Goal: Task Accomplishment & Management: Manage account settings

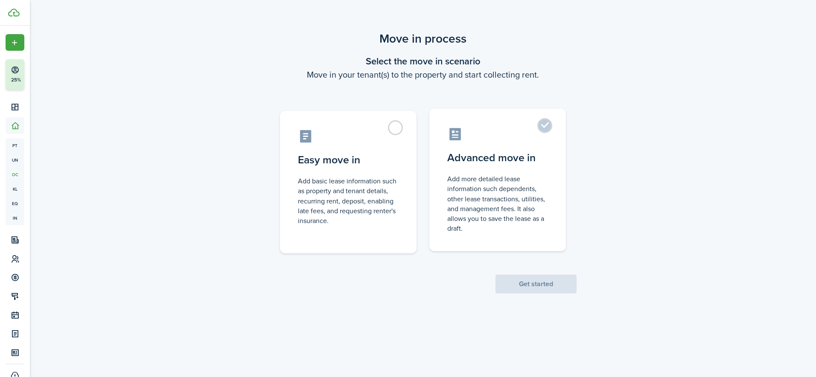
click at [454, 134] on control-radio-card-icon at bounding box center [497, 134] width 101 height 15
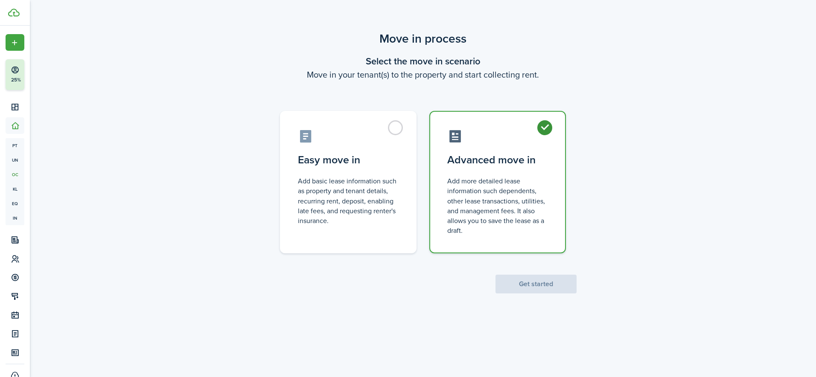
radio input "true"
click at [530, 286] on button "Get started" at bounding box center [535, 284] width 81 height 19
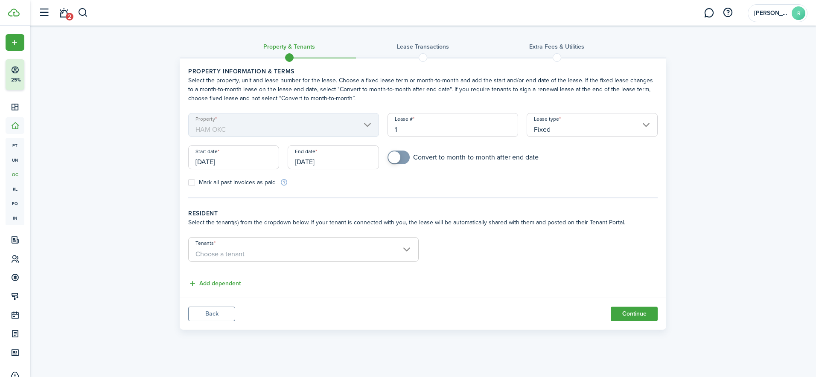
click at [544, 132] on input "Fixed" at bounding box center [592, 125] width 131 height 24
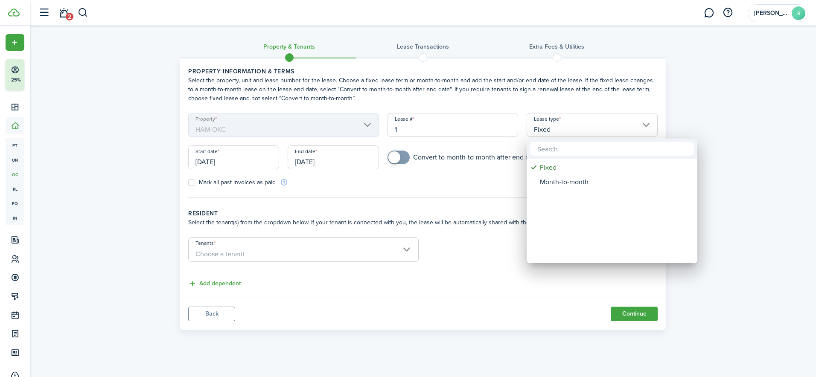
click at [511, 186] on div at bounding box center [408, 189] width 952 height 514
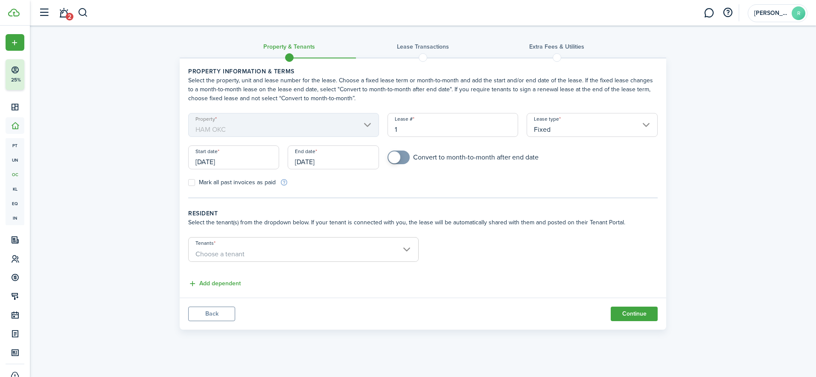
click at [224, 253] on span "Choose a tenant" at bounding box center [219, 254] width 49 height 10
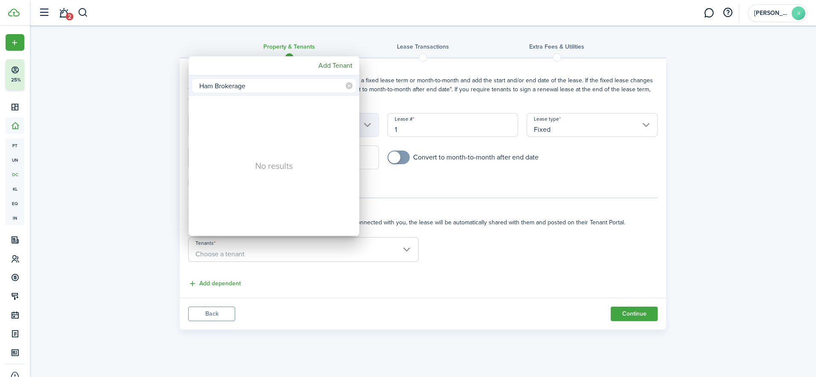
type input "Ham Brokerage"
click at [369, 187] on div at bounding box center [408, 189] width 952 height 514
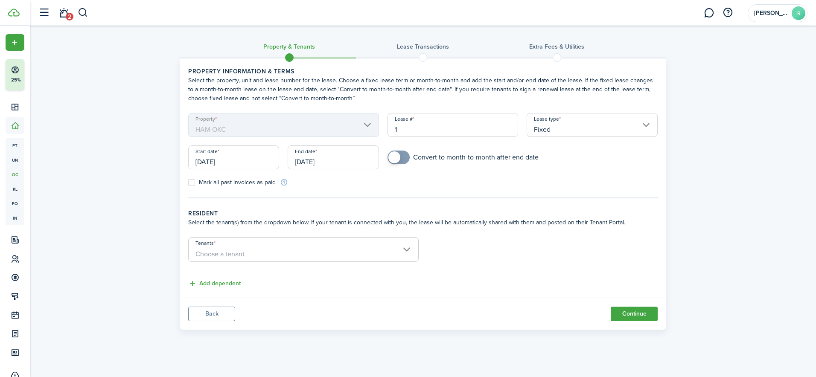
click at [311, 254] on span "Choose a tenant" at bounding box center [304, 254] width 230 height 15
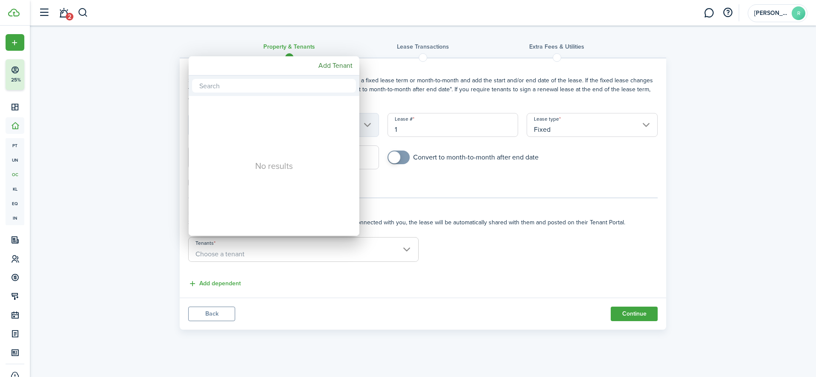
click at [311, 254] on div at bounding box center [408, 189] width 952 height 514
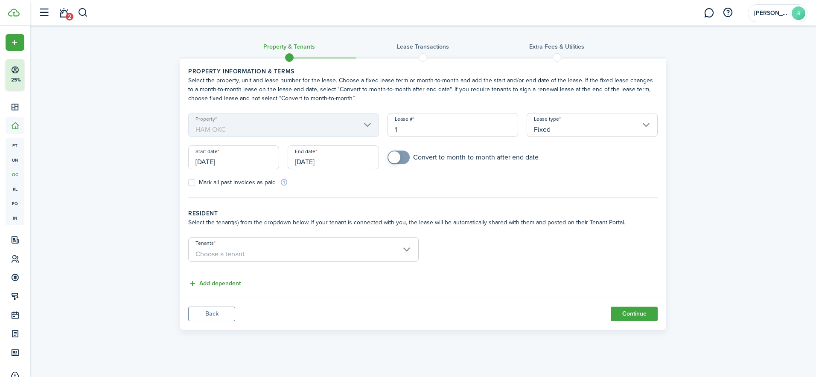
click at [223, 283] on button "Add dependent" at bounding box center [214, 284] width 52 height 10
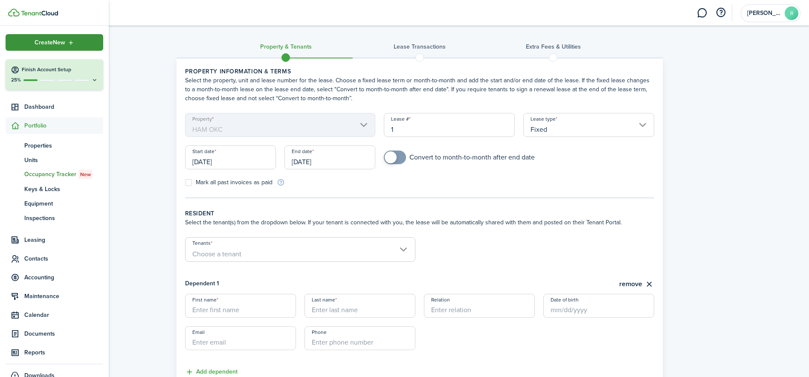
click at [35, 46] on span "Create New" at bounding box center [50, 43] width 31 height 6
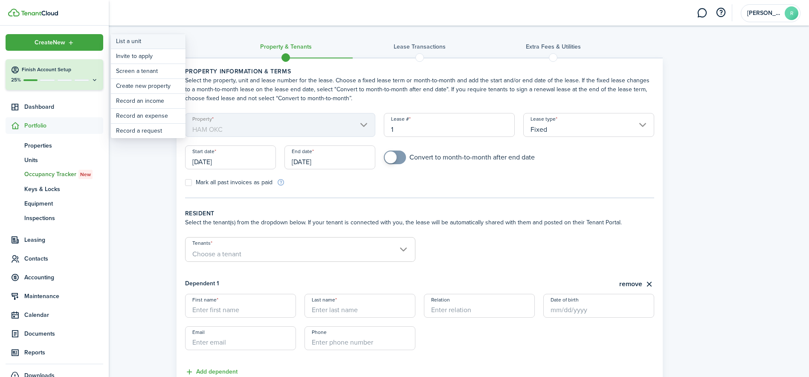
click at [132, 45] on link "List a unit" at bounding box center [148, 41] width 75 height 15
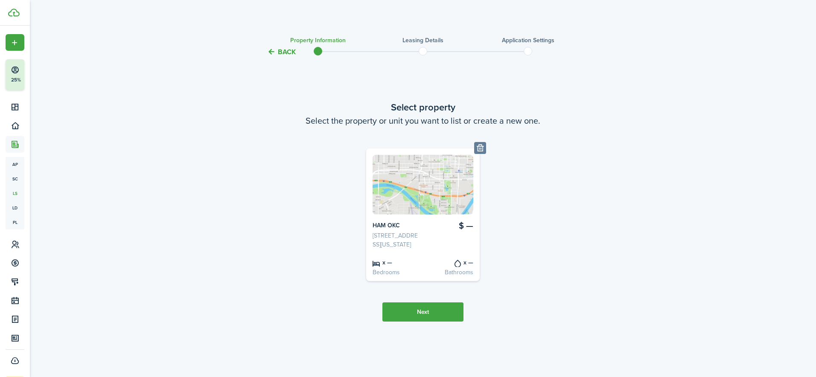
click at [416, 317] on button "Next" at bounding box center [422, 312] width 81 height 19
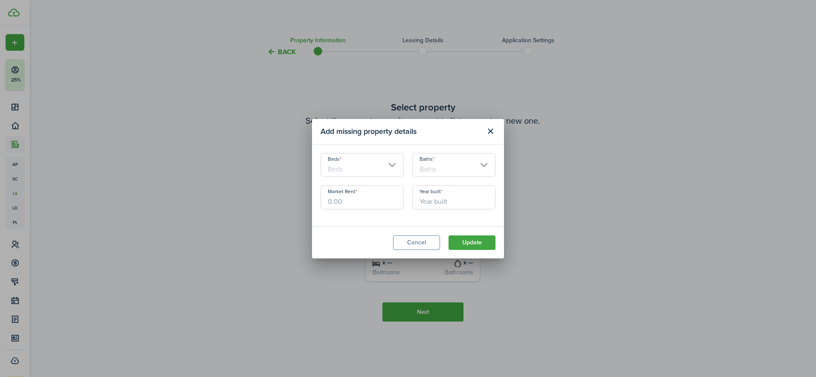
click at [387, 164] on input "Beds" at bounding box center [361, 165] width 83 height 24
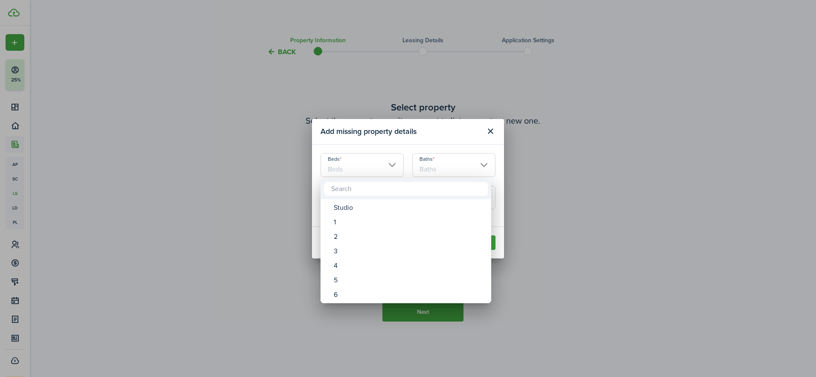
click at [387, 164] on div at bounding box center [408, 189] width 952 height 514
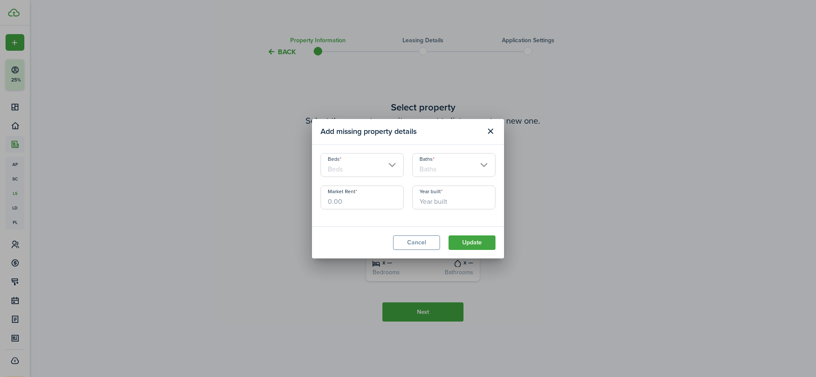
click at [387, 164] on input "Beds" at bounding box center [361, 165] width 83 height 24
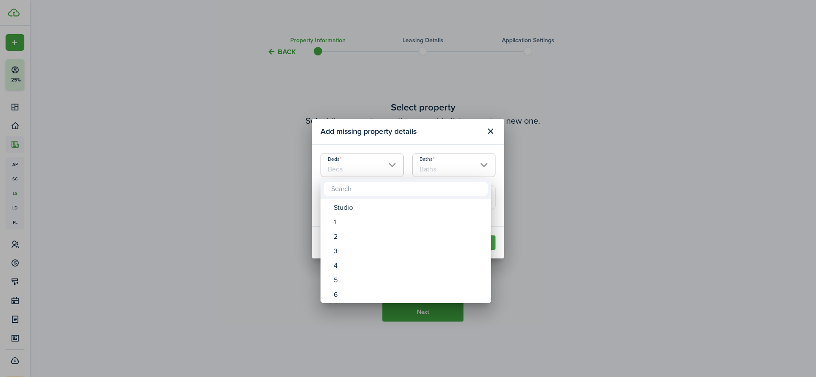
click at [325, 156] on div at bounding box center [408, 189] width 952 height 514
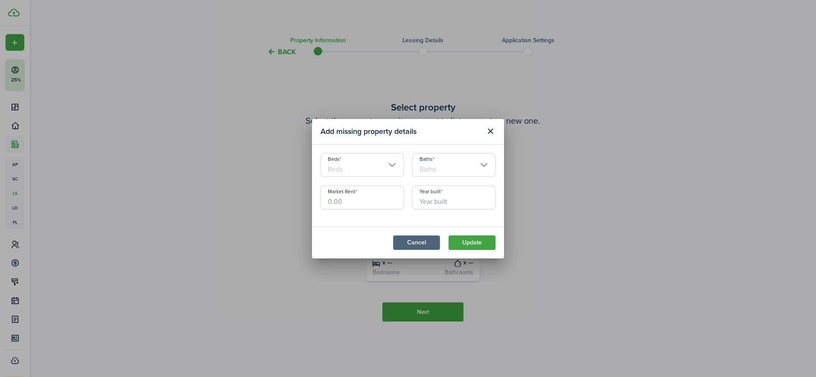
click at [428, 243] on button "Cancel" at bounding box center [416, 243] width 47 height 15
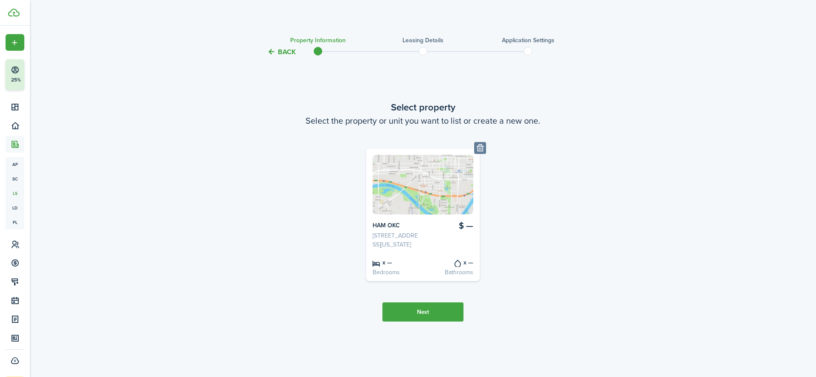
click at [283, 56] on button "Back" at bounding box center [281, 51] width 29 height 9
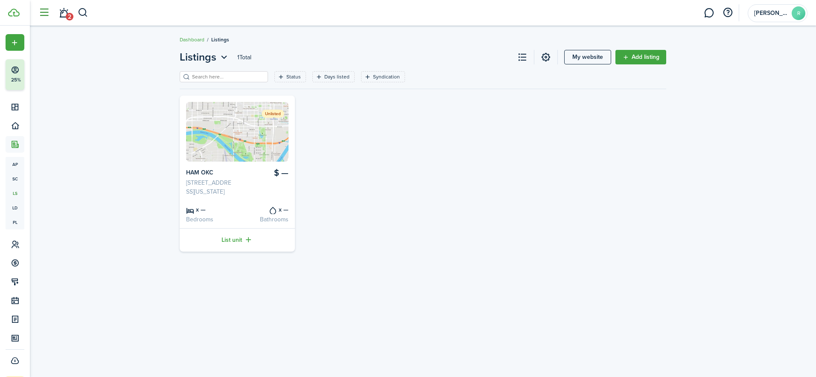
click at [47, 8] on button "button" at bounding box center [44, 13] width 16 height 16
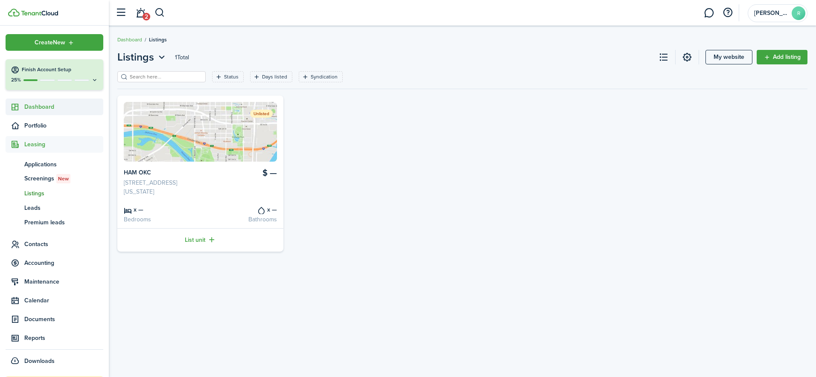
click at [39, 111] on span "Dashboard" at bounding box center [63, 106] width 79 height 9
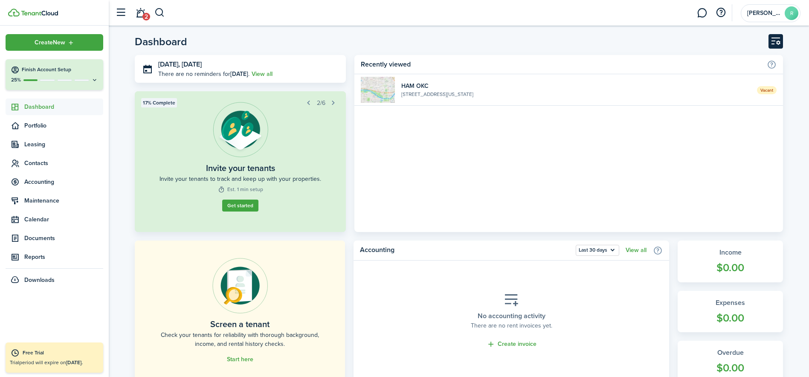
click at [777, 44] on button "Customise" at bounding box center [776, 41] width 15 height 15
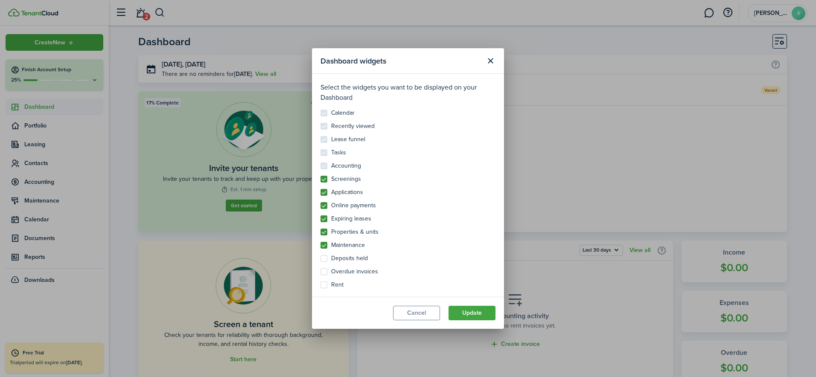
click at [326, 113] on control-checkbox "Calendar" at bounding box center [407, 113] width 175 height 7
click at [323, 181] on label "Screenings" at bounding box center [340, 179] width 41 height 7
click at [320, 176] on input "Screenings" at bounding box center [320, 175] width 0 height 0
checkbox input "false"
click at [325, 195] on label "Applications" at bounding box center [341, 192] width 43 height 7
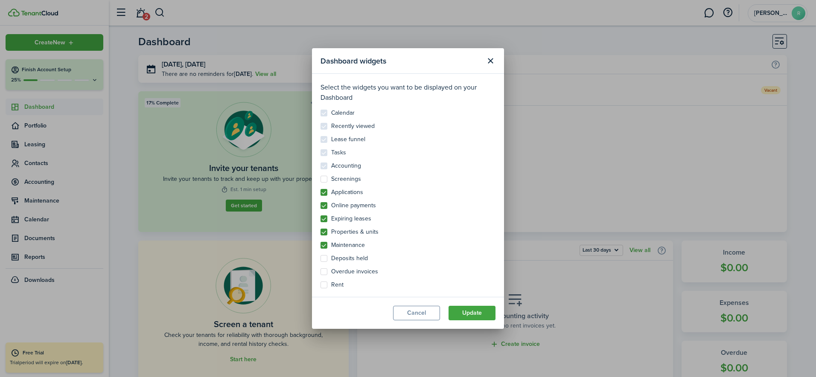
click at [320, 189] on input "Applications" at bounding box center [320, 189] width 0 height 0
checkbox input "false"
click at [327, 219] on label "Expiring leases" at bounding box center [345, 218] width 51 height 7
click at [320, 215] on input "Expiring leases" at bounding box center [320, 215] width 0 height 0
checkbox input "false"
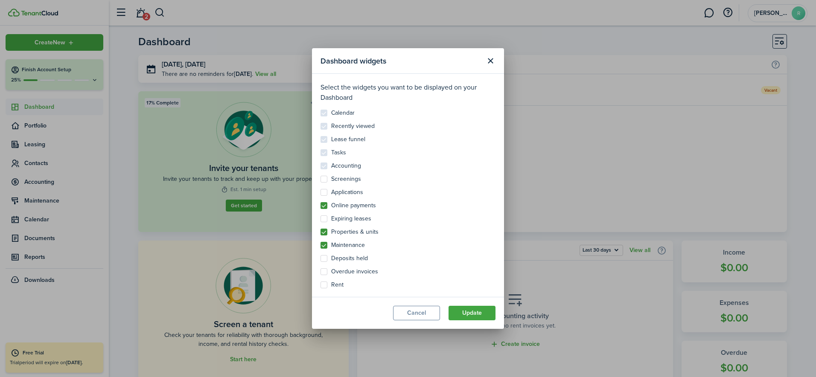
click at [326, 286] on label "Rent" at bounding box center [331, 285] width 23 height 7
click at [320, 282] on input "Rent" at bounding box center [320, 281] width 0 height 0
checkbox input "true"
click at [321, 114] on control-checkbox "Calendar" at bounding box center [407, 113] width 175 height 7
click at [322, 113] on control-checkbox "Calendar" at bounding box center [407, 113] width 175 height 7
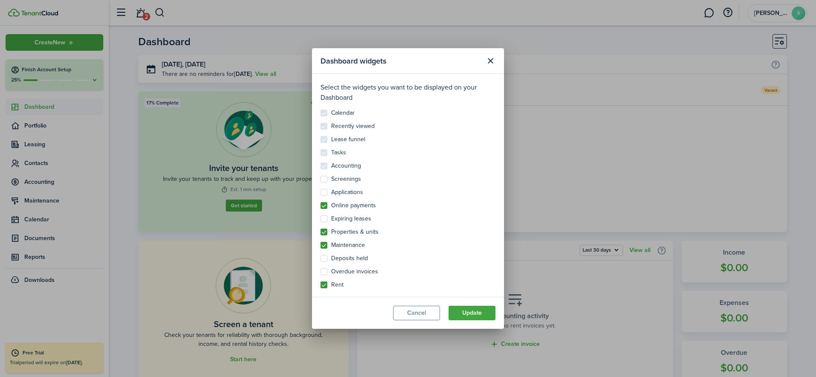
click at [322, 113] on control-checkbox "Calendar" at bounding box center [407, 113] width 175 height 7
click at [476, 308] on button "Update" at bounding box center [471, 313] width 47 height 15
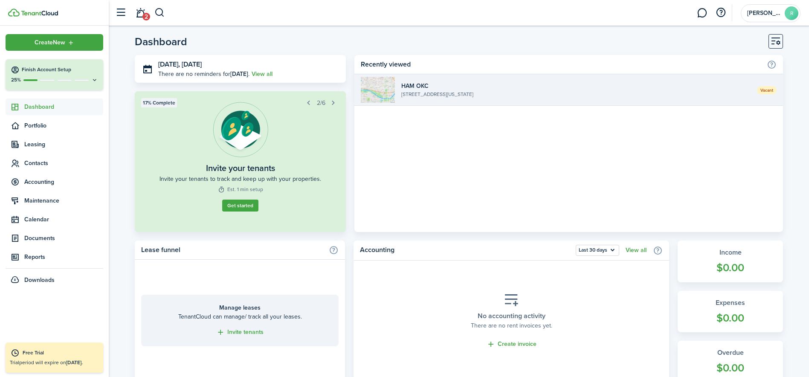
click at [772, 89] on span "Vacant" at bounding box center [767, 90] width 20 height 8
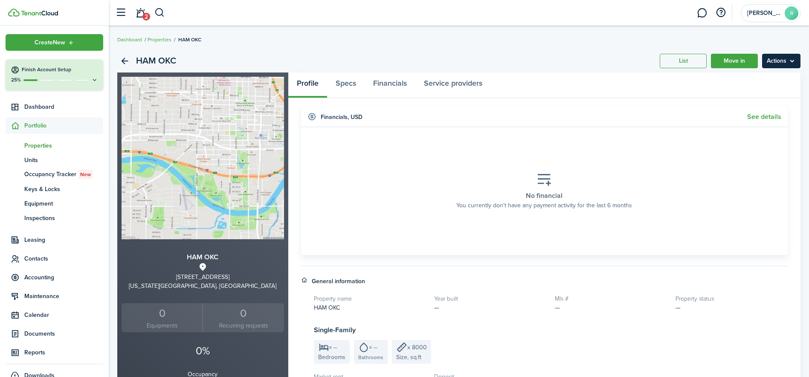
click at [781, 64] on menu-btn "Actions" at bounding box center [781, 61] width 38 height 15
click at [742, 80] on link "Edit property" at bounding box center [763, 80] width 75 height 15
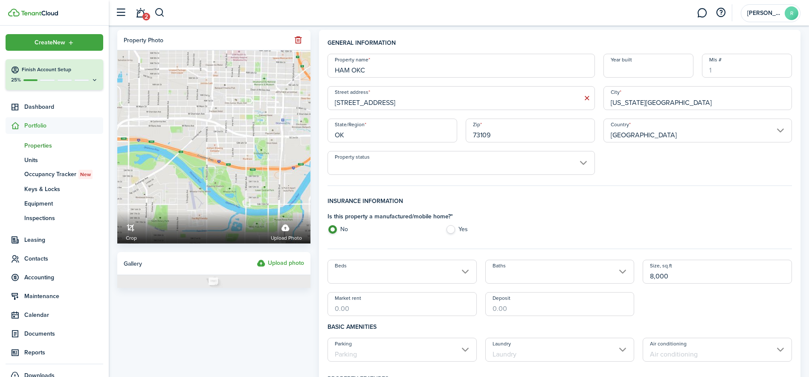
click at [711, 71] on input "Mls #" at bounding box center [747, 66] width 90 height 24
click at [490, 166] on input "Property status" at bounding box center [462, 163] width 268 height 24
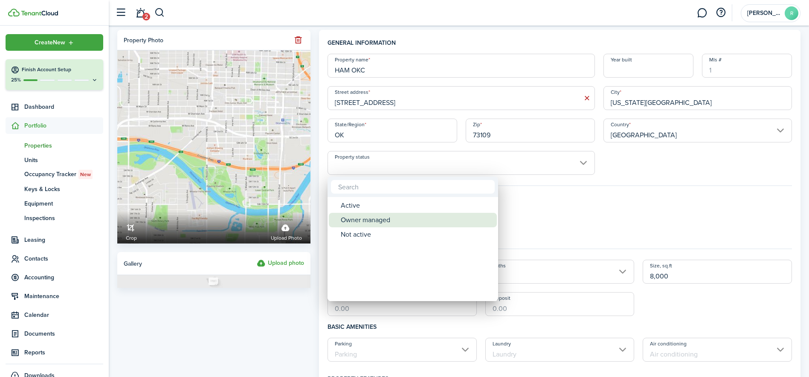
click at [407, 220] on div "Owner managed" at bounding box center [416, 220] width 151 height 15
type input "Owner managed"
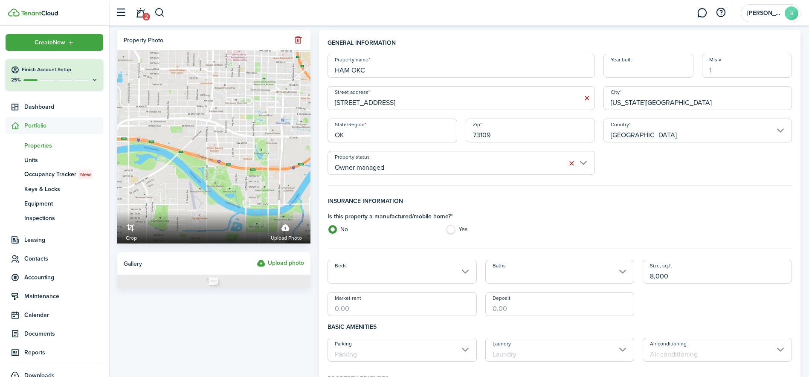
click at [366, 67] on input "HAM OKC" at bounding box center [462, 66] width 268 height 24
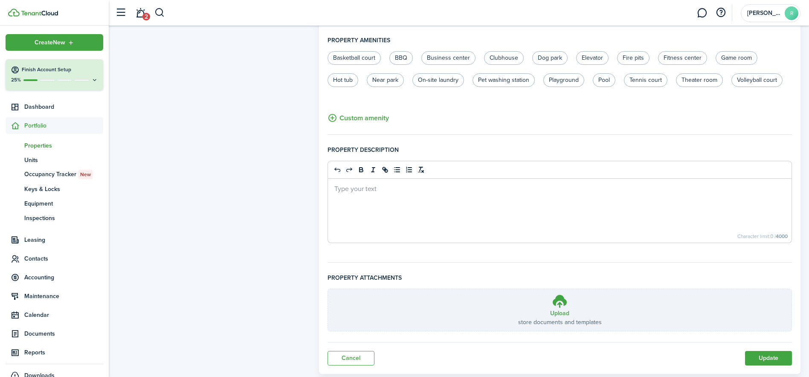
scroll to position [469, 0]
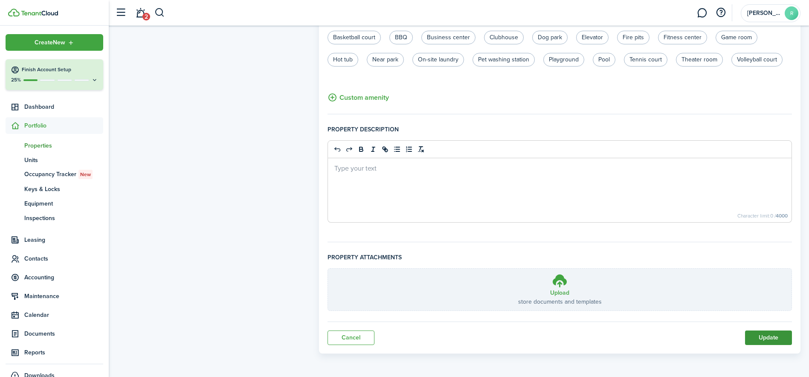
click at [776, 338] on button "Update" at bounding box center [768, 338] width 47 height 15
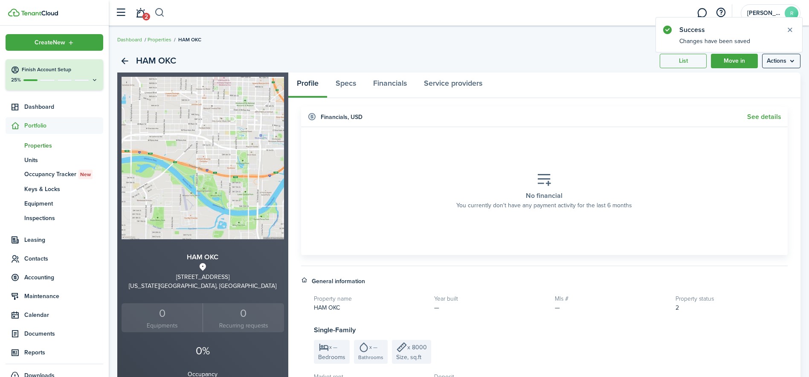
click at [155, 18] on button "button" at bounding box center [159, 13] width 11 height 15
click at [174, 17] on input "search" at bounding box center [271, 13] width 235 height 15
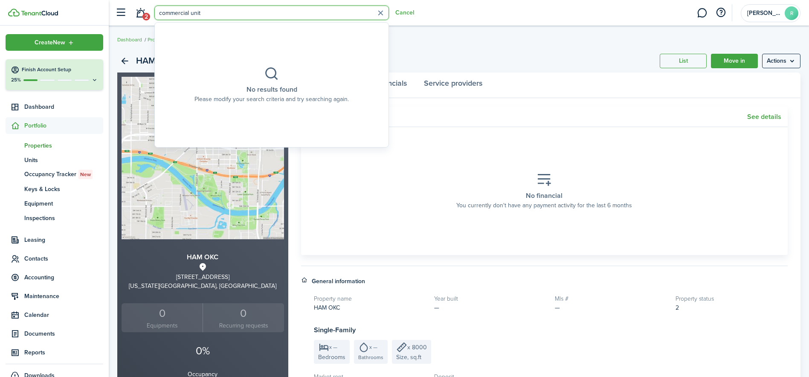
type input "commercial unit"
click at [431, 37] on breadcrumb "Dashboard Properties HAM OKC" at bounding box center [459, 36] width 684 height 20
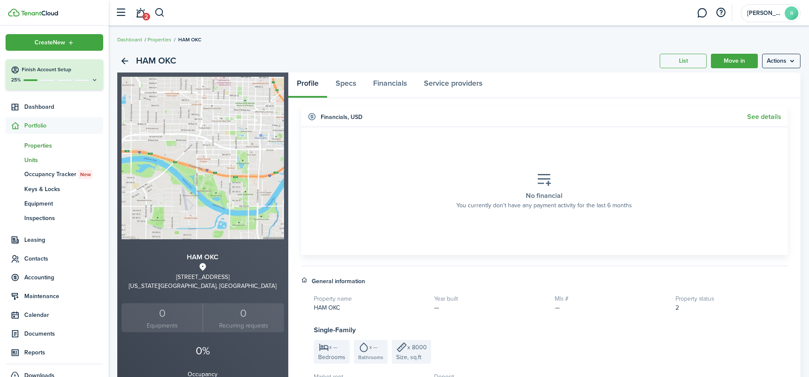
click at [42, 159] on span "Units" at bounding box center [63, 160] width 79 height 9
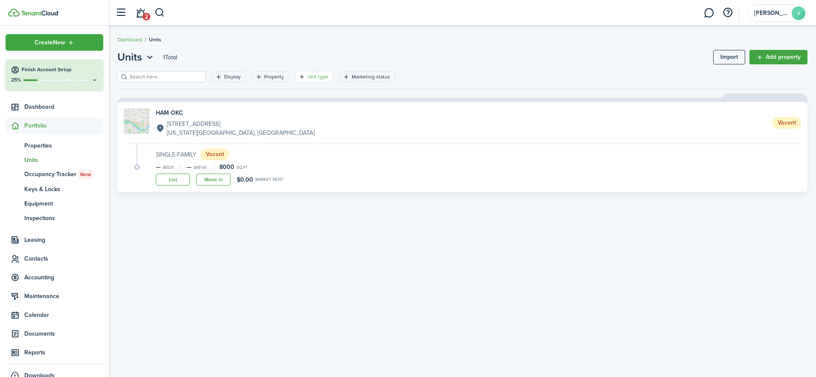
click at [298, 79] on icon "Open filter" at bounding box center [301, 76] width 7 height 7
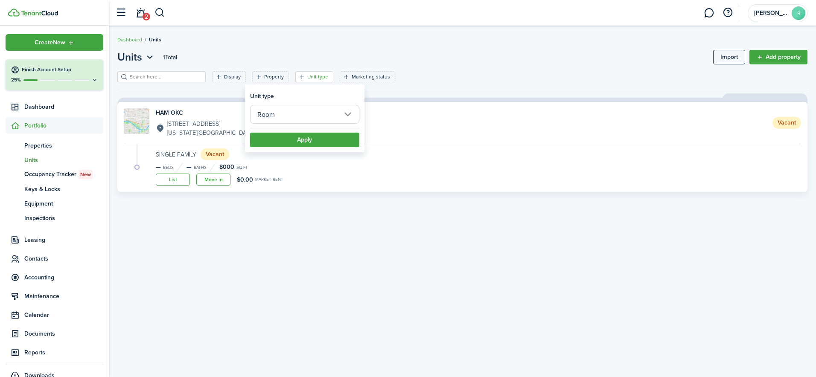
click at [310, 110] on input "Room" at bounding box center [304, 114] width 109 height 19
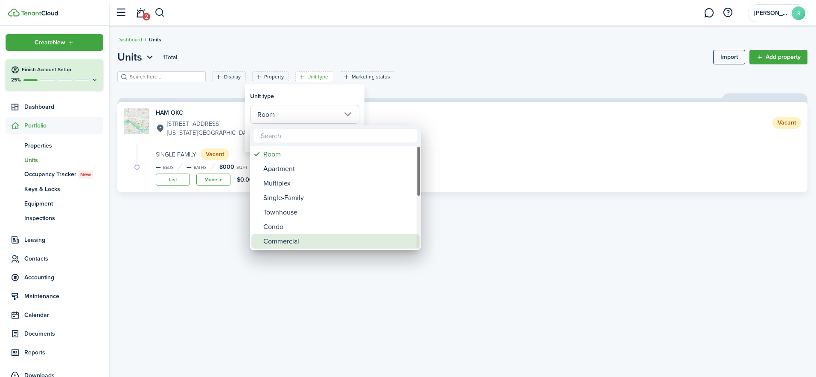
click at [286, 240] on div "Commercial" at bounding box center [338, 241] width 151 height 15
type input "Commercial"
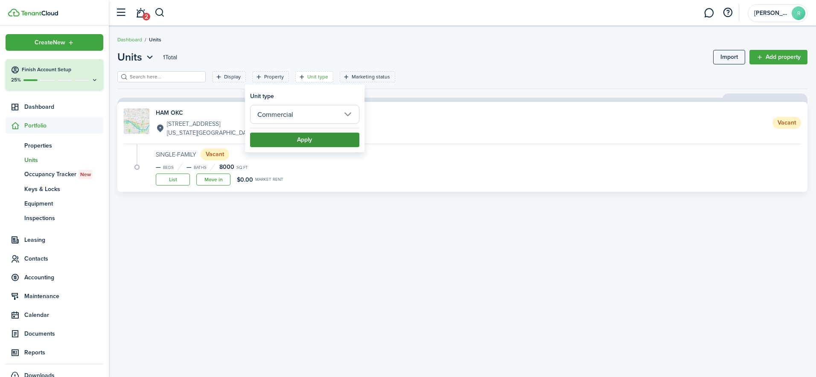
click at [300, 145] on button "Apply" at bounding box center [304, 140] width 109 height 15
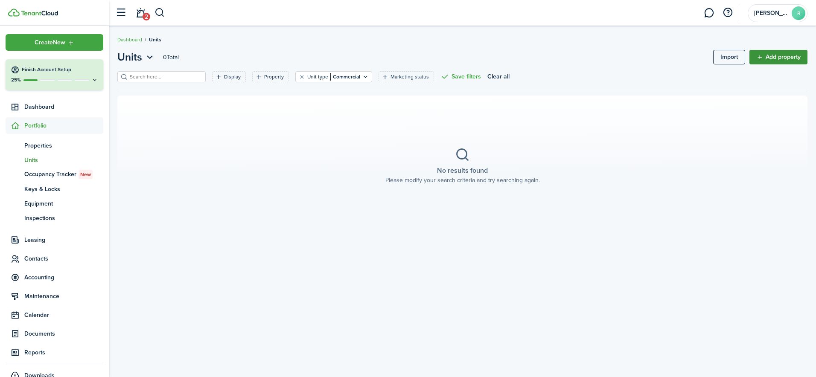
click at [779, 57] on link "Add property" at bounding box center [778, 57] width 58 height 15
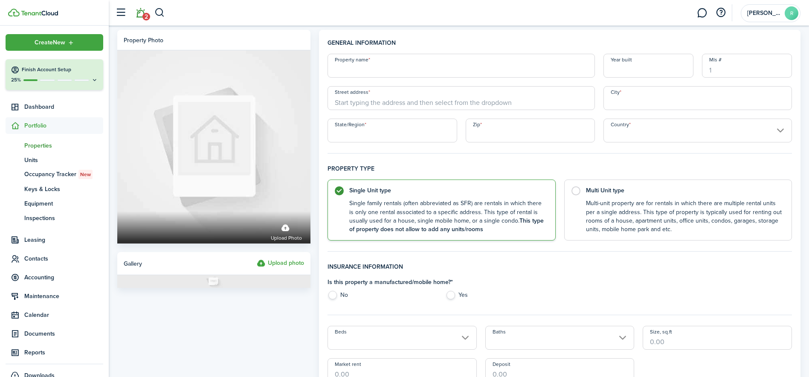
click at [149, 14] on span "2" at bounding box center [147, 17] width 8 height 8
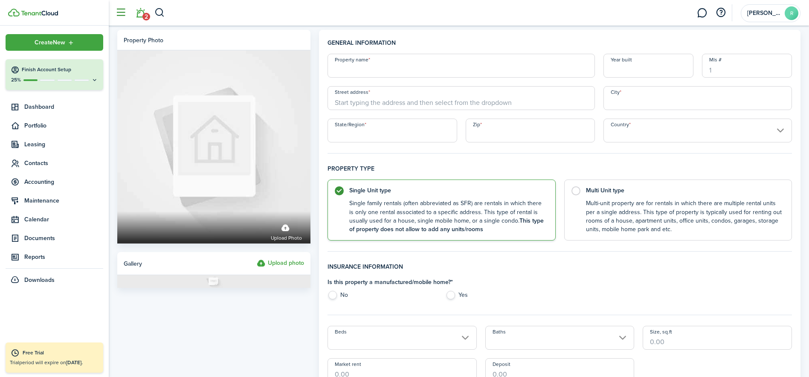
click at [124, 11] on button "button" at bounding box center [121, 13] width 16 height 16
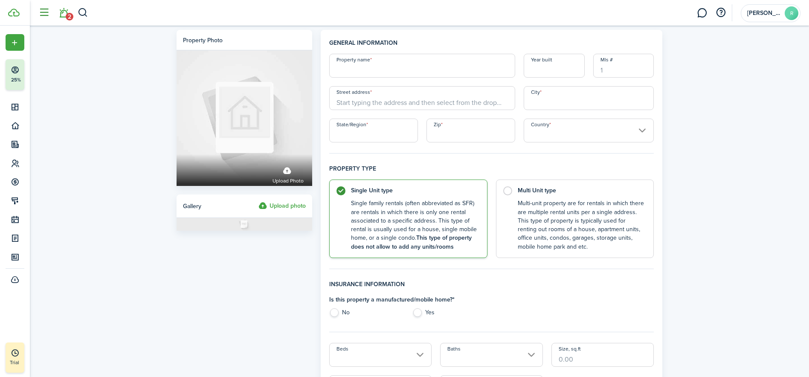
click at [44, 12] on button "button" at bounding box center [44, 13] width 16 height 16
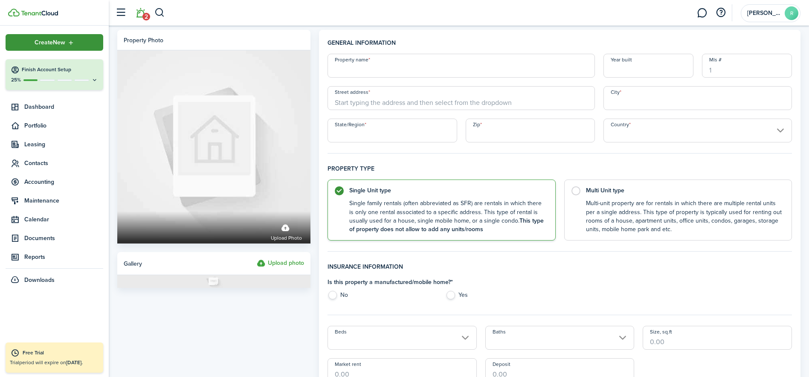
click at [56, 40] on span "Create New" at bounding box center [50, 43] width 31 height 6
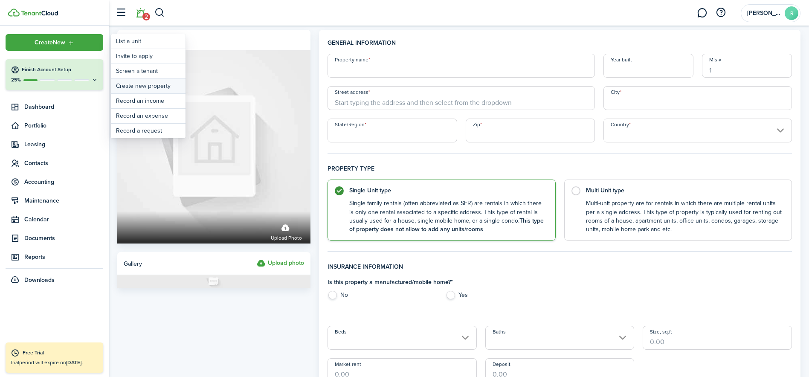
click at [151, 85] on link "Create new property" at bounding box center [148, 86] width 75 height 15
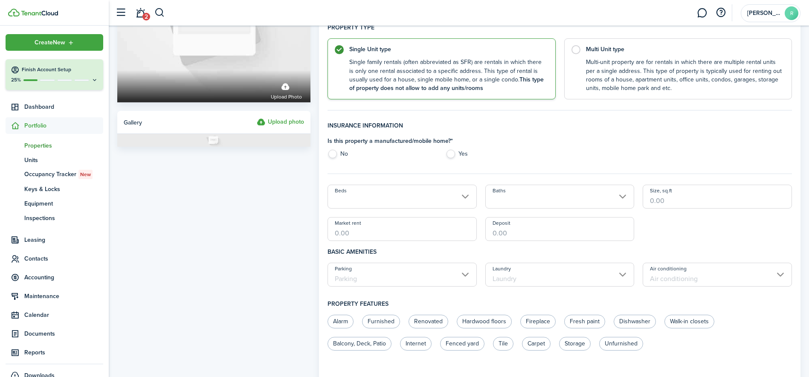
scroll to position [171, 0]
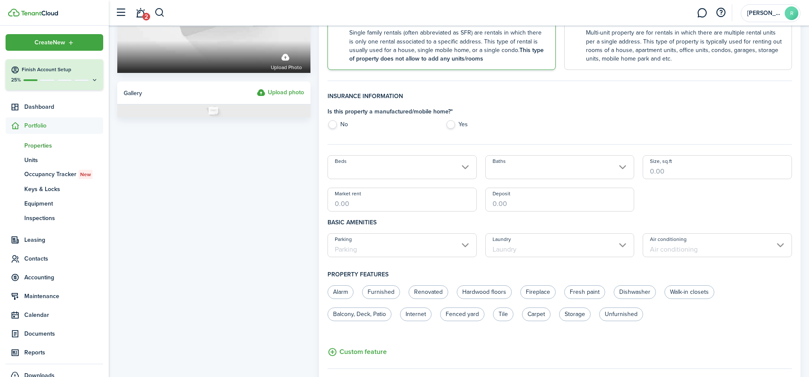
click at [332, 123] on label "No" at bounding box center [383, 126] width 110 height 13
radio input "true"
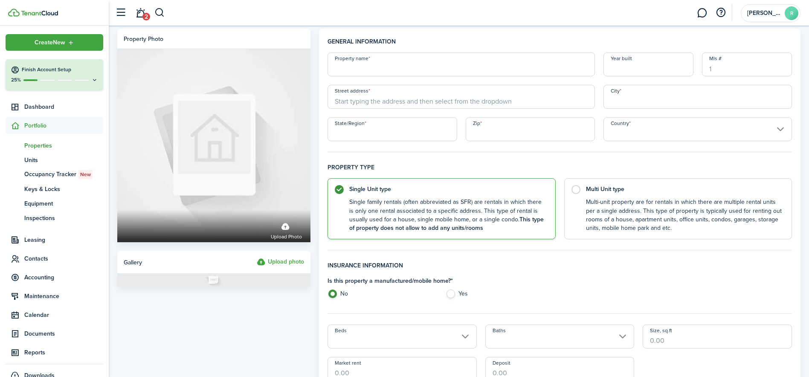
scroll to position [0, 0]
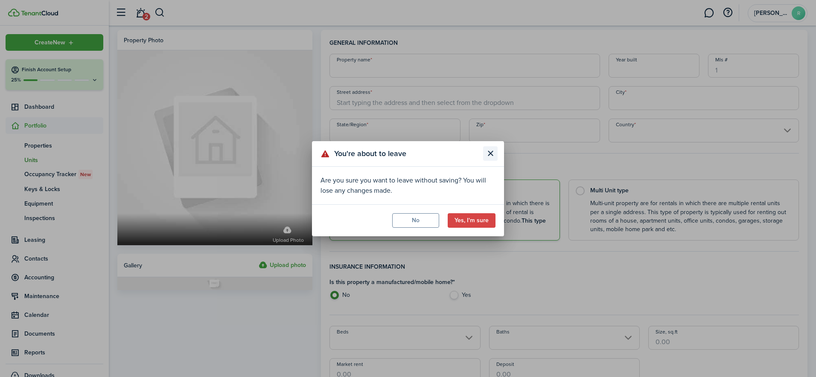
click at [490, 155] on button "Close modal" at bounding box center [490, 153] width 15 height 15
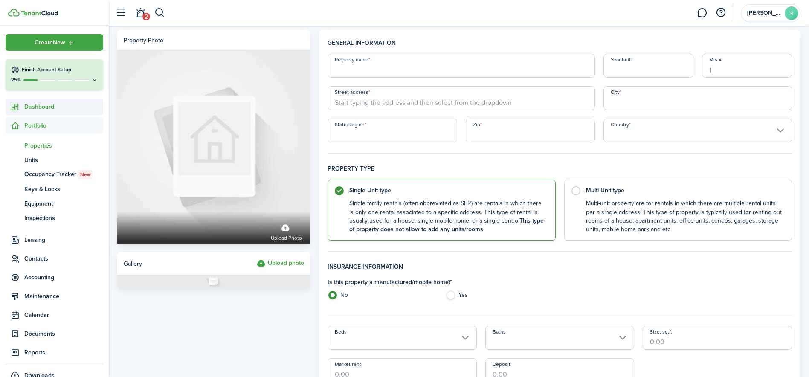
click at [40, 102] on link "Dashboard" at bounding box center [55, 107] width 98 height 17
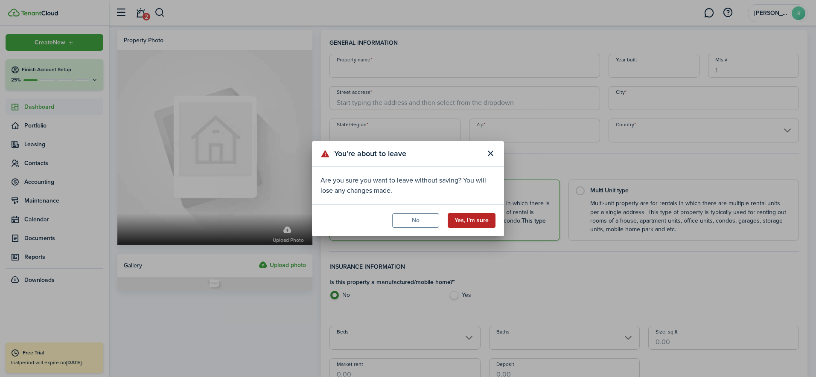
click at [468, 223] on button "Yes, I'm sure" at bounding box center [472, 220] width 48 height 15
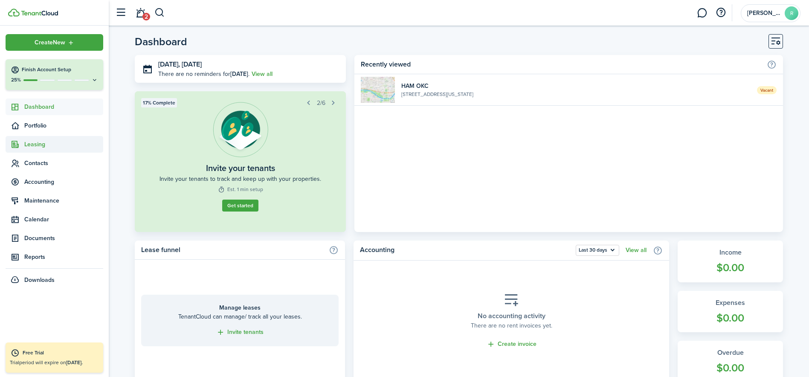
click at [40, 147] on span "Leasing" at bounding box center [63, 144] width 79 height 9
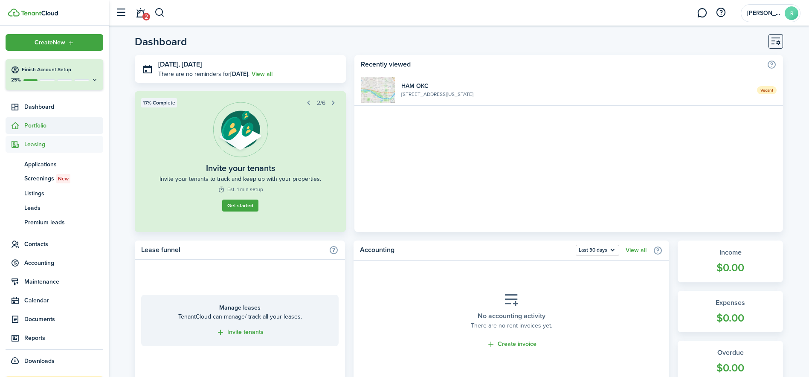
click at [42, 134] on span "Portfolio" at bounding box center [55, 125] width 98 height 17
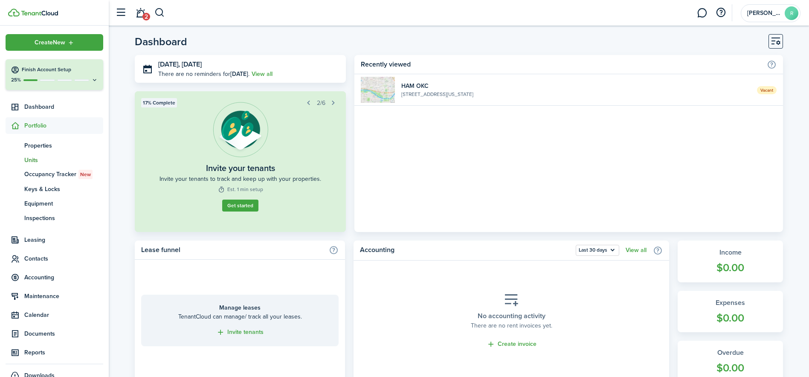
click at [33, 157] on span "Units" at bounding box center [63, 160] width 79 height 9
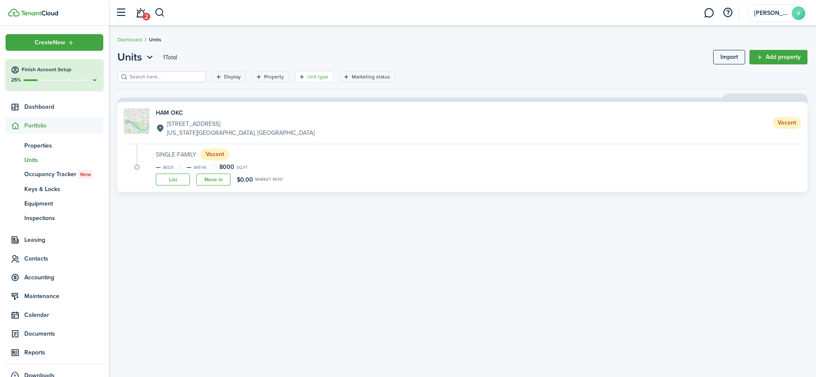
click at [297, 79] on filter-tag "Unit type" at bounding box center [314, 76] width 38 height 11
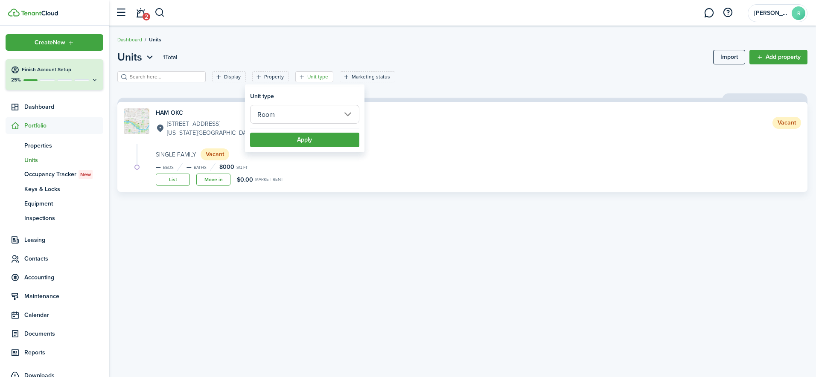
click at [304, 115] on input "Room" at bounding box center [304, 114] width 109 height 19
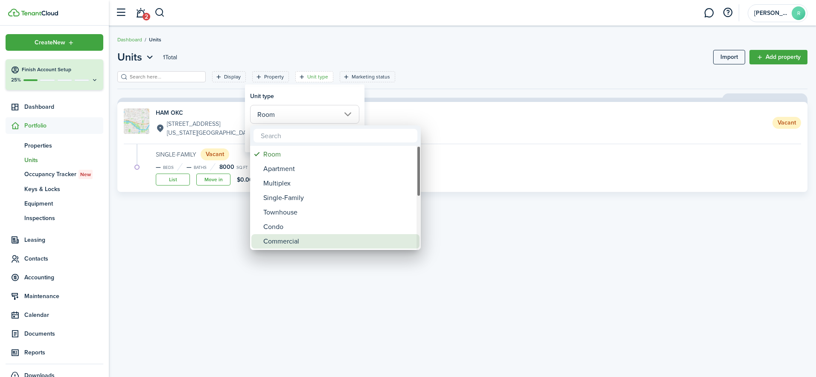
click at [288, 238] on div "Commercial" at bounding box center [338, 241] width 151 height 15
type input "Commercial"
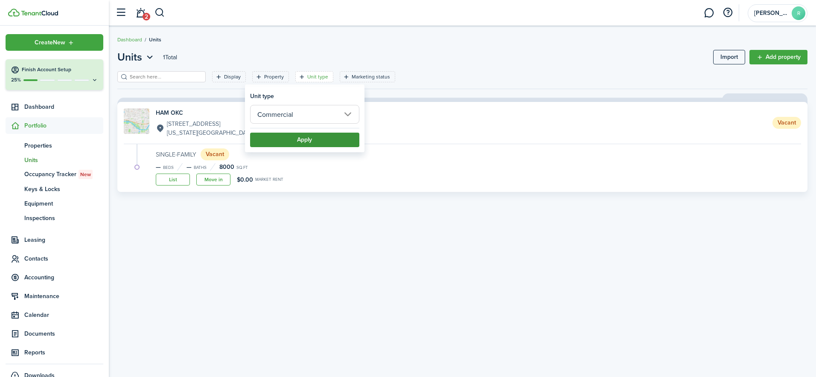
click at [287, 135] on button "Apply" at bounding box center [304, 140] width 109 height 15
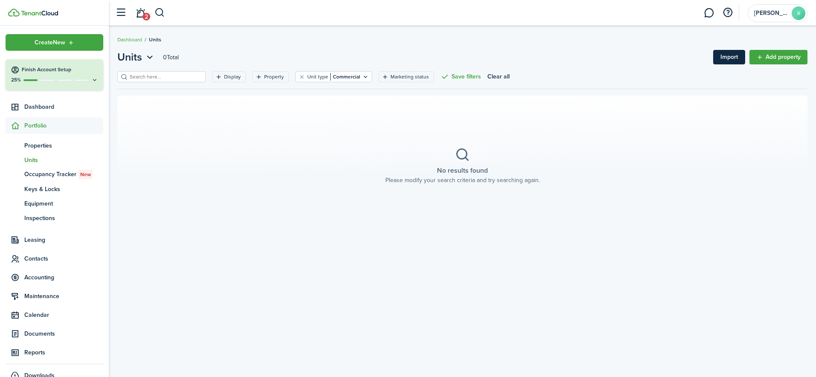
click at [737, 58] on link "Import" at bounding box center [729, 57] width 32 height 15
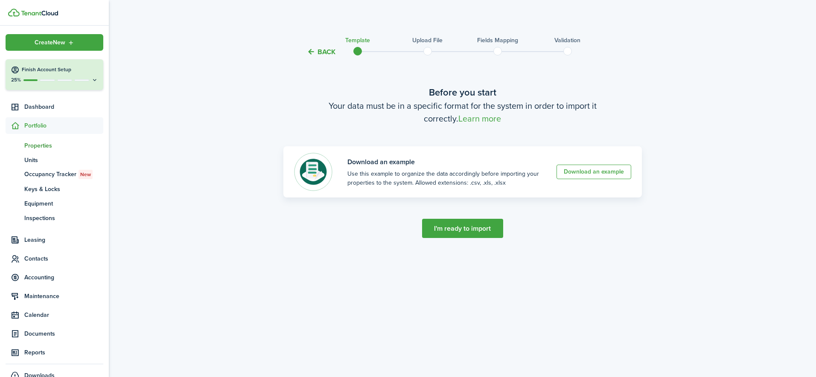
click at [321, 53] on button "Back" at bounding box center [321, 51] width 29 height 9
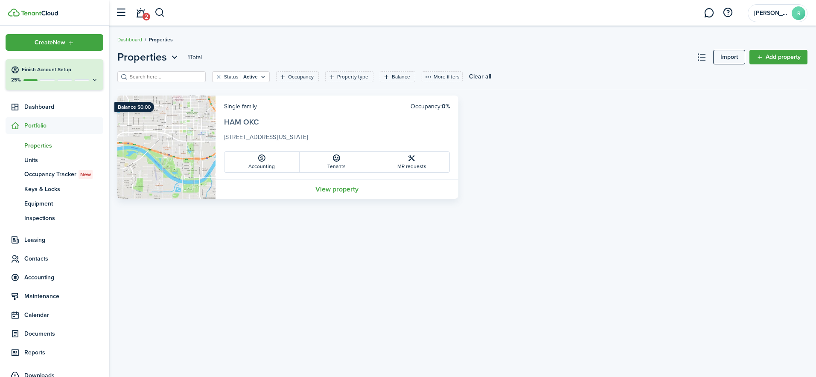
click at [253, 119] on link "HAM OKC" at bounding box center [241, 121] width 35 height 11
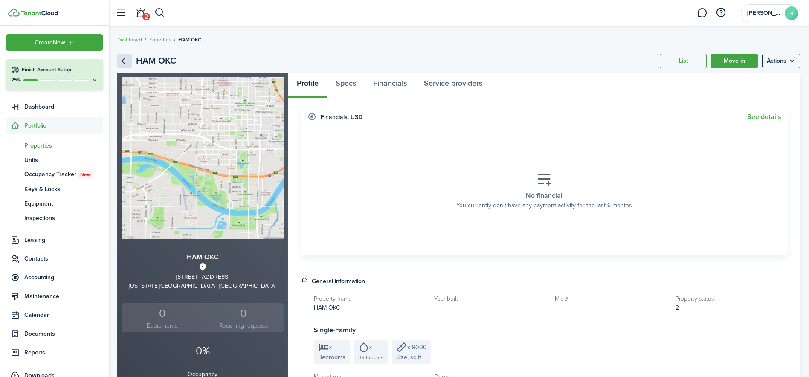
click at [123, 58] on link "Back" at bounding box center [124, 61] width 15 height 15
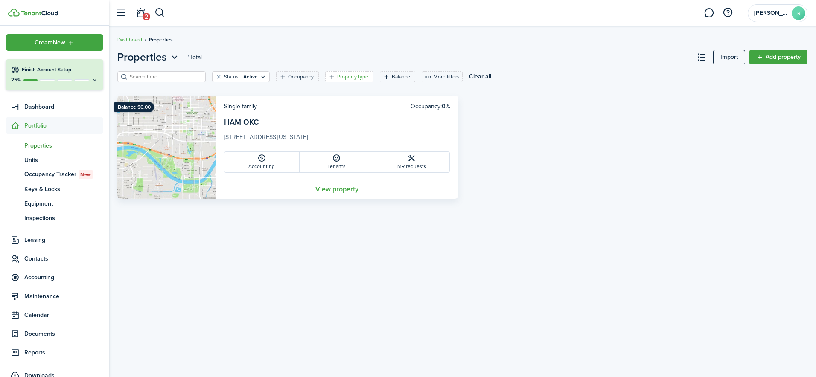
click at [340, 76] on filter-tag-label "Property type" at bounding box center [352, 77] width 31 height 8
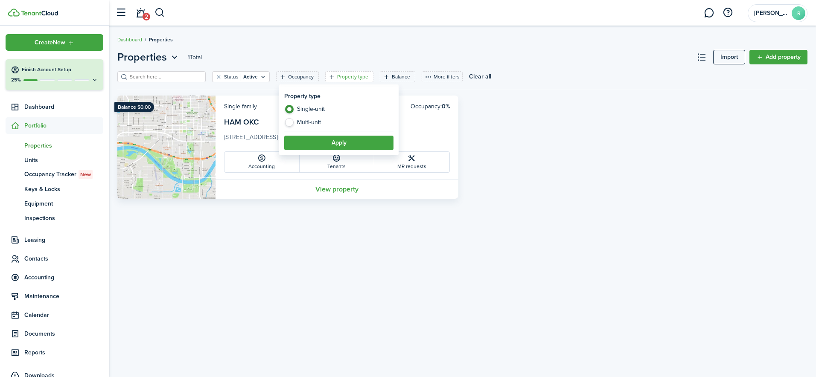
click at [508, 116] on div "Balance $0.00 Single family Occupancy: 0% HAM OKC [STREET_ADDRESS][US_STATE][DE…" at bounding box center [462, 147] width 698 height 103
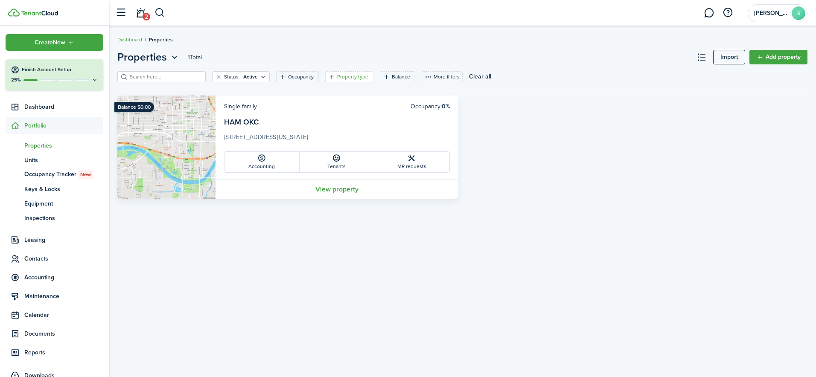
click at [328, 75] on icon "Open filter" at bounding box center [331, 76] width 7 height 7
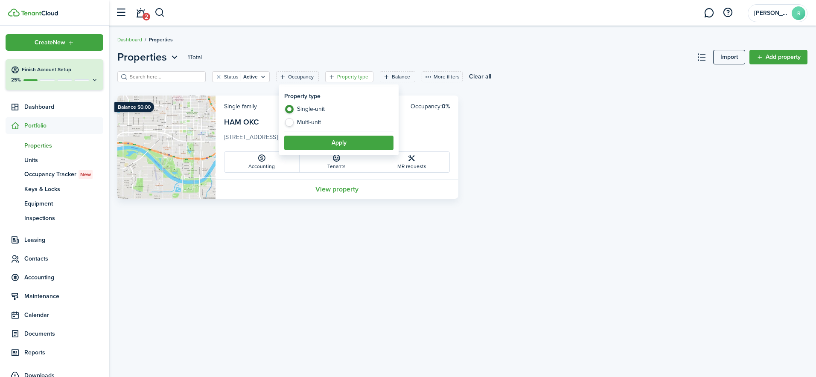
click at [328, 75] on icon "Open filter" at bounding box center [331, 76] width 7 height 7
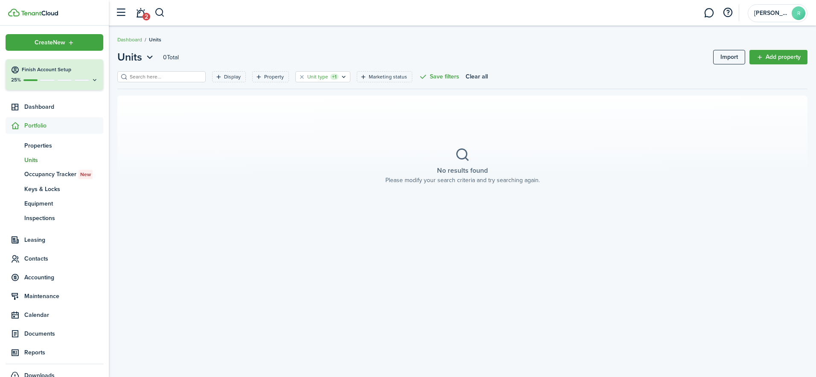
click at [330, 79] on filter-tag-counter "+1" at bounding box center [334, 77] width 8 height 6
click at [340, 112] on input "text" at bounding box center [313, 114] width 109 height 19
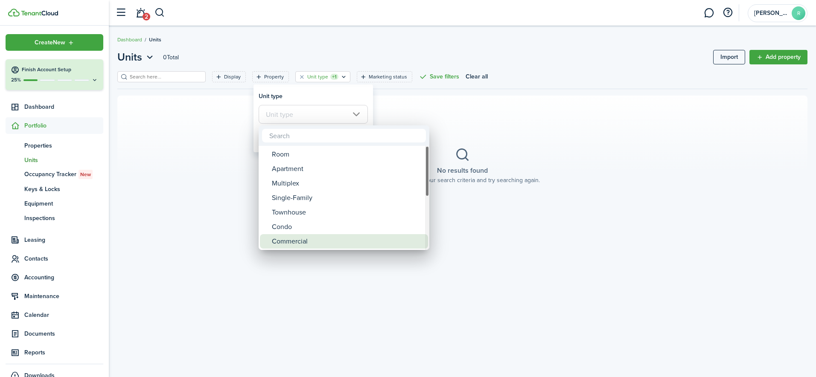
click at [322, 243] on div "Commercial" at bounding box center [347, 241] width 151 height 15
type input "Commercial"
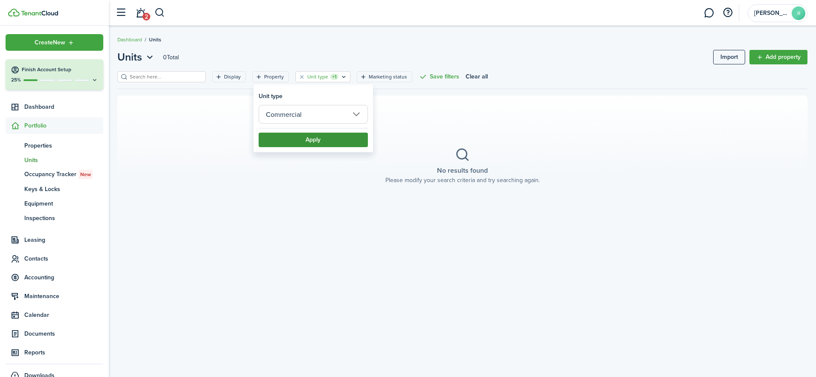
click at [317, 140] on button "Apply" at bounding box center [313, 140] width 109 height 15
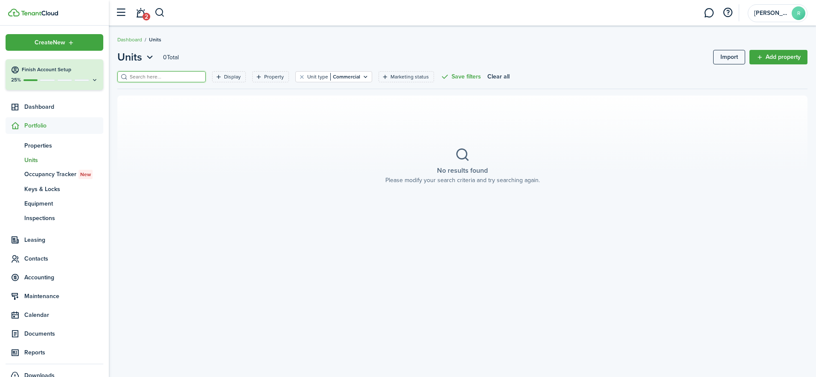
click at [186, 81] on input "search" at bounding box center [165, 77] width 75 height 8
type input "ham"
click at [193, 74] on button "button" at bounding box center [199, 77] width 12 height 12
click at [768, 59] on link "Add property" at bounding box center [778, 57] width 58 height 15
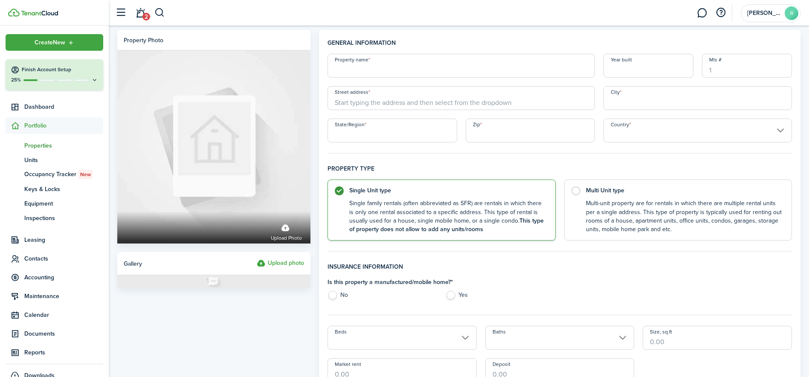
click at [384, 71] on input "Property name" at bounding box center [462, 66] width 268 height 24
type input "HAM SA"
click at [389, 103] on input "Street address" at bounding box center [462, 98] width 268 height 24
click at [367, 99] on input "Street address" at bounding box center [462, 98] width 268 height 24
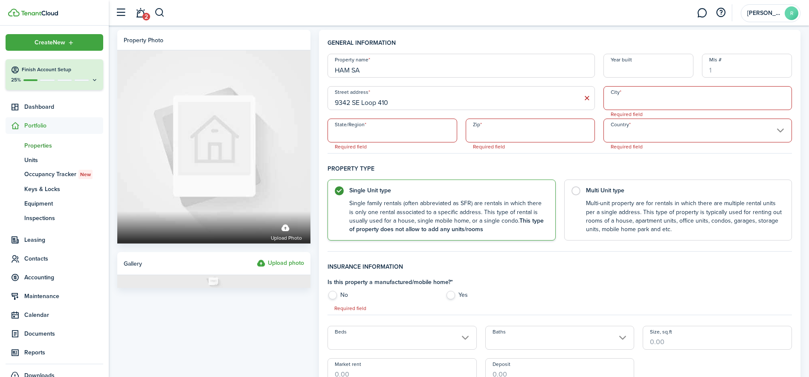
click at [404, 102] on input "9342 SE Loop 410" at bounding box center [462, 98] width 268 height 24
click at [465, 122] on div "[STREET_ADDRESS]" at bounding box center [462, 117] width 268 height 14
type input "[STREET_ADDRESS]"
type input "San Antonio"
type input "[GEOGRAPHIC_DATA]"
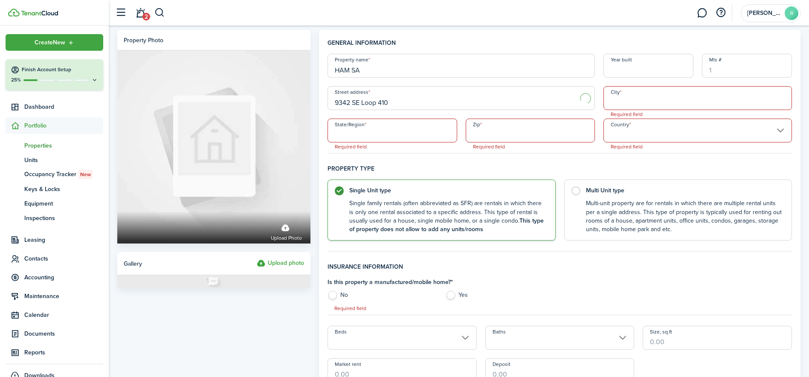
type input "78223"
type input "[GEOGRAPHIC_DATA]"
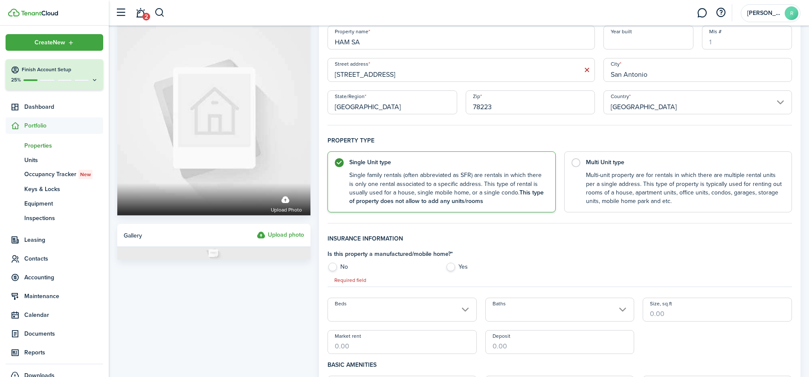
scroll to position [43, 0]
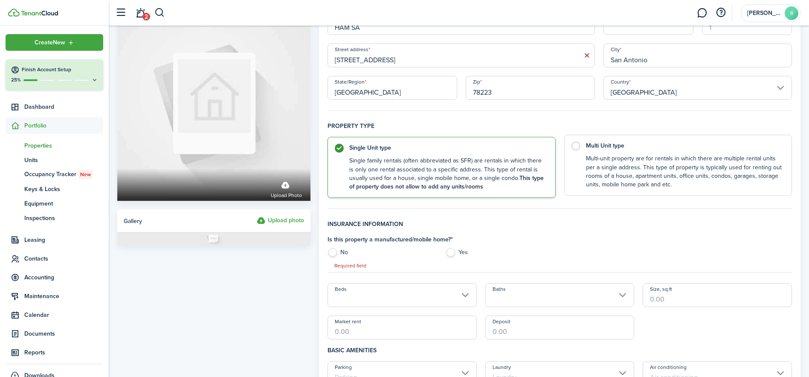
click at [573, 144] on label "Multi Unit type Multi-unit property are for rentals in which there are multiple…" at bounding box center [678, 165] width 228 height 61
radio input "false"
radio input "true"
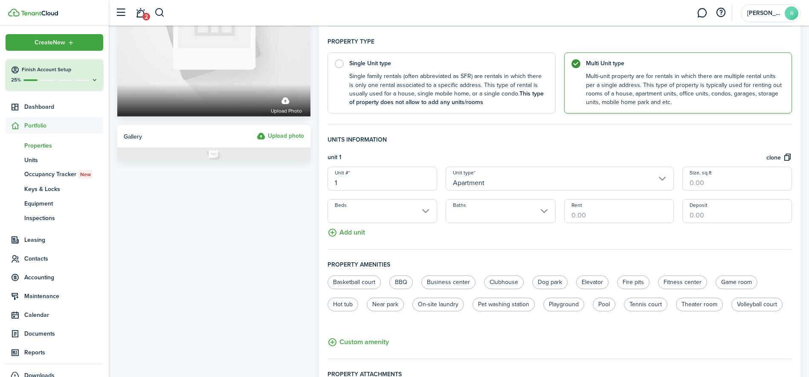
scroll to position [128, 0]
click at [489, 184] on input "Apartment" at bounding box center [560, 178] width 228 height 24
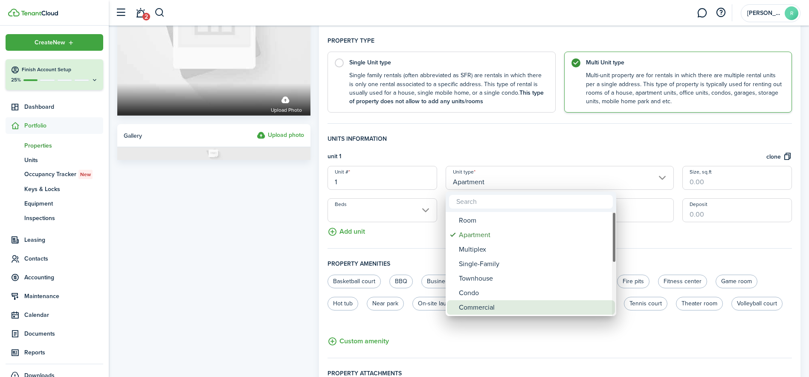
click at [473, 305] on div "Commercial" at bounding box center [534, 307] width 151 height 15
type input "Commercial"
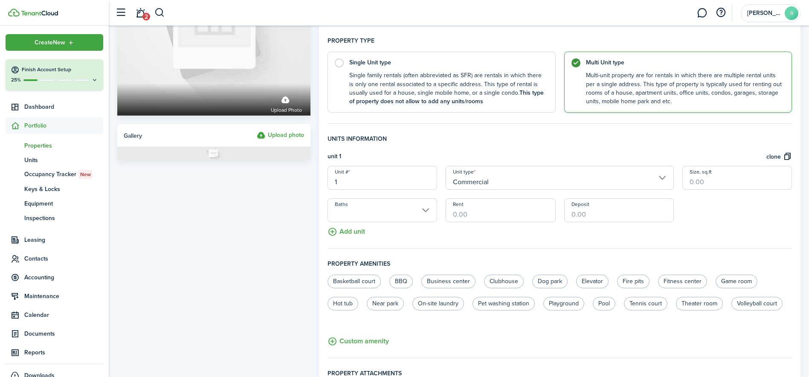
click at [707, 185] on input "Size, sq.ft" at bounding box center [738, 178] width 110 height 24
type input "4,000"
click at [486, 212] on input "Rent" at bounding box center [501, 210] width 110 height 24
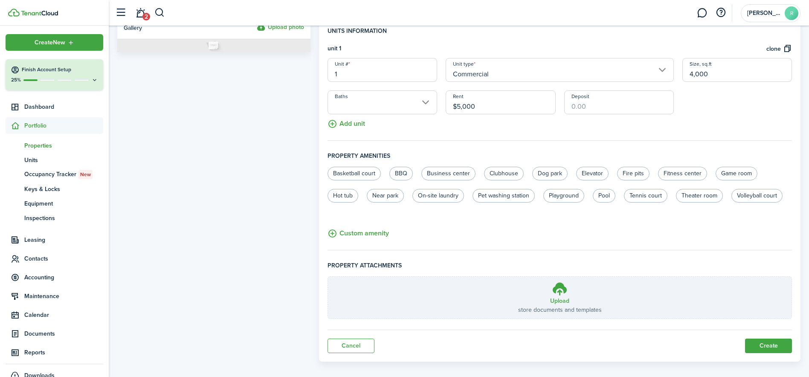
scroll to position [244, 0]
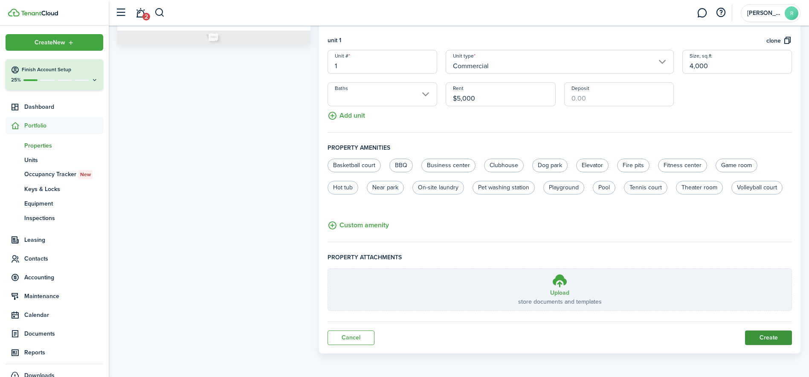
type input "$5,000.00"
click at [768, 344] on button "Create" at bounding box center [768, 338] width 47 height 15
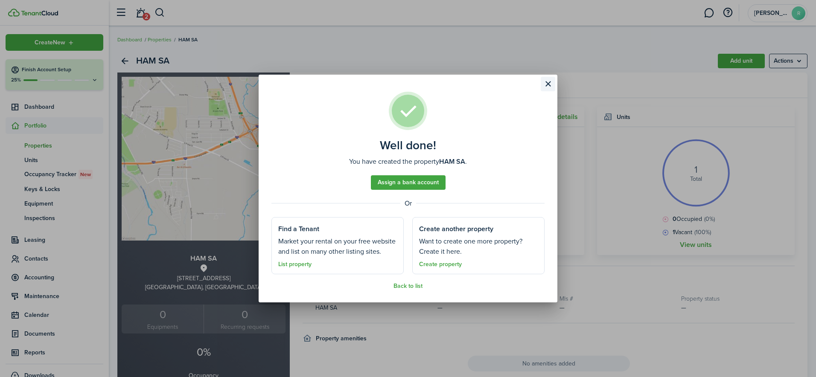
click at [550, 83] on button "Close modal" at bounding box center [548, 84] width 15 height 15
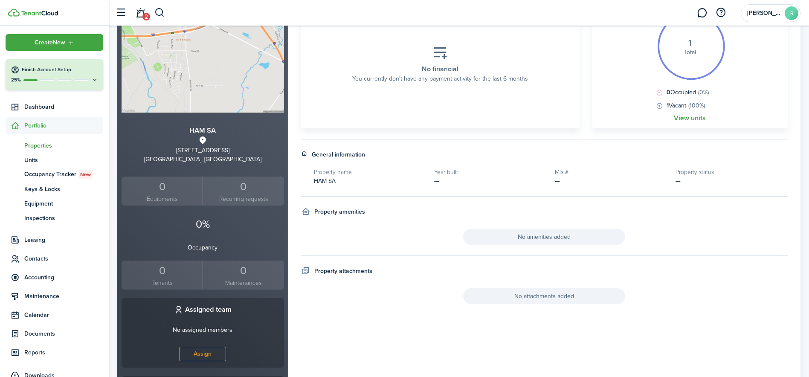
scroll to position [43, 0]
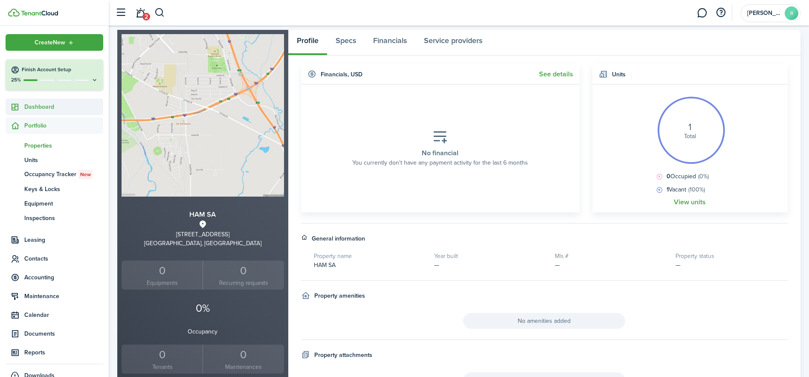
click at [45, 106] on span "Dashboard" at bounding box center [63, 106] width 79 height 9
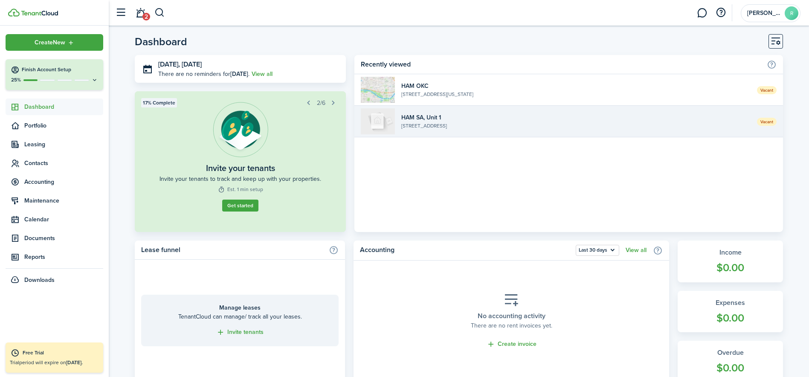
click at [552, 127] on widget-list-item-description "[STREET_ADDRESS]" at bounding box center [576, 126] width 349 height 8
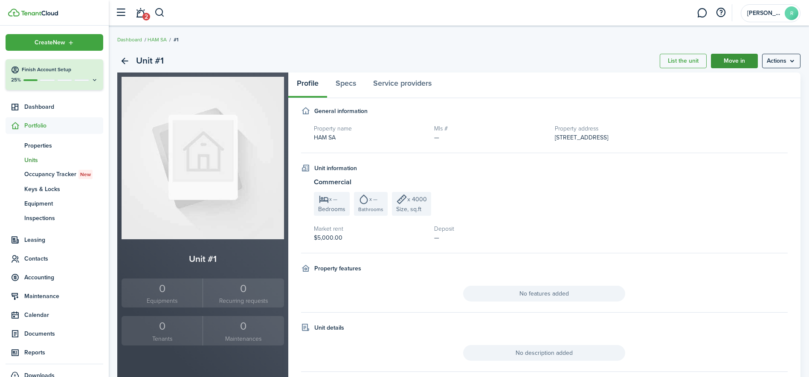
click at [722, 61] on link "Move in" at bounding box center [734, 61] width 47 height 15
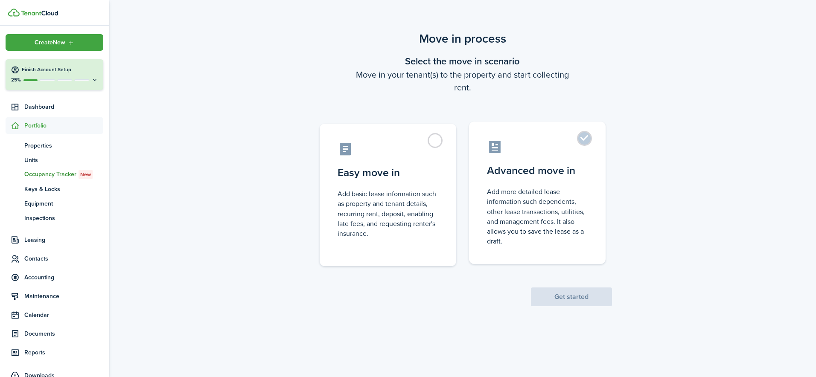
click at [526, 153] on control-radio-card-icon at bounding box center [537, 147] width 101 height 15
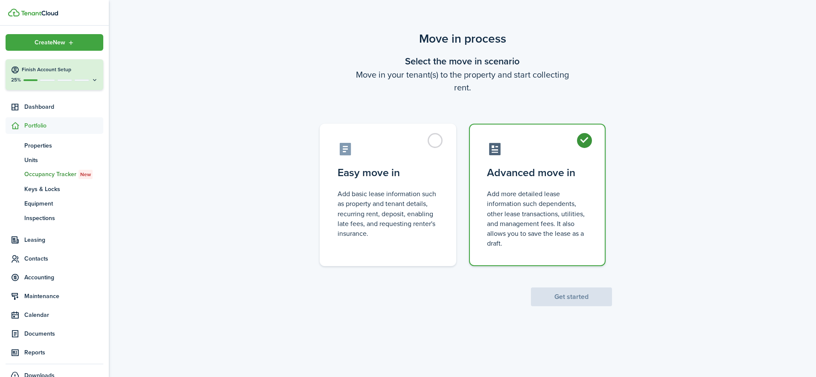
radio input "true"
click at [567, 300] on button "Get started" at bounding box center [571, 297] width 81 height 19
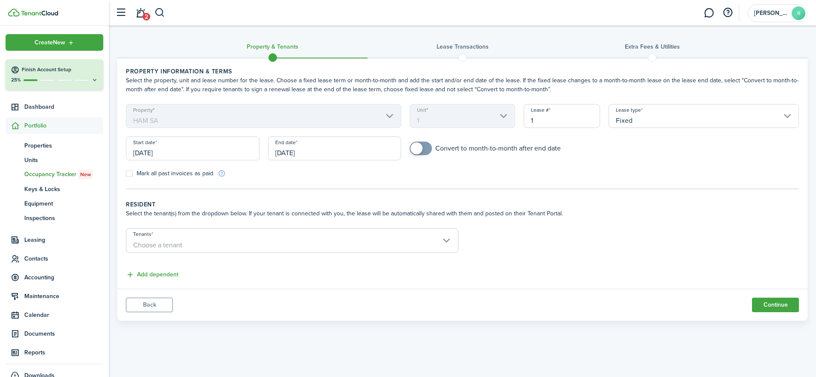
click at [625, 115] on input "Fixed" at bounding box center [703, 116] width 190 height 24
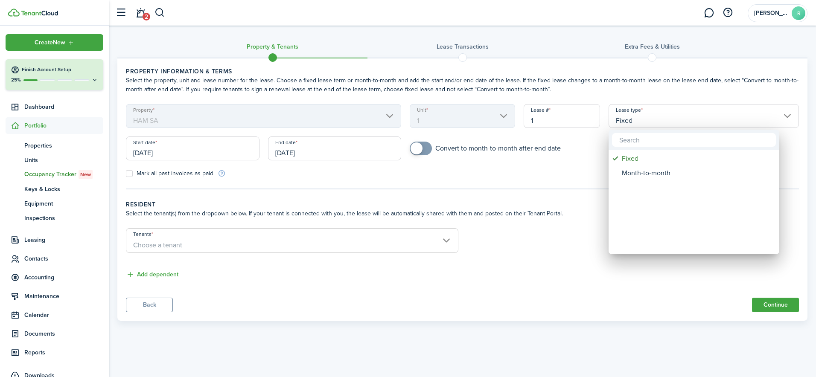
click at [625, 115] on div at bounding box center [408, 189] width 952 height 514
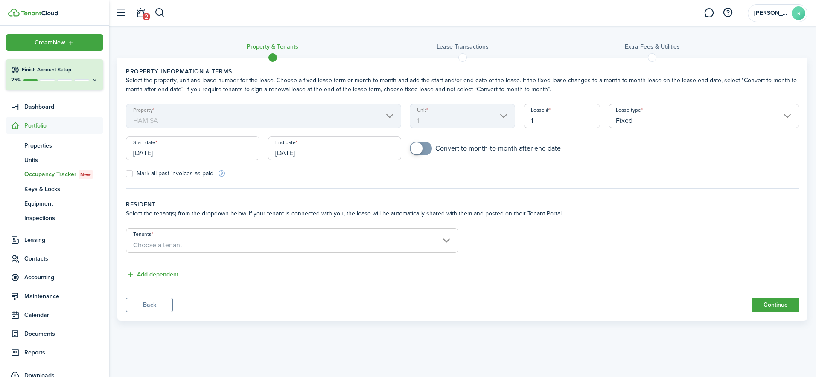
click at [326, 236] on input "Tenants" at bounding box center [292, 234] width 332 height 10
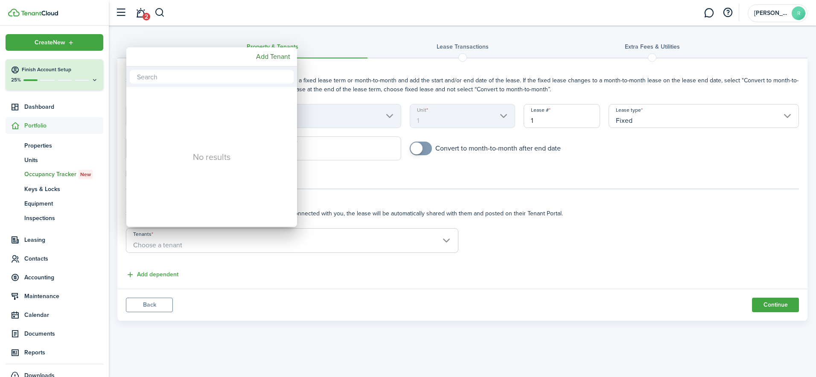
click at [149, 77] on input "text" at bounding box center [212, 77] width 164 height 14
click at [150, 273] on div at bounding box center [408, 189] width 952 height 514
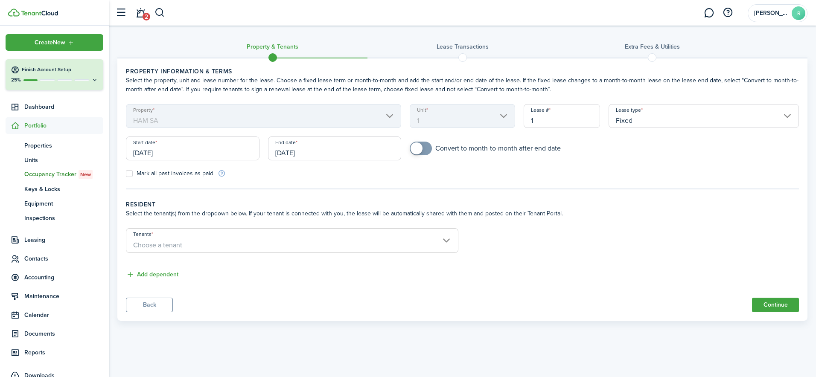
click at [150, 273] on button "Add dependent" at bounding box center [152, 275] width 52 height 10
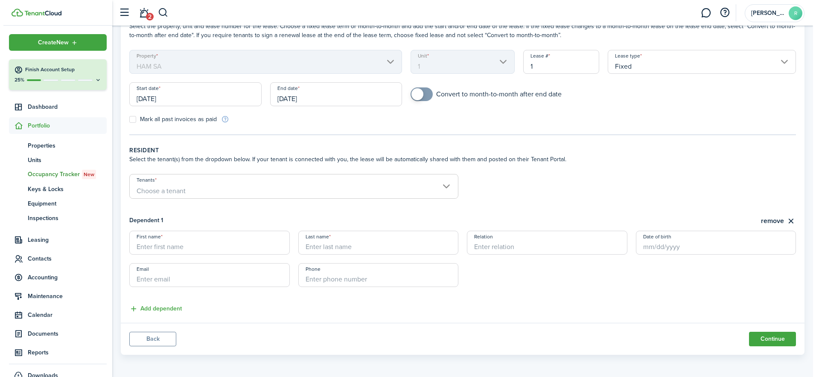
scroll to position [55, 0]
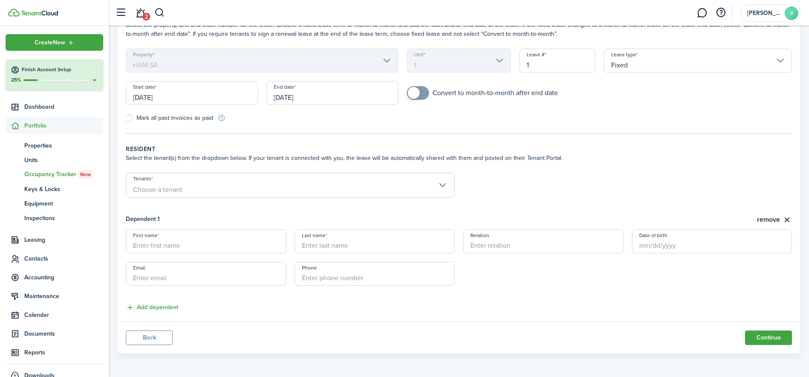
click at [221, 251] on input "First name" at bounding box center [206, 242] width 160 height 24
drag, startPoint x: 150, startPoint y: 247, endPoint x: 186, endPoint y: 248, distance: 36.7
click at [186, 248] on input "HAM Brokerage" at bounding box center [206, 242] width 160 height 24
type input "HAM Brokerage"
click at [321, 243] on input "Last name" at bounding box center [375, 242] width 160 height 24
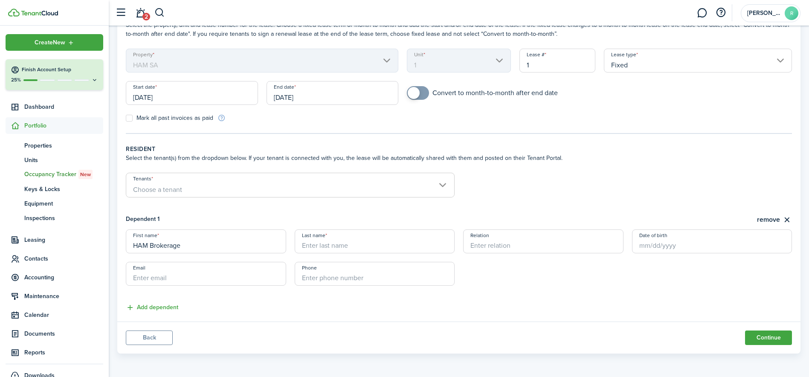
paste input "Brokerage"
type input "Brokerage"
click at [188, 247] on input "HAM Brokerage" at bounding box center [206, 242] width 160 height 24
type input "HAM"
click at [209, 218] on div "Dependent 1 remove" at bounding box center [459, 220] width 666 height 11
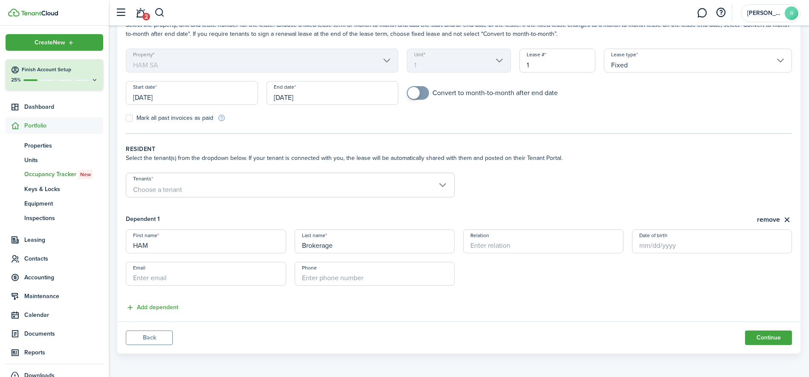
click at [180, 278] on input "Email" at bounding box center [206, 274] width 160 height 24
type input "[EMAIL_ADDRESS][DOMAIN_NAME]"
click at [353, 278] on input "[PHONE_NUMBER]" at bounding box center [375, 274] width 160 height 24
type input "+9"
type input "[PHONE_NUMBER]"
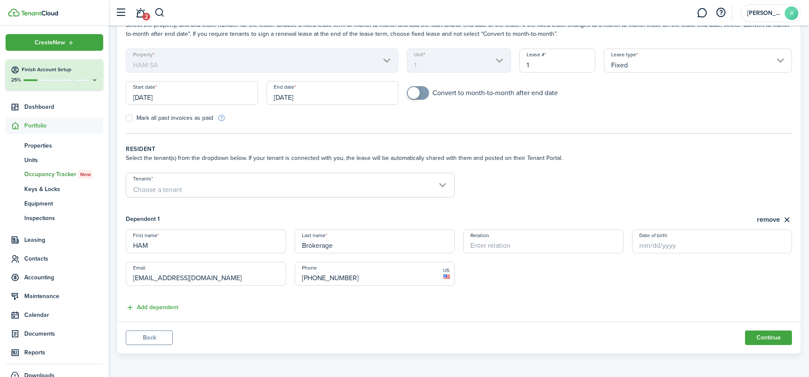
click at [187, 189] on span "Choose a tenant" at bounding box center [290, 190] width 328 height 15
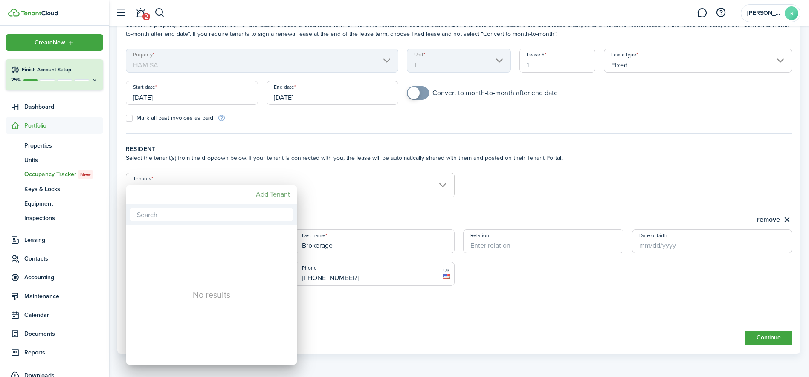
click at [268, 195] on mbsc-button "Add Tenant" at bounding box center [273, 194] width 41 height 15
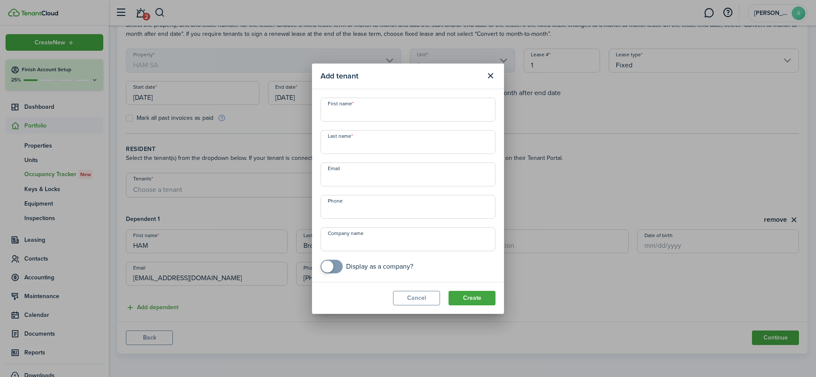
click at [369, 102] on input "First name" at bounding box center [407, 110] width 175 height 24
type input "Ham"
click at [340, 150] on input "Last name" at bounding box center [407, 142] width 175 height 24
type input "Logistics"
click at [346, 179] on input "Email" at bounding box center [407, 175] width 175 height 24
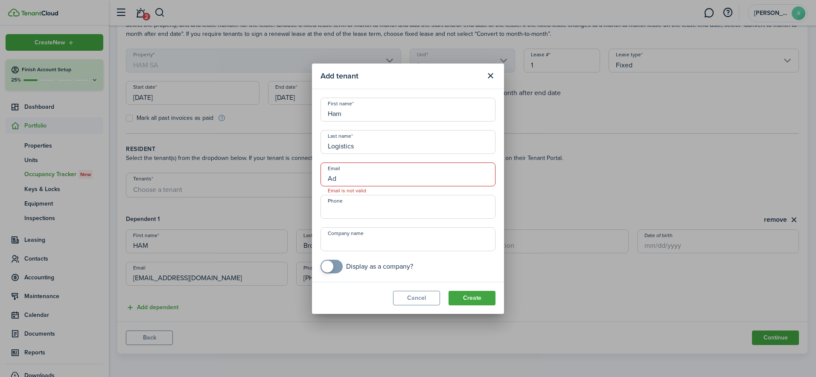
type input "A"
checkbox input "true"
click at [336, 267] on span at bounding box center [331, 267] width 9 height 14
click at [478, 301] on button "Create" at bounding box center [471, 298] width 47 height 15
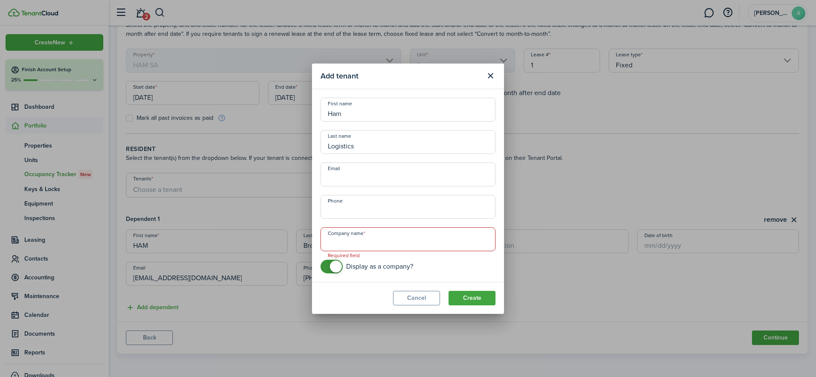
click at [338, 241] on input "Company name" at bounding box center [407, 239] width 175 height 24
click at [370, 232] on input "Company name" at bounding box center [407, 239] width 175 height 24
type input "Ham Cold"
click at [484, 297] on button "Create" at bounding box center [471, 298] width 47 height 15
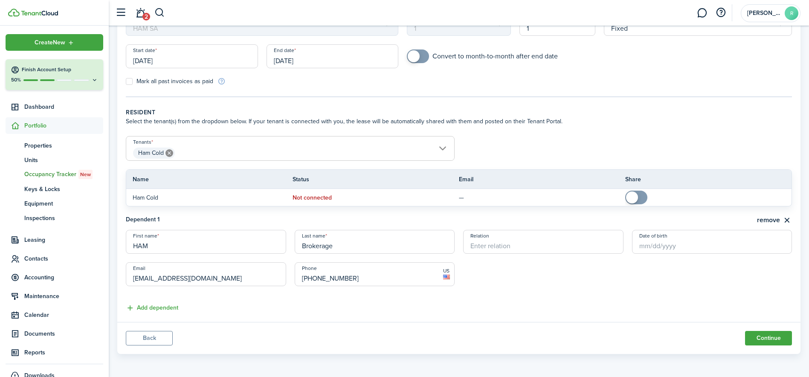
scroll to position [93, 0]
drag, startPoint x: 261, startPoint y: 276, endPoint x: 106, endPoint y: 282, distance: 155.0
click at [106, 282] on landlord-dashboard "Create New Finish Account Setup 50% Dashboard Portfolio pt Properties un Units …" at bounding box center [404, 95] width 809 height 377
drag, startPoint x: 162, startPoint y: 245, endPoint x: 82, endPoint y: 249, distance: 79.9
click at [82, 249] on landlord-dashboard "Create New Finish Account Setup 50% Dashboard Portfolio pt Properties un Units …" at bounding box center [404, 95] width 809 height 377
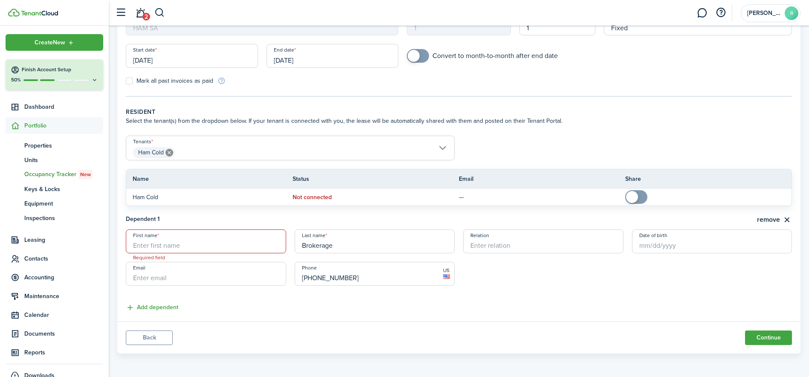
drag, startPoint x: 349, startPoint y: 251, endPoint x: 302, endPoint y: 247, distance: 46.7
click at [302, 247] on input "Brokerage" at bounding box center [375, 242] width 160 height 24
drag, startPoint x: 403, startPoint y: 278, endPoint x: 244, endPoint y: 274, distance: 158.8
click at [245, 274] on lease-dependent-form "First name Required field Last name Required field Relation Date of birth Email…" at bounding box center [459, 262] width 666 height 65
click at [784, 334] on button "Continue" at bounding box center [768, 338] width 47 height 15
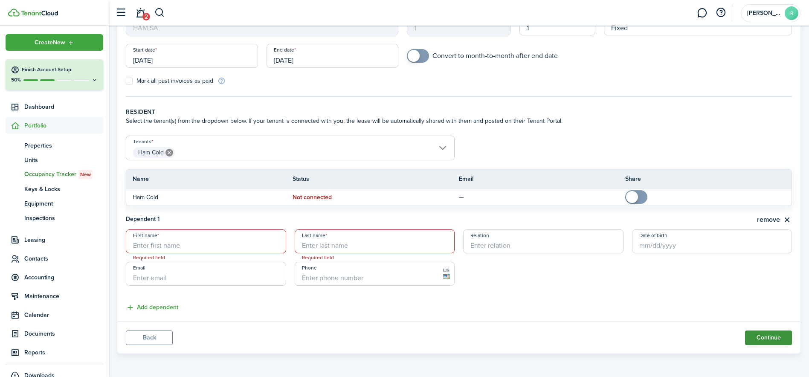
click at [757, 338] on button "Continue" at bounding box center [768, 338] width 47 height 15
click at [213, 236] on input "First name" at bounding box center [206, 242] width 160 height 24
type input "HAM"
type input "Brokerage"
type input "[EMAIL_ADDRESS][DOMAIN_NAME]"
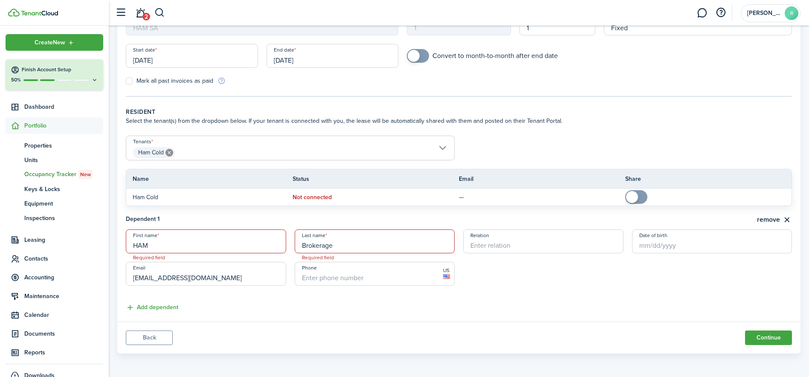
type input "[PHONE_NUMBER]"
click at [765, 337] on button "Continue" at bounding box center [768, 338] width 47 height 15
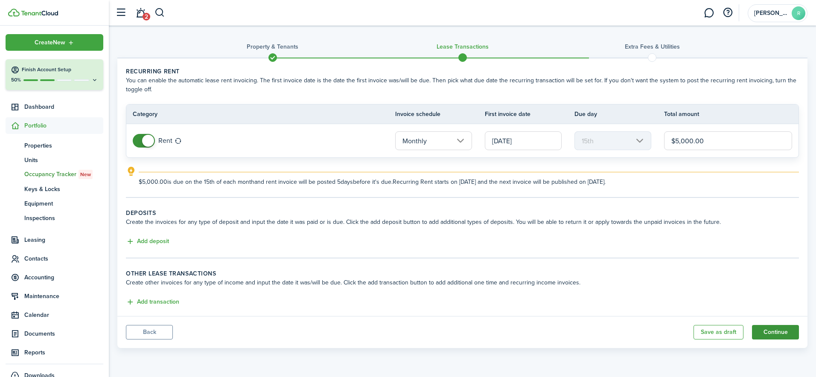
click at [773, 331] on button "Continue" at bounding box center [775, 332] width 47 height 15
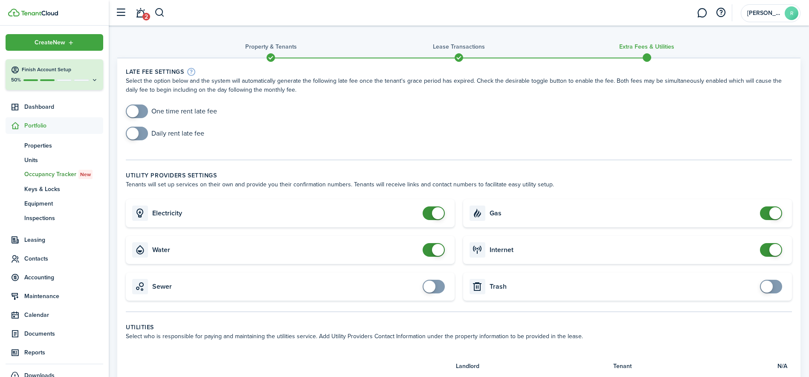
checkbox input "false"
click at [430, 254] on span at bounding box center [434, 250] width 9 height 14
checkbox input "false"
click at [431, 218] on span at bounding box center [434, 214] width 9 height 14
checkbox input "false"
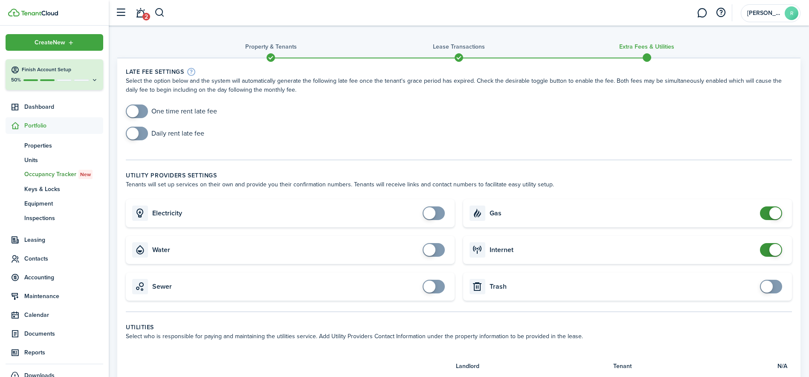
click at [767, 215] on span at bounding box center [771, 214] width 9 height 14
checkbox input "false"
click at [767, 244] on span at bounding box center [771, 250] width 9 height 14
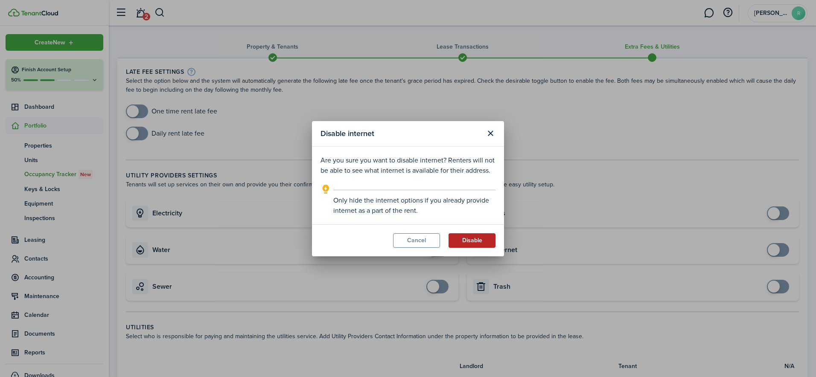
click at [467, 238] on button "Disable" at bounding box center [471, 240] width 47 height 15
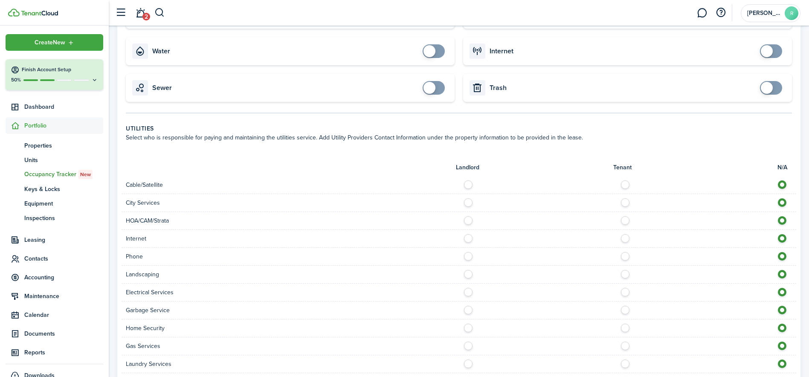
scroll to position [213, 0]
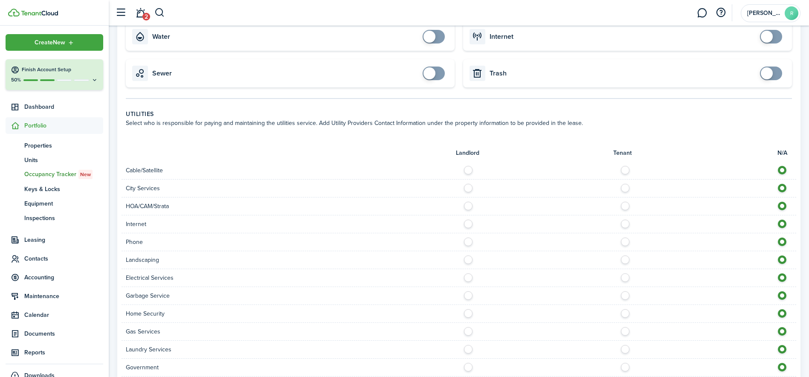
click at [466, 188] on label at bounding box center [470, 186] width 15 height 4
click at [629, 187] on label at bounding box center [627, 186] width 15 height 4
radio input "false"
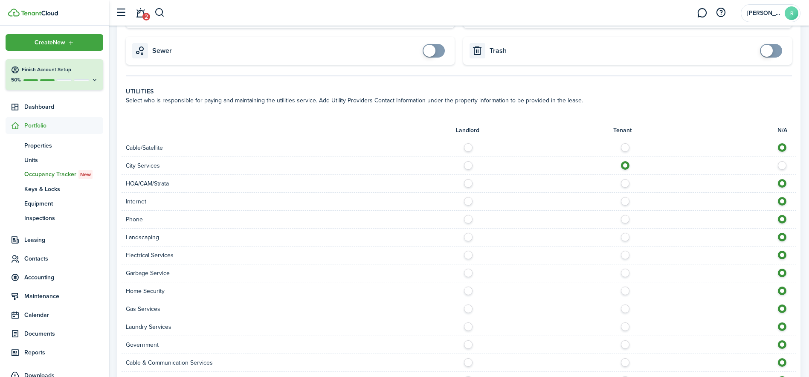
scroll to position [256, 0]
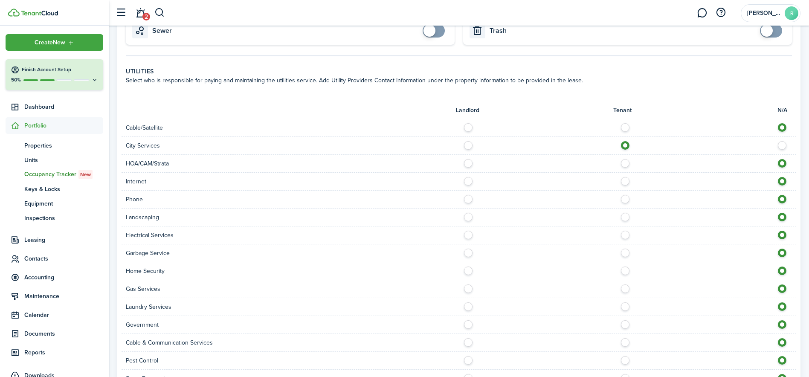
click at [783, 145] on label at bounding box center [784, 143] width 15 height 4
radio input "false"
radio input "true"
click at [466, 181] on label at bounding box center [470, 179] width 15 height 4
radio input "true"
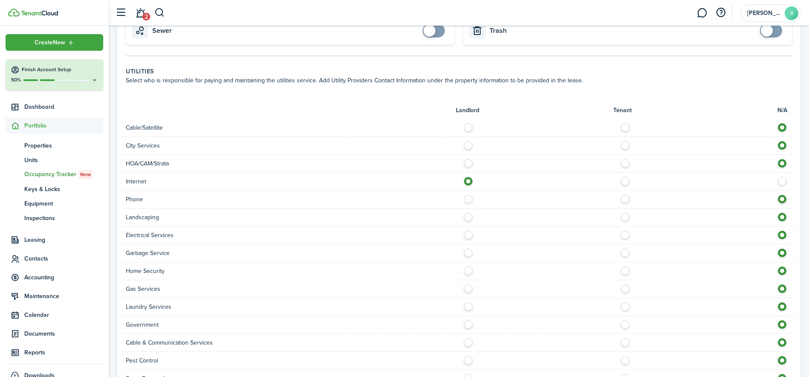
click at [471, 198] on label at bounding box center [470, 197] width 15 height 4
radio input "true"
click at [468, 217] on label at bounding box center [470, 215] width 15 height 4
radio input "true"
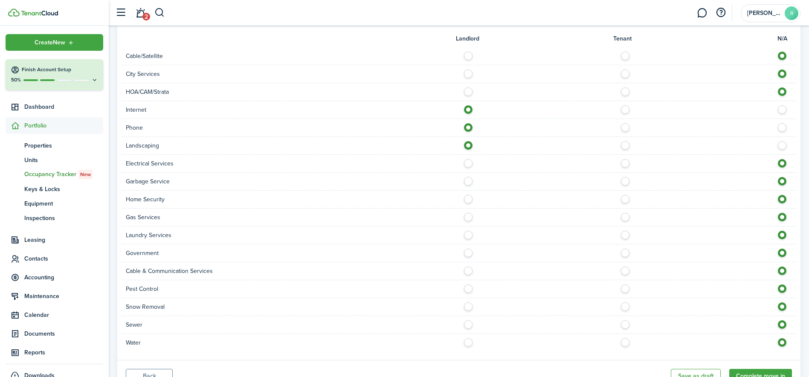
scroll to position [341, 0]
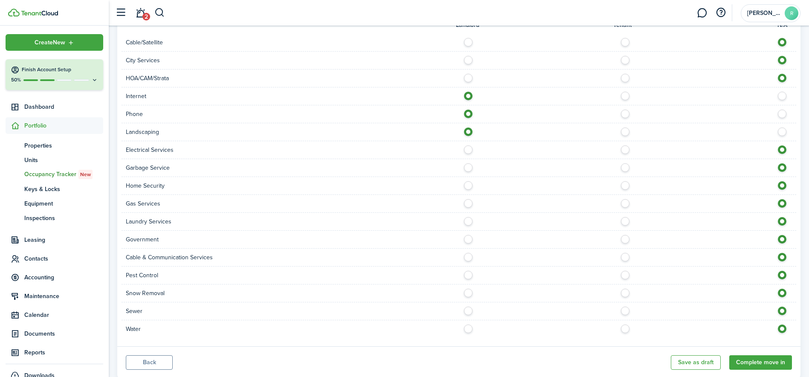
click at [468, 150] on label at bounding box center [470, 147] width 15 height 4
radio input "true"
click at [470, 167] on label at bounding box center [470, 165] width 15 height 4
radio input "true"
click at [470, 186] on label at bounding box center [470, 183] width 15 height 4
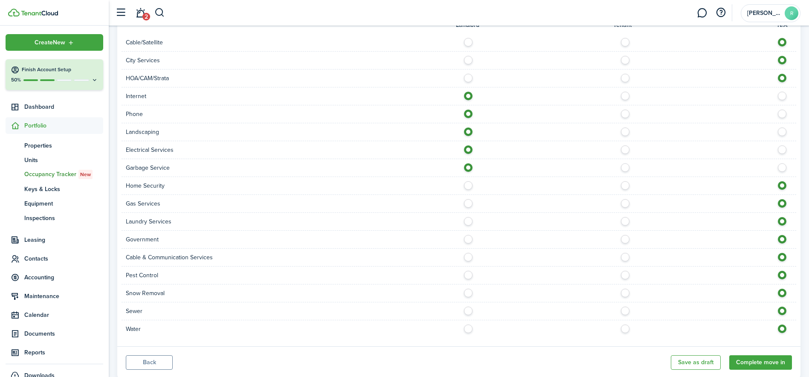
radio input "true"
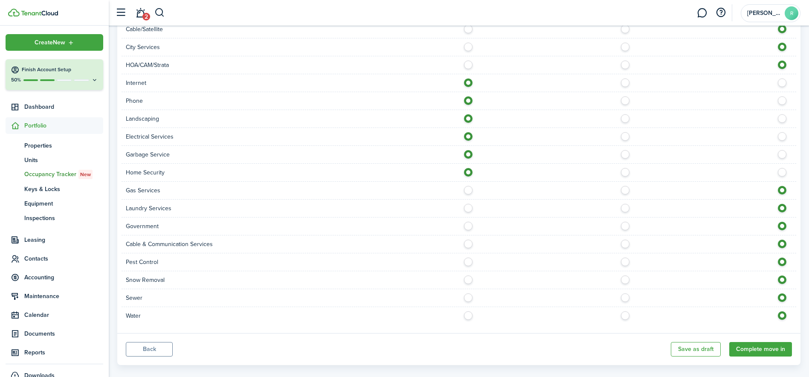
scroll to position [366, 0]
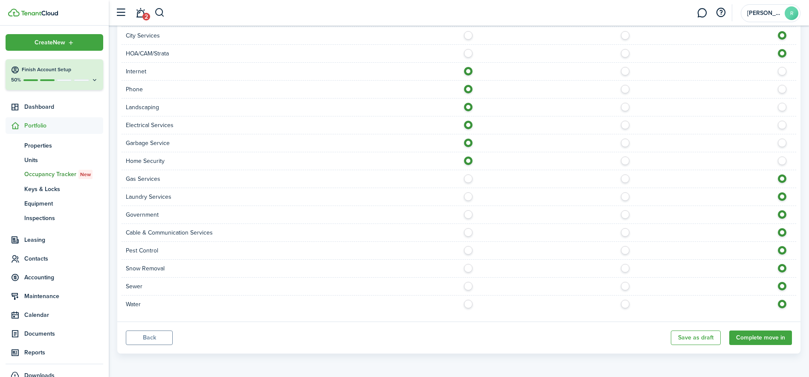
click at [469, 179] on label at bounding box center [470, 177] width 15 height 4
radio input "true"
click at [469, 233] on label at bounding box center [470, 230] width 15 height 4
radio input "true"
click at [465, 286] on label at bounding box center [470, 284] width 15 height 4
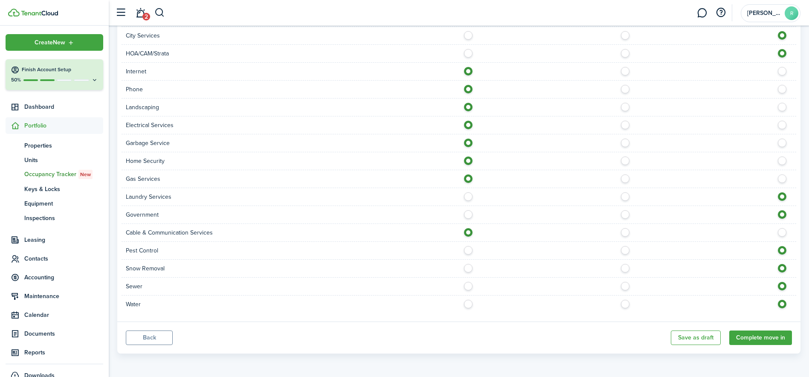
radio input "true"
click at [469, 304] on label at bounding box center [470, 302] width 15 height 4
radio input "true"
click at [769, 336] on button "Complete move in" at bounding box center [761, 338] width 63 height 15
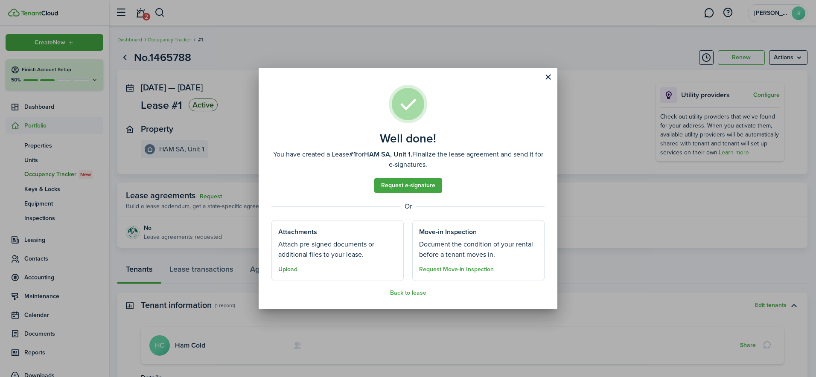
click at [291, 269] on button "Upload" at bounding box center [287, 269] width 19 height 7
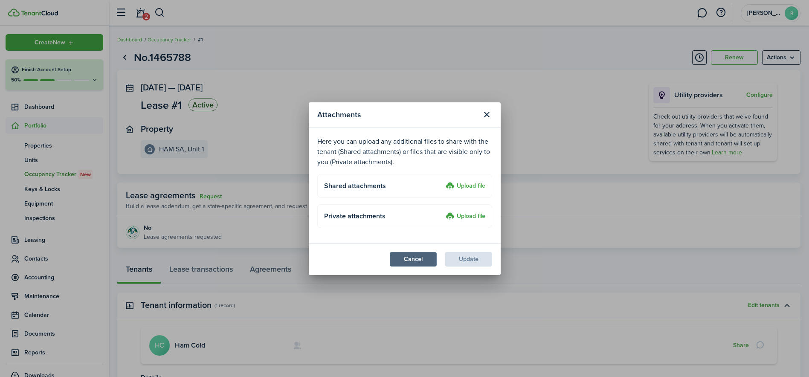
click at [426, 259] on button "Cancel" at bounding box center [413, 259] width 47 height 15
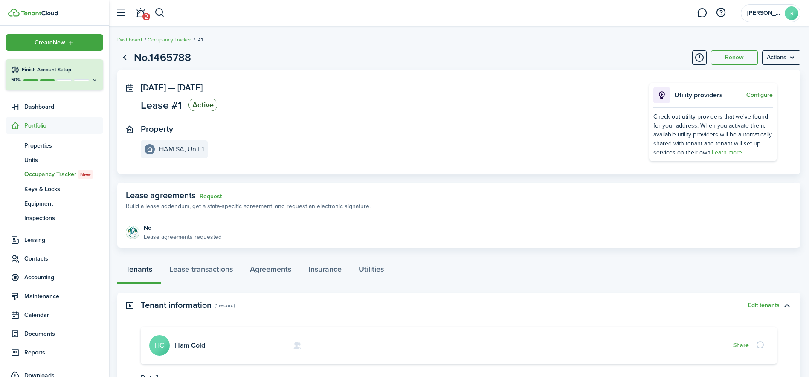
click at [762, 97] on button "Configure" at bounding box center [760, 95] width 26 height 7
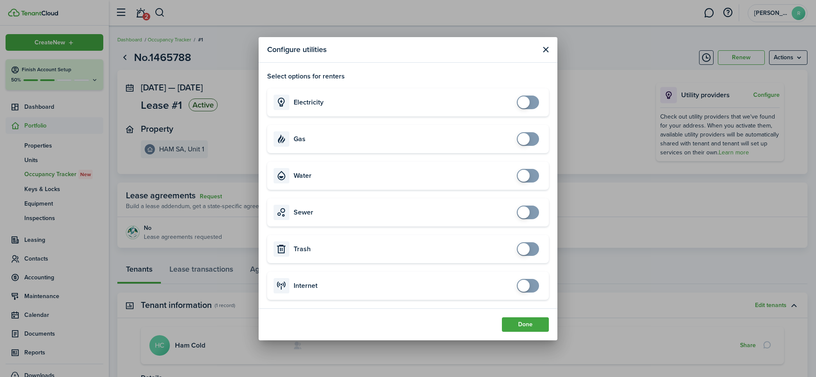
click at [479, 102] on accordion-header "Electricity" at bounding box center [408, 102] width 282 height 28
checkbox input "true"
click at [532, 102] on span at bounding box center [528, 103] width 9 height 14
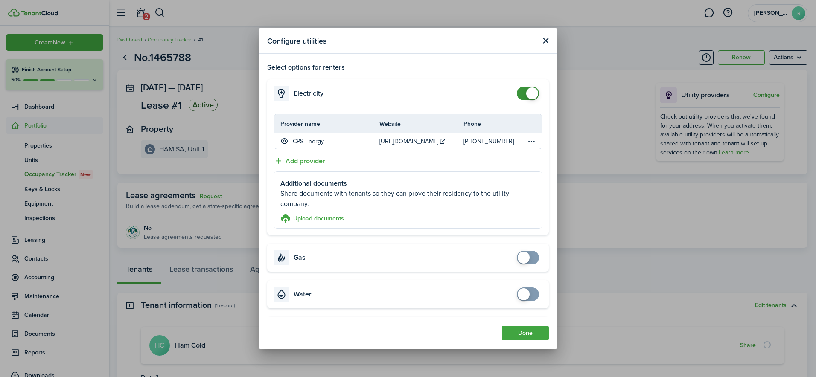
click at [547, 40] on button "Close modal" at bounding box center [545, 40] width 11 height 11
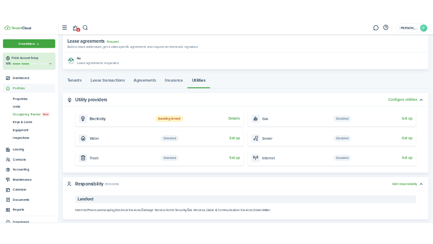
scroll to position [175, 0]
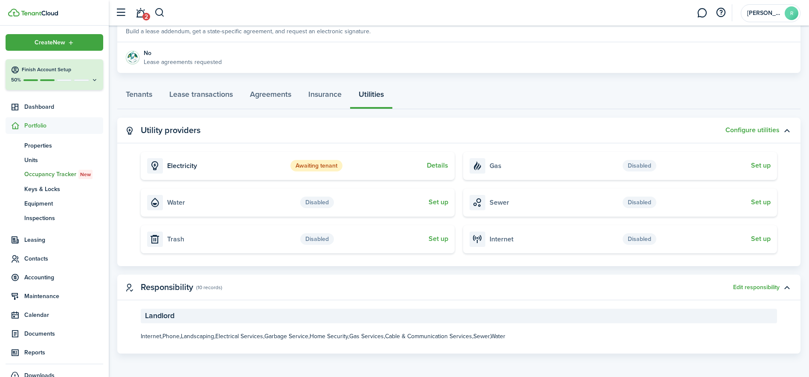
click at [334, 164] on status "Awaiting tenant" at bounding box center [317, 166] width 52 height 12
click at [431, 163] on button "Details" at bounding box center [437, 166] width 21 height 8
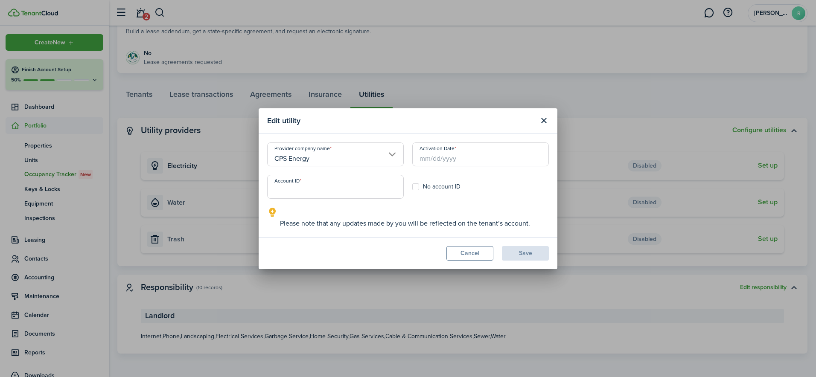
click at [428, 158] on input "Activation Date" at bounding box center [480, 155] width 137 height 24
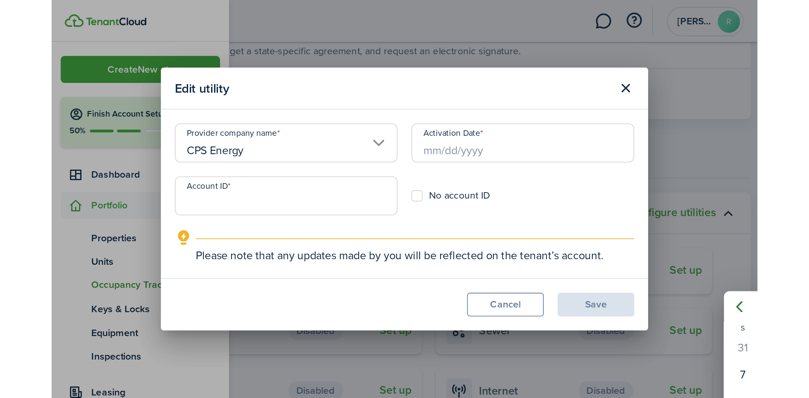
scroll to position [154, 0]
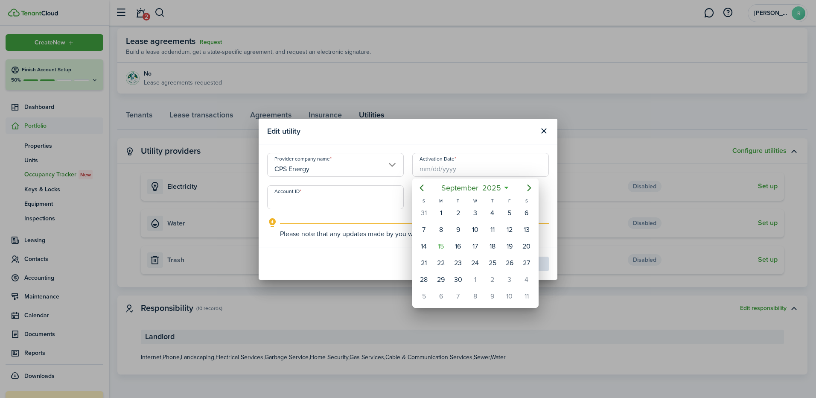
click at [544, 130] on div at bounding box center [408, 199] width 952 height 534
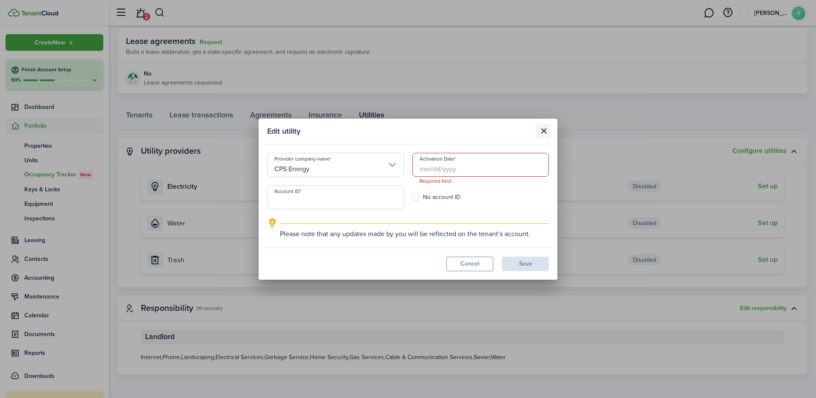
click at [543, 129] on button "Close modal" at bounding box center [543, 131] width 15 height 15
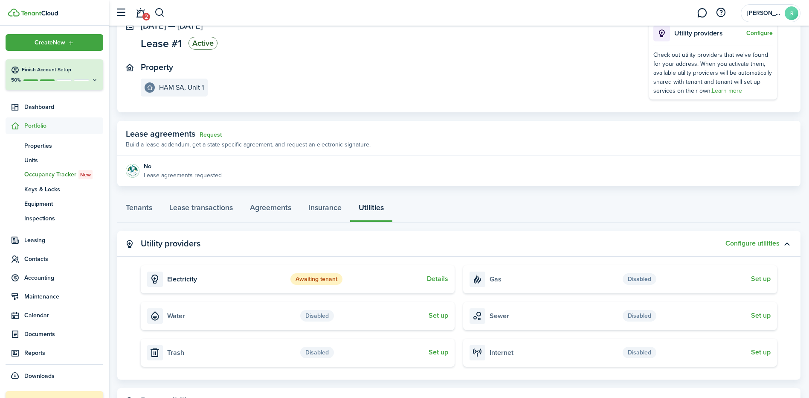
scroll to position [26, 0]
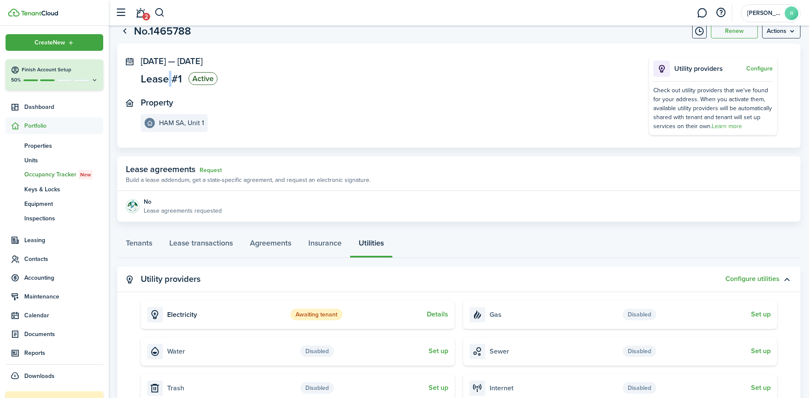
drag, startPoint x: 169, startPoint y: 79, endPoint x: 175, endPoint y: 79, distance: 5.6
click at [175, 79] on span "Lease #1" at bounding box center [161, 78] width 41 height 11
click at [176, 79] on span "Lease #1" at bounding box center [161, 78] width 41 height 11
click at [182, 79] on panel-main-description "Lease #1 Active" at bounding box center [179, 78] width 77 height 13
click at [168, 215] on link "View unit" at bounding box center [148, 208] width 47 height 15
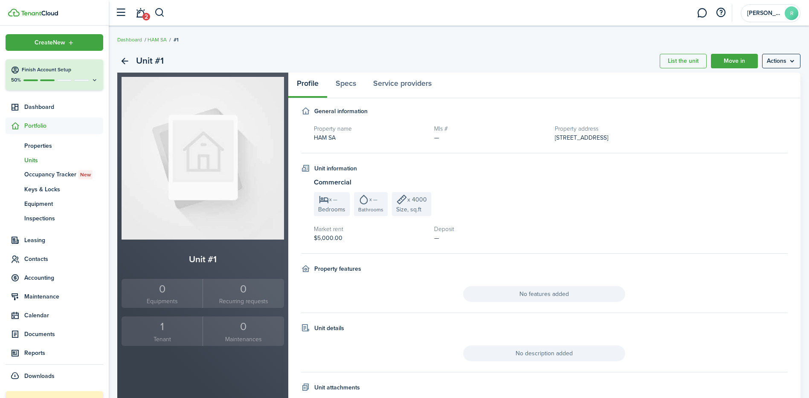
click at [415, 137] on div "Property name HAM SA" at bounding box center [370, 133] width 121 height 18
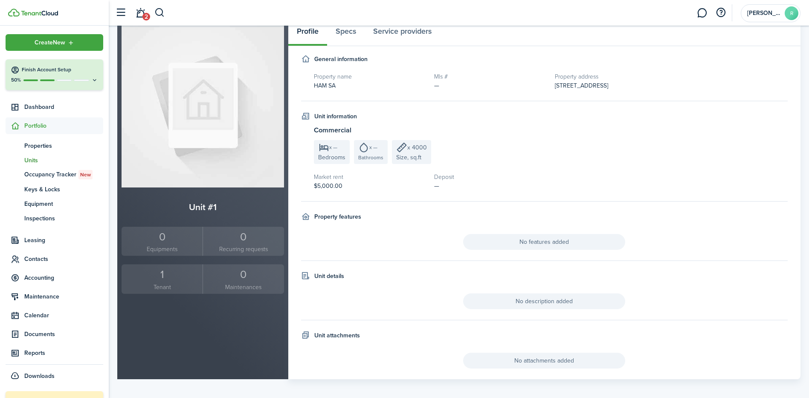
scroll to position [57, 0]
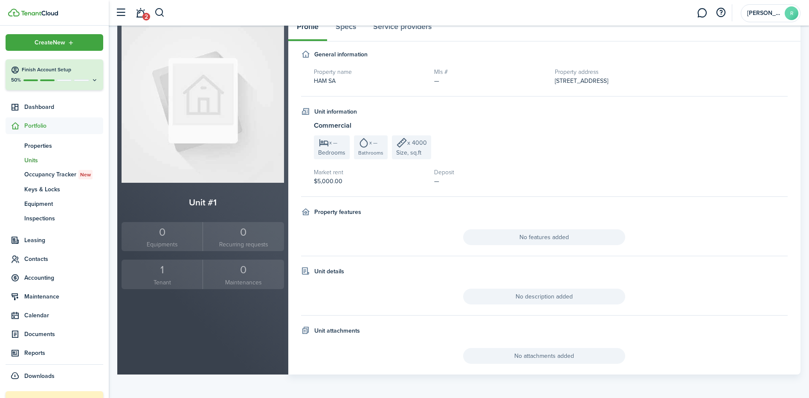
click at [343, 82] on div "Property name HAM SA" at bounding box center [370, 76] width 121 height 18
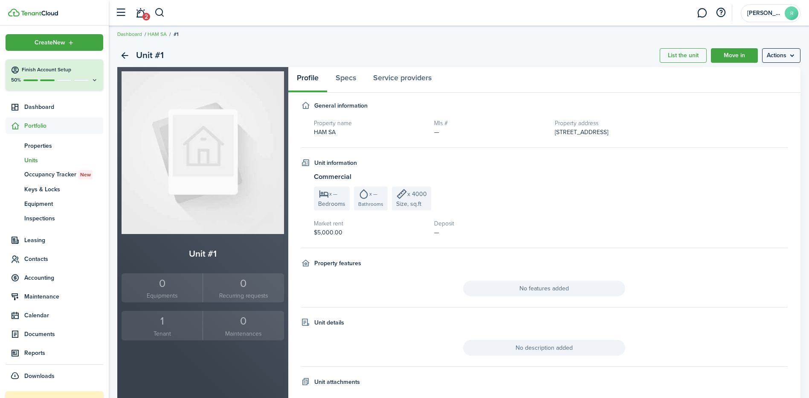
scroll to position [0, 0]
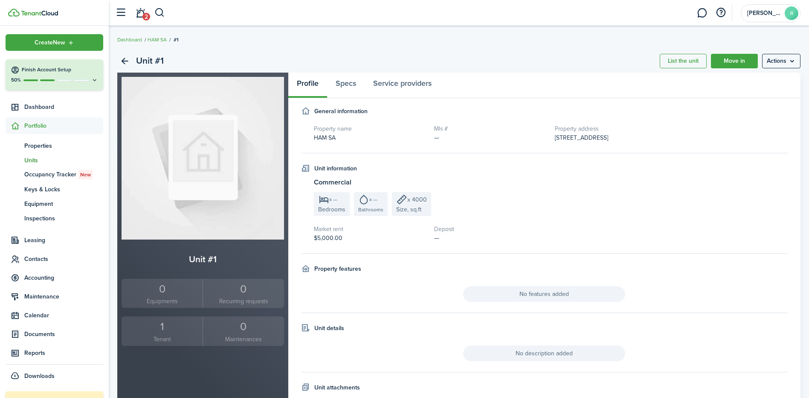
click at [154, 59] on h2 "Unit #1" at bounding box center [150, 61] width 28 height 15
click at [164, 37] on link "HAM SA" at bounding box center [157, 40] width 19 height 8
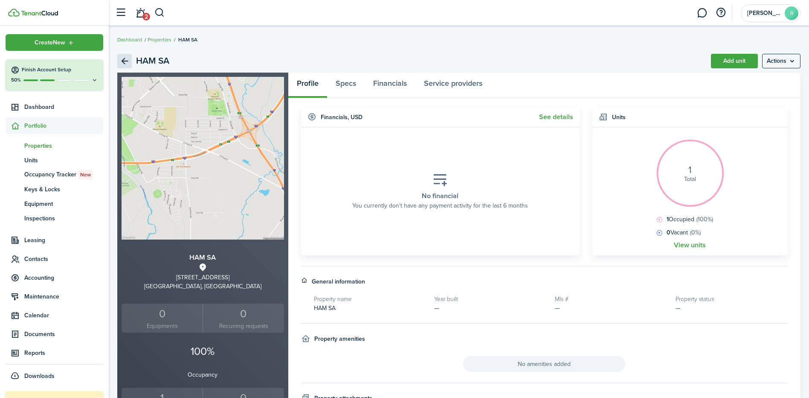
click at [123, 62] on link "Back" at bounding box center [124, 61] width 15 height 15
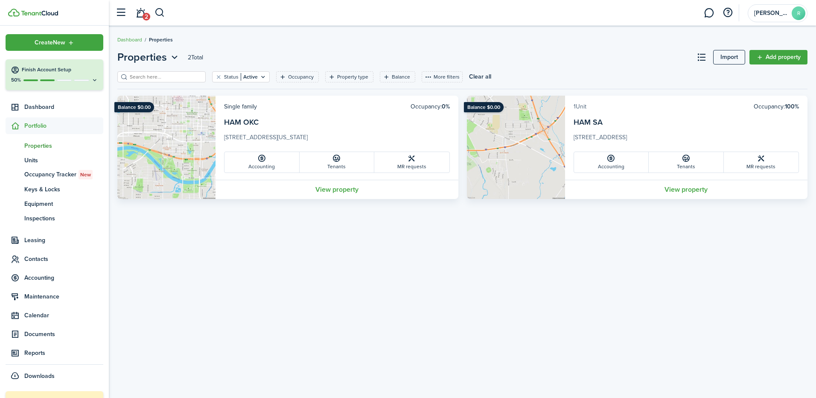
click at [577, 105] on link "1 Unit" at bounding box center [579, 106] width 13 height 9
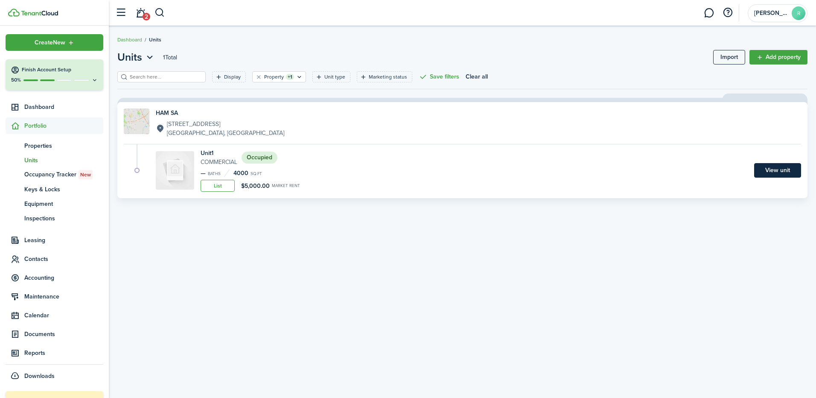
click at [774, 172] on link "View unit" at bounding box center [777, 170] width 47 height 15
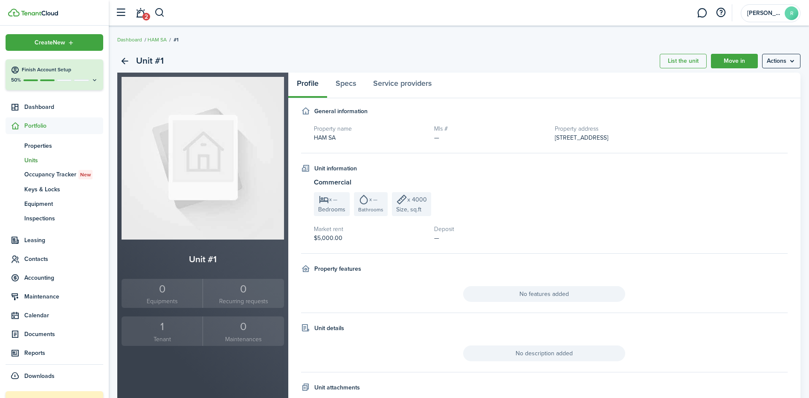
click at [486, 146] on fieldset "General information Property name HAM SA Mls # — Property address [STREET_ADDRE…" at bounding box center [544, 130] width 487 height 47
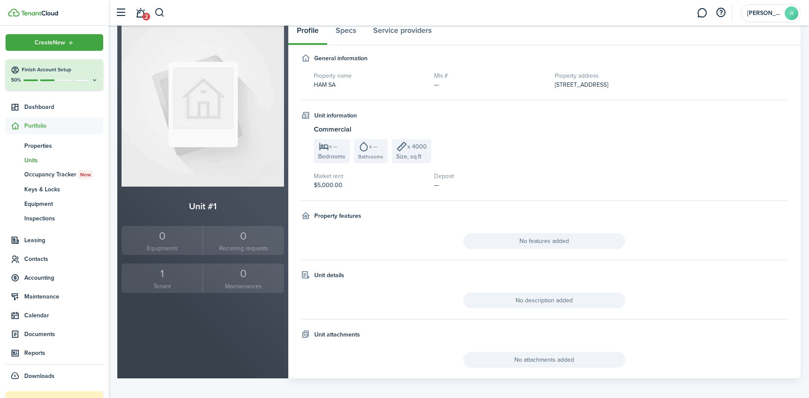
scroll to position [57, 0]
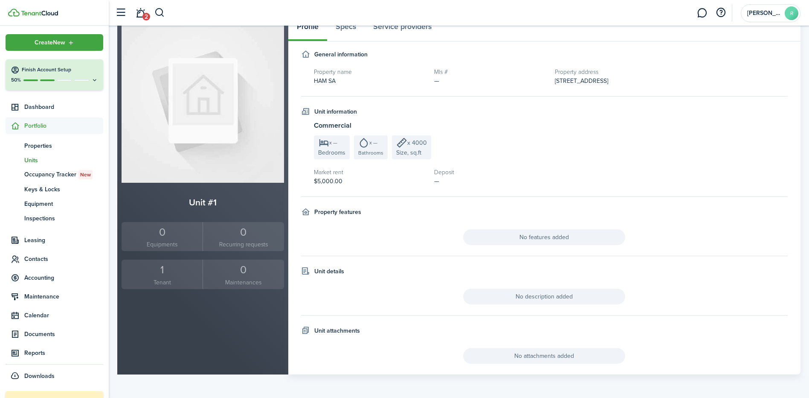
click at [198, 201] on h2 "Unit #1" at bounding box center [203, 202] width 163 height 14
click at [215, 204] on h2 "Unit #1" at bounding box center [203, 202] width 163 height 14
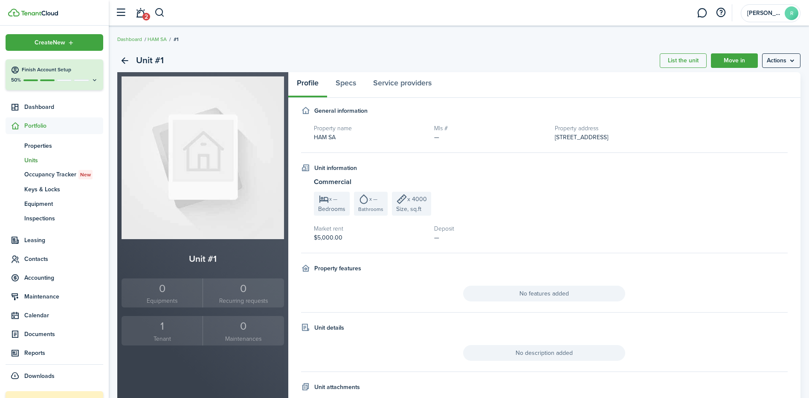
scroll to position [0, 0]
click at [785, 57] on menu-btn "Actions" at bounding box center [781, 61] width 38 height 15
click at [754, 77] on link "Edit unit" at bounding box center [763, 80] width 75 height 15
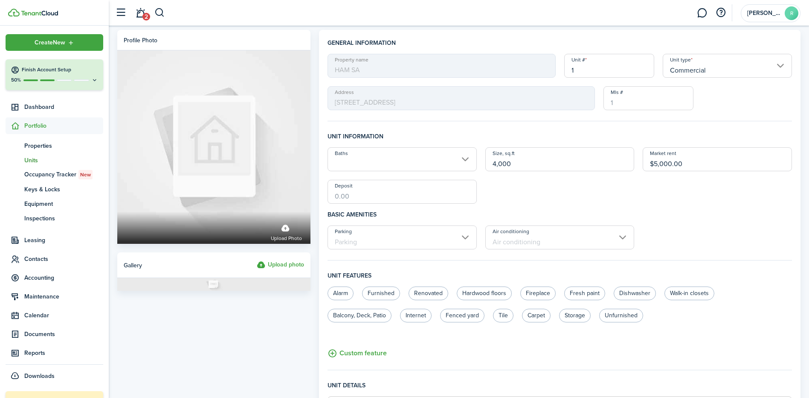
click at [587, 67] on input "1" at bounding box center [609, 66] width 90 height 24
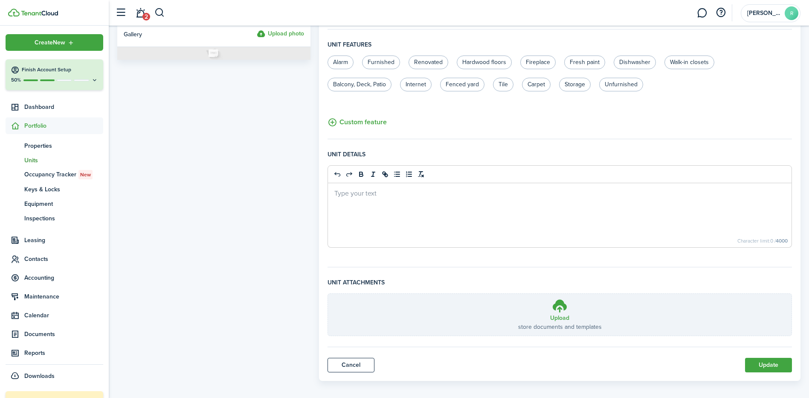
scroll to position [237, 0]
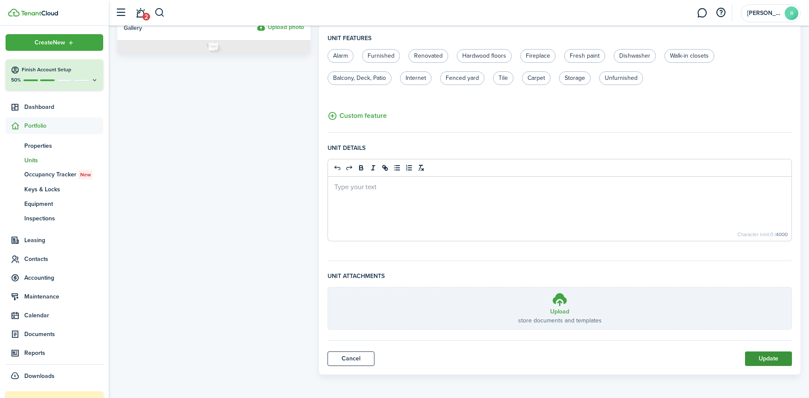
type input "A6"
click at [780, 358] on button "Update" at bounding box center [768, 358] width 47 height 15
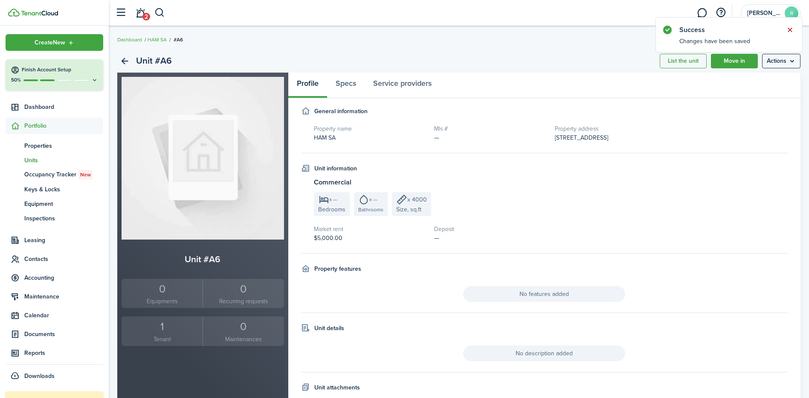
click at [788, 30] on button "Close notify" at bounding box center [790, 30] width 12 height 12
click at [42, 106] on span "Dashboard" at bounding box center [63, 106] width 79 height 9
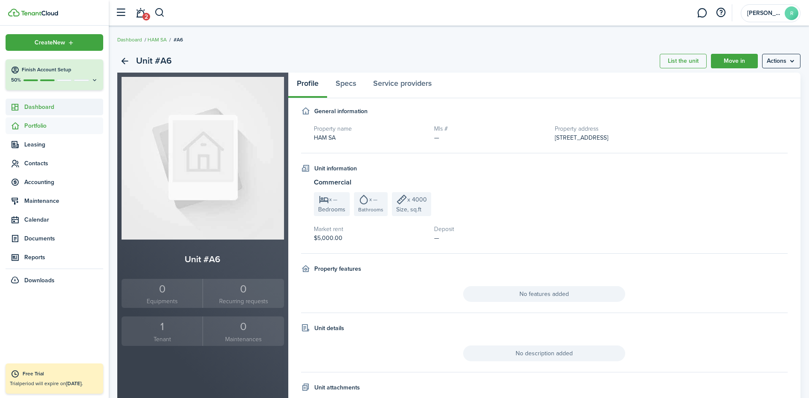
click at [42, 106] on span "Dashboard" at bounding box center [63, 106] width 79 height 9
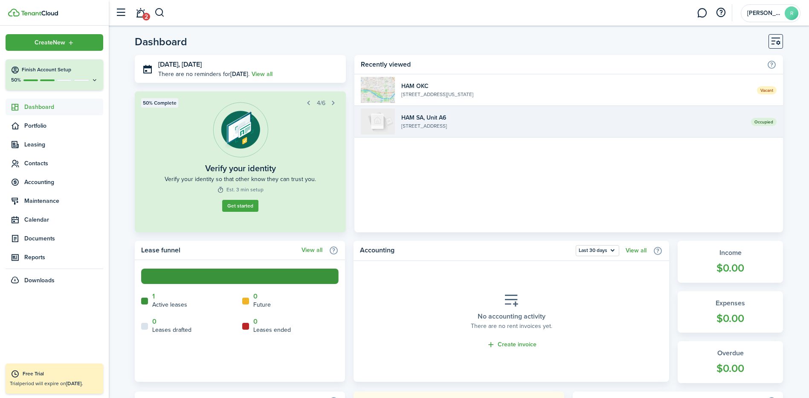
click at [434, 124] on widget-list-item-description "[STREET_ADDRESS]" at bounding box center [573, 126] width 343 height 8
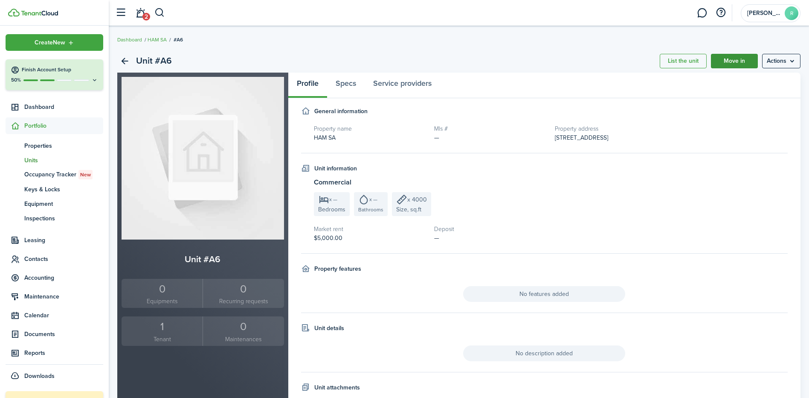
click at [727, 62] on link "Move in" at bounding box center [734, 61] width 47 height 15
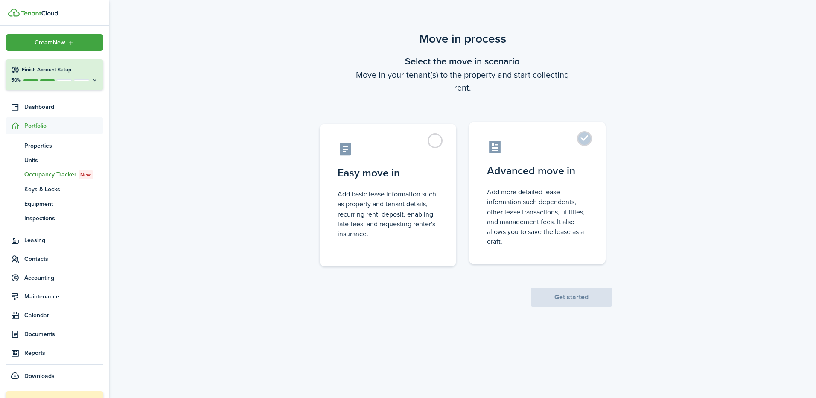
click at [584, 137] on label "Advanced move in Add more detailed lease information such dependents, other lea…" at bounding box center [537, 193] width 137 height 143
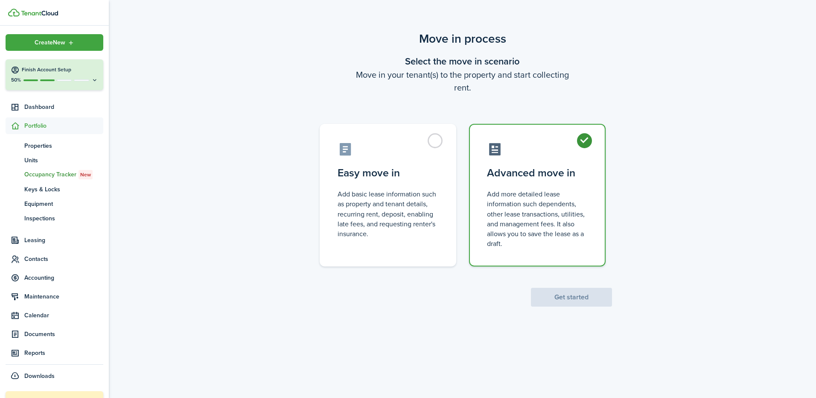
radio input "true"
click at [575, 301] on button "Get started" at bounding box center [571, 297] width 81 height 19
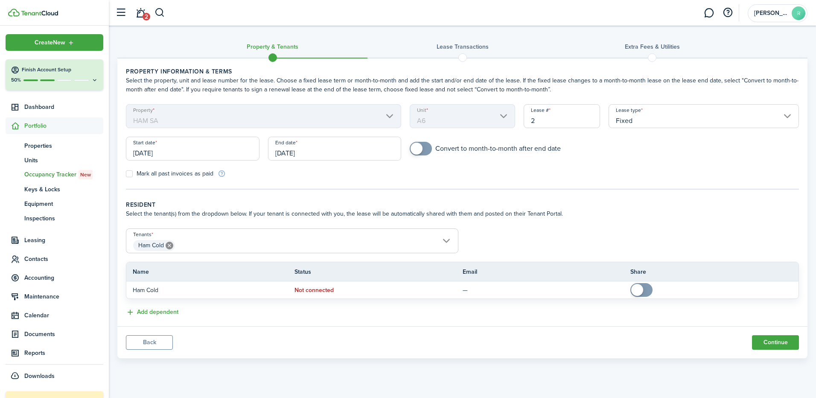
click at [520, 228] on lease-classic-resident "Resident Select the tenant(s) from the dropdown below. If your tenant is connec…" at bounding box center [462, 258] width 673 height 117
click at [784, 346] on button "Continue" at bounding box center [775, 342] width 47 height 15
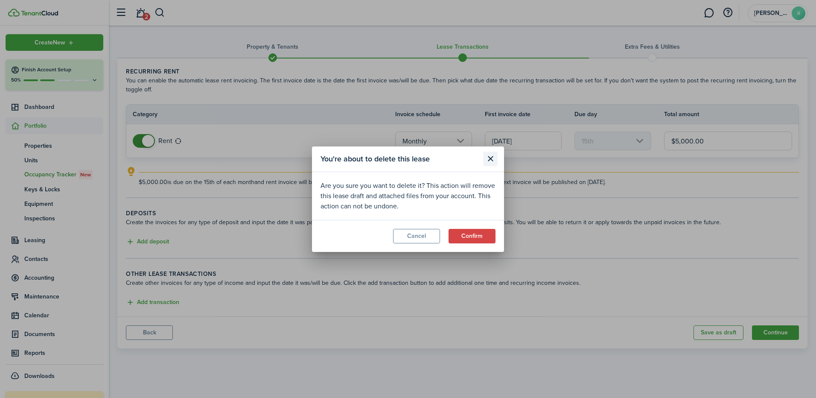
click at [489, 160] on button "Close modal" at bounding box center [490, 158] width 15 height 15
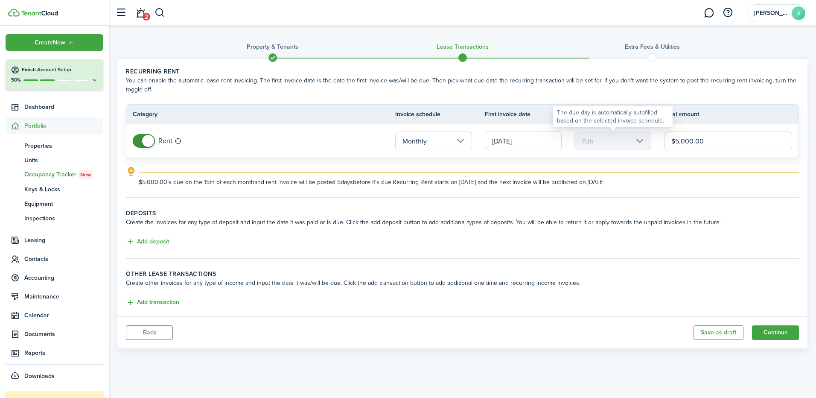
click at [638, 142] on mbsc-scroller "15th" at bounding box center [612, 140] width 77 height 19
click at [597, 139] on mbsc-scroller "15th" at bounding box center [612, 140] width 77 height 19
click at [596, 121] on div "The due day is automatically autofilled based on the selected invoice schedule." at bounding box center [613, 116] width 112 height 17
click at [640, 140] on mbsc-scroller "15th" at bounding box center [612, 140] width 77 height 19
click at [595, 137] on mbsc-scroller "15th" at bounding box center [612, 140] width 77 height 19
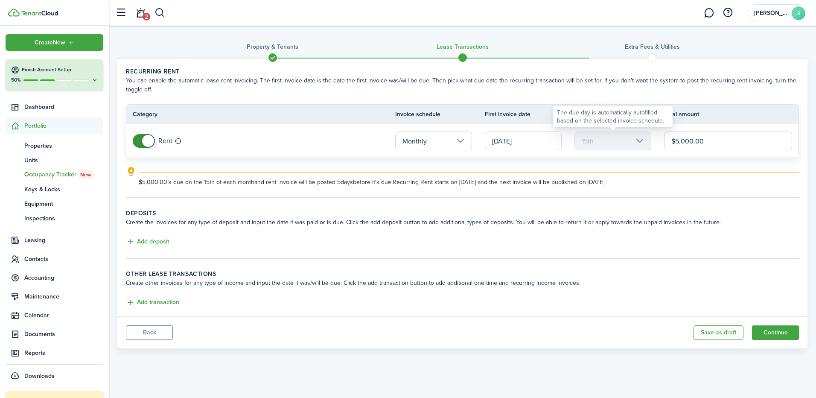
click at [590, 141] on mbsc-scroller "15th" at bounding box center [612, 140] width 77 height 19
click at [574, 165] on lease-classic-rent "Recurring rent You can enable the automatic lease rent invoicing. The first inv…" at bounding box center [462, 126] width 673 height 119
click at [588, 141] on mbsc-scroller "15th" at bounding box center [612, 140] width 77 height 19
click at [605, 139] on mbsc-scroller "15th" at bounding box center [612, 140] width 77 height 19
click at [641, 141] on mbsc-scroller "15th" at bounding box center [612, 140] width 77 height 19
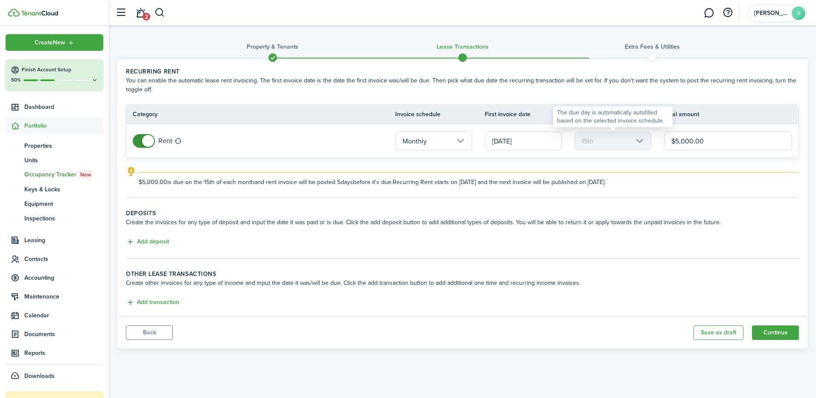
click at [641, 141] on mbsc-scroller "15th" at bounding box center [612, 140] width 77 height 19
click at [791, 332] on button "Continue" at bounding box center [775, 332] width 47 height 15
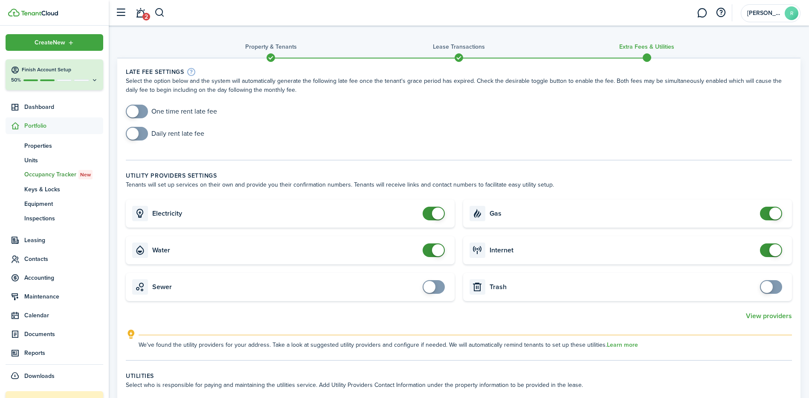
checkbox input "false"
click at [430, 215] on span at bounding box center [434, 214] width 9 height 14
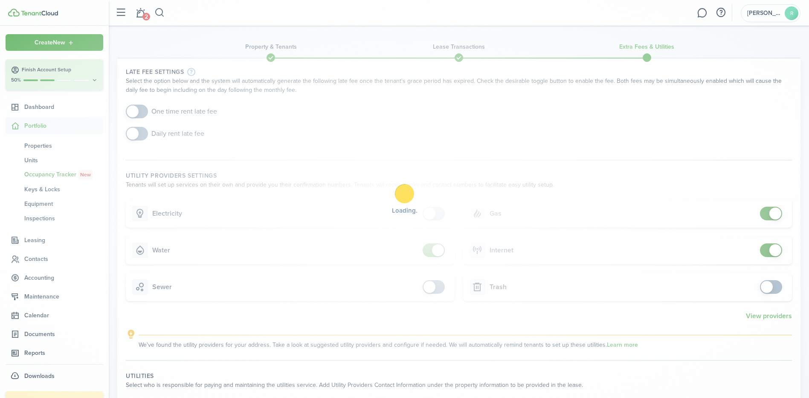
click at [422, 249] on div "Loading" at bounding box center [404, 199] width 809 height 398
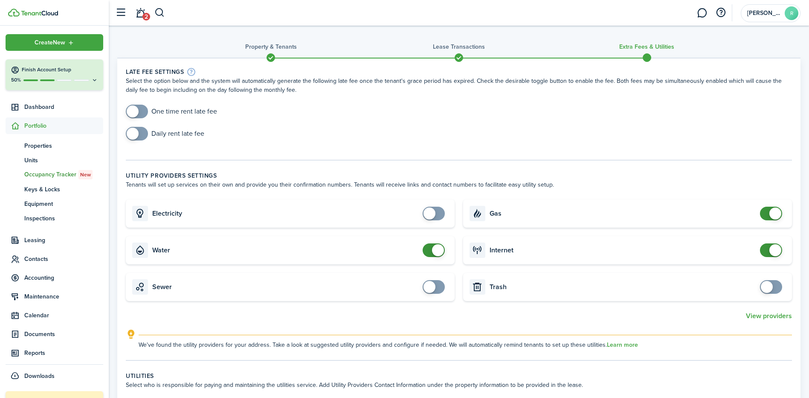
checkbox input "false"
click at [430, 251] on span at bounding box center [434, 250] width 9 height 14
click at [754, 213] on card-title "Gas" at bounding box center [623, 213] width 266 height 8
checkbox input "false"
click at [767, 215] on span at bounding box center [771, 214] width 9 height 14
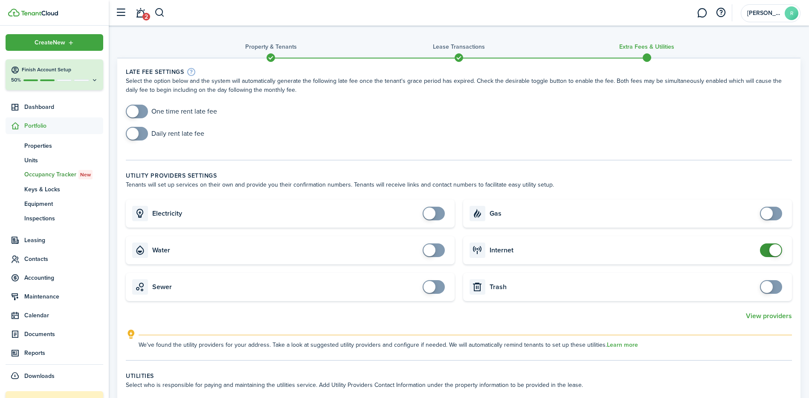
checkbox input "false"
click at [770, 249] on span at bounding box center [776, 250] width 12 height 12
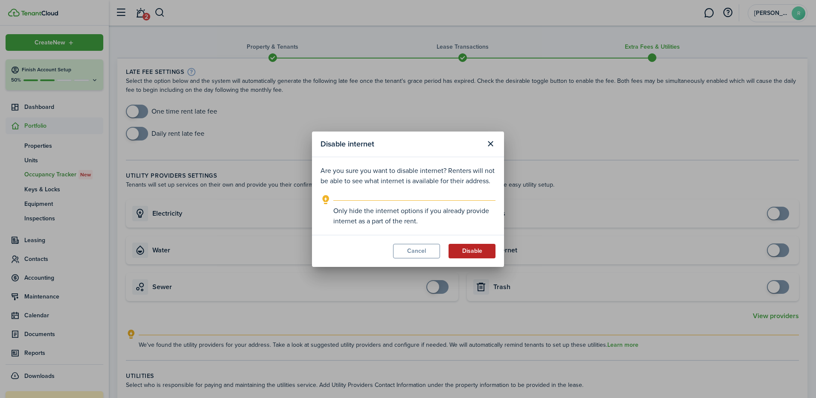
click at [472, 250] on button "Disable" at bounding box center [471, 251] width 47 height 15
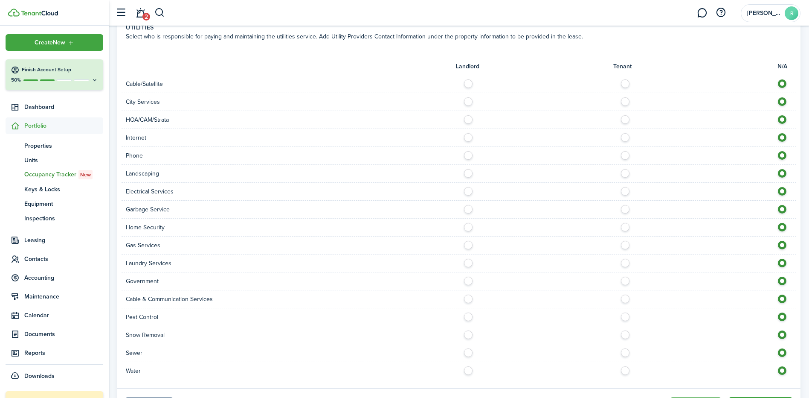
scroll to position [394, 0]
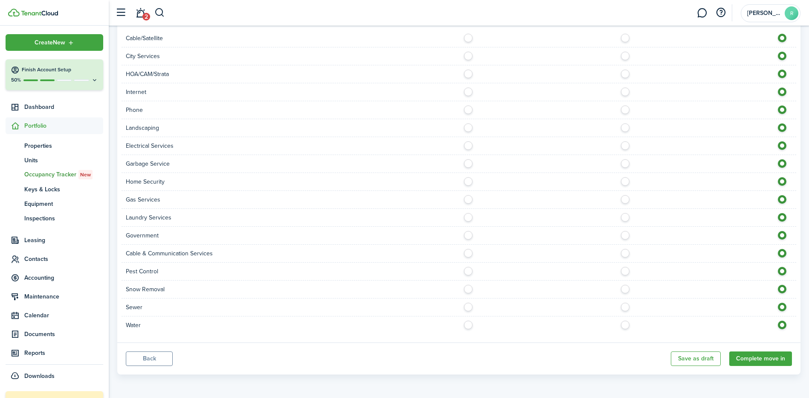
click at [470, 325] on label at bounding box center [470, 322] width 15 height 4
radio input "true"
click at [471, 307] on label at bounding box center [470, 305] width 15 height 4
radio input "true"
click at [467, 253] on label at bounding box center [470, 251] width 15 height 4
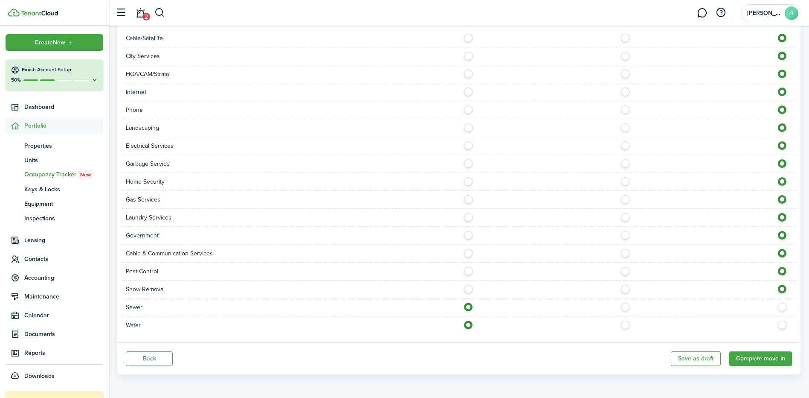
radio input "true"
click at [467, 253] on label at bounding box center [470, 251] width 15 height 4
click at [468, 199] on label at bounding box center [470, 197] width 15 height 4
radio input "true"
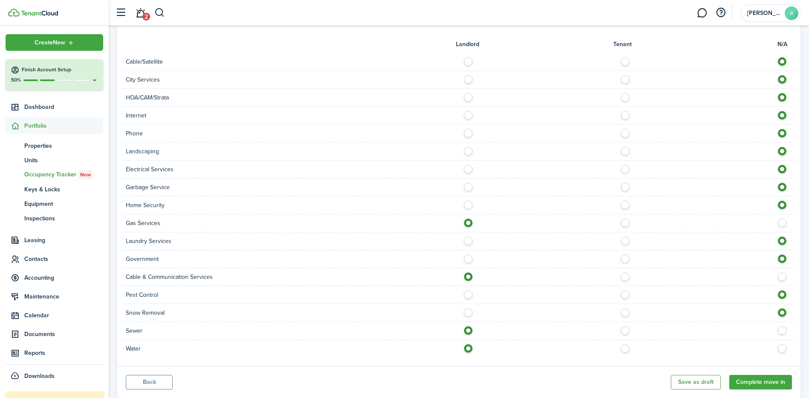
scroll to position [351, 0]
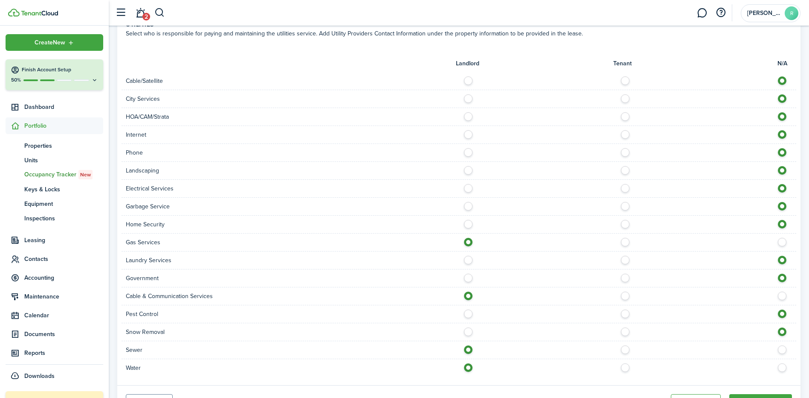
click at [470, 188] on label at bounding box center [470, 186] width 15 height 4
radio input "true"
click at [468, 170] on label at bounding box center [470, 168] width 15 height 4
radio input "true"
click at [467, 152] on label at bounding box center [470, 150] width 15 height 4
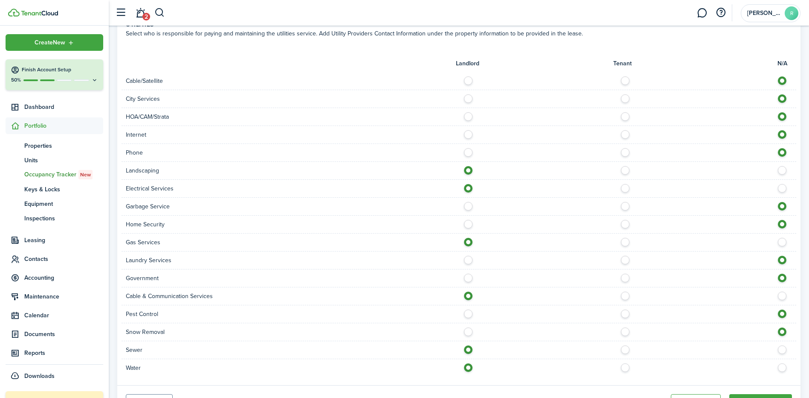
radio input "true"
click at [468, 152] on label at bounding box center [470, 150] width 15 height 4
click at [467, 133] on label at bounding box center [470, 132] width 15 height 4
radio input "true"
click at [783, 151] on label at bounding box center [784, 150] width 15 height 4
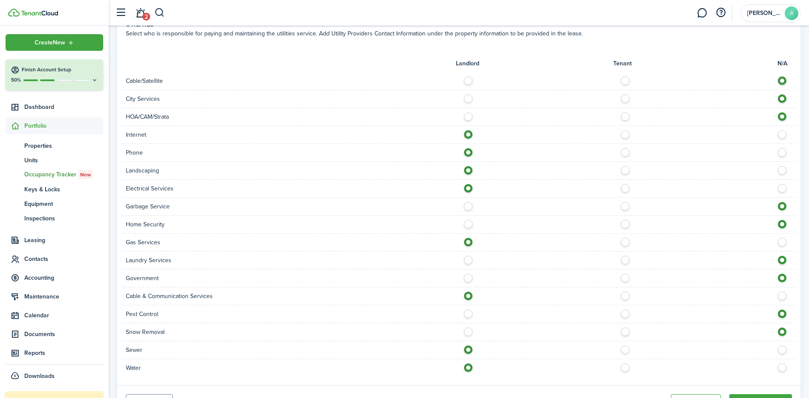
radio input "false"
radio input "true"
click at [464, 223] on label at bounding box center [470, 222] width 15 height 4
radio input "true"
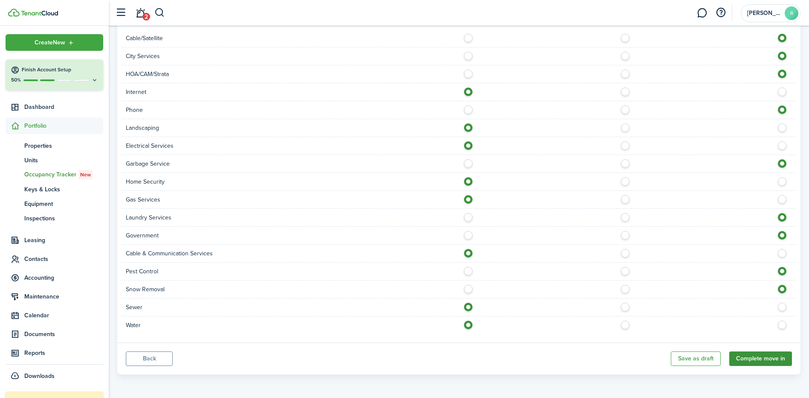
click at [763, 360] on button "Complete move in" at bounding box center [761, 358] width 63 height 15
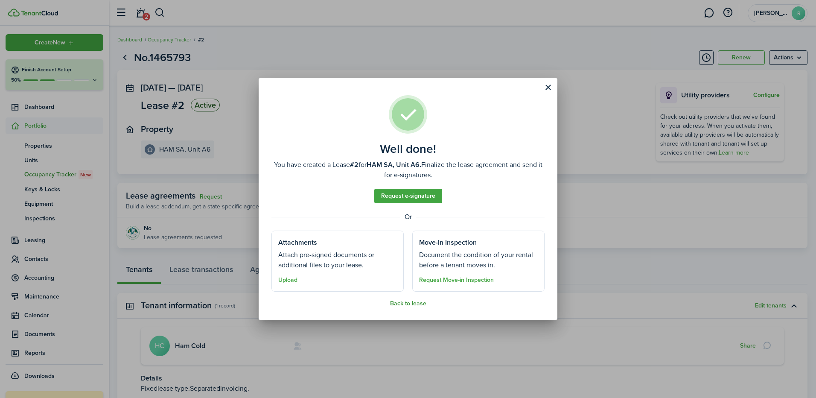
click at [415, 302] on button "Back to lease" at bounding box center [408, 303] width 36 height 7
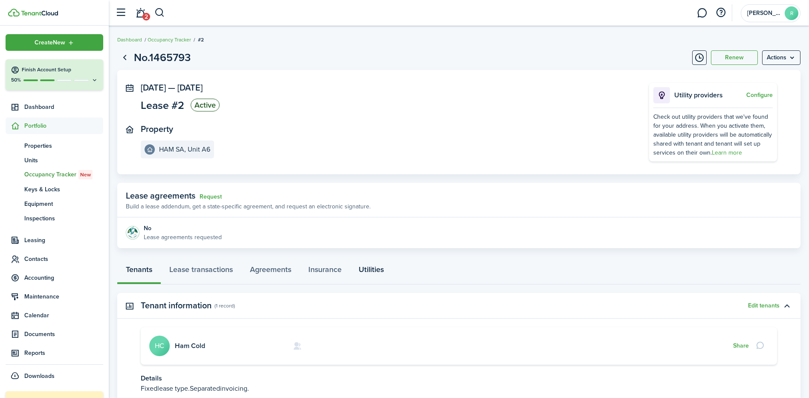
click at [382, 268] on link "Utilities" at bounding box center [371, 272] width 42 height 26
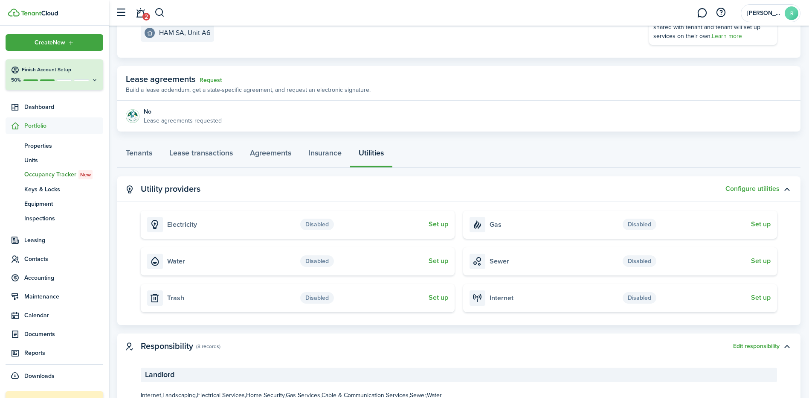
scroll to position [117, 0]
click at [438, 224] on button "Set up" at bounding box center [439, 224] width 20 height 8
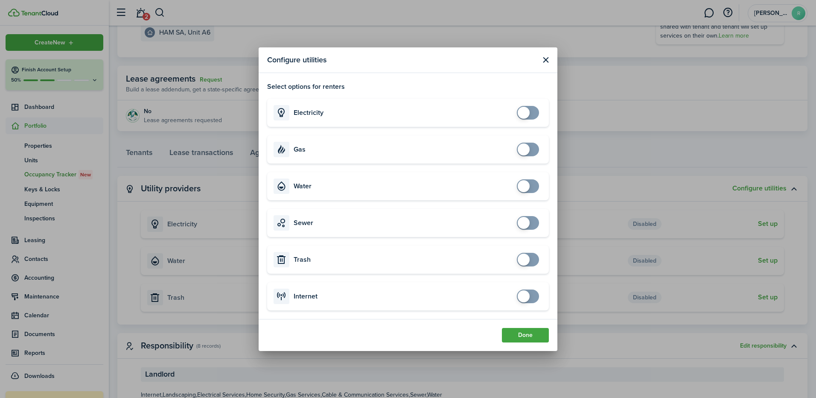
click at [466, 118] on accordion-header "Electricity" at bounding box center [408, 113] width 282 height 28
click at [527, 113] on span at bounding box center [524, 113] width 12 height 12
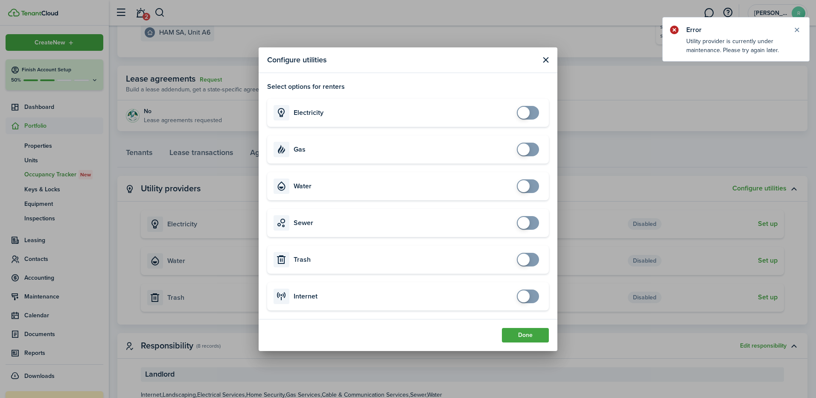
click at [532, 113] on span at bounding box center [528, 113] width 9 height 14
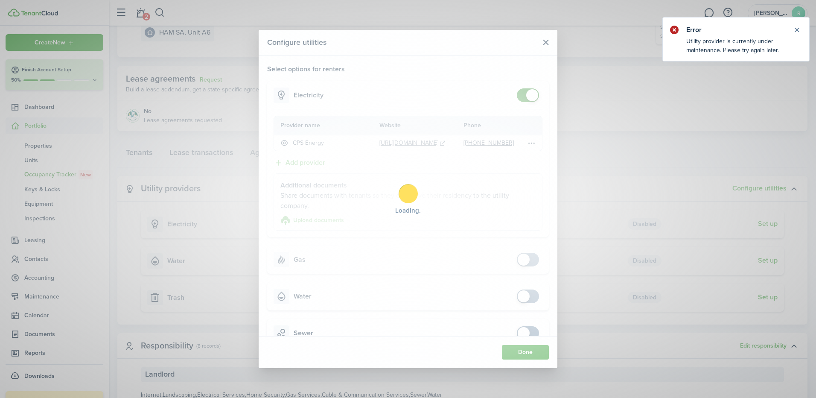
checkbox input "false"
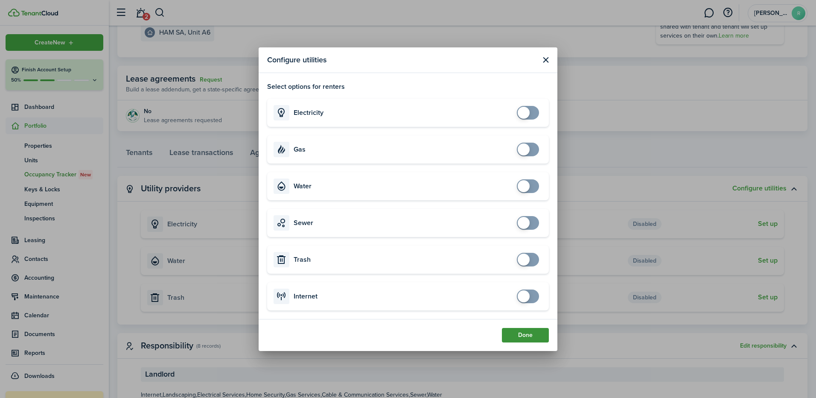
click at [530, 334] on button "Done" at bounding box center [525, 335] width 47 height 15
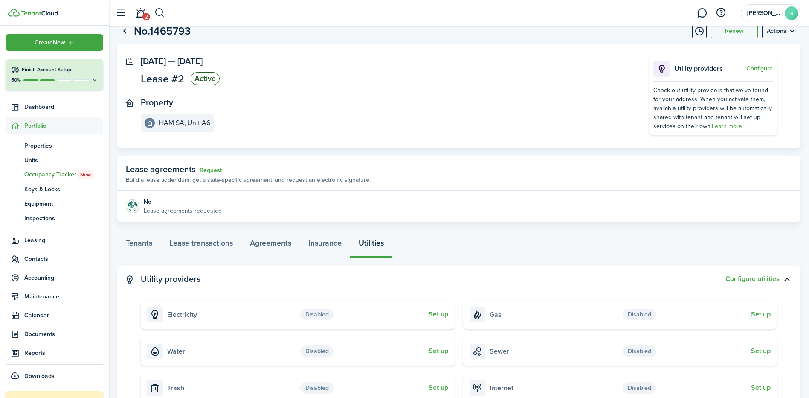
scroll to position [0, 0]
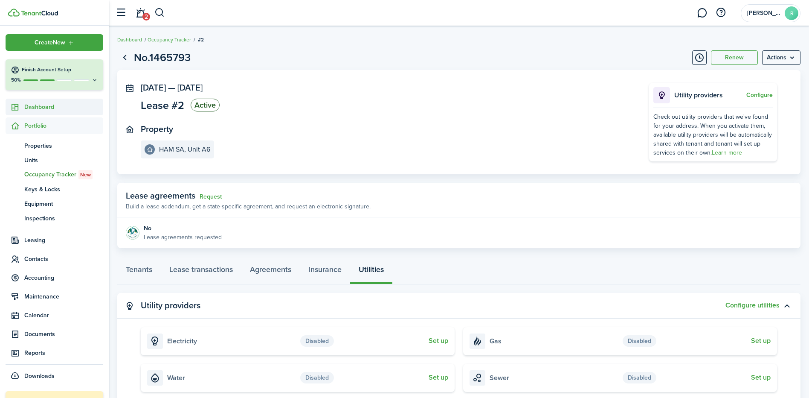
click at [56, 106] on span "Dashboard" at bounding box center [63, 106] width 79 height 9
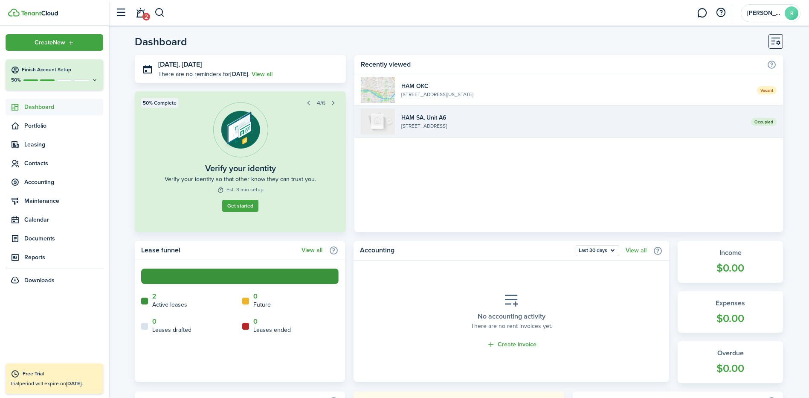
click at [496, 128] on widget-list-item-description "[STREET_ADDRESS]" at bounding box center [573, 126] width 343 height 8
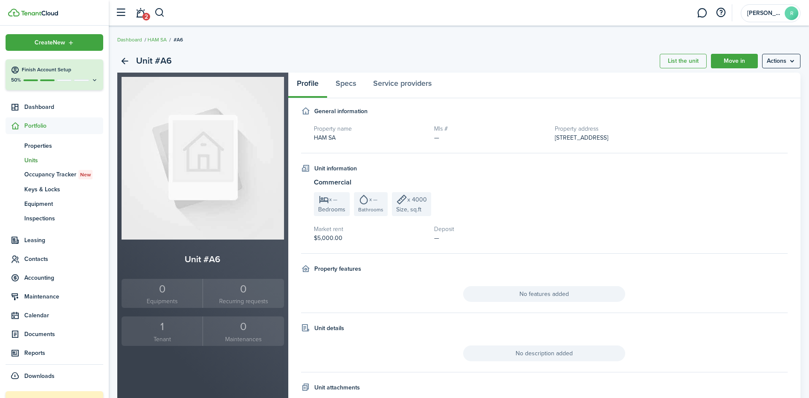
click at [47, 129] on span "Portfolio" at bounding box center [63, 125] width 79 height 9
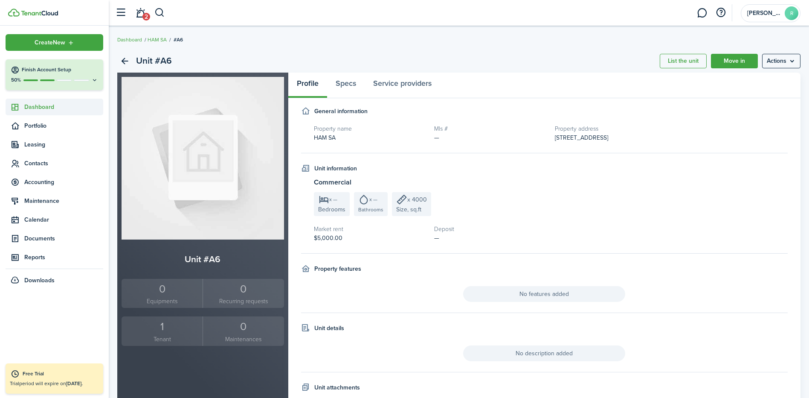
click at [49, 111] on span "Dashboard" at bounding box center [63, 106] width 79 height 9
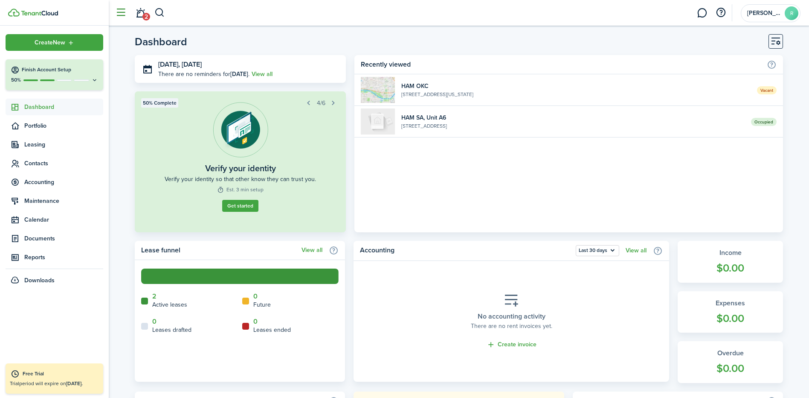
click at [116, 12] on button "button" at bounding box center [121, 13] width 16 height 16
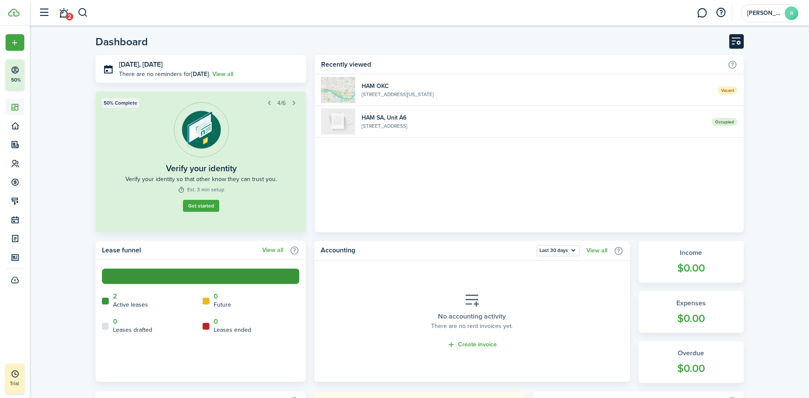
click at [735, 35] on button "Customise" at bounding box center [737, 41] width 15 height 15
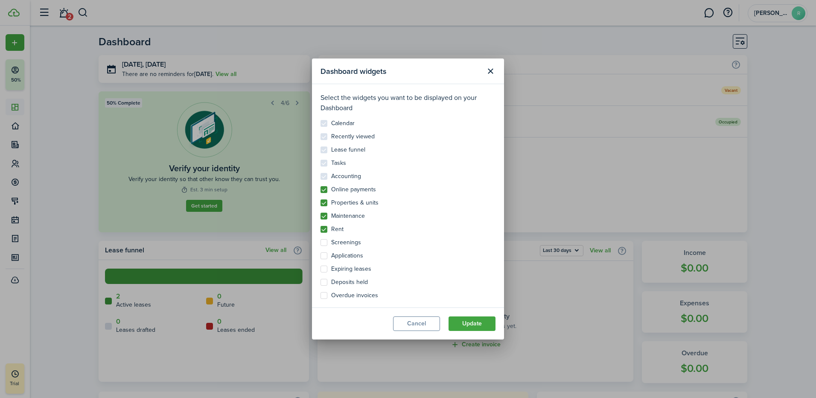
click at [687, 39] on div "Dashboard widgets Select the widgets you want to be displayed on your Dashboard…" at bounding box center [408, 199] width 816 height 398
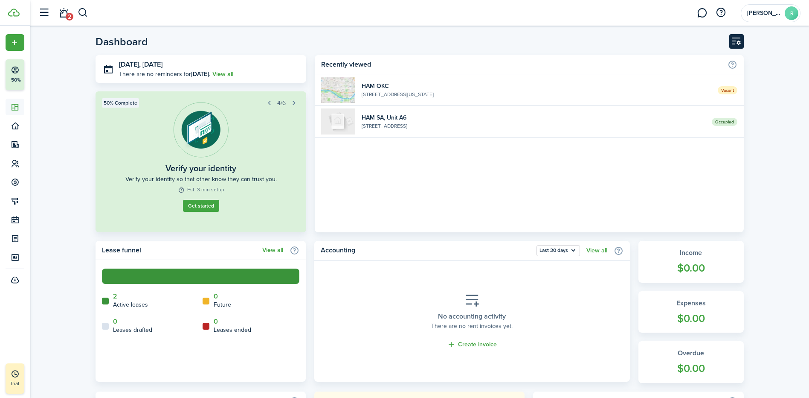
click at [740, 39] on button "Customise" at bounding box center [737, 41] width 15 height 15
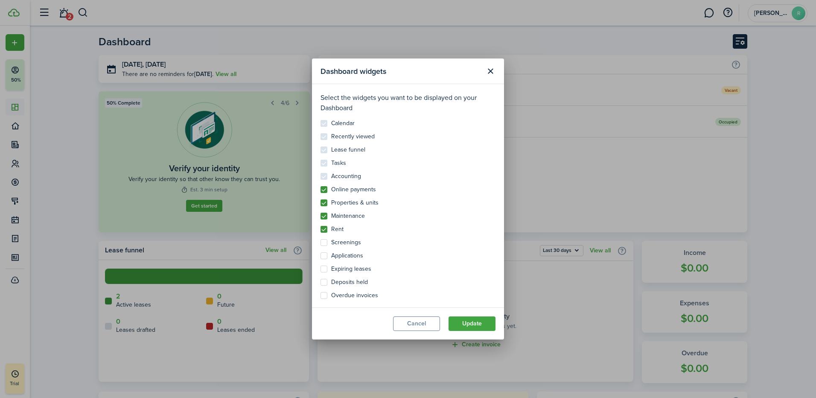
click at [740, 39] on div "Dashboard widgets Select the widgets you want to be displayed on your Dashboard…" at bounding box center [408, 199] width 816 height 398
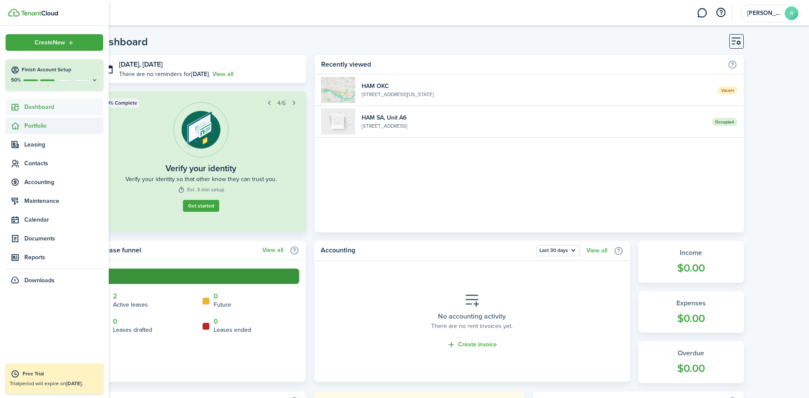
click at [17, 126] on icon at bounding box center [15, 126] width 9 height 9
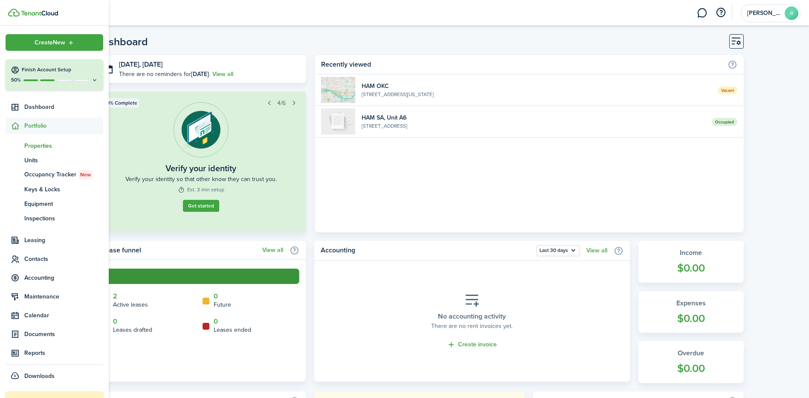
click at [39, 147] on span "Properties" at bounding box center [63, 145] width 79 height 9
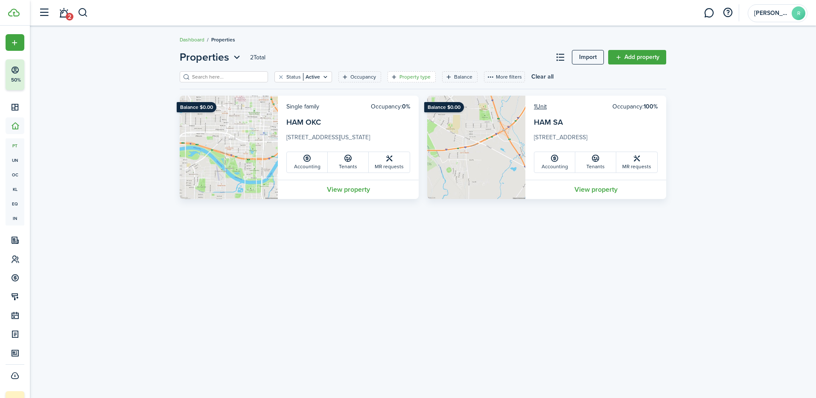
click at [390, 77] on icon "Open filter" at bounding box center [393, 76] width 7 height 7
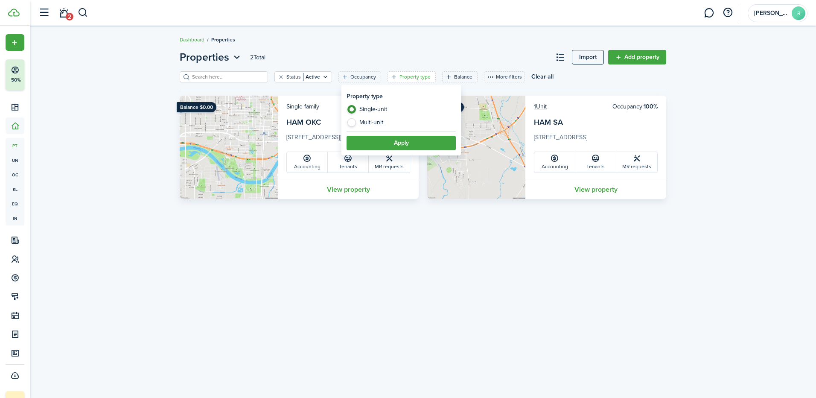
click at [393, 54] on header-page "Properties 2 Total Import Add property" at bounding box center [423, 60] width 486 height 22
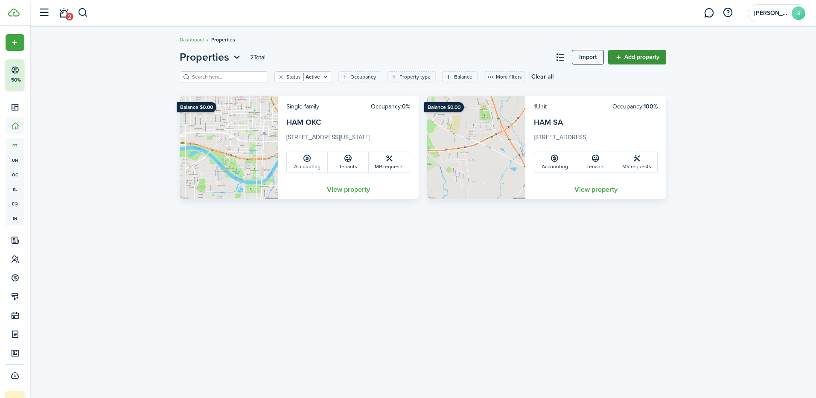
click at [627, 61] on link "Add property" at bounding box center [637, 57] width 58 height 15
click at [399, 77] on filter-tag-label "Property type" at bounding box center [414, 77] width 31 height 8
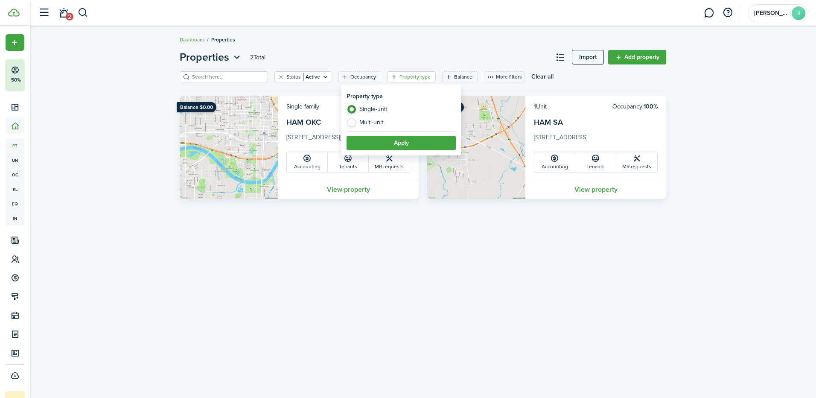
click at [399, 77] on filter-tag-label "Property type" at bounding box center [414, 77] width 31 height 8
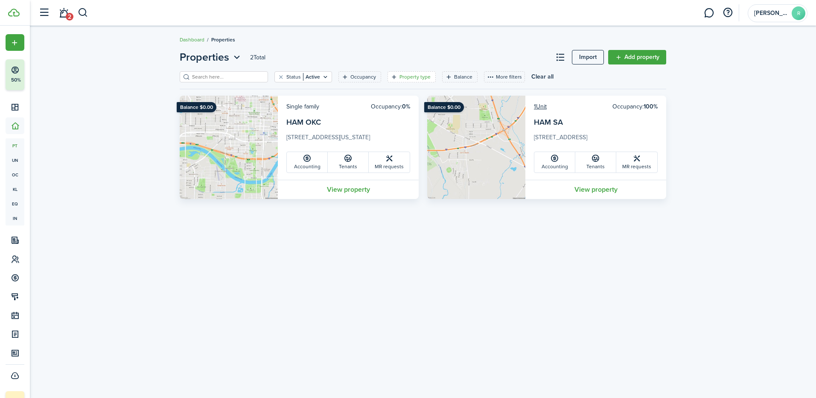
click at [390, 75] on icon "Open filter" at bounding box center [393, 76] width 7 height 7
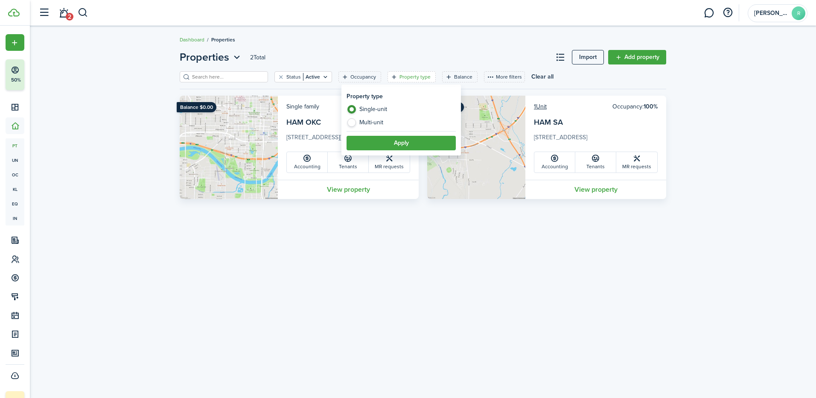
click at [381, 47] on div "Properties 2 Total Import Add property Status Active Occupancy Property type Ba…" at bounding box center [423, 124] width 786 height 158
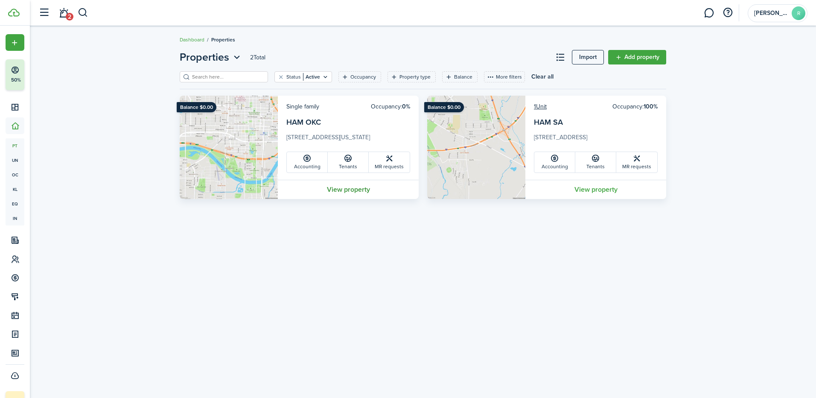
click at [357, 192] on link "View property" at bounding box center [348, 189] width 141 height 19
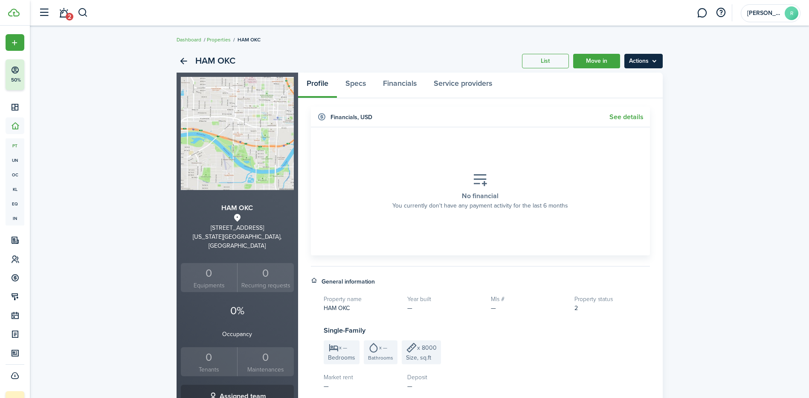
click at [657, 65] on menu-btn "Actions" at bounding box center [644, 61] width 38 height 15
click at [641, 81] on link "Edit property" at bounding box center [625, 80] width 75 height 15
click at [645, 62] on menu-btn "Actions" at bounding box center [644, 61] width 38 height 15
click at [180, 58] on link "Back" at bounding box center [184, 61] width 15 height 15
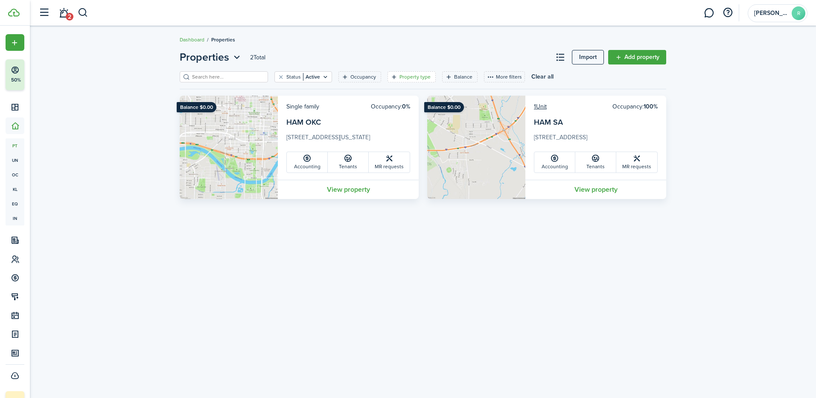
click at [390, 75] on icon "Open filter" at bounding box center [393, 76] width 7 height 7
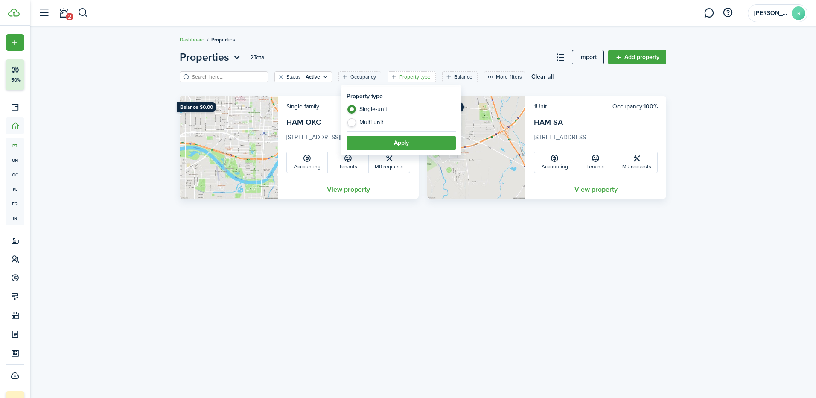
click at [381, 61] on header-page "Properties 2 Total Import Add property" at bounding box center [423, 60] width 486 height 22
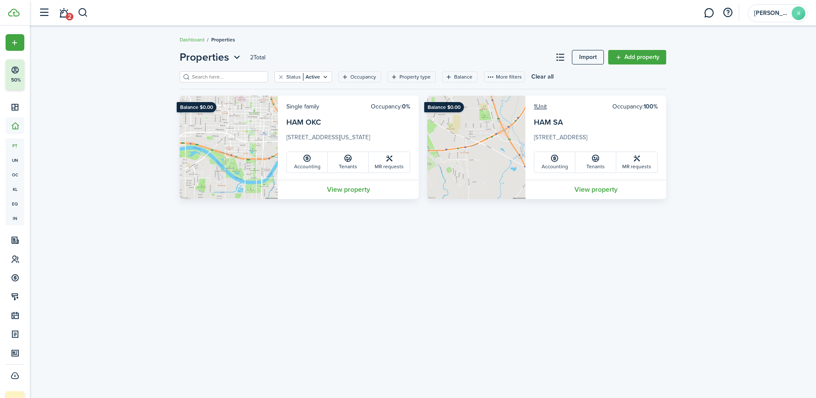
click at [448, 254] on div "Properties 2 Total Import Add property Status Active Occupancy Property type Ba…" at bounding box center [423, 211] width 786 height 333
click at [557, 60] on button at bounding box center [560, 57] width 15 height 15
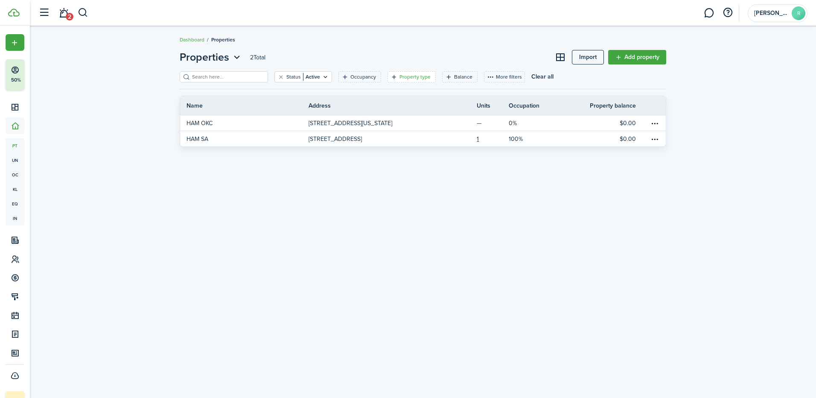
click at [390, 79] on icon "Open filter" at bounding box center [393, 76] width 7 height 7
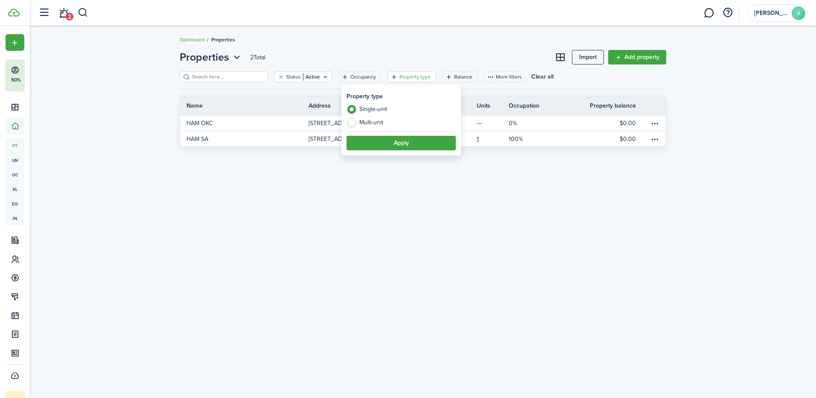
click at [390, 79] on icon "Open filter" at bounding box center [393, 76] width 7 height 7
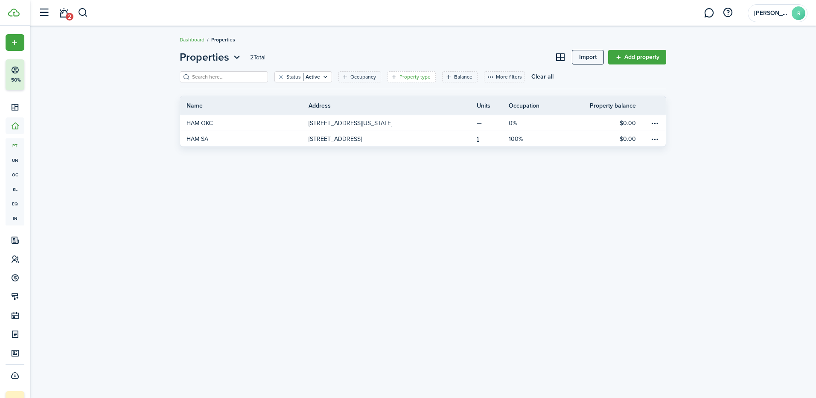
click at [390, 79] on icon "Open filter" at bounding box center [393, 76] width 7 height 7
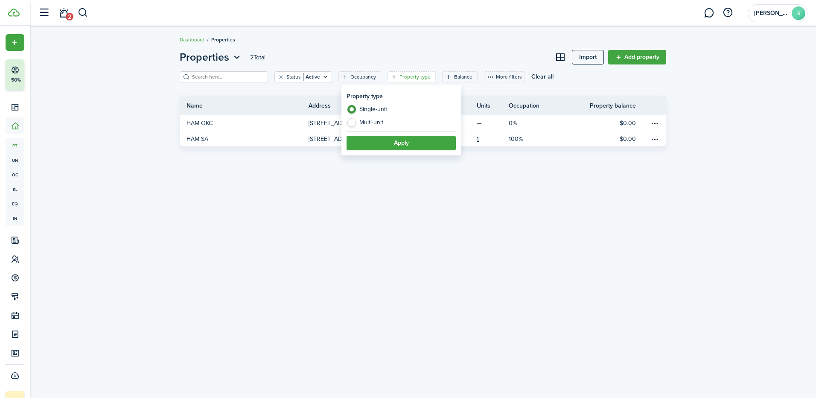
click at [380, 56] on header-page "Properties 2 Total Import Add property" at bounding box center [423, 60] width 486 height 22
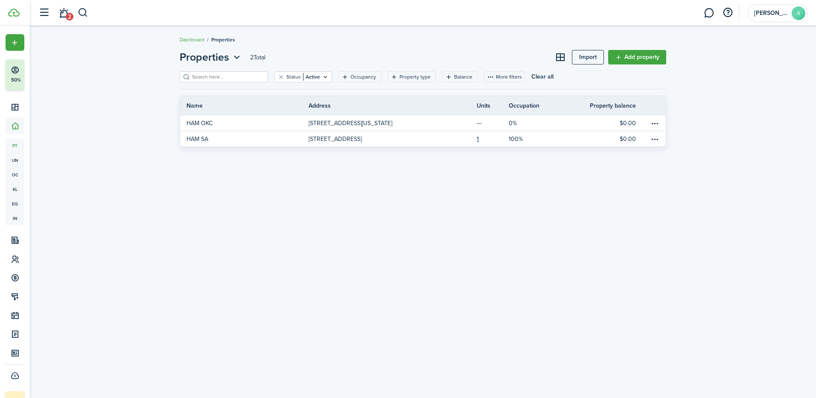
click at [234, 72] on filter-search at bounding box center [224, 76] width 88 height 11
click at [238, 58] on icon "Open menu" at bounding box center [236, 57] width 11 height 11
click at [215, 96] on link "Units" at bounding box center [204, 91] width 75 height 15
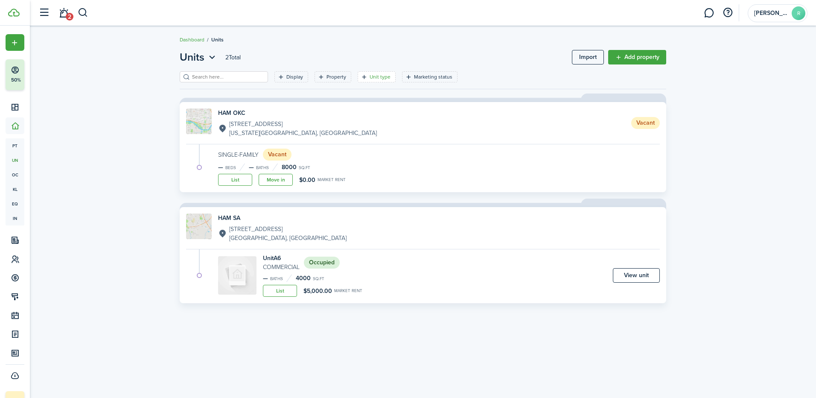
click at [361, 76] on icon "Open filter" at bounding box center [364, 76] width 7 height 7
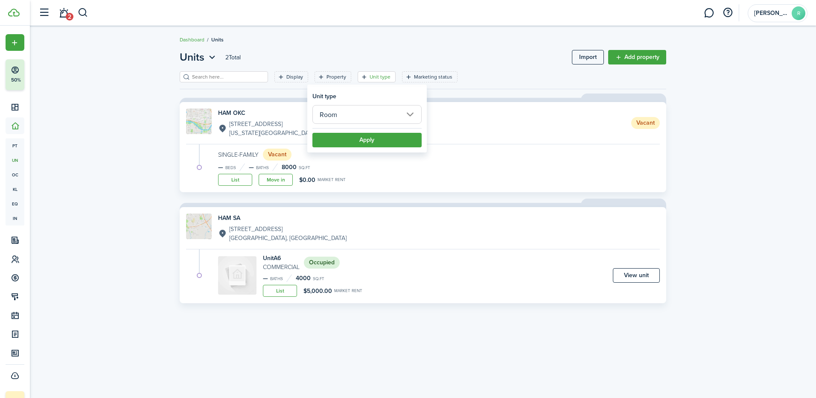
click at [352, 116] on input "Room" at bounding box center [366, 114] width 109 height 19
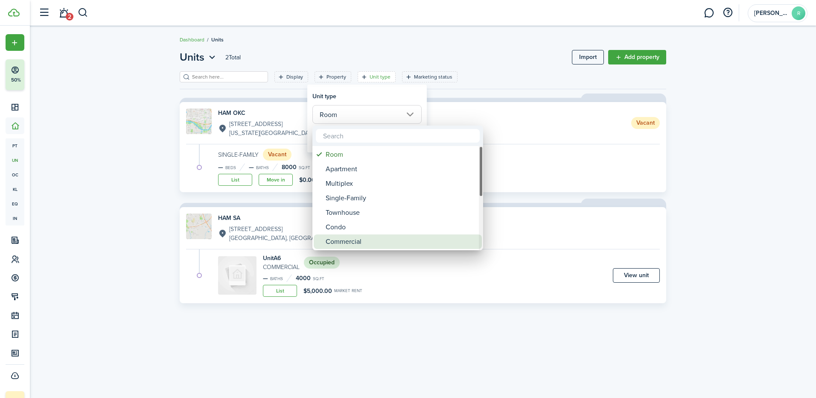
click at [343, 238] on div "Commercial" at bounding box center [401, 241] width 151 height 15
type input "Commercial"
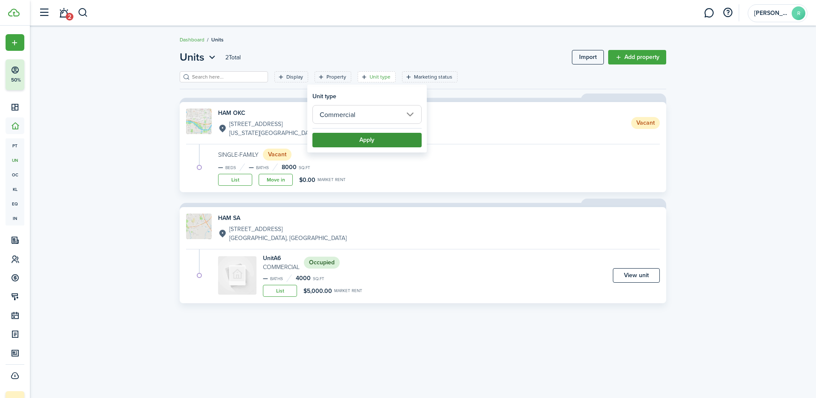
click at [371, 144] on button "Apply" at bounding box center [366, 140] width 109 height 15
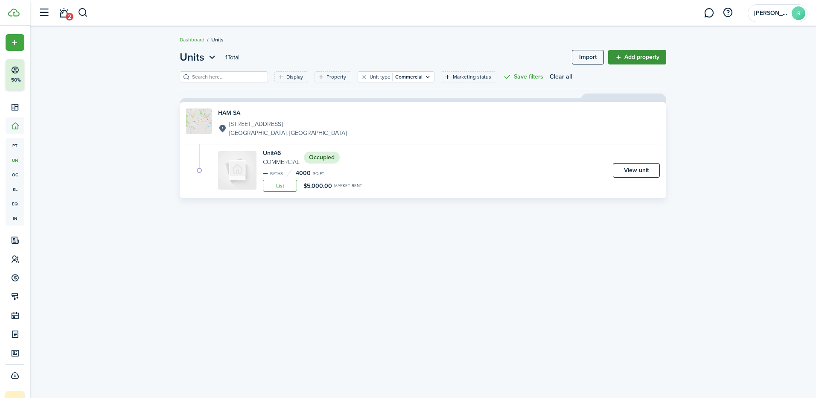
click at [625, 61] on link "Add property" at bounding box center [637, 57] width 58 height 15
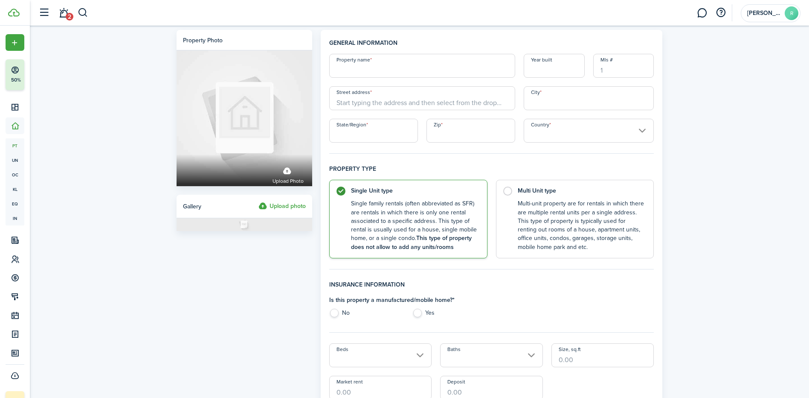
click at [383, 68] on input "Property name" at bounding box center [422, 66] width 186 height 24
type input "HAM SA"
click at [350, 101] on input "Street address" at bounding box center [422, 98] width 186 height 24
click at [350, 100] on input "Street address" at bounding box center [422, 98] width 186 height 24
paste input "[STREET_ADDRESS]"
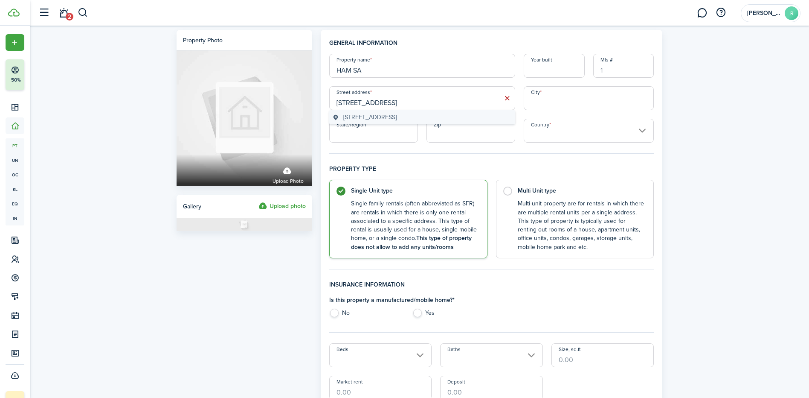
click at [489, 114] on geo-item "[STREET_ADDRESS]" at bounding box center [422, 117] width 179 height 9
type input "[STREET_ADDRESS]"
type input "San Antonio"
type input "[GEOGRAPHIC_DATA]"
type input "78223"
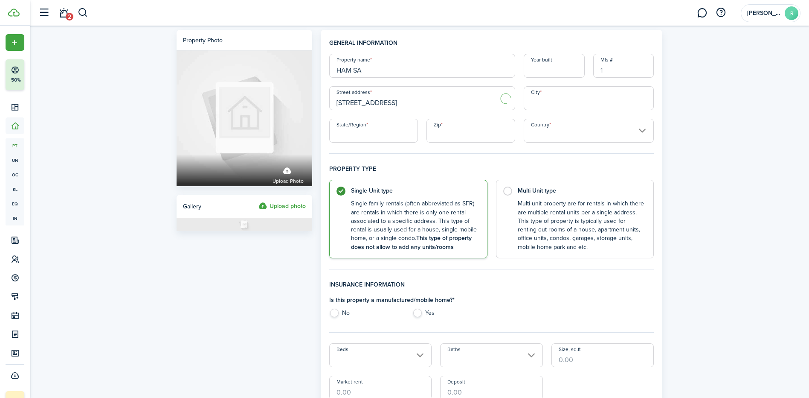
type input "[GEOGRAPHIC_DATA]"
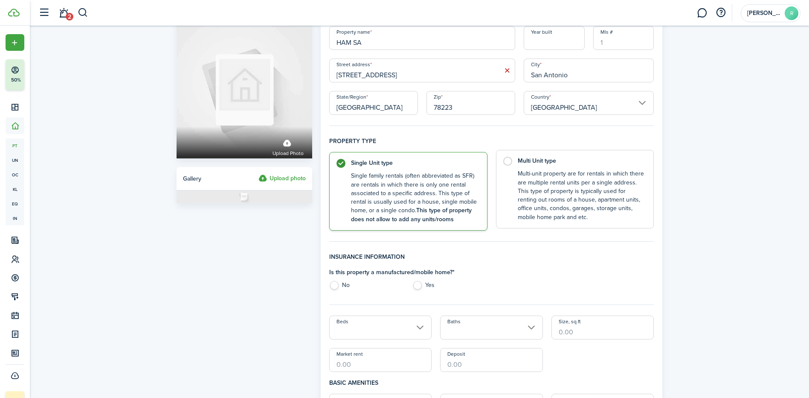
scroll to position [43, 0]
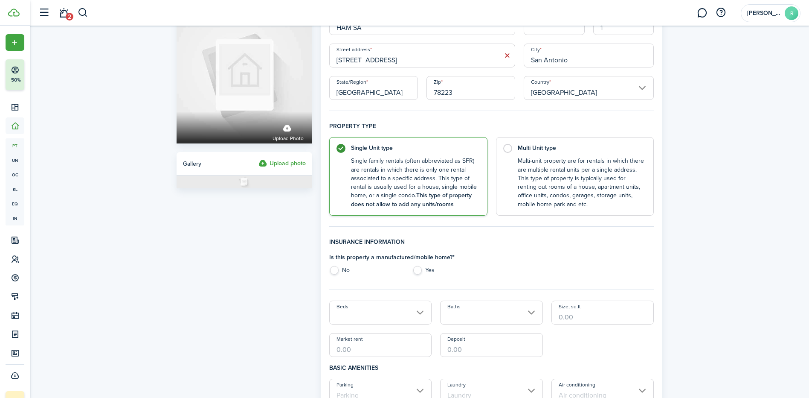
click at [336, 269] on label "No" at bounding box center [366, 272] width 75 height 13
radio input "true"
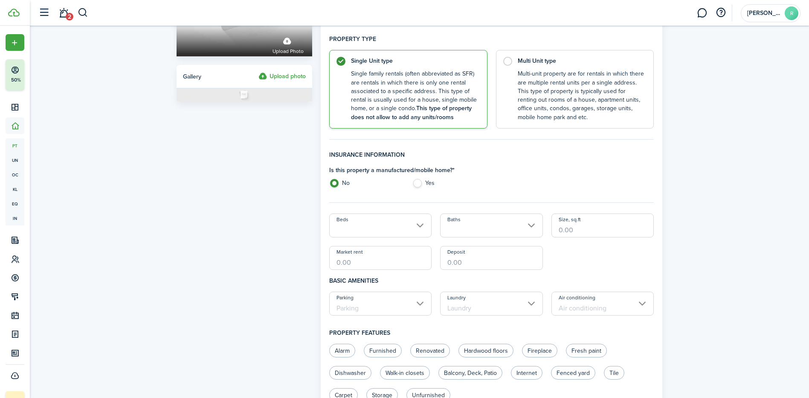
scroll to position [171, 0]
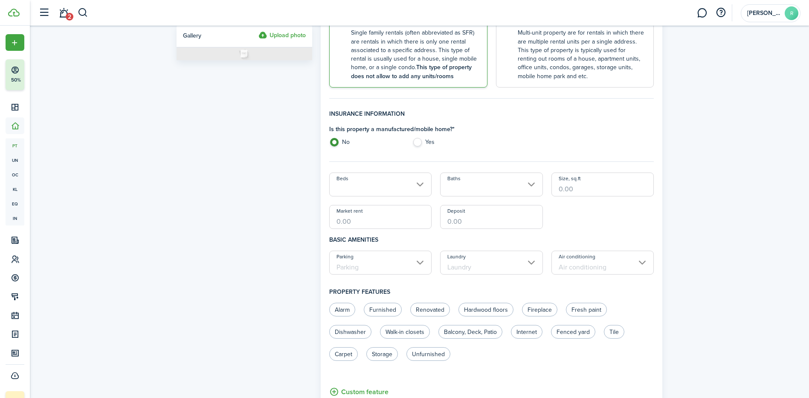
click at [569, 189] on input "Size, sq.ft" at bounding box center [603, 184] width 103 height 24
type input "4,000"
click at [355, 227] on input "Market rent" at bounding box center [380, 217] width 103 height 24
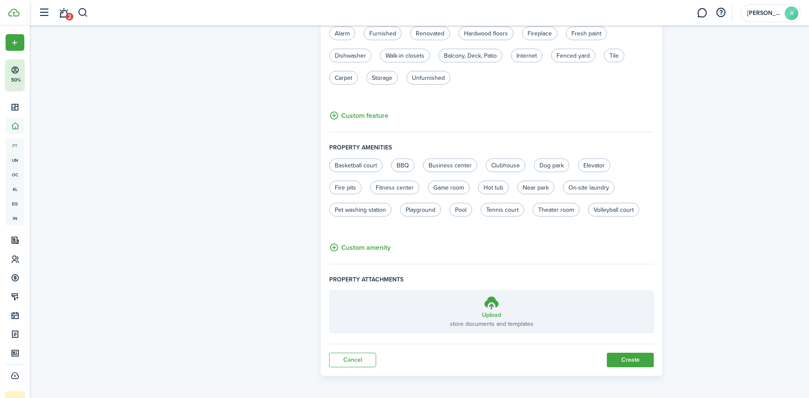
scroll to position [448, 0]
type input "$5,000.00"
click at [619, 356] on button "Create" at bounding box center [630, 358] width 47 height 15
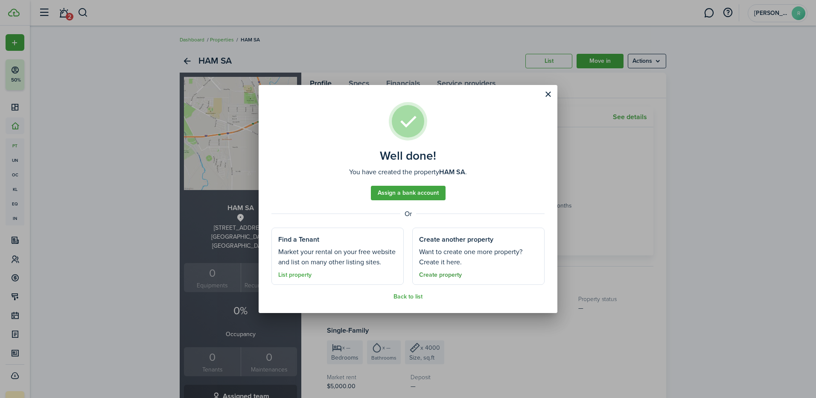
click at [451, 273] on link "Create property" at bounding box center [440, 274] width 43 height 7
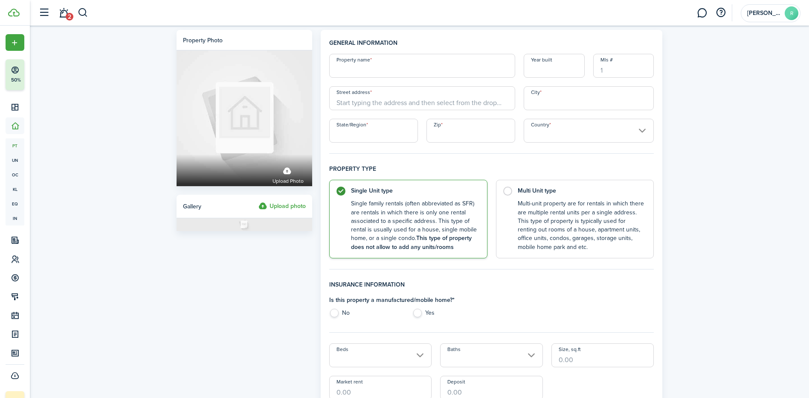
click at [367, 71] on input "Property name" at bounding box center [422, 66] width 186 height 24
type input "HAM CA"
click at [365, 102] on input "Street address" at bounding box center [422, 98] width 186 height 24
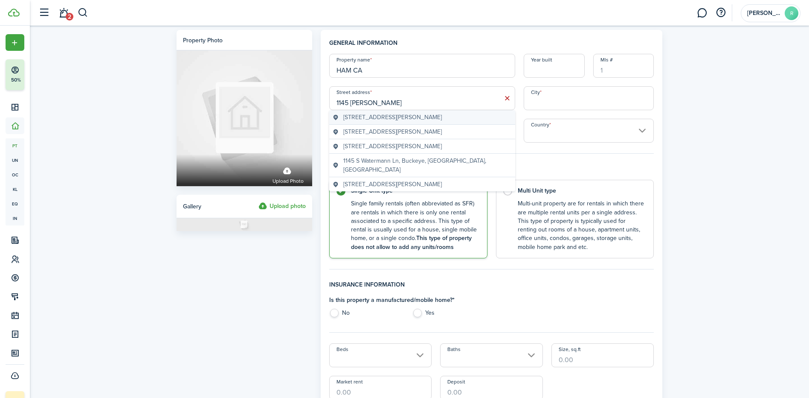
click at [404, 116] on span "[STREET_ADDRESS][PERSON_NAME]" at bounding box center [392, 117] width 99 height 9
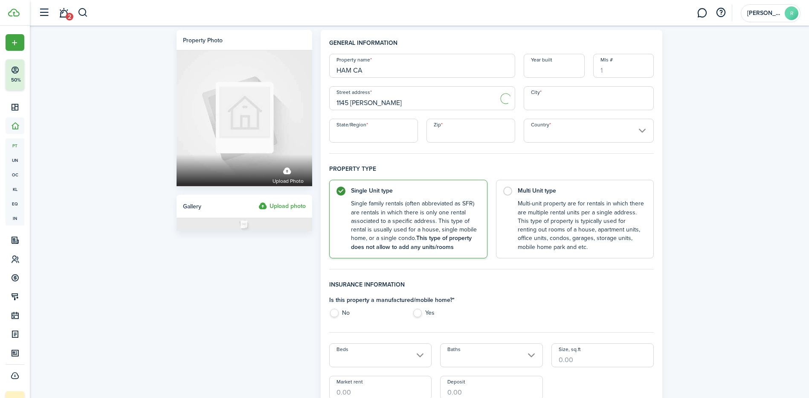
type input "[STREET_ADDRESS][PERSON_NAME]"
type input "[GEOGRAPHIC_DATA]"
type input "CA"
type input "92408"
type input "[GEOGRAPHIC_DATA]"
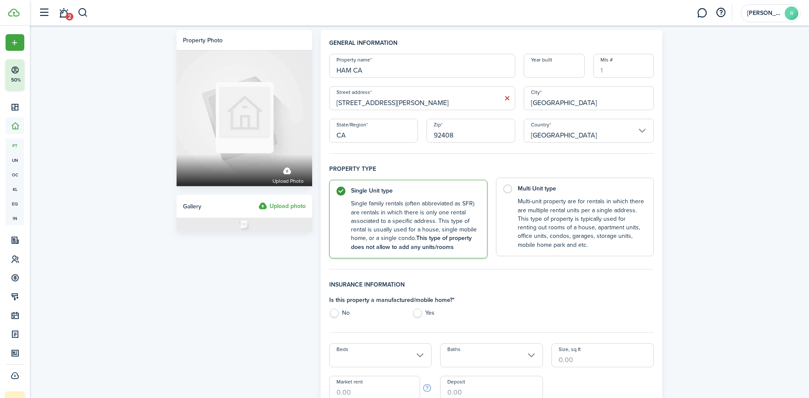
click at [510, 190] on label "Multi Unit type Multi-unit property are for rentals in which there are multiple…" at bounding box center [575, 216] width 158 height 79
radio input "false"
radio input "true"
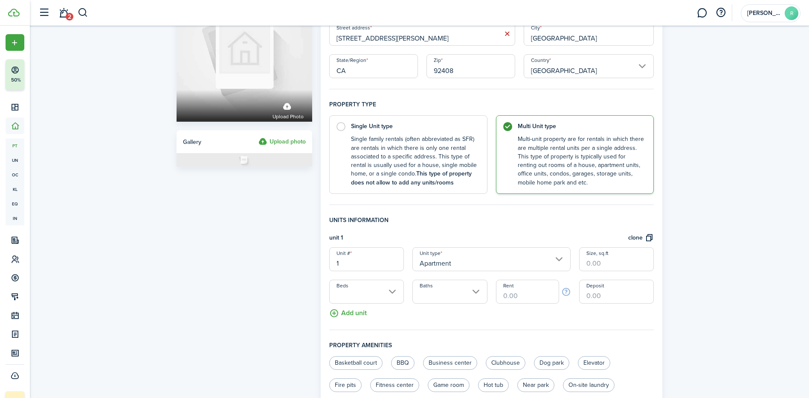
scroll to position [85, 0]
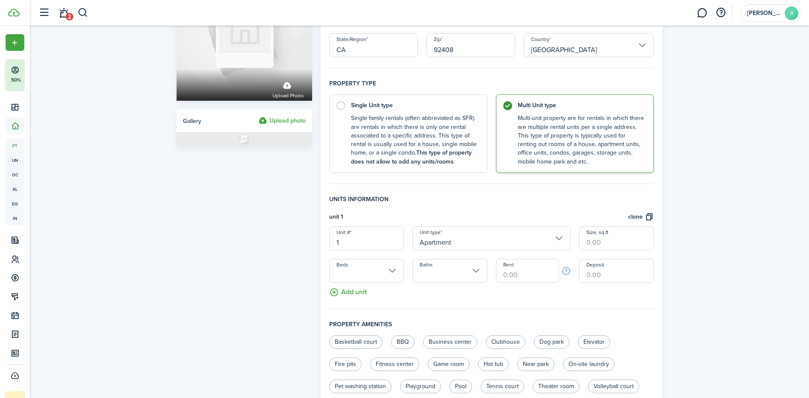
click at [467, 239] on input "Apartment" at bounding box center [492, 238] width 158 height 24
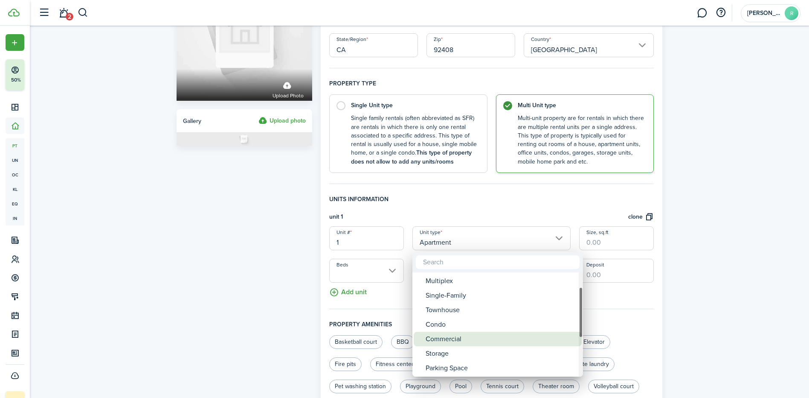
click at [444, 341] on div "Commercial" at bounding box center [501, 339] width 151 height 15
type input "Commercial"
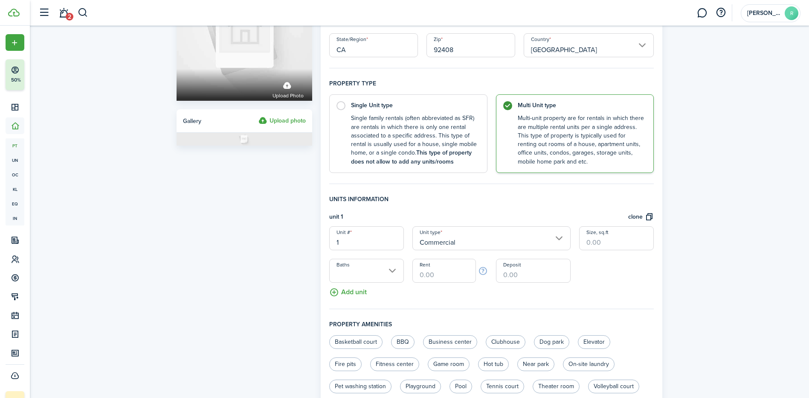
click at [601, 241] on input "Size, sq.ft" at bounding box center [616, 238] width 75 height 24
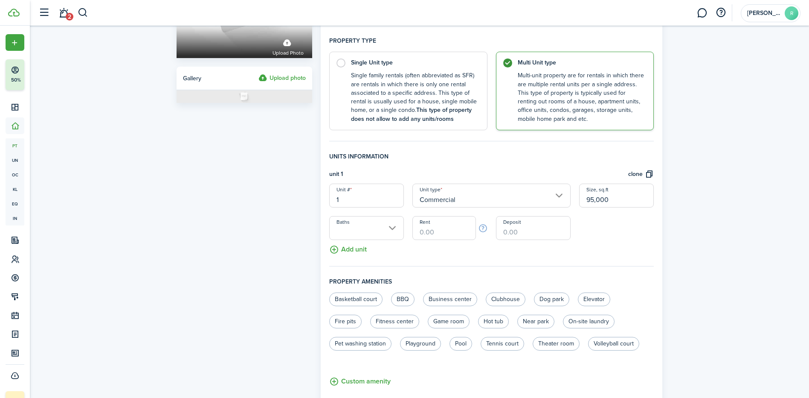
click at [361, 201] on input "1" at bounding box center [366, 195] width 75 height 24
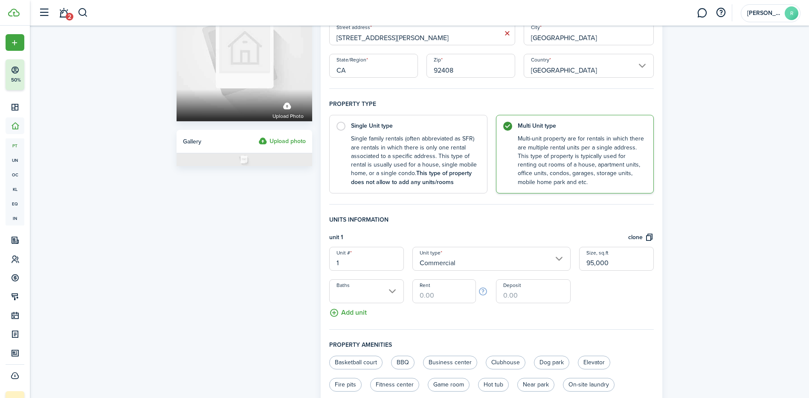
scroll to position [85, 0]
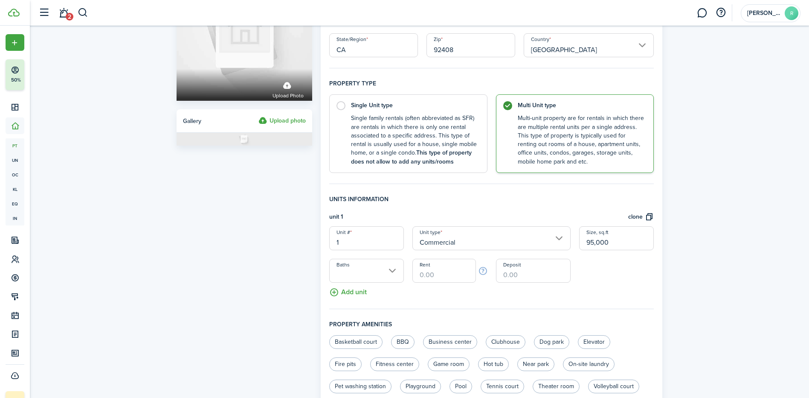
click at [350, 241] on input "1" at bounding box center [366, 238] width 75 height 24
click at [457, 276] on input "Rent" at bounding box center [444, 271] width 63 height 24
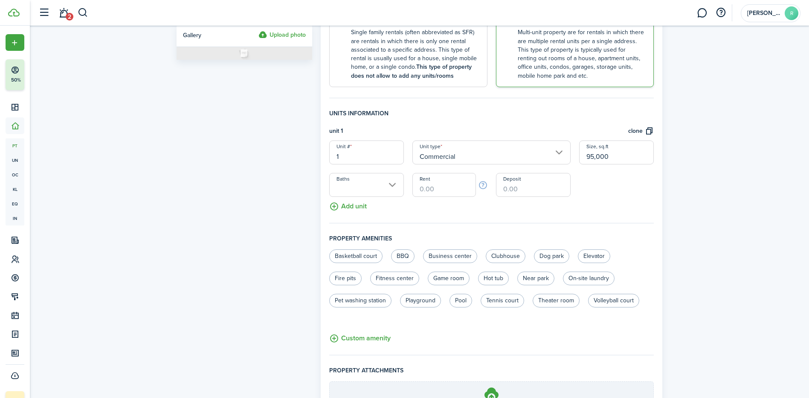
scroll to position [128, 0]
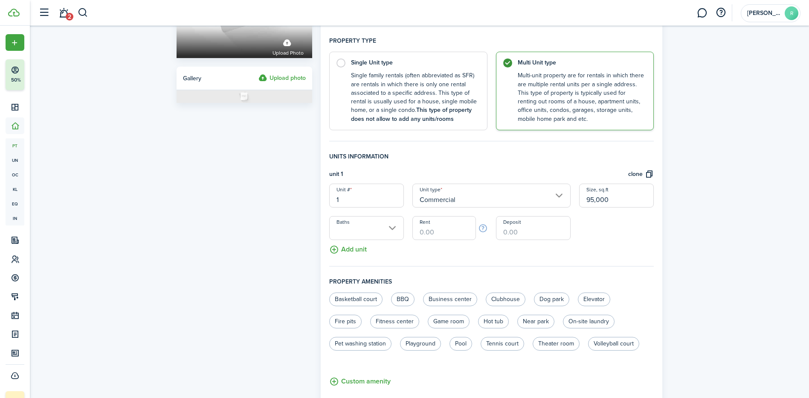
click at [611, 198] on input "95,000" at bounding box center [616, 195] width 75 height 24
type input "9"
type input "25,000"
click at [648, 174] on button "clone" at bounding box center [641, 174] width 26 height 10
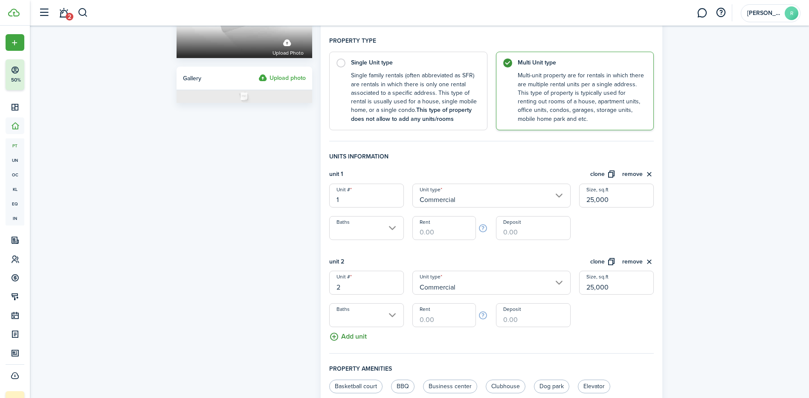
click at [338, 338] on button "Add unit" at bounding box center [348, 334] width 38 height 15
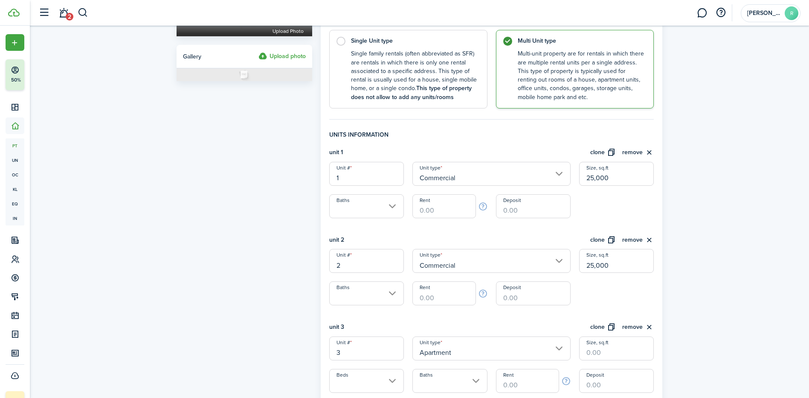
scroll to position [171, 0]
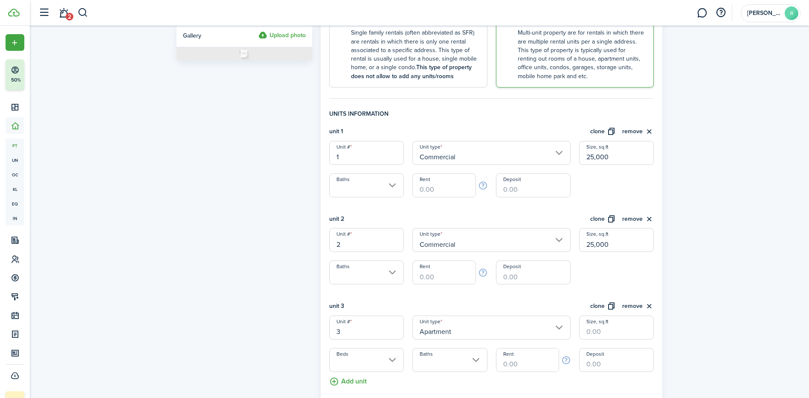
click at [444, 332] on input "Apartment" at bounding box center [492, 327] width 158 height 24
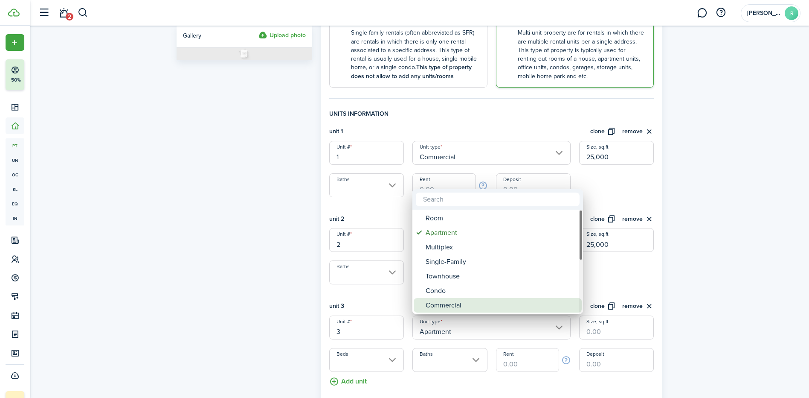
click at [453, 298] on div "Commercial" at bounding box center [501, 305] width 151 height 15
type input "Commercial"
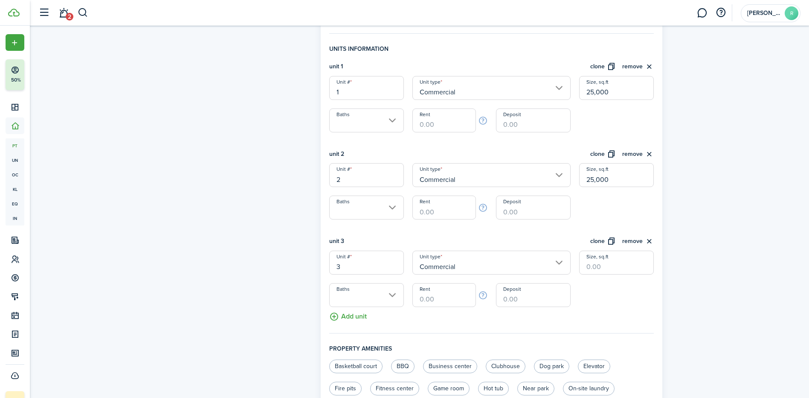
scroll to position [256, 0]
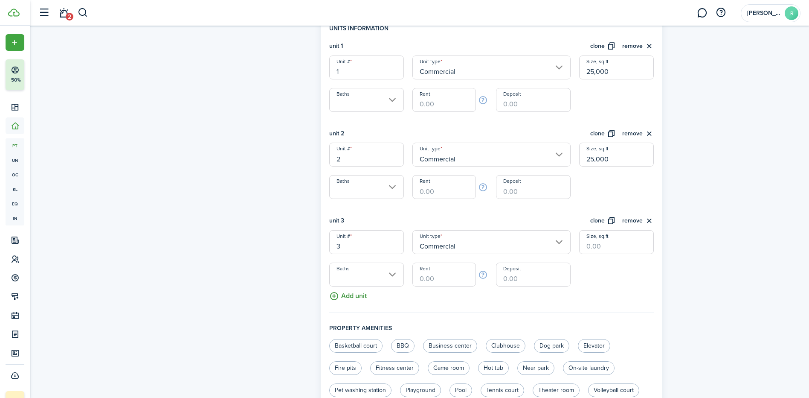
click at [354, 294] on button "Add unit" at bounding box center [348, 293] width 38 height 15
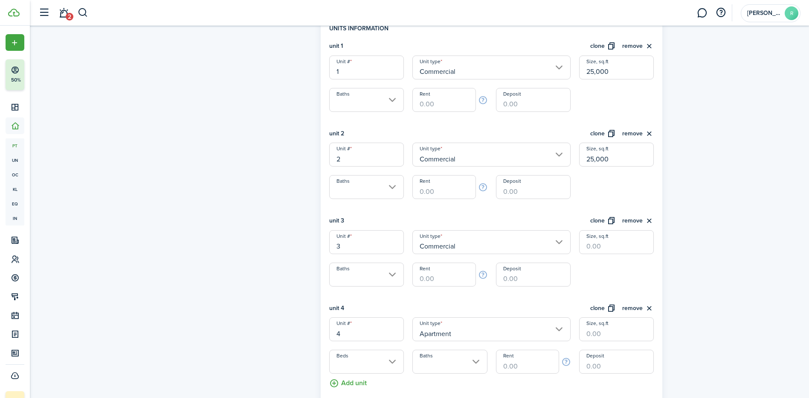
click at [459, 331] on input "Apartment" at bounding box center [492, 329] width 158 height 24
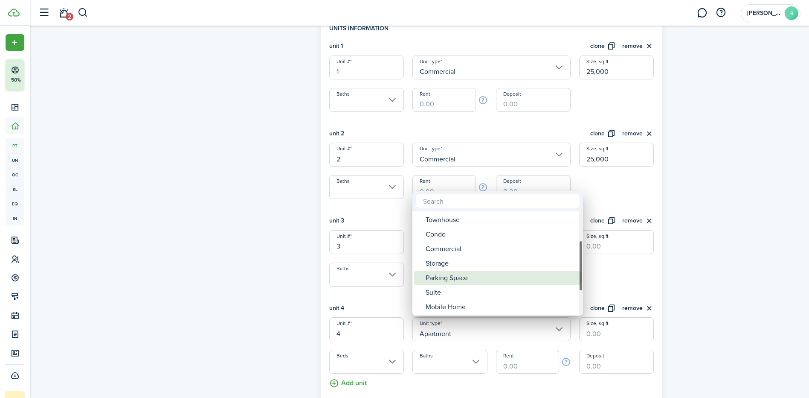
click at [469, 283] on div "Parking Space" at bounding box center [501, 278] width 151 height 15
type input "Parking Space"
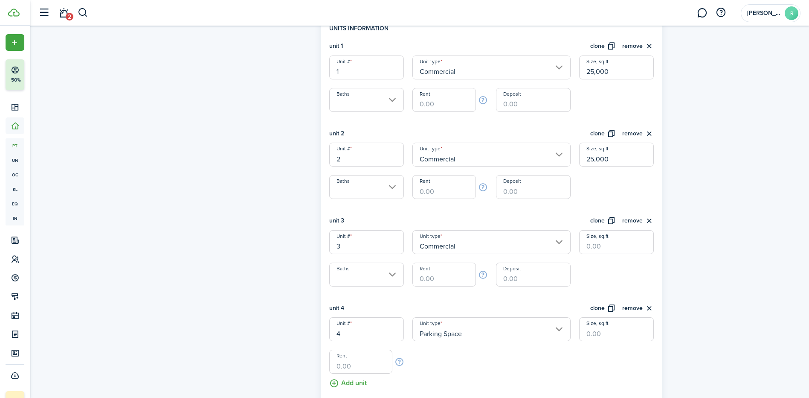
click at [355, 363] on input "Rent" at bounding box center [360, 361] width 63 height 24
click at [419, 282] on input "Rent" at bounding box center [444, 274] width 63 height 24
type input "$3,820.00"
click at [600, 244] on input "Size, sq.ft" at bounding box center [616, 242] width 75 height 24
type input "25,000"
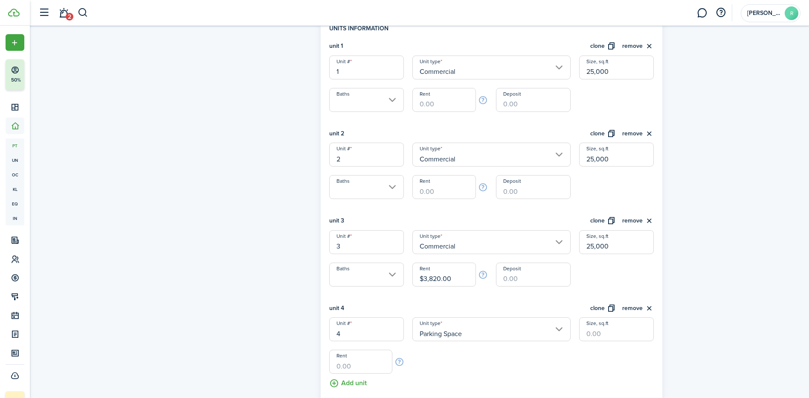
click at [426, 190] on input "Rent" at bounding box center [444, 187] width 63 height 24
type input "$2,100.00"
click at [437, 115] on div "unit 1 clone remove Unit # 1 Unit type Commercial Size, sq.ft 25,000 Baths Rent…" at bounding box center [491, 207] width 325 height 332
click at [439, 105] on input "Rent" at bounding box center [444, 100] width 63 height 24
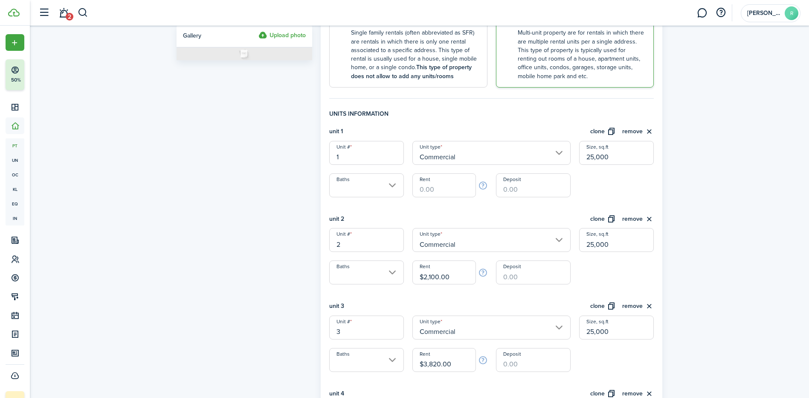
scroll to position [213, 0]
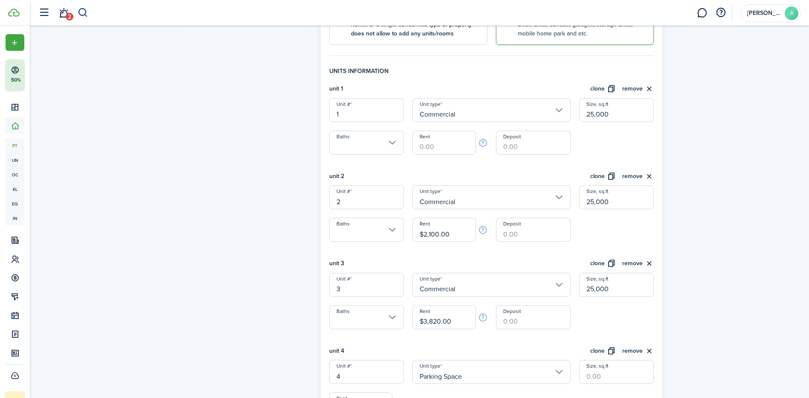
click at [597, 377] on input "Size, sq.ft" at bounding box center [616, 372] width 75 height 24
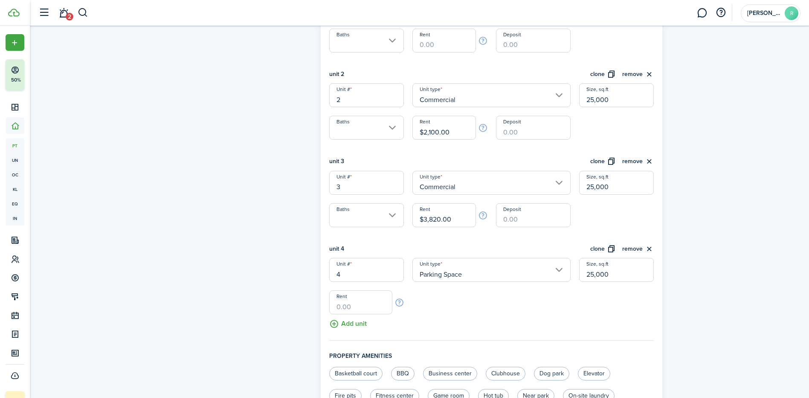
scroll to position [341, 0]
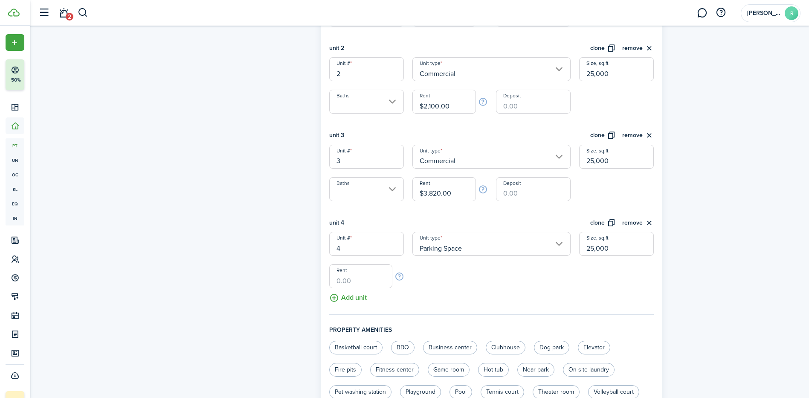
type input "25,000"
click at [355, 278] on input "Rent" at bounding box center [360, 276] width 63 height 24
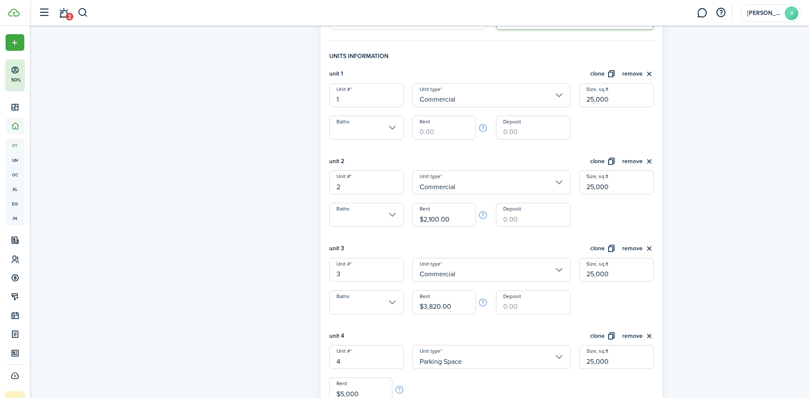
scroll to position [213, 0]
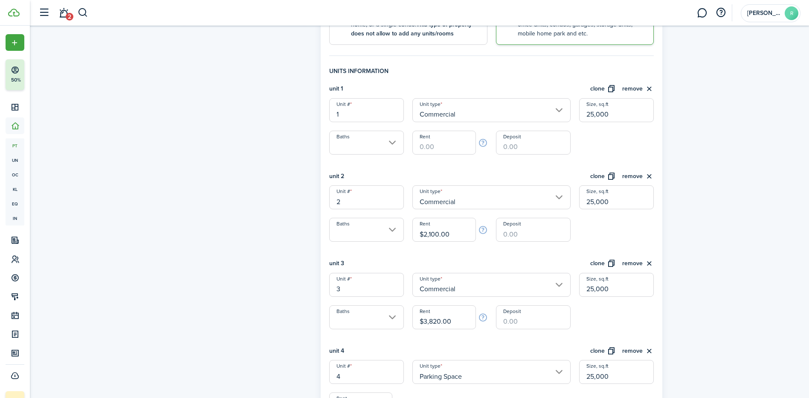
click at [465, 110] on input "Commercial" at bounding box center [492, 110] width 158 height 24
type input "$5,000.00"
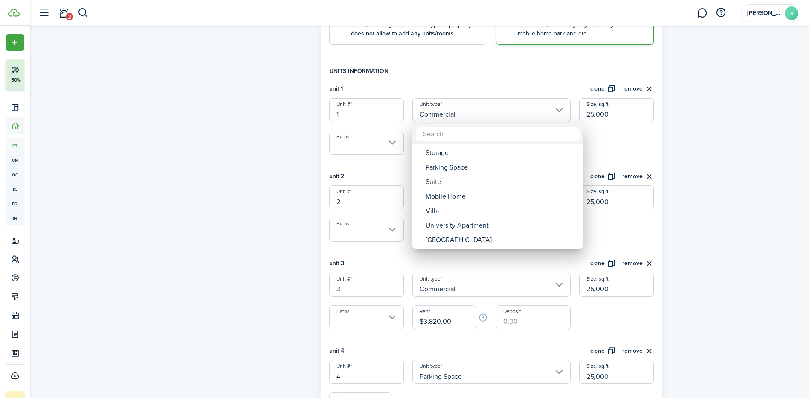
click at [629, 141] on div at bounding box center [405, 199] width 946 height 534
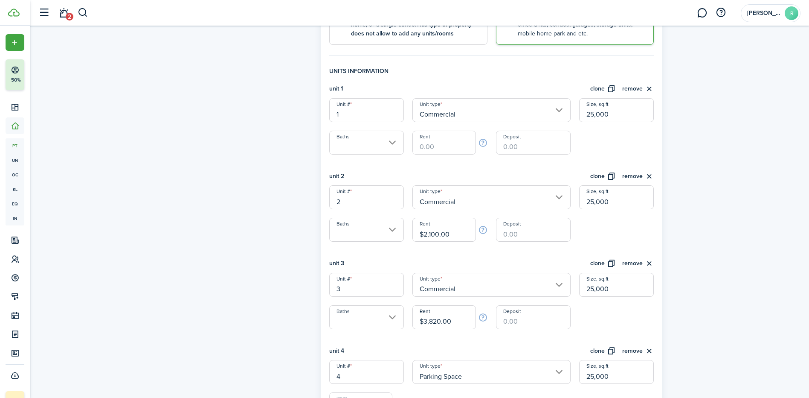
click at [455, 199] on input "Commercial" at bounding box center [492, 197] width 158 height 24
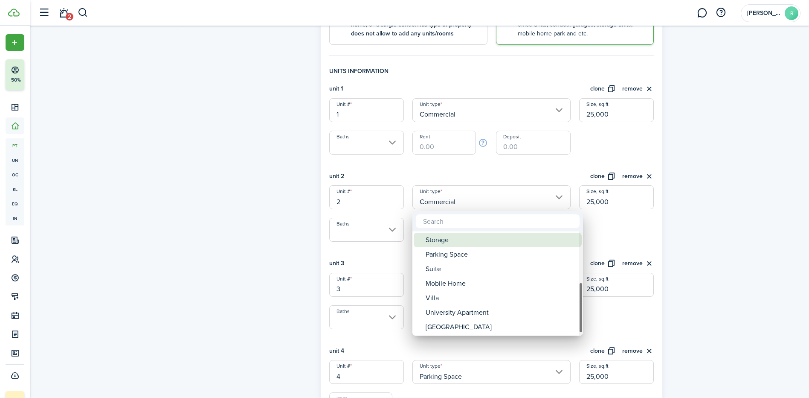
click at [450, 244] on div "Storage" at bounding box center [501, 240] width 151 height 15
type input "Storage"
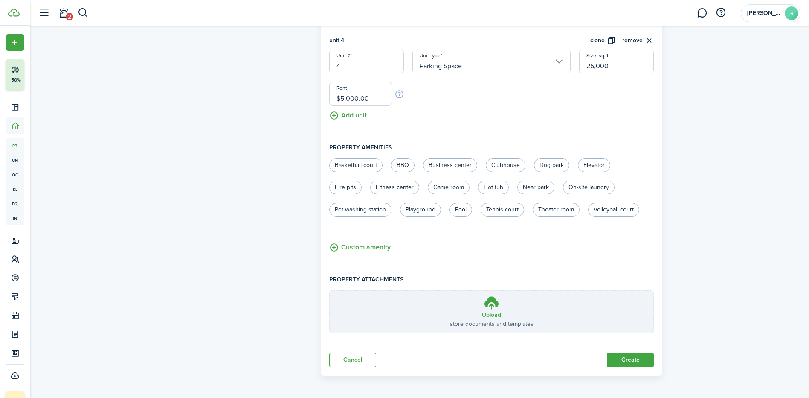
scroll to position [525, 0]
click at [622, 356] on button "Create" at bounding box center [630, 358] width 47 height 15
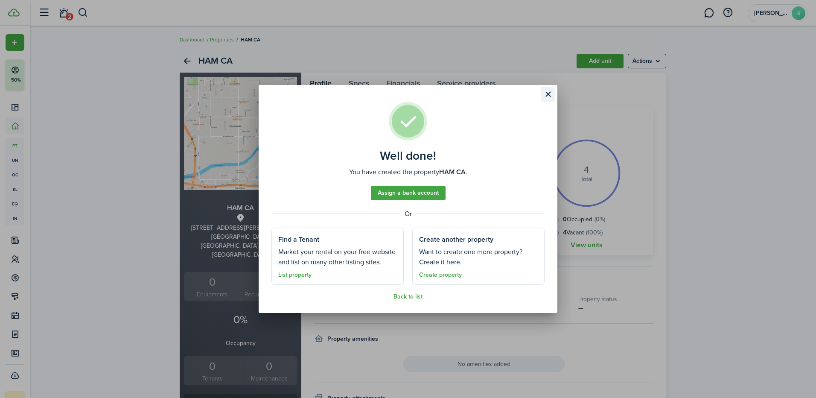
click at [549, 97] on button "Close modal" at bounding box center [548, 94] width 15 height 15
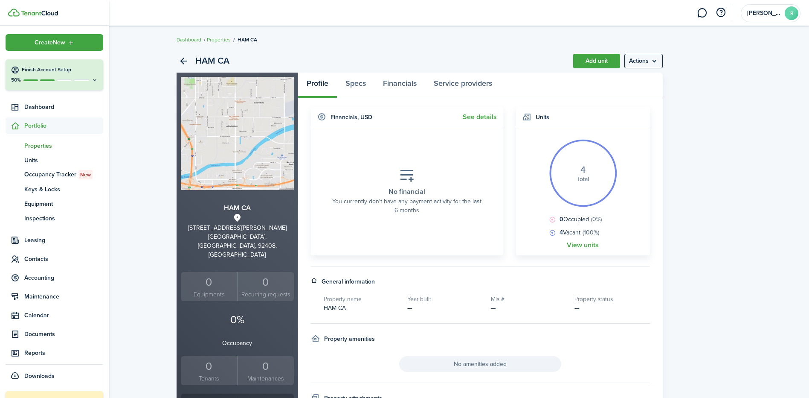
click at [39, 125] on span "Portfolio" at bounding box center [63, 125] width 79 height 9
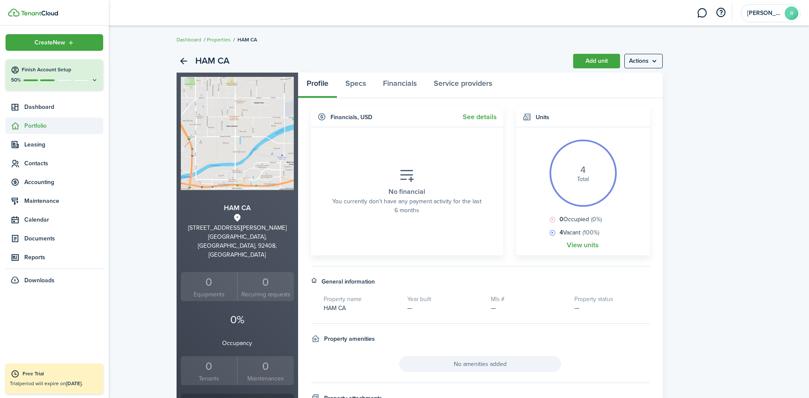
click at [40, 125] on span "Portfolio" at bounding box center [63, 125] width 79 height 9
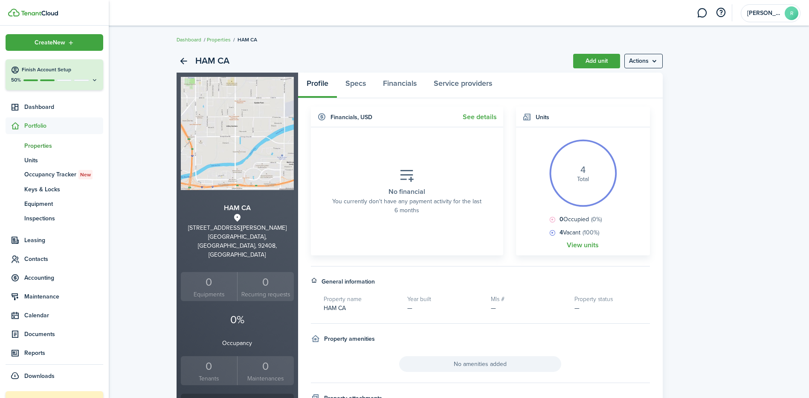
click at [42, 146] on span "Properties" at bounding box center [63, 145] width 79 height 9
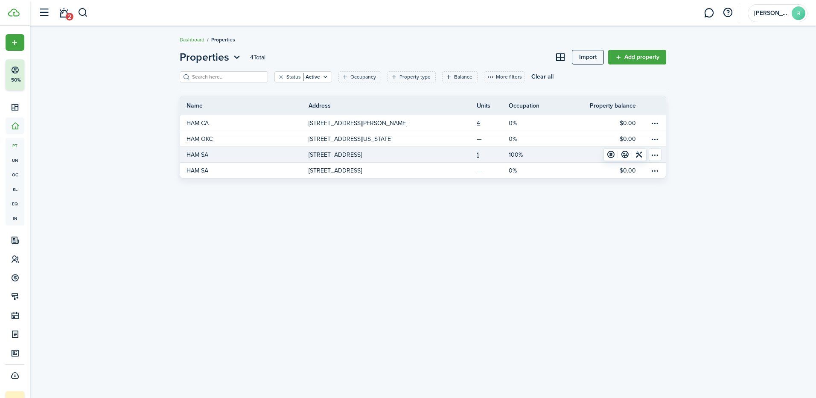
click at [544, 154] on link "100%" at bounding box center [531, 154] width 44 height 15
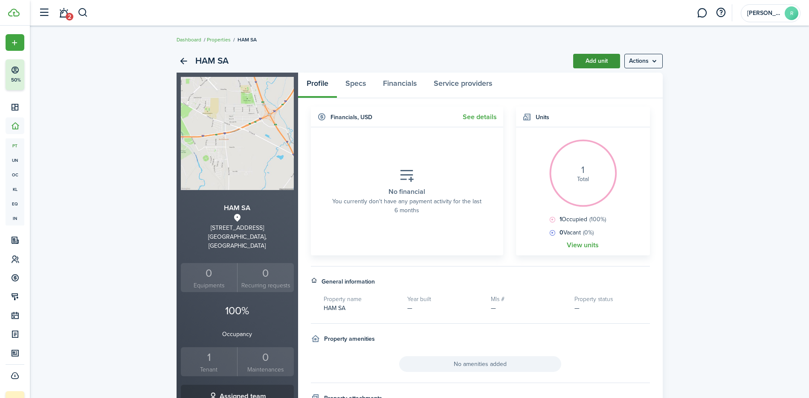
click at [598, 63] on link "Add unit" at bounding box center [596, 61] width 47 height 15
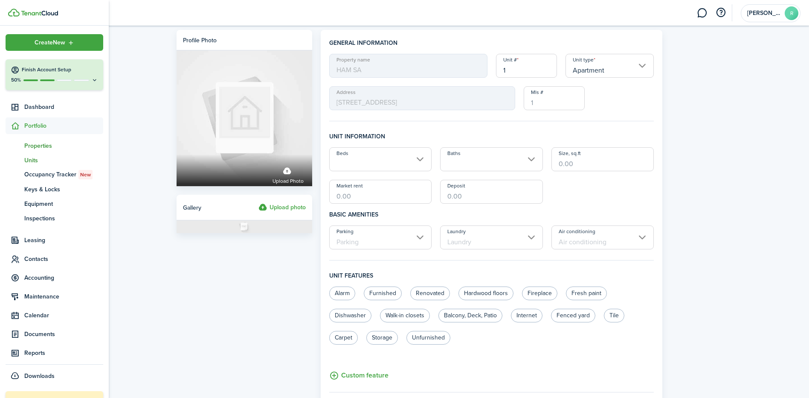
click at [39, 146] on span "Properties" at bounding box center [63, 145] width 79 height 9
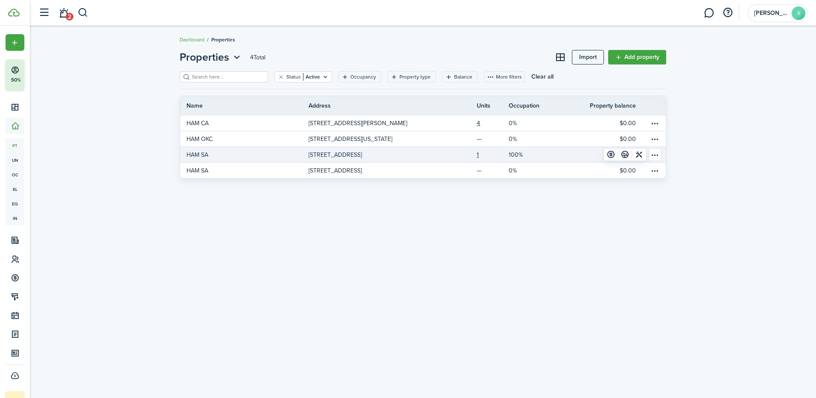
click at [658, 151] on table-menu-btn-icon "Open menu" at bounding box center [655, 154] width 13 height 13
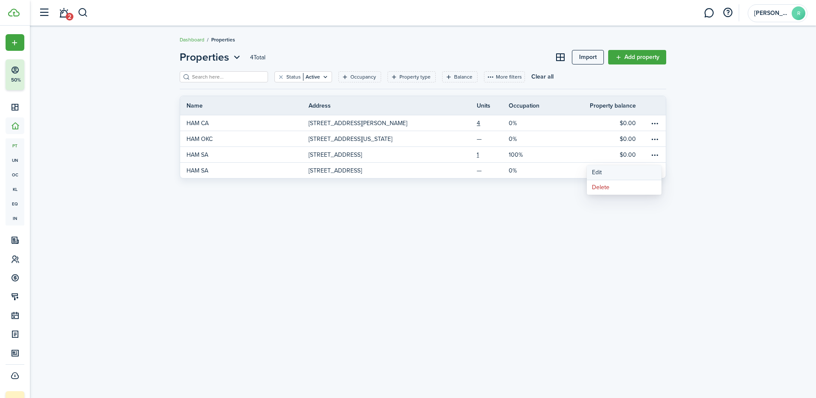
click at [609, 174] on link "Edit" at bounding box center [624, 172] width 75 height 15
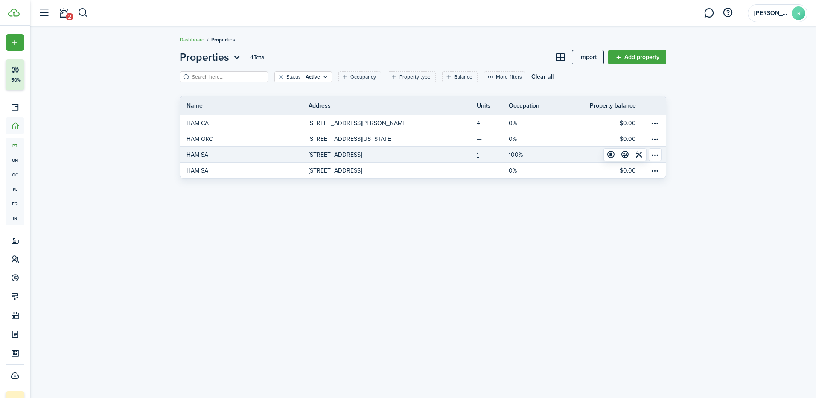
click at [362, 157] on p "[STREET_ADDRESS]" at bounding box center [334, 154] width 53 height 9
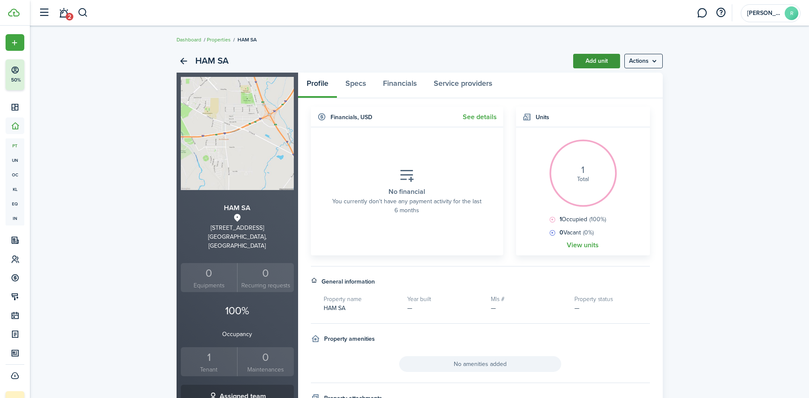
click at [595, 63] on link "Add unit" at bounding box center [596, 61] width 47 height 15
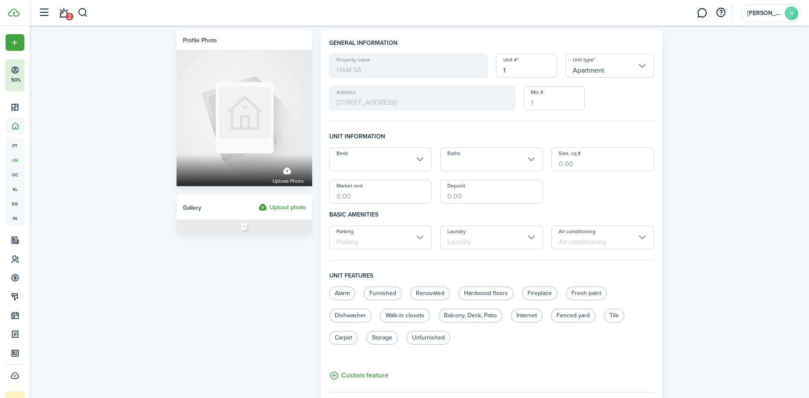
click at [512, 68] on input "1" at bounding box center [526, 66] width 61 height 24
click at [633, 63] on input "Apartment" at bounding box center [610, 66] width 89 height 24
type input "A7"
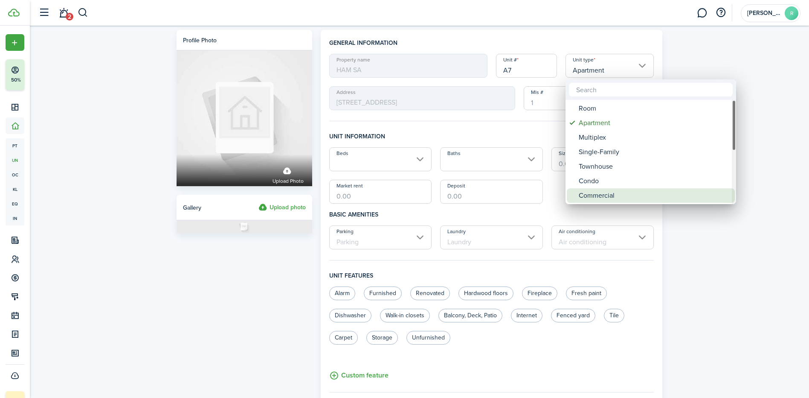
click at [599, 194] on div "Commercial" at bounding box center [654, 195] width 151 height 15
type input "Commercial"
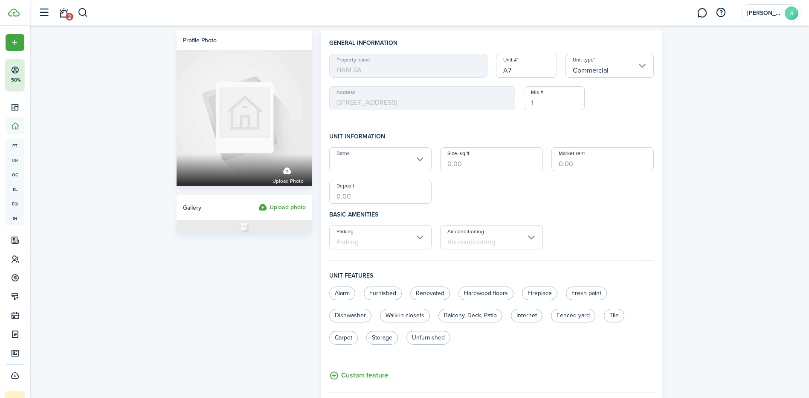
click at [464, 163] on input "Size, sq.ft" at bounding box center [491, 159] width 103 height 24
type input "4,000"
click at [587, 167] on input "Market rent" at bounding box center [603, 159] width 103 height 24
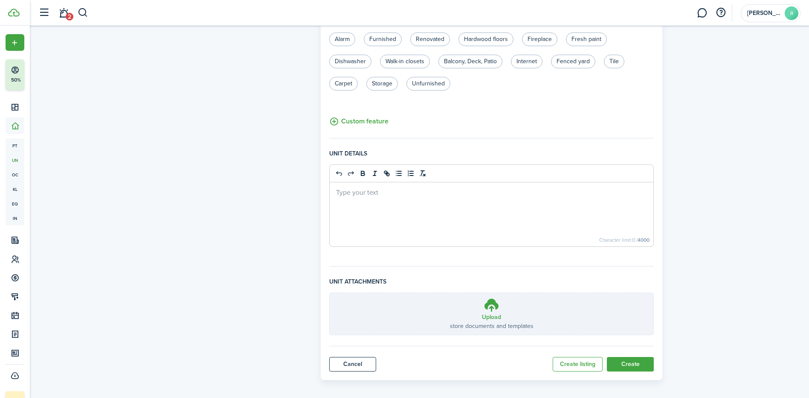
scroll to position [259, 0]
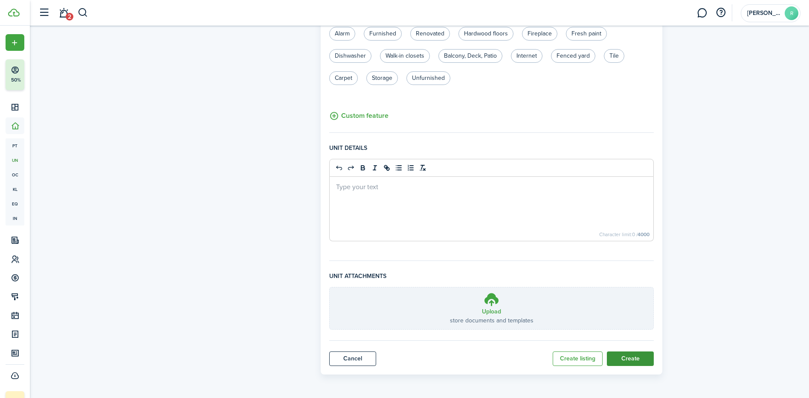
type input "$5,000.00"
click at [626, 358] on button "Create" at bounding box center [630, 358] width 47 height 15
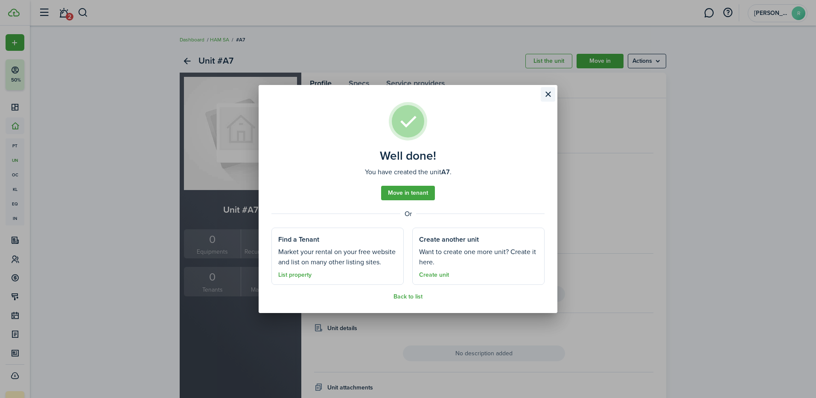
click at [548, 94] on button "Close modal" at bounding box center [548, 94] width 15 height 15
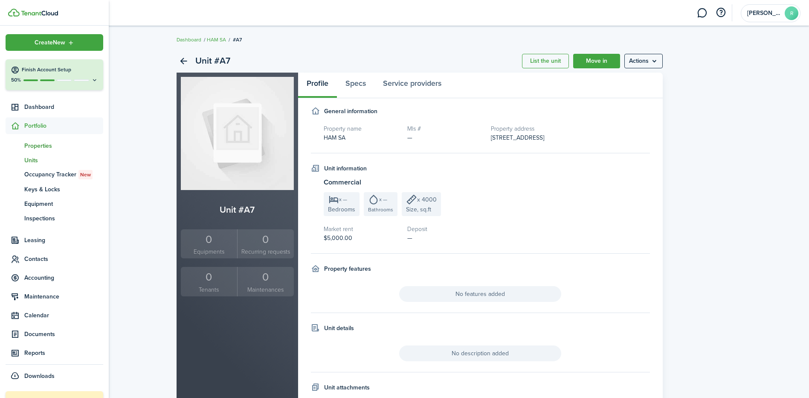
click at [40, 145] on span "Properties" at bounding box center [63, 145] width 79 height 9
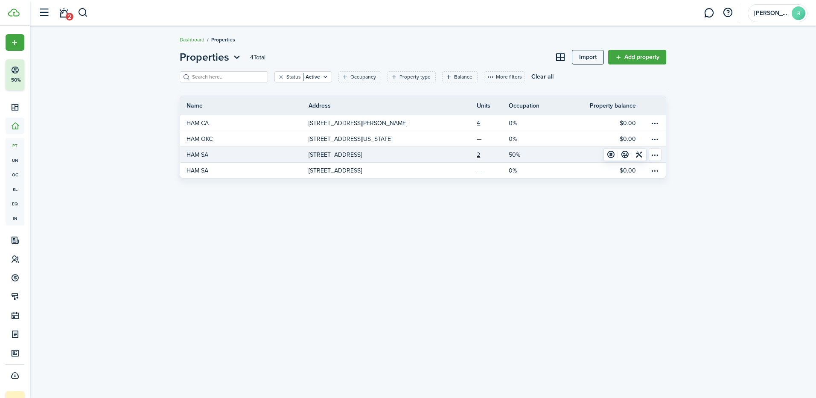
click at [451, 155] on link at bounding box center [456, 154] width 40 height 15
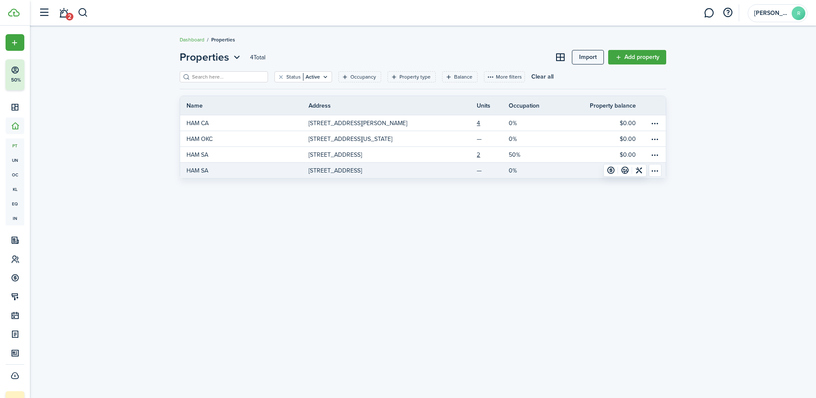
click at [658, 173] on table-menu-btn-icon "Open menu" at bounding box center [655, 170] width 13 height 13
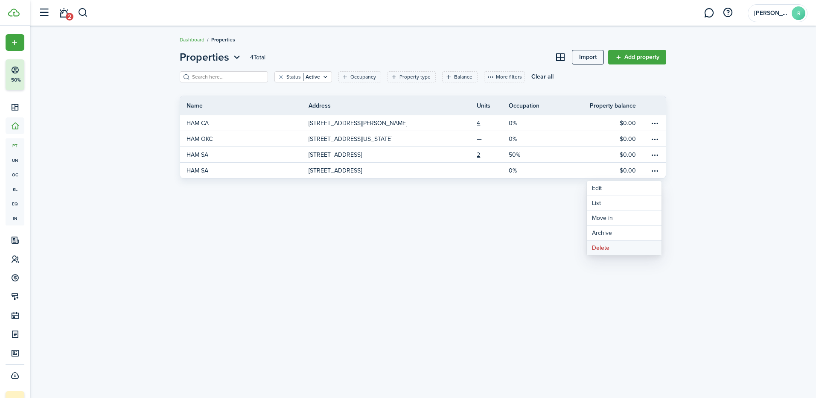
click at [617, 248] on button "Delete" at bounding box center [624, 248] width 75 height 15
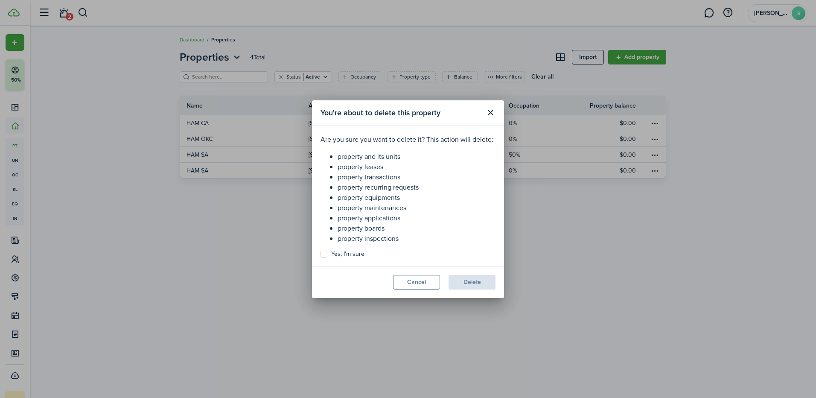
click at [325, 251] on label "Yes, I'm sure" at bounding box center [342, 253] width 44 height 7
click at [320, 253] on input "Yes, I'm sure" at bounding box center [320, 253] width 0 height 0
checkbox input "true"
click at [478, 286] on button "Delete" at bounding box center [471, 282] width 47 height 15
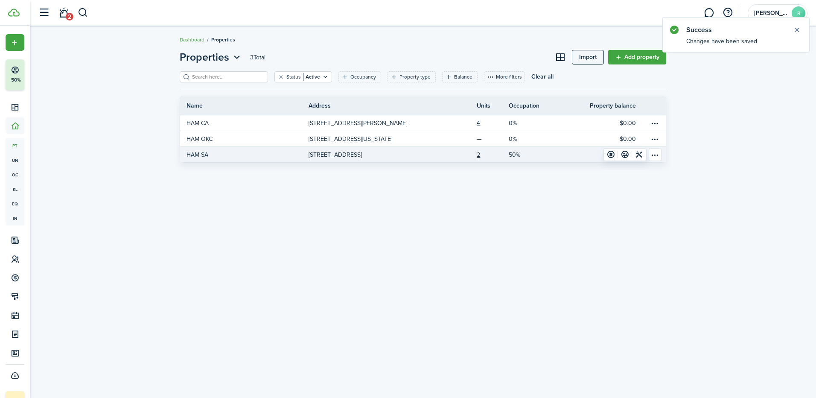
click at [362, 151] on p "[STREET_ADDRESS]" at bounding box center [334, 154] width 53 height 9
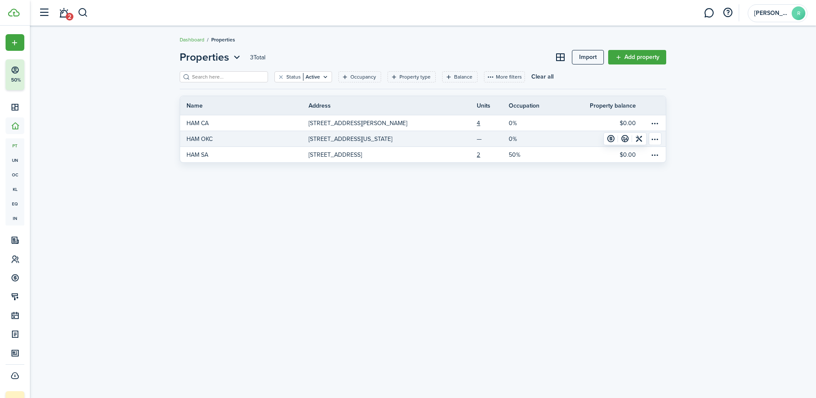
click at [375, 135] on p "[STREET_ADDRESS][US_STATE]" at bounding box center [350, 138] width 84 height 9
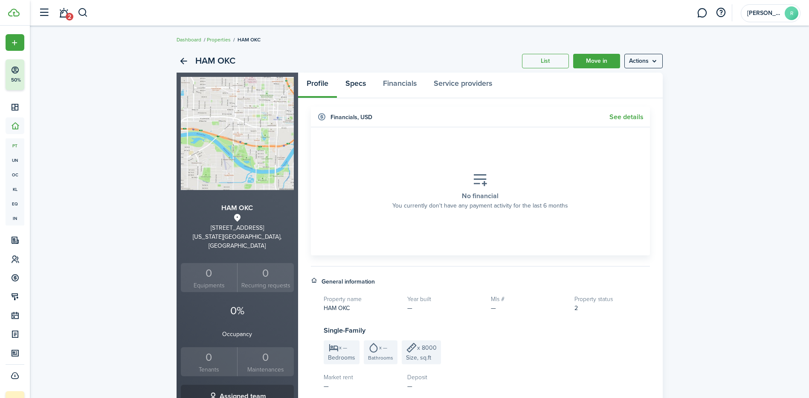
click at [358, 84] on link "Specs" at bounding box center [356, 86] width 38 height 26
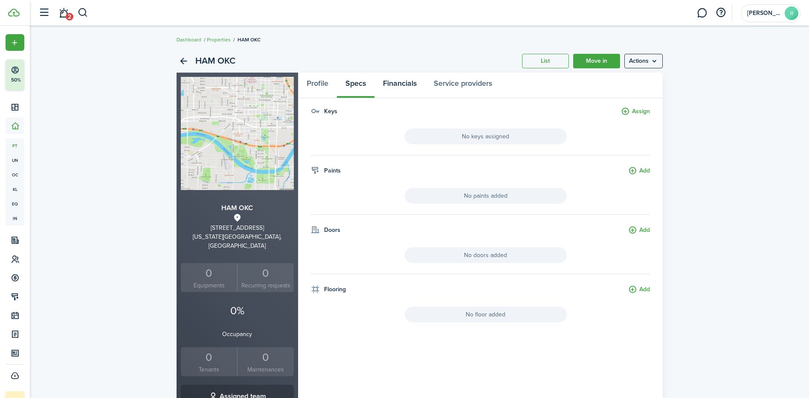
click at [392, 81] on link "Financials" at bounding box center [400, 86] width 51 height 26
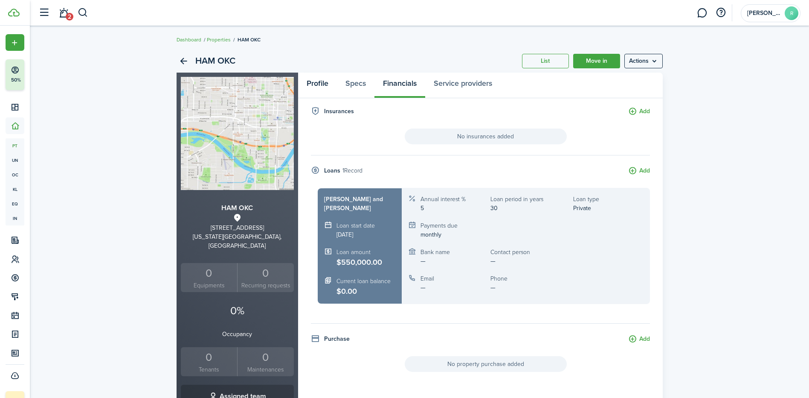
click at [324, 85] on link "Profile" at bounding box center [317, 86] width 39 height 26
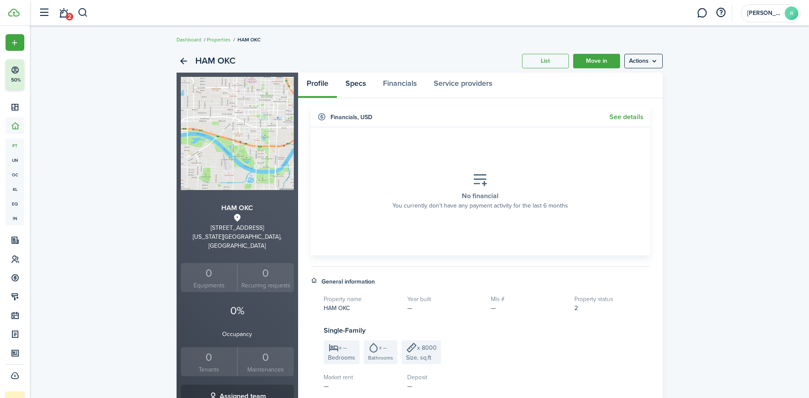
click at [354, 84] on link "Specs" at bounding box center [356, 86] width 38 height 26
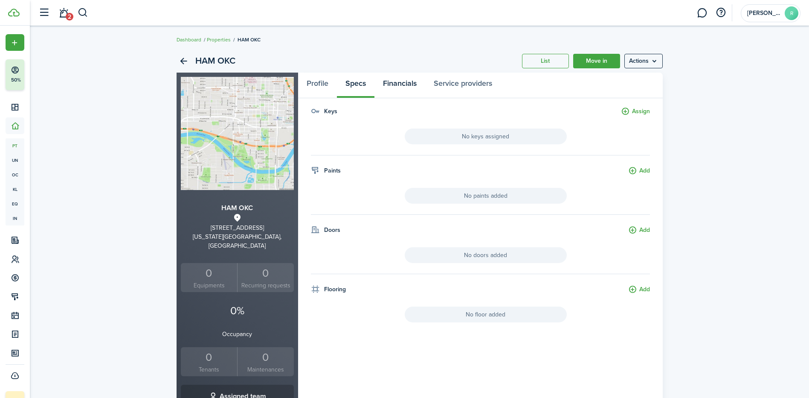
click at [386, 84] on link "Financials" at bounding box center [400, 86] width 51 height 26
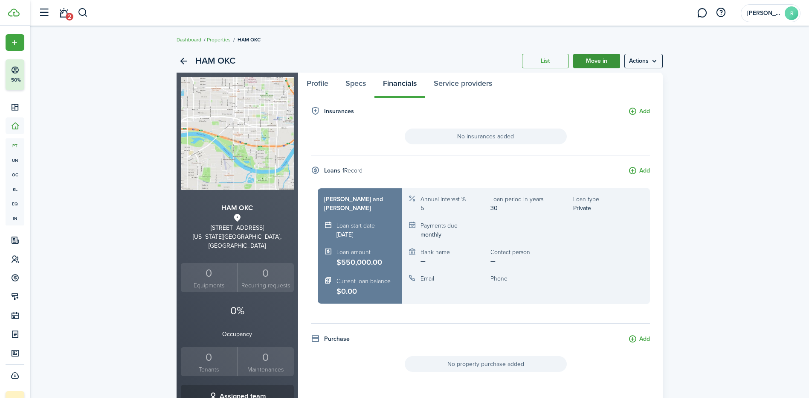
click at [596, 63] on link "Move in" at bounding box center [596, 61] width 47 height 15
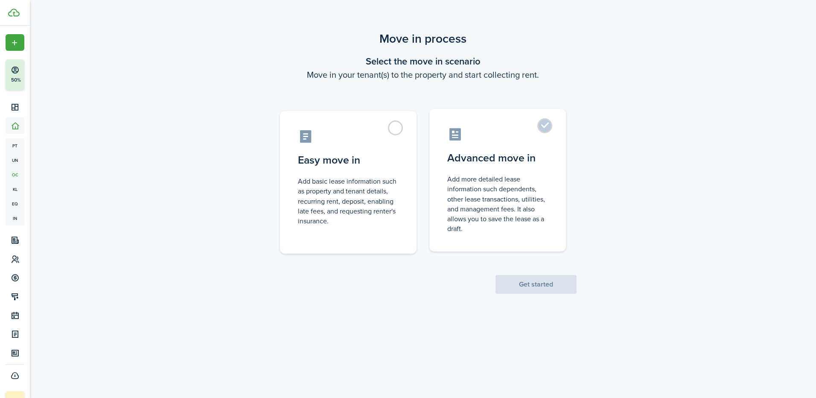
click at [509, 125] on label "Advanced move in Add more detailed lease information such dependents, other lea…" at bounding box center [497, 180] width 137 height 143
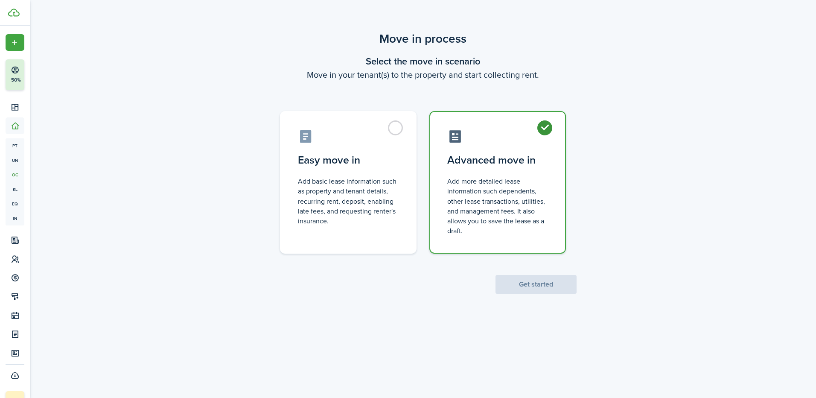
radio input "true"
click at [535, 283] on button "Get started" at bounding box center [535, 284] width 81 height 19
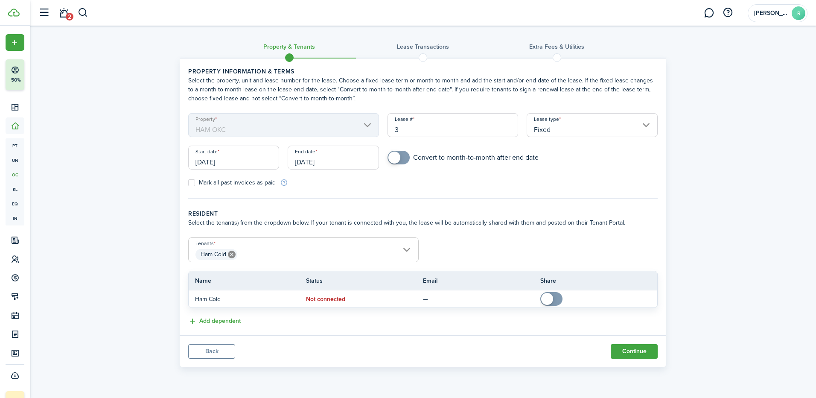
click at [284, 131] on mbsc-scroller "Property HAM OKC" at bounding box center [283, 125] width 191 height 24
click at [631, 351] on button "Continue" at bounding box center [634, 351] width 47 height 15
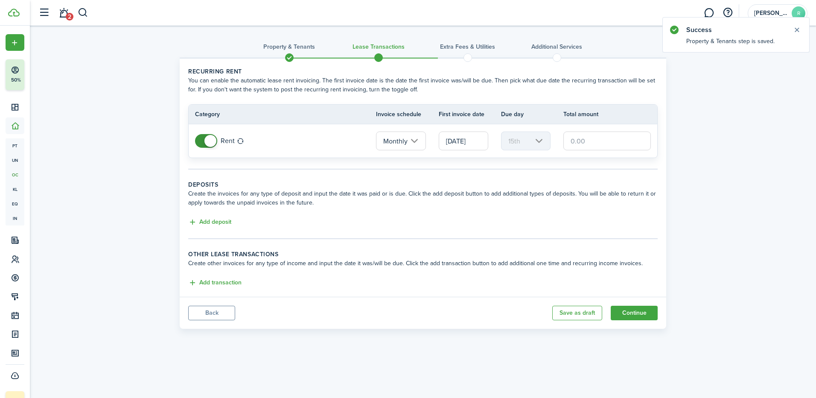
click at [461, 143] on input "[DATE]" at bounding box center [463, 140] width 49 height 19
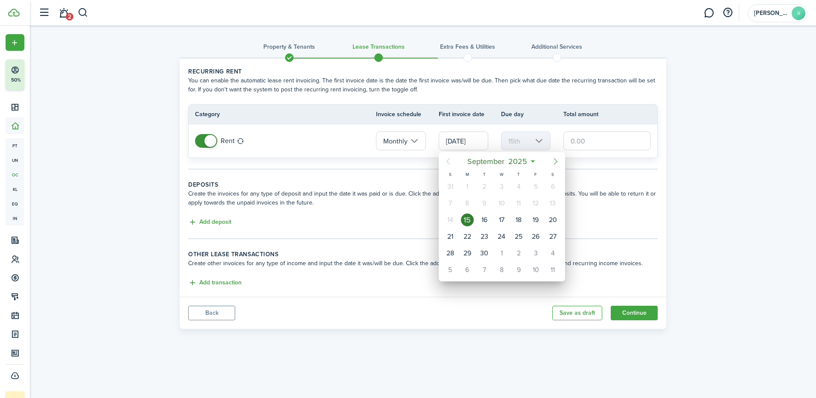
click at [555, 161] on icon "Next page" at bounding box center [555, 161] width 10 height 10
click at [503, 186] on div "1" at bounding box center [501, 186] width 13 height 13
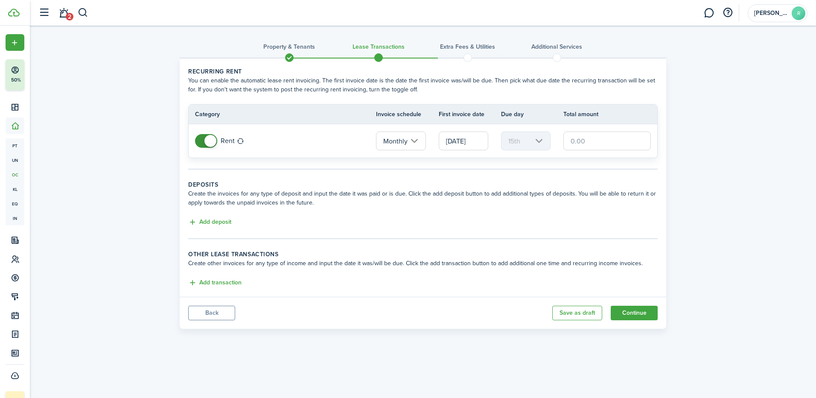
type input "[DATE]"
type input "1st"
click at [588, 139] on input "text" at bounding box center [606, 140] width 87 height 19
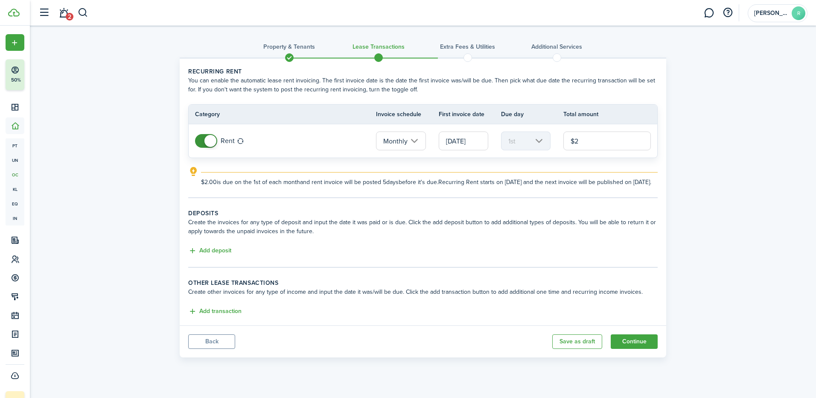
type input "$"
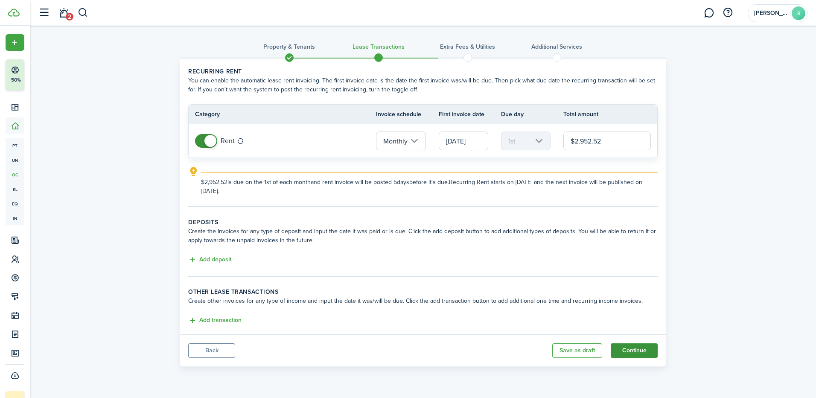
type input "$2,952.52"
click at [634, 350] on button "Continue" at bounding box center [634, 350] width 47 height 15
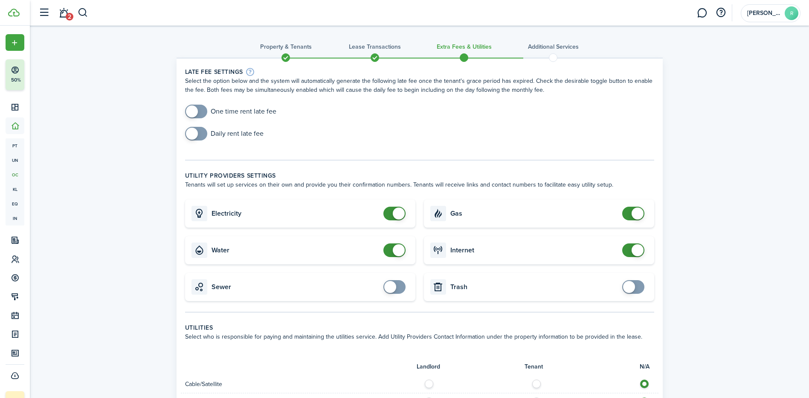
checkbox input "false"
click at [394, 217] on span at bounding box center [399, 213] width 12 height 12
checkbox input "false"
click at [390, 249] on span at bounding box center [394, 250] width 9 height 14
checkbox input "false"
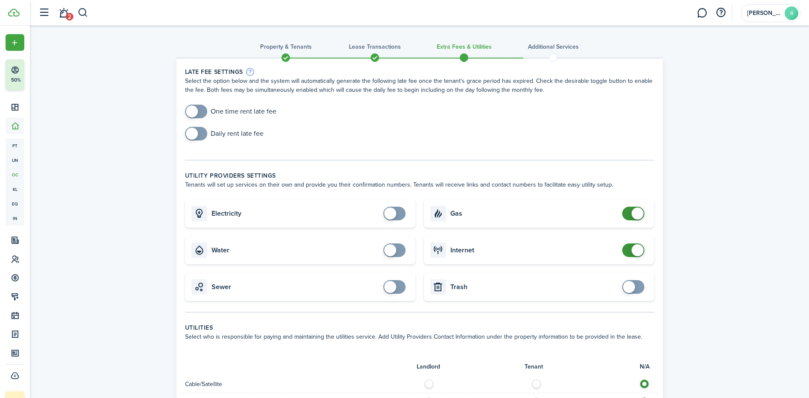
click at [630, 215] on span at bounding box center [633, 214] width 9 height 14
checkbox input "false"
click at [630, 250] on span at bounding box center [633, 250] width 9 height 14
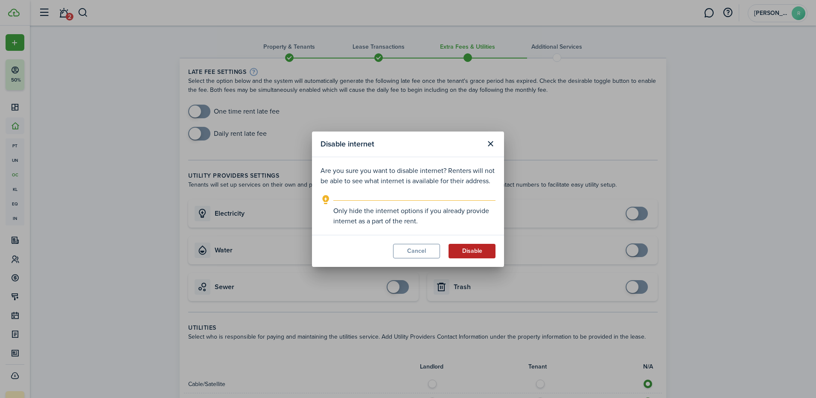
click at [477, 252] on button "Disable" at bounding box center [471, 251] width 47 height 15
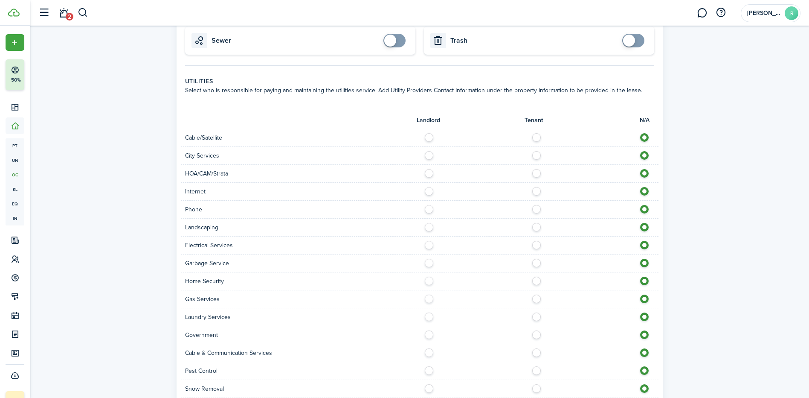
scroll to position [256, 0]
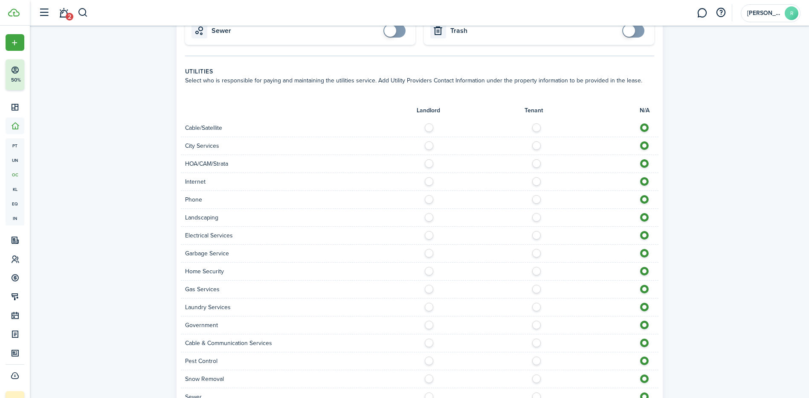
click at [431, 181] on label at bounding box center [431, 179] width 15 height 4
radio input "true"
click at [429, 198] on label at bounding box center [431, 197] width 15 height 4
click at [645, 195] on label at bounding box center [647, 197] width 15 height 4
radio input "false"
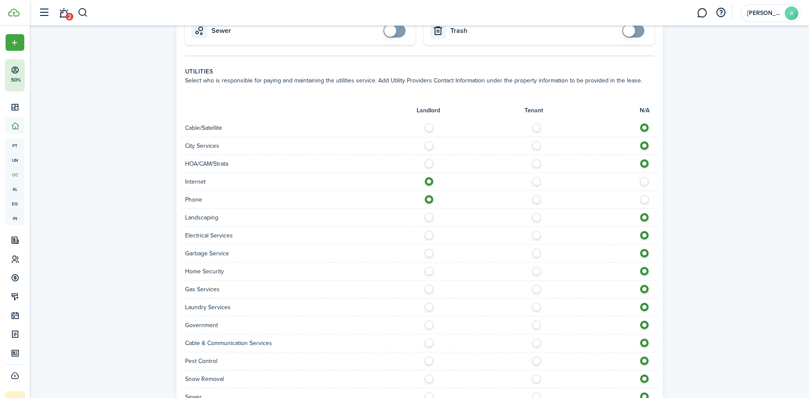
radio input "true"
click at [428, 217] on label at bounding box center [431, 215] width 15 height 4
radio input "true"
click at [431, 235] on label at bounding box center [431, 233] width 15 height 4
radio input "true"
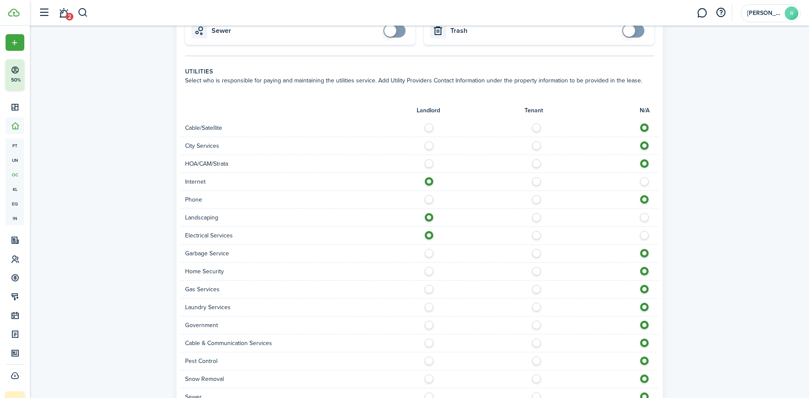
click at [428, 253] on label at bounding box center [431, 251] width 15 height 4
radio input "true"
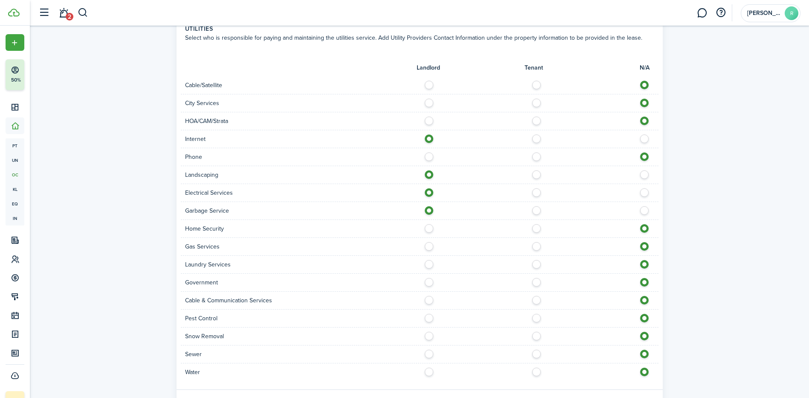
click at [434, 227] on label at bounding box center [431, 226] width 15 height 4
radio input "true"
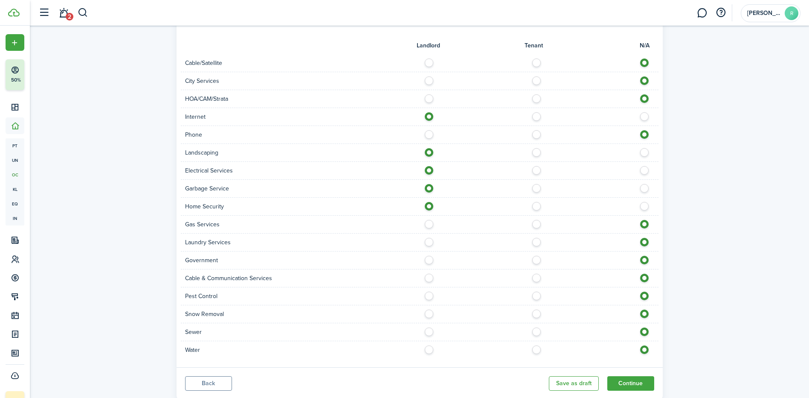
scroll to position [341, 0]
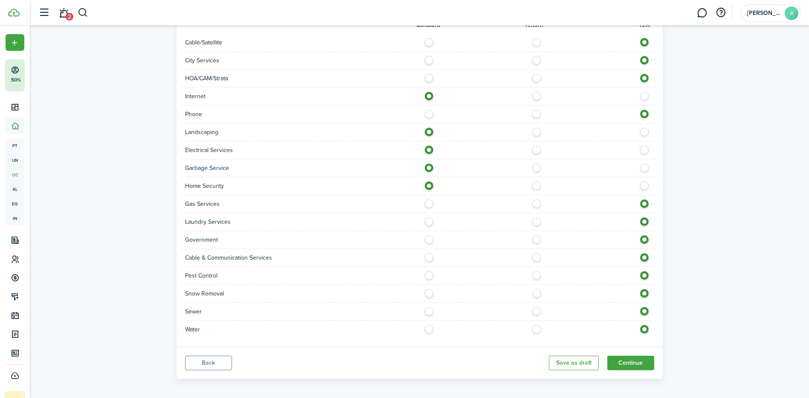
click at [428, 202] on label at bounding box center [431, 201] width 15 height 4
radio input "true"
drag, startPoint x: 429, startPoint y: 308, endPoint x: 428, endPoint y: 318, distance: 9.4
click at [429, 308] on label at bounding box center [431, 309] width 15 height 4
radio input "true"
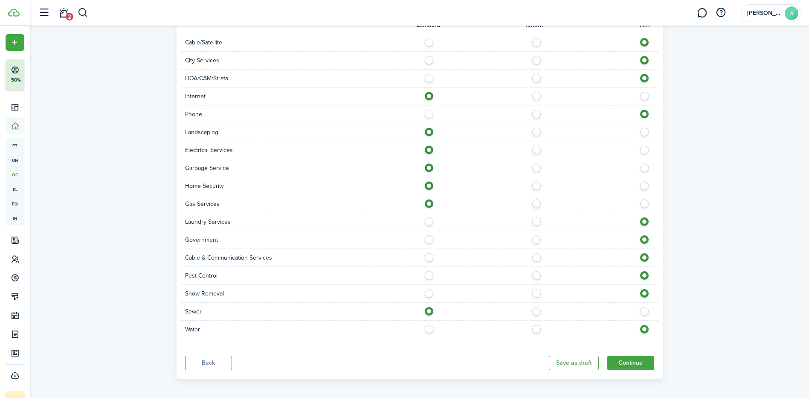
click at [427, 329] on label at bounding box center [431, 327] width 15 height 4
radio input "true"
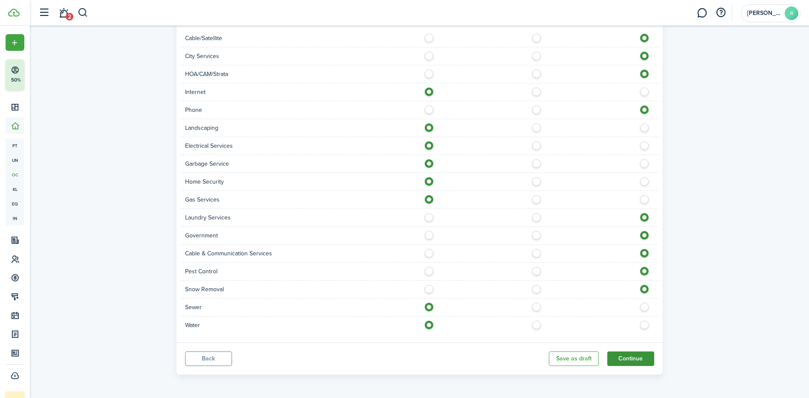
click at [622, 362] on button "Continue" at bounding box center [631, 358] width 47 height 15
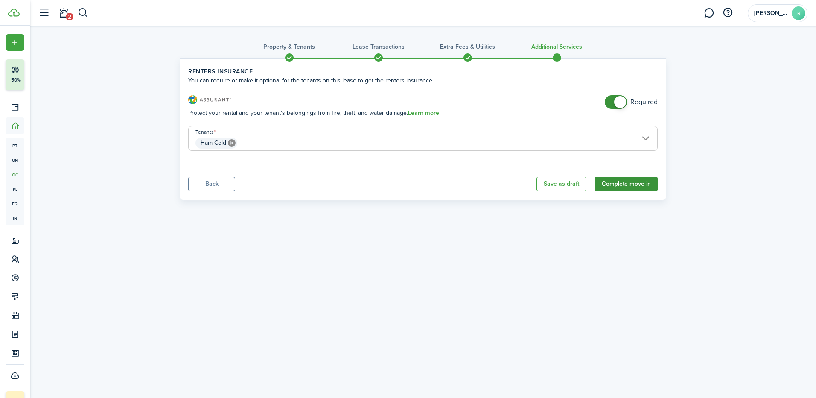
click at [626, 186] on button "Complete move in" at bounding box center [626, 184] width 63 height 15
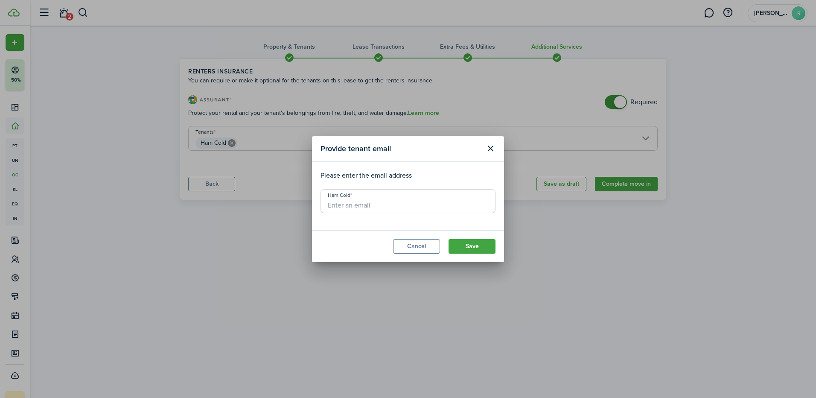
click at [361, 207] on input "Ham Cold" at bounding box center [407, 201] width 175 height 24
type input "[EMAIL_ADDRESS][DOMAIN_NAME]"
click at [480, 245] on button "Save" at bounding box center [471, 246] width 47 height 15
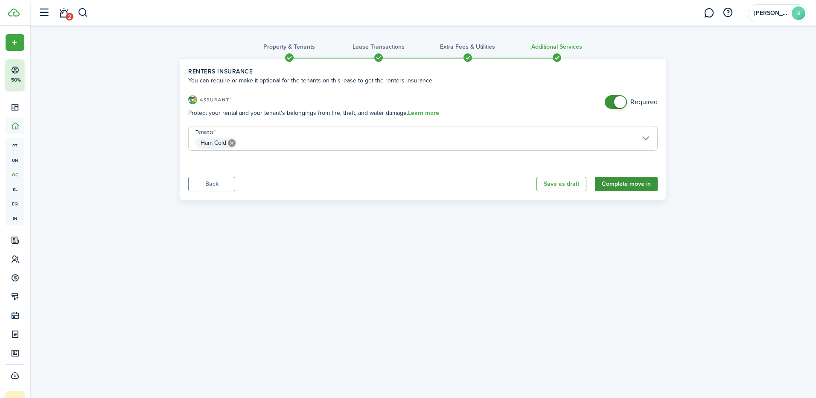
click at [642, 180] on button "Complete move in" at bounding box center [626, 184] width 63 height 15
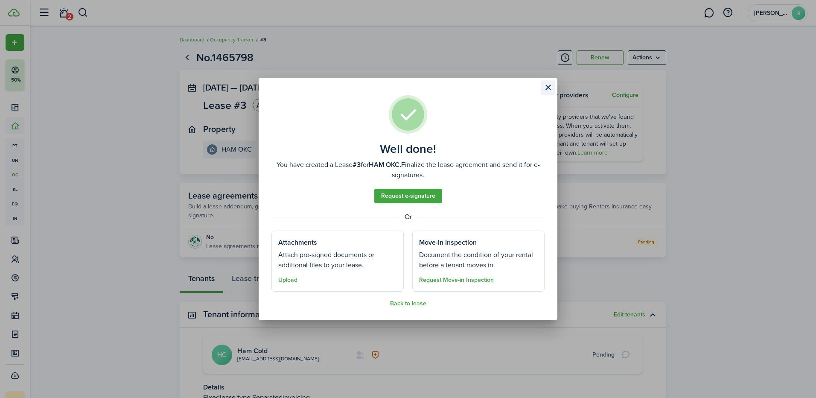
click at [548, 87] on button "Close modal" at bounding box center [548, 87] width 15 height 15
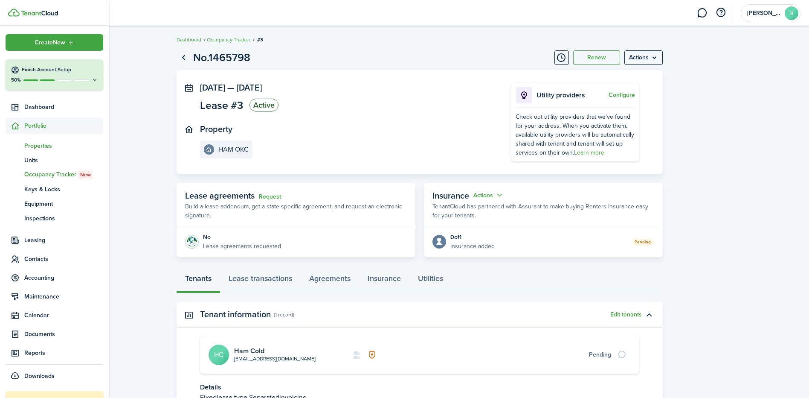
click at [42, 146] on span "Properties" at bounding box center [63, 145] width 79 height 9
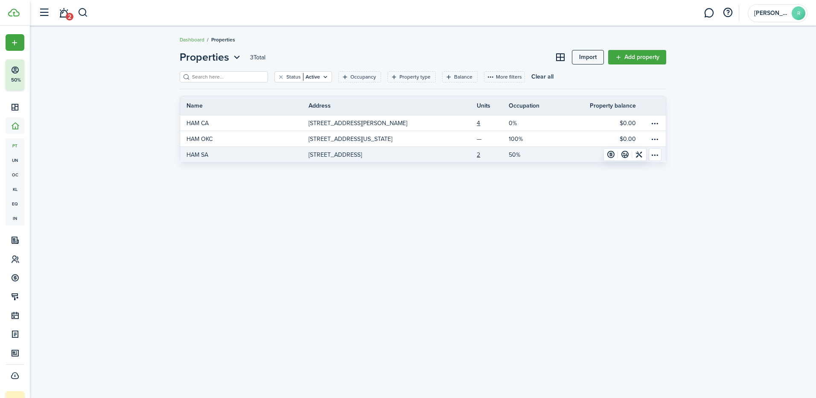
click at [438, 154] on link at bounding box center [456, 154] width 40 height 15
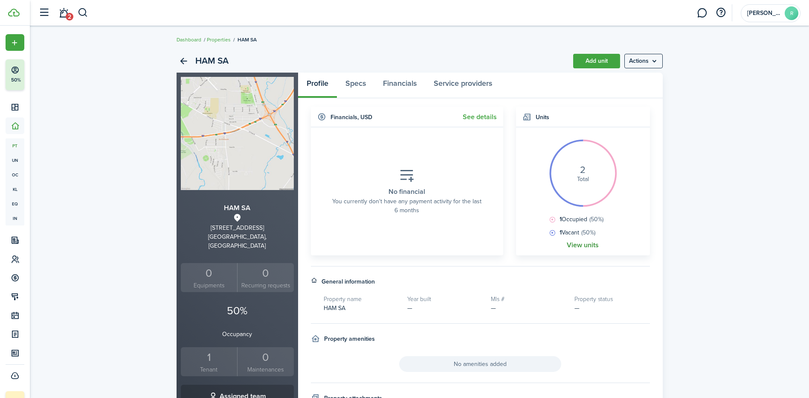
click at [587, 244] on link "View units" at bounding box center [583, 245] width 32 height 8
click at [217, 41] on link "Properties" at bounding box center [219, 40] width 24 height 8
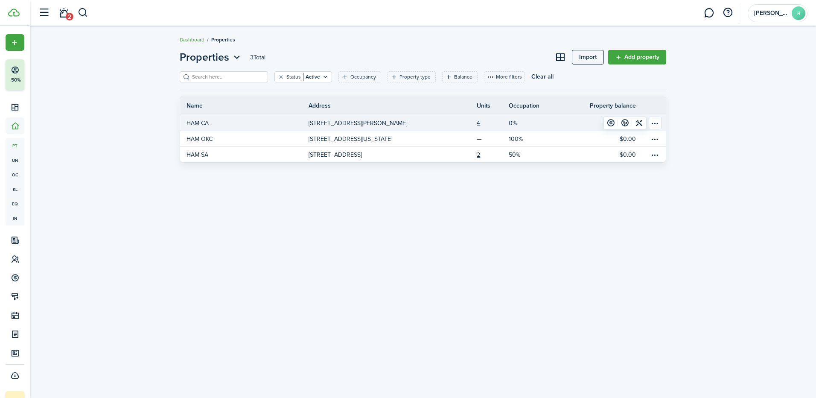
click at [388, 125] on p "[STREET_ADDRESS][PERSON_NAME]" at bounding box center [357, 123] width 99 height 9
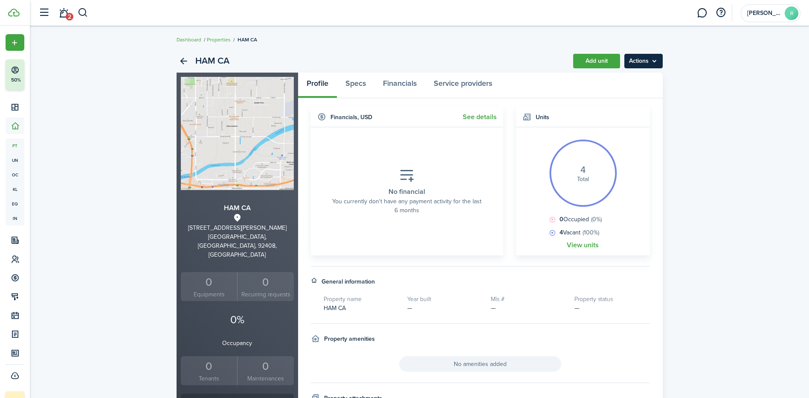
click at [655, 62] on menu-btn "Actions" at bounding box center [644, 61] width 38 height 15
click at [624, 81] on link "Edit property" at bounding box center [625, 80] width 75 height 15
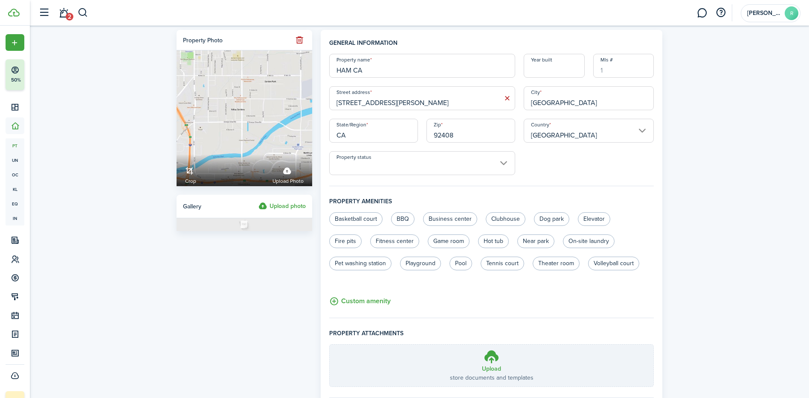
click at [504, 165] on input "Property status" at bounding box center [422, 163] width 186 height 24
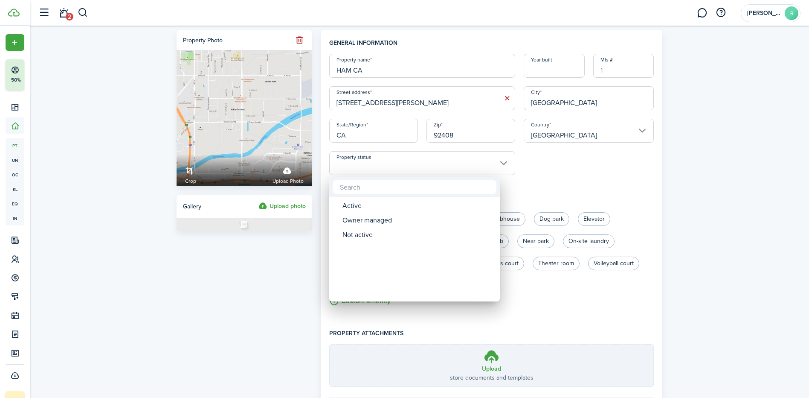
click at [528, 163] on div at bounding box center [405, 199] width 946 height 534
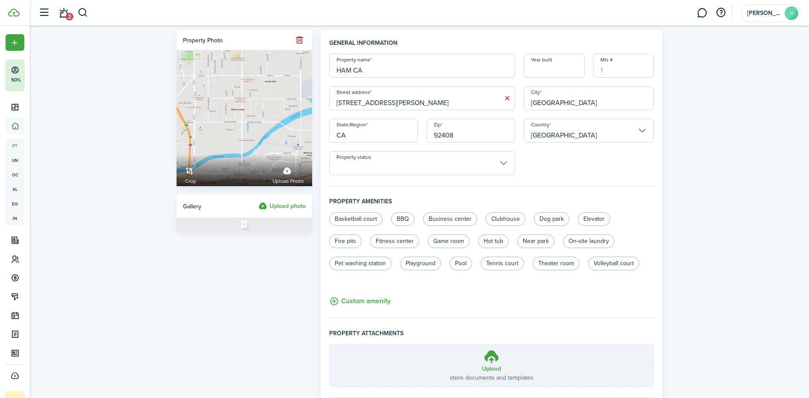
click at [504, 163] on input "Property status" at bounding box center [422, 163] width 186 height 24
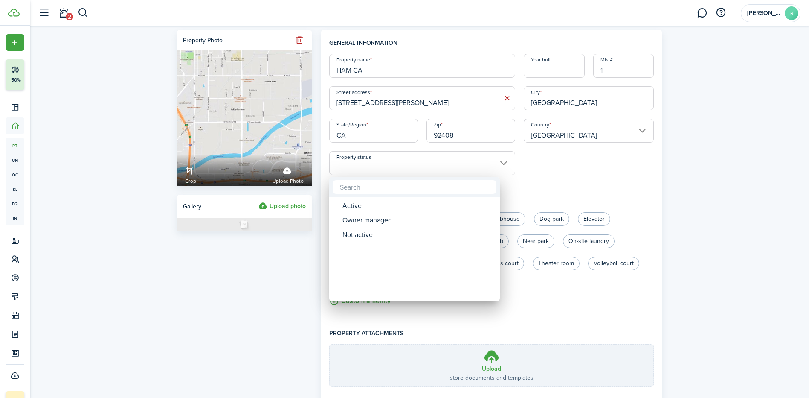
click at [539, 166] on div at bounding box center [405, 199] width 946 height 534
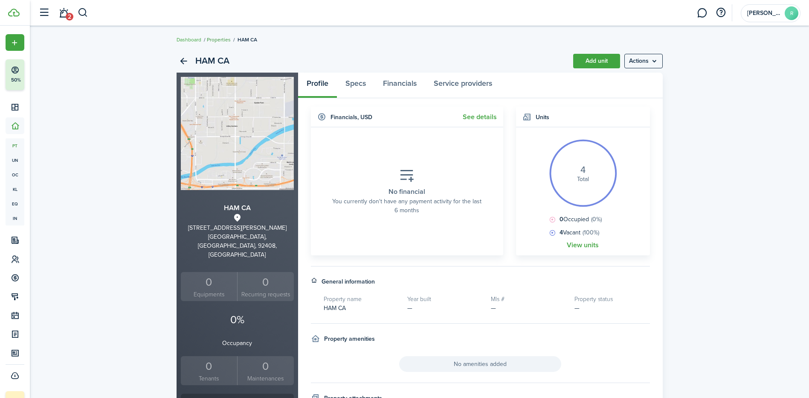
click at [217, 39] on link "Properties" at bounding box center [219, 40] width 24 height 8
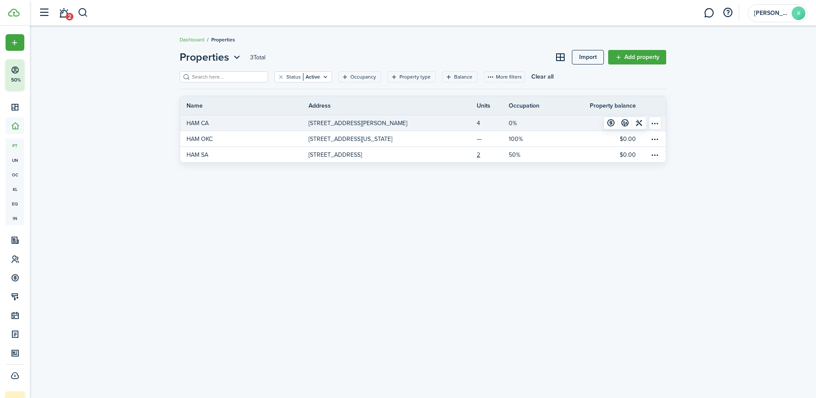
click at [508, 121] on link "4" at bounding box center [493, 122] width 32 height 15
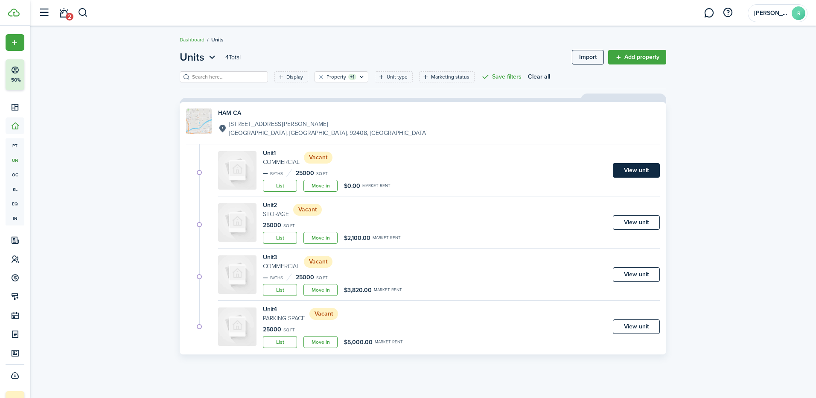
click at [630, 173] on link "View unit" at bounding box center [636, 170] width 47 height 15
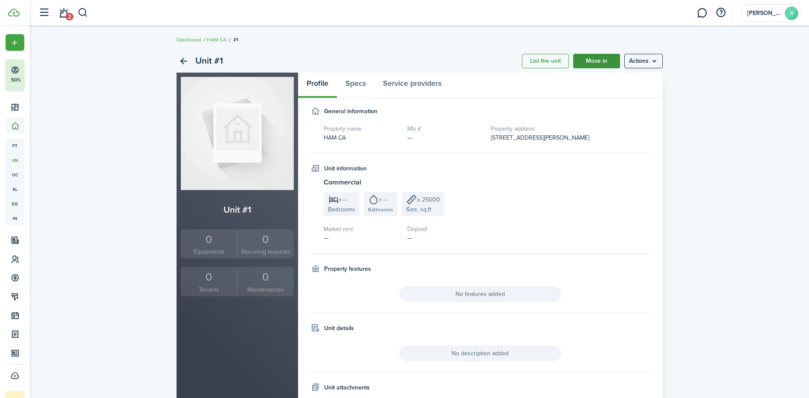
click at [604, 64] on link "Move in" at bounding box center [596, 61] width 47 height 15
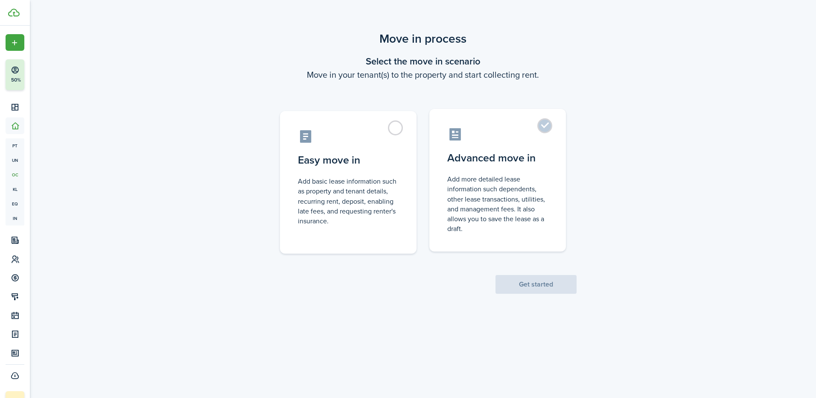
click at [545, 130] on label "Advanced move in Add more detailed lease information such dependents, other lea…" at bounding box center [497, 180] width 137 height 143
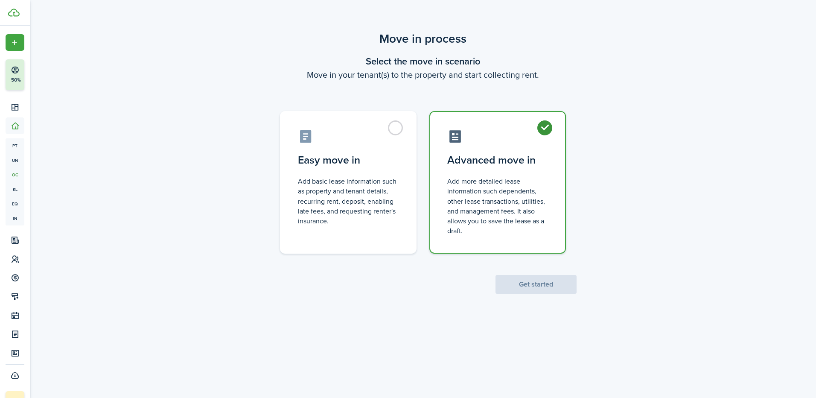
radio input "true"
click at [536, 283] on button "Get started" at bounding box center [535, 284] width 81 height 19
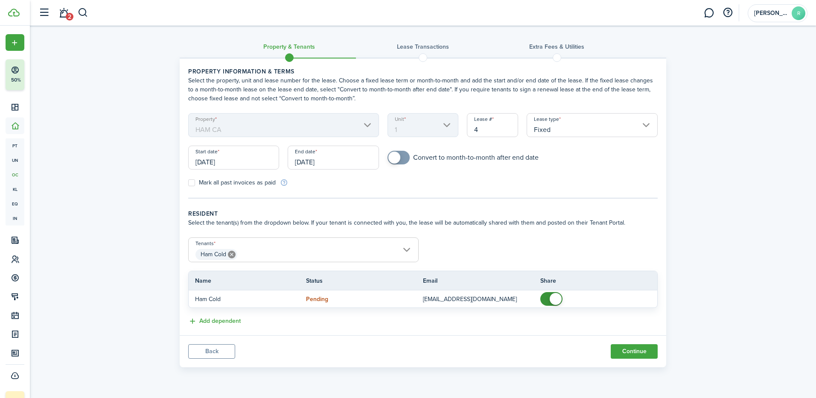
click at [410, 247] on input "Ham Cold" at bounding box center [304, 243] width 230 height 10
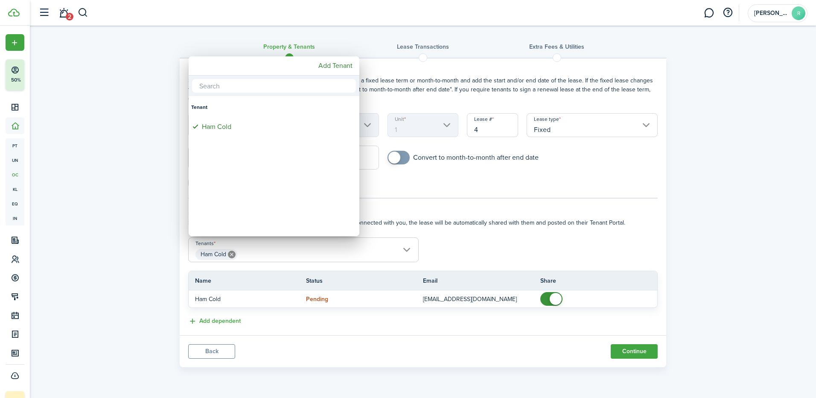
click at [410, 247] on div at bounding box center [408, 199] width 952 height 534
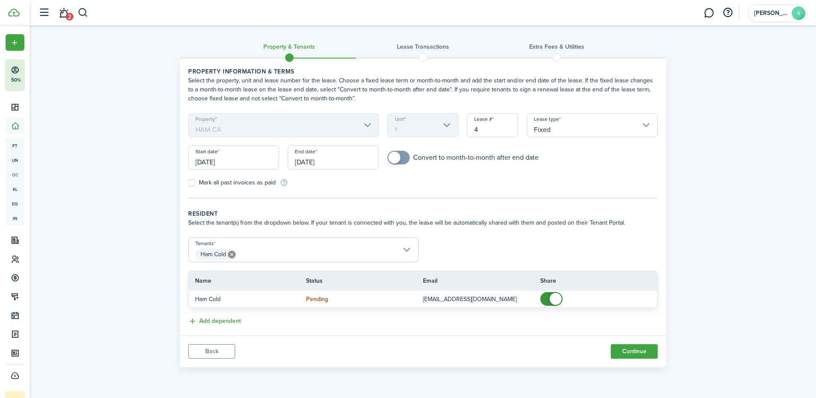
click at [246, 157] on input "[DATE]" at bounding box center [233, 157] width 91 height 24
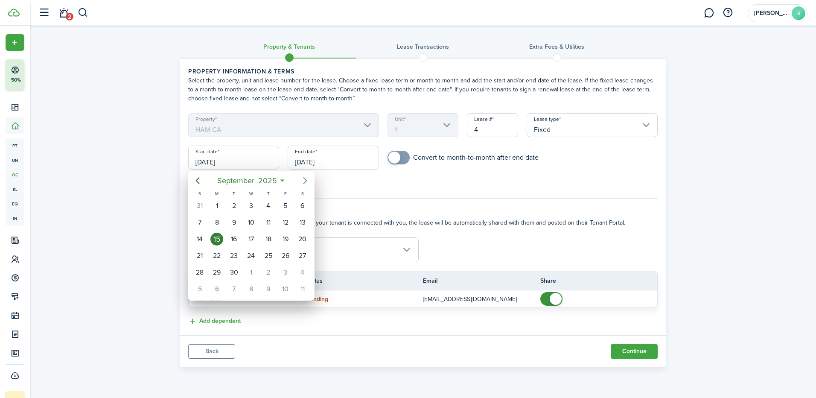
click at [300, 180] on icon "Next page" at bounding box center [305, 180] width 10 height 10
click at [250, 206] on div "1" at bounding box center [250, 205] width 13 height 13
type input "[DATE]"
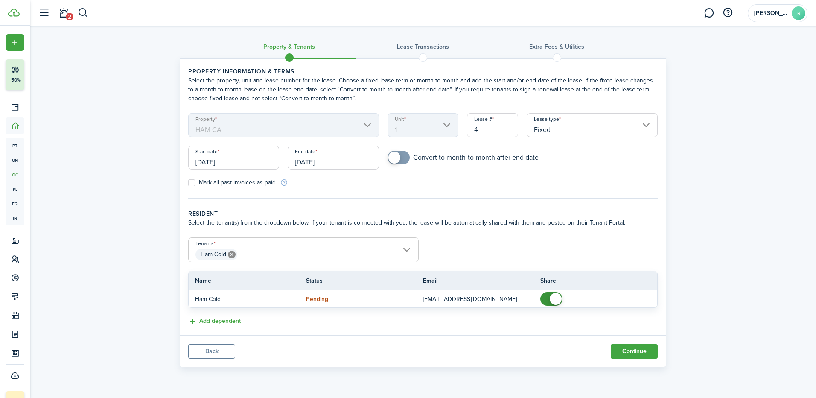
click at [192, 182] on label "Mark all past invoices as paid" at bounding box center [231, 182] width 87 height 7
click at [188, 183] on input "Mark all past invoices as paid" at bounding box center [188, 183] width 0 height 0
checkbox input "true"
click at [639, 350] on button "Continue" at bounding box center [634, 351] width 47 height 15
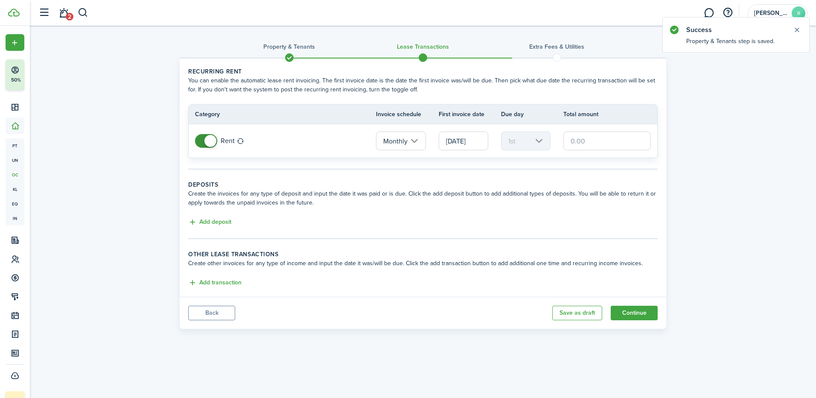
click at [583, 140] on input "text" at bounding box center [606, 140] width 87 height 19
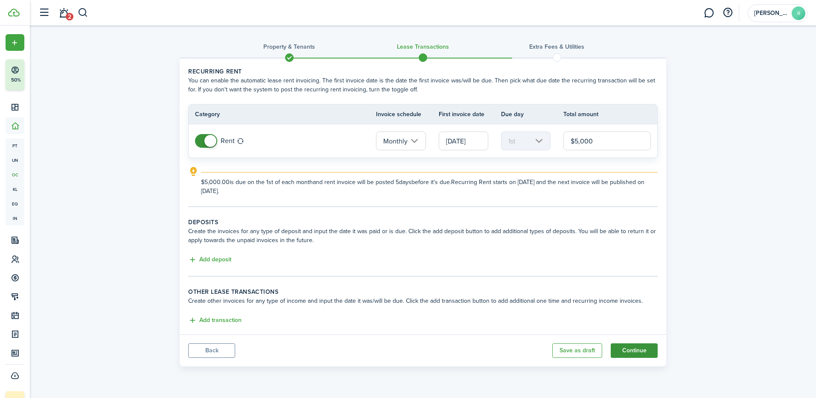
type input "$5,000.00"
click at [642, 350] on button "Continue" at bounding box center [634, 350] width 47 height 15
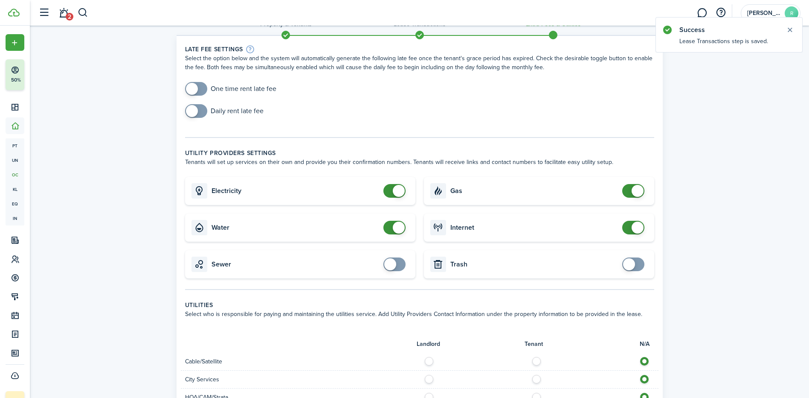
scroll to position [43, 0]
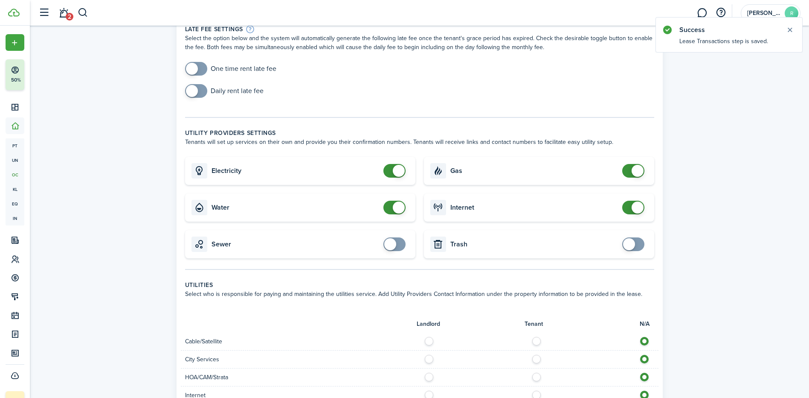
checkbox input "false"
click at [394, 174] on span at bounding box center [399, 171] width 12 height 12
checkbox input "false"
click at [395, 209] on span at bounding box center [399, 207] width 12 height 12
checkbox input "false"
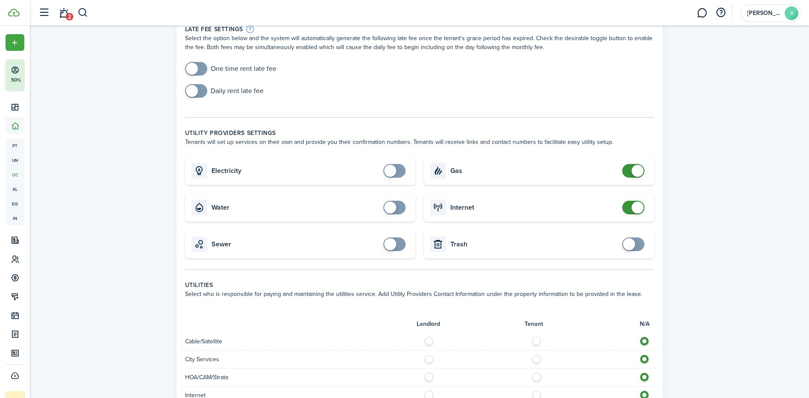
click at [635, 169] on span at bounding box center [638, 171] width 12 height 12
checkbox input "false"
click at [629, 210] on span at bounding box center [633, 208] width 9 height 14
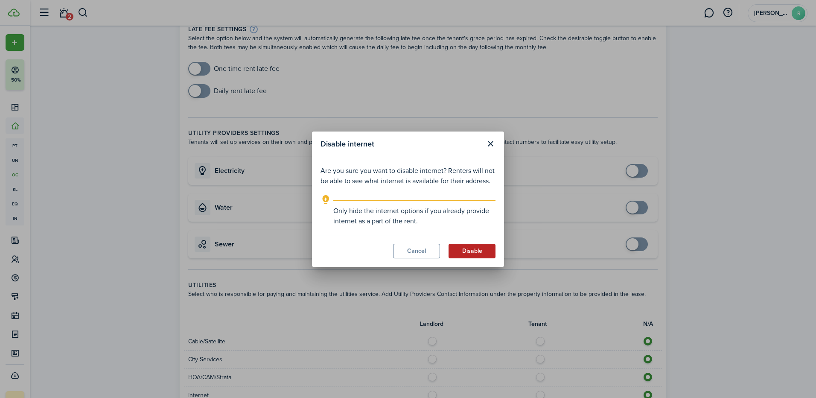
click at [475, 256] on button "Disable" at bounding box center [471, 251] width 47 height 15
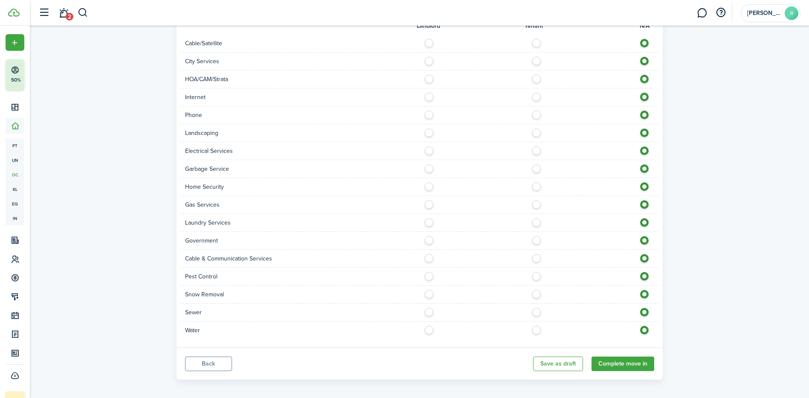
scroll to position [341, 0]
click at [424, 58] on label at bounding box center [431, 58] width 15 height 4
radio input "true"
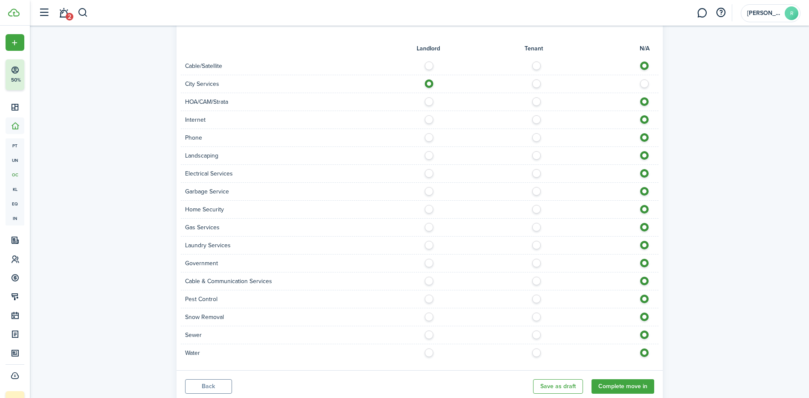
scroll to position [299, 0]
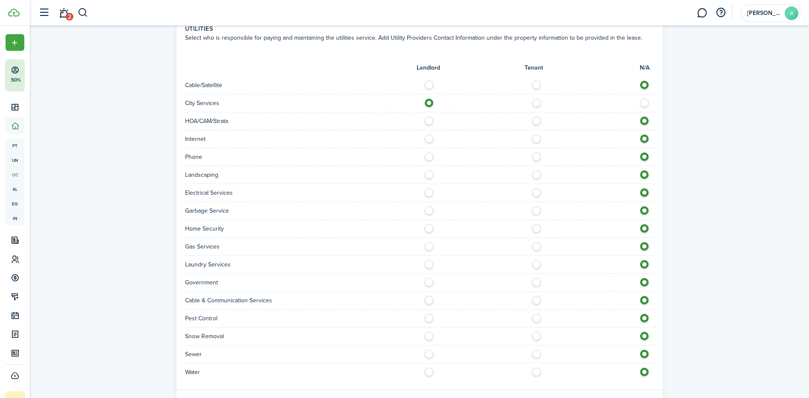
click at [433, 137] on label at bounding box center [431, 136] width 15 height 4
radio input "true"
click at [428, 172] on label at bounding box center [431, 172] width 15 height 4
radio input "true"
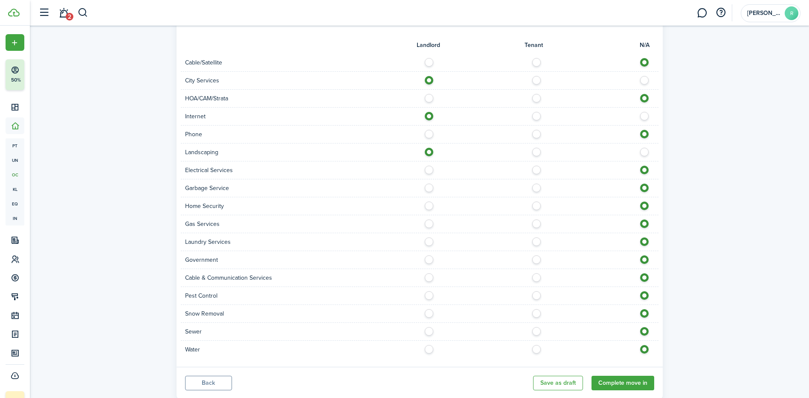
scroll to position [341, 0]
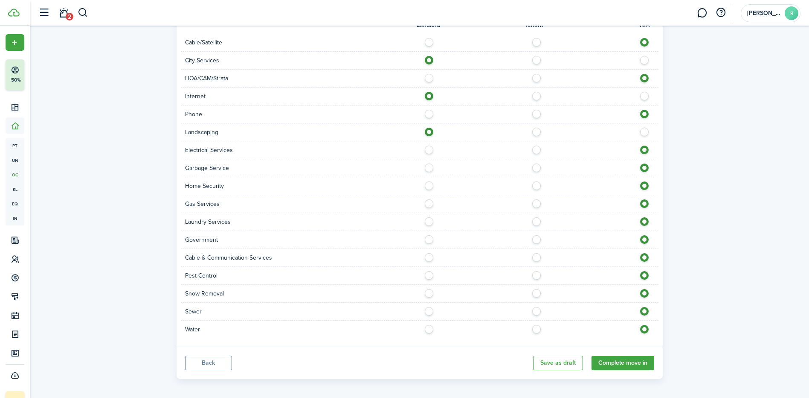
click at [431, 150] on label at bounding box center [431, 147] width 15 height 4
radio input "true"
click at [429, 168] on label at bounding box center [431, 165] width 15 height 4
radio input "true"
click at [431, 185] on label at bounding box center [431, 183] width 15 height 4
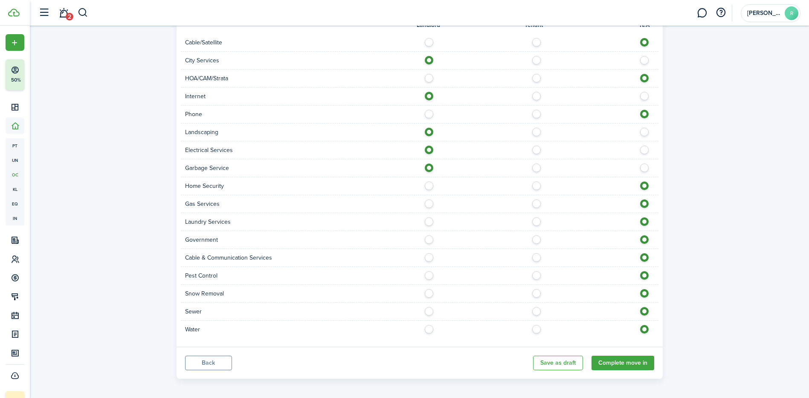
radio input "true"
click at [428, 202] on label at bounding box center [431, 201] width 15 height 4
radio input "true"
drag, startPoint x: 429, startPoint y: 311, endPoint x: 432, endPoint y: 332, distance: 20.3
click at [430, 315] on div at bounding box center [539, 311] width 239 height 9
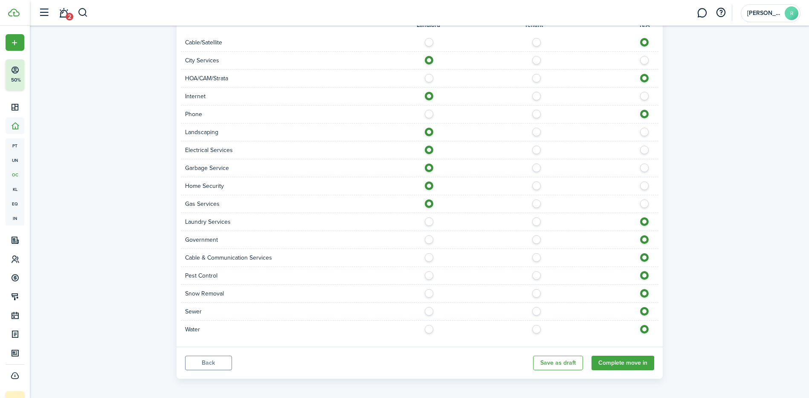
click at [428, 329] on label at bounding box center [431, 327] width 15 height 4
radio input "true"
click at [432, 310] on label at bounding box center [431, 309] width 15 height 4
radio input "true"
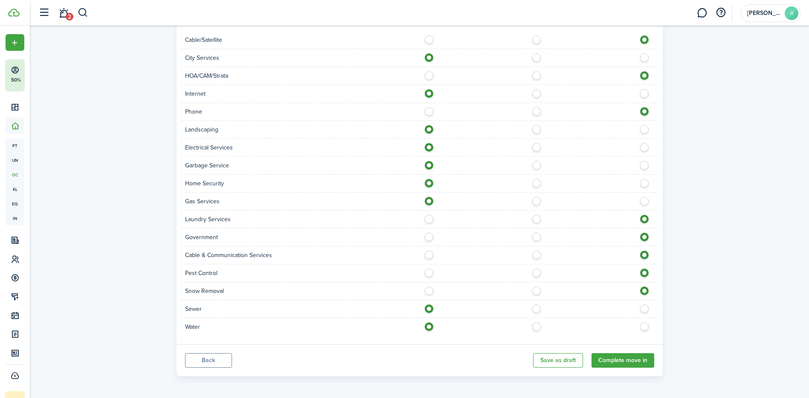
scroll to position [346, 0]
click at [626, 360] on button "Complete move in" at bounding box center [623, 358] width 63 height 15
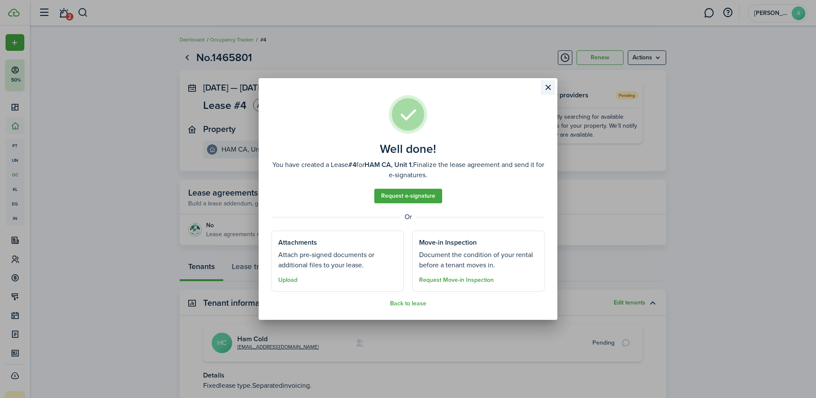
click at [549, 88] on button "Close modal" at bounding box center [548, 87] width 15 height 15
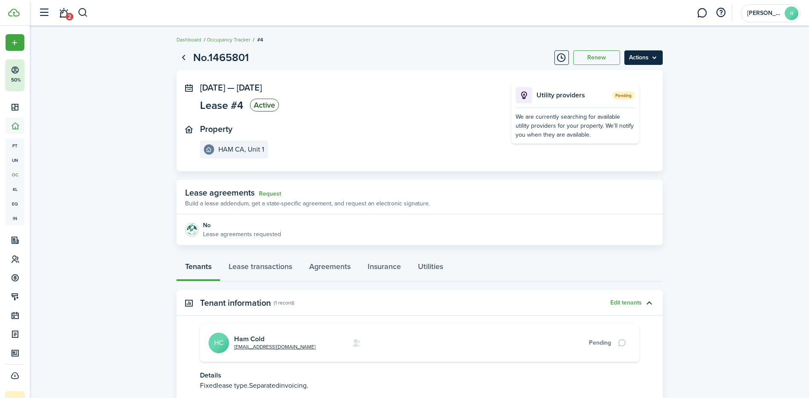
click at [640, 64] on menu-btn "Actions" at bounding box center [644, 57] width 38 height 15
click at [393, 103] on panel-main-section "[DATE] — [DATE] Lease #4 Active" at bounding box center [343, 98] width 286 height 31
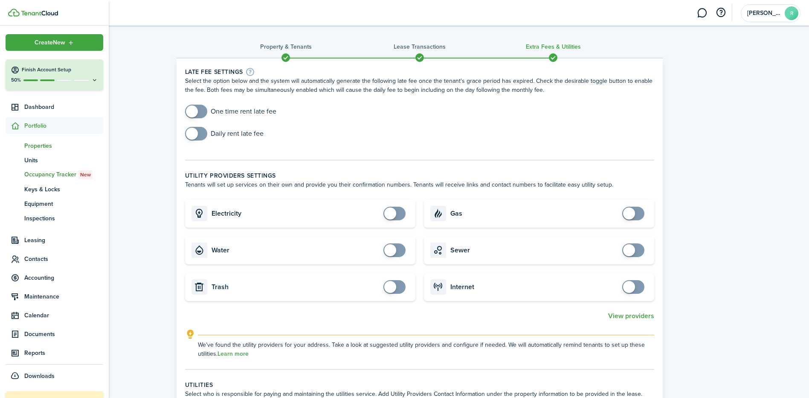
click at [44, 146] on span "Properties" at bounding box center [63, 145] width 79 height 9
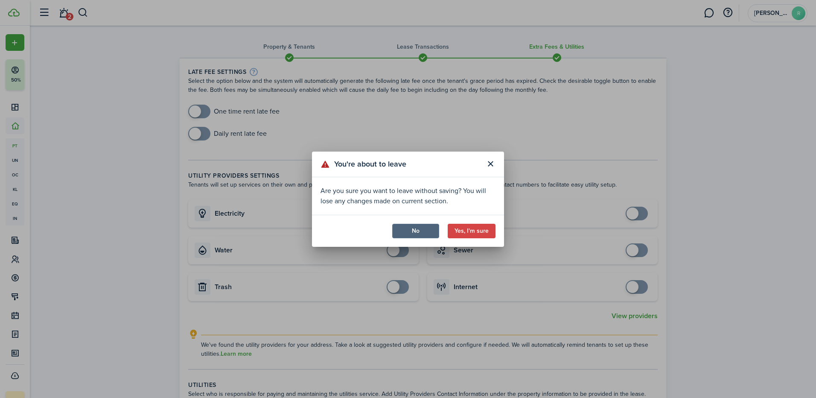
click at [413, 233] on button "No" at bounding box center [415, 231] width 47 height 15
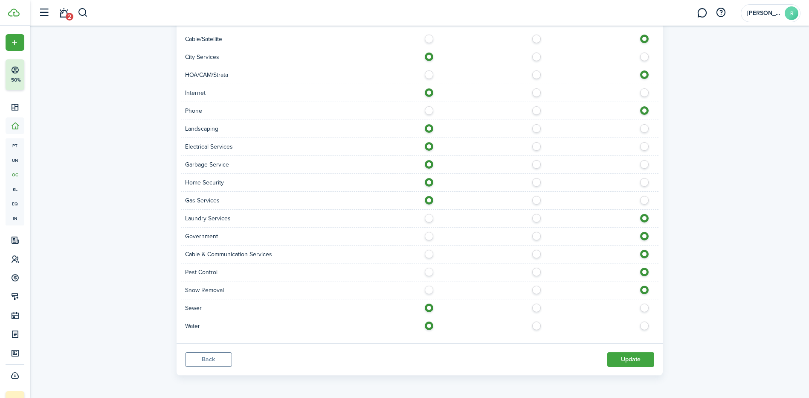
scroll to position [403, 0]
click at [621, 361] on button "Update" at bounding box center [631, 358] width 47 height 15
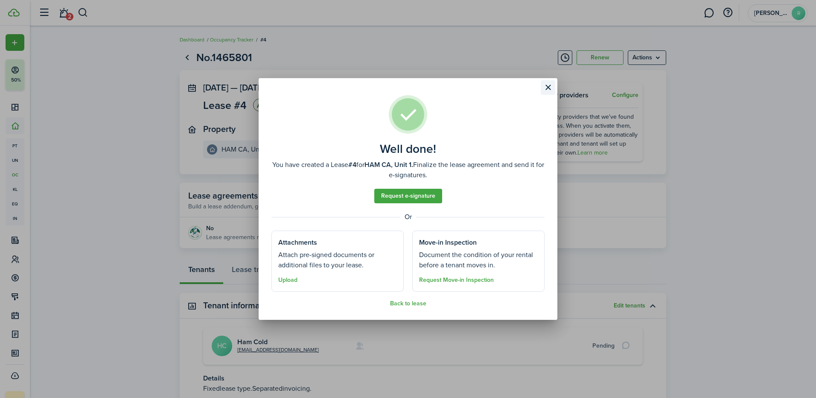
click at [548, 88] on button "Close modal" at bounding box center [548, 87] width 15 height 15
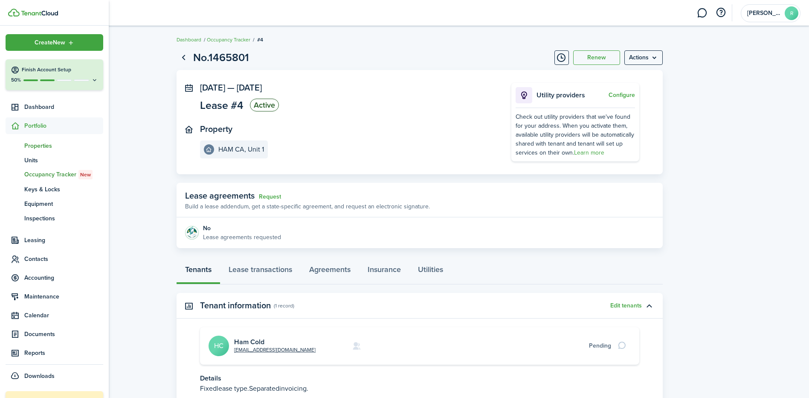
click at [44, 145] on span "Properties" at bounding box center [63, 145] width 79 height 9
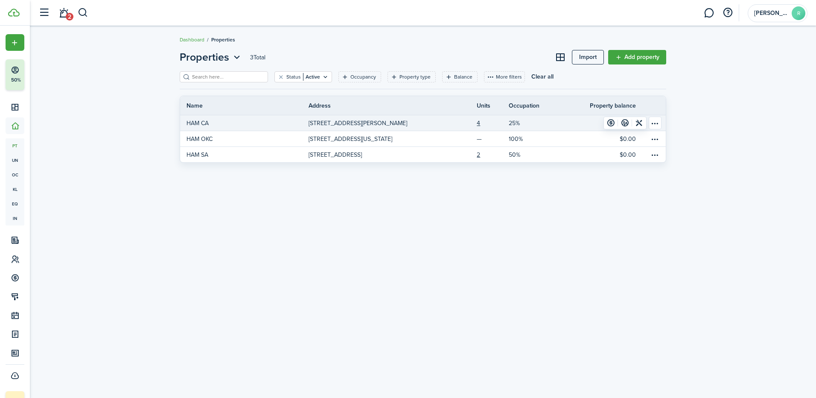
click at [522, 126] on link "25%" at bounding box center [531, 122] width 44 height 15
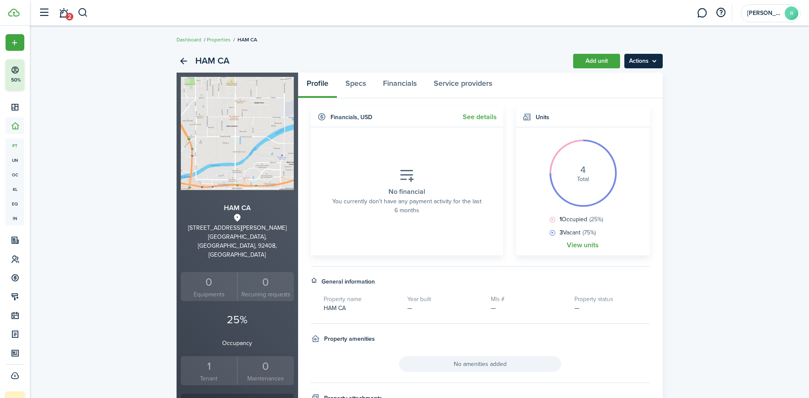
click at [657, 65] on menu-btn "Actions" at bounding box center [644, 61] width 38 height 15
click at [440, 155] on section "No financial You currently don't have any payment activity for the last 6 months" at bounding box center [407, 191] width 180 height 115
click at [192, 59] on div "HAM CA" at bounding box center [203, 61] width 53 height 15
click at [182, 60] on link "Back" at bounding box center [184, 61] width 15 height 15
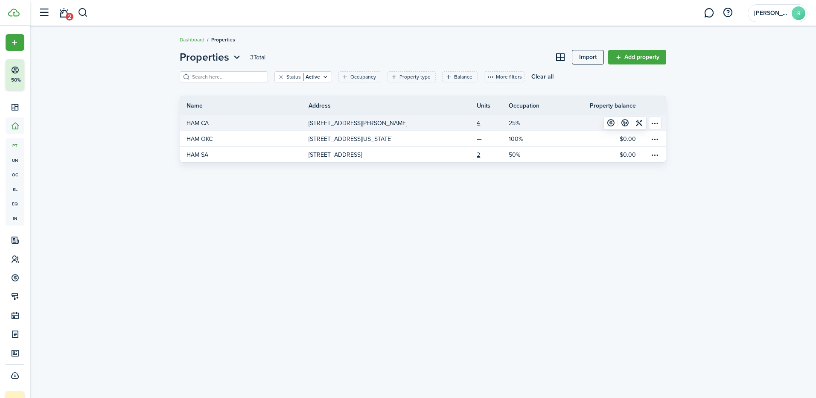
click at [654, 124] on table-menu-btn-icon "Open menu" at bounding box center [655, 122] width 13 height 13
click at [623, 124] on link at bounding box center [625, 123] width 14 height 12
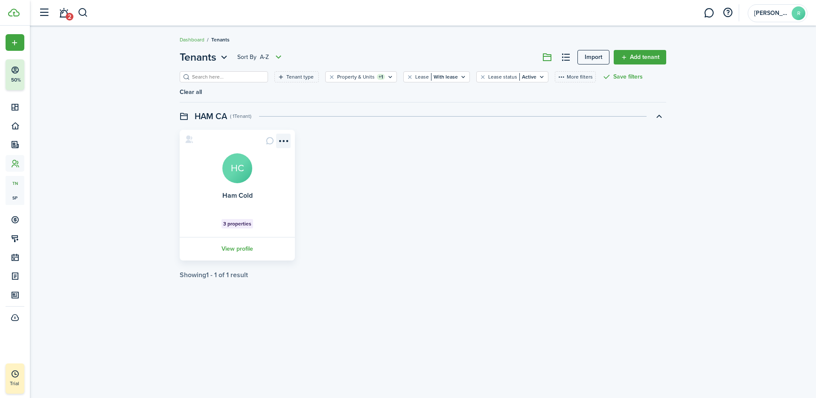
click at [285, 134] on menu-btn-icon "Open menu" at bounding box center [283, 141] width 15 height 15
click at [253, 177] on link "Move in" at bounding box center [252, 176] width 75 height 15
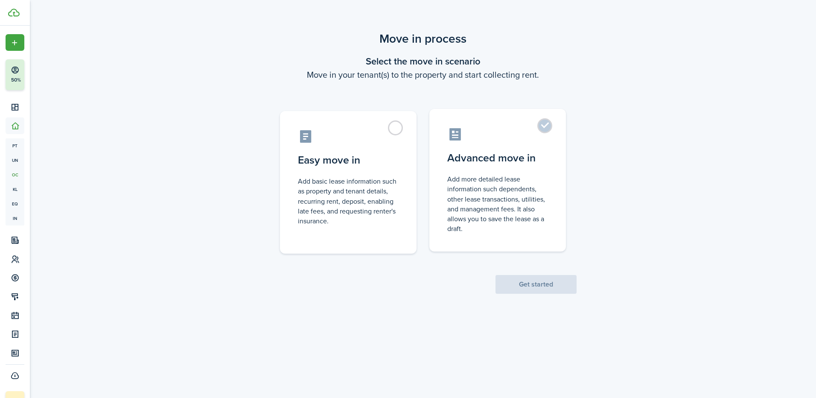
click at [541, 130] on label "Advanced move in Add more detailed lease information such dependents, other lea…" at bounding box center [497, 180] width 137 height 143
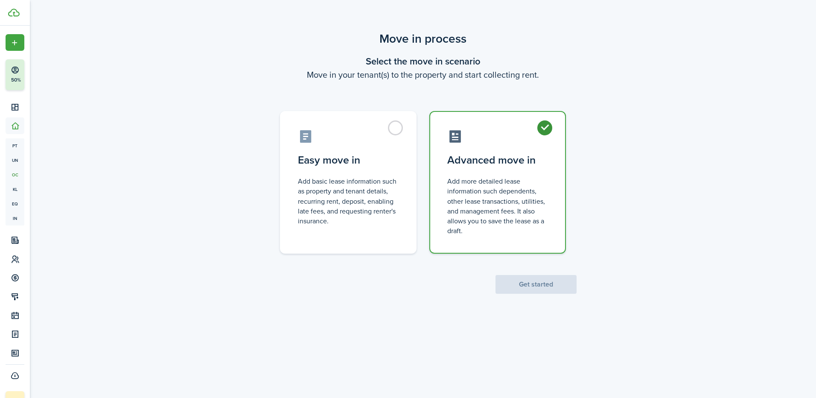
radio input "true"
click at [542, 288] on button "Get started" at bounding box center [535, 284] width 81 height 19
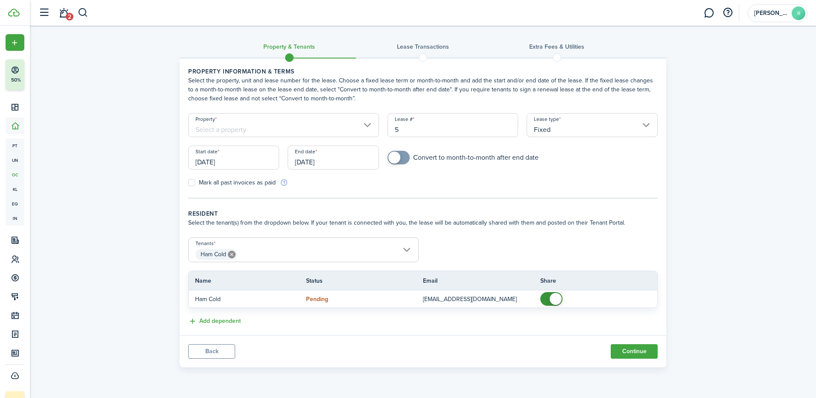
click at [231, 349] on button "Back" at bounding box center [211, 351] width 47 height 15
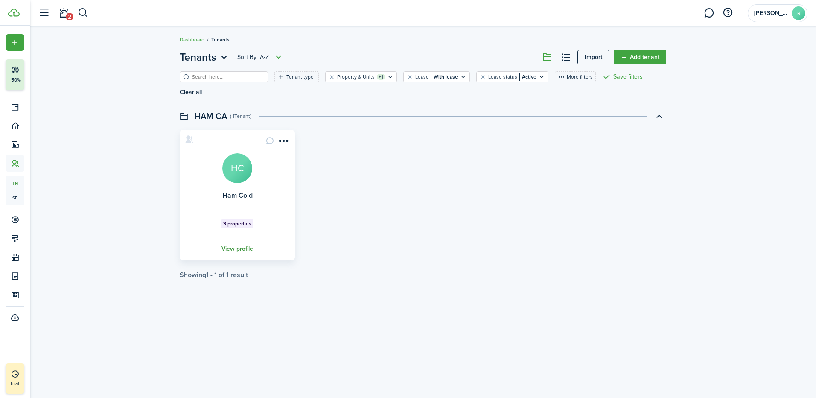
click at [241, 237] on link "View profile" at bounding box center [237, 248] width 118 height 23
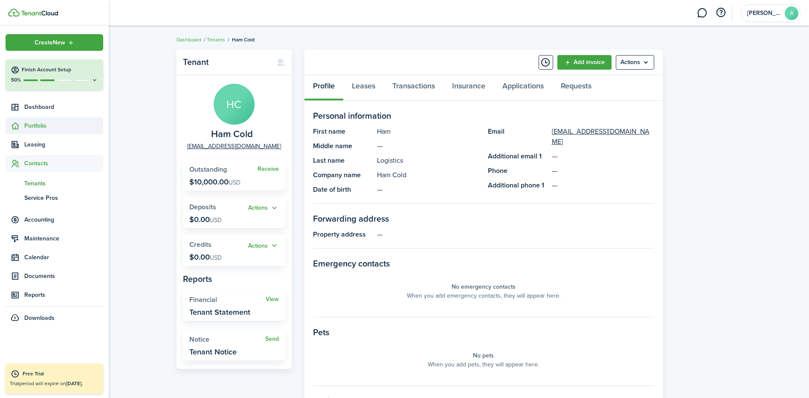
click at [11, 122] on icon at bounding box center [15, 126] width 9 height 9
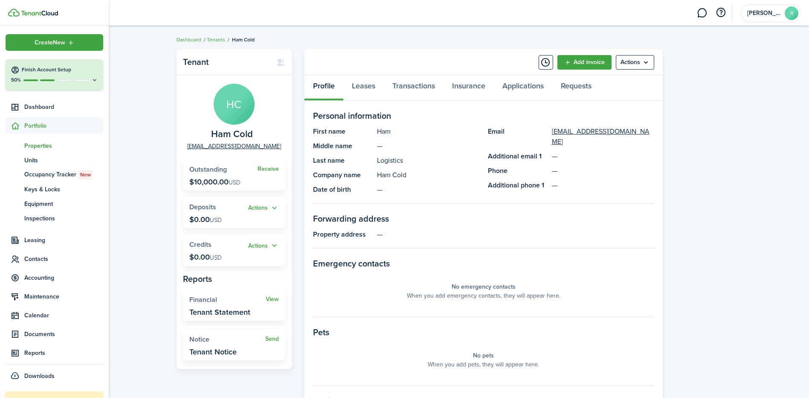
click at [39, 146] on span "Properties" at bounding box center [63, 145] width 79 height 9
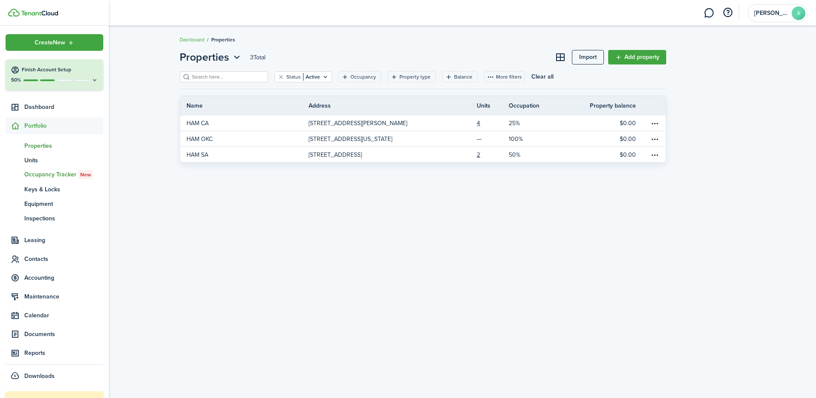
click at [57, 176] on span "Occupancy Tracker New" at bounding box center [63, 174] width 79 height 9
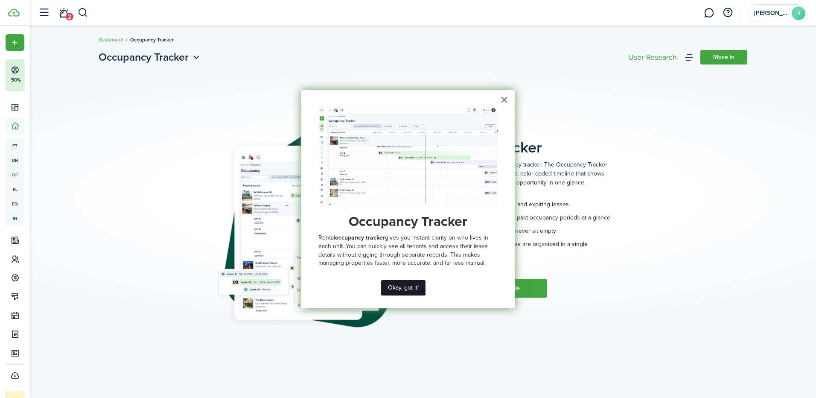
click at [400, 281] on button "Okay, got it!" at bounding box center [403, 287] width 44 height 15
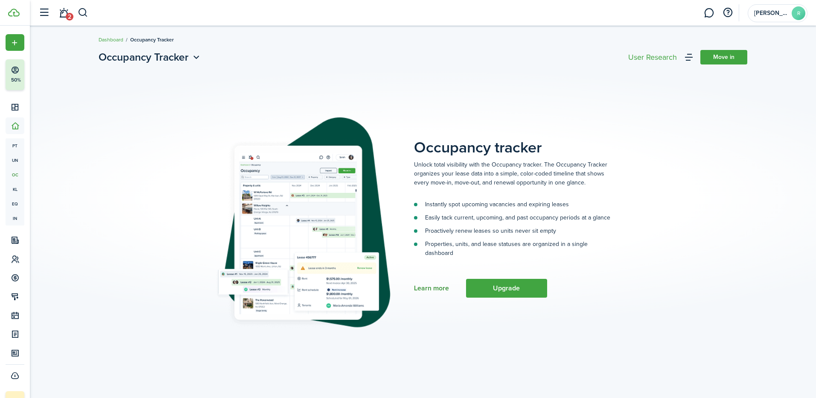
click at [436, 287] on link "Learn more" at bounding box center [431, 288] width 35 height 8
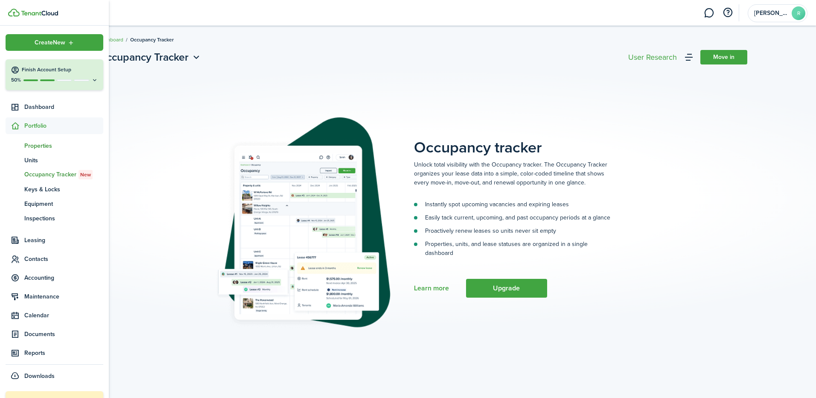
click at [43, 148] on span "Properties" at bounding box center [63, 145] width 79 height 9
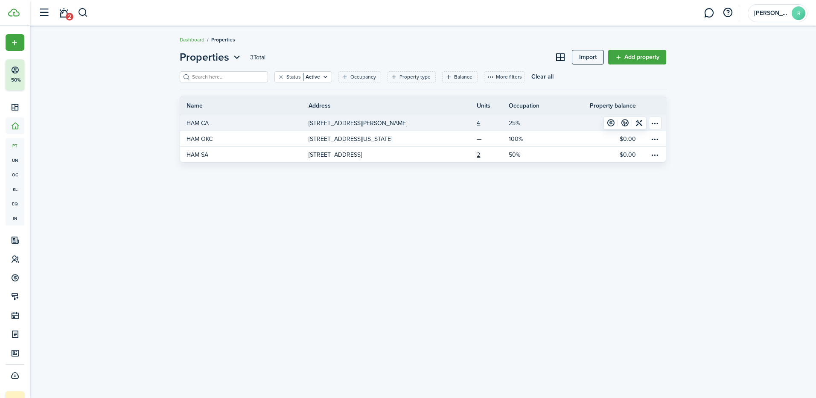
click at [259, 126] on link "HAM CA" at bounding box center [244, 122] width 128 height 15
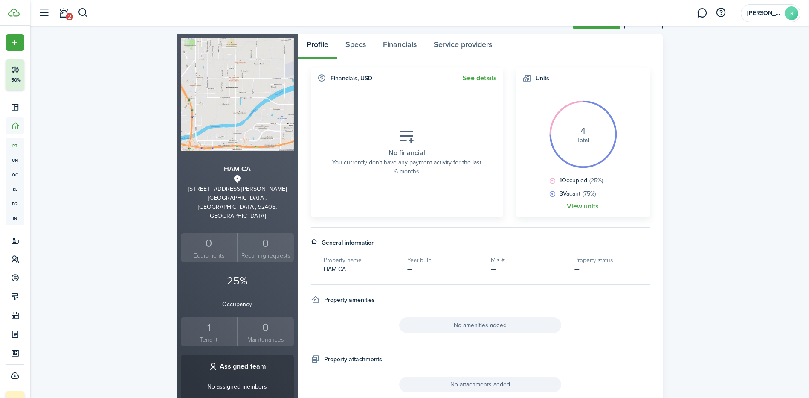
scroll to position [85, 0]
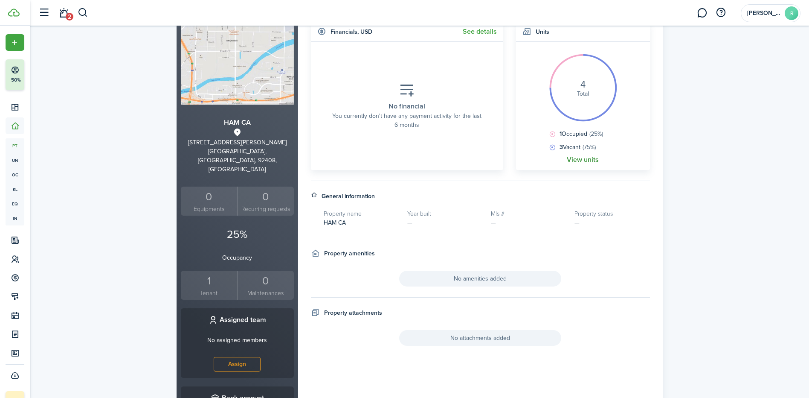
click at [579, 163] on link "View units" at bounding box center [583, 160] width 32 height 8
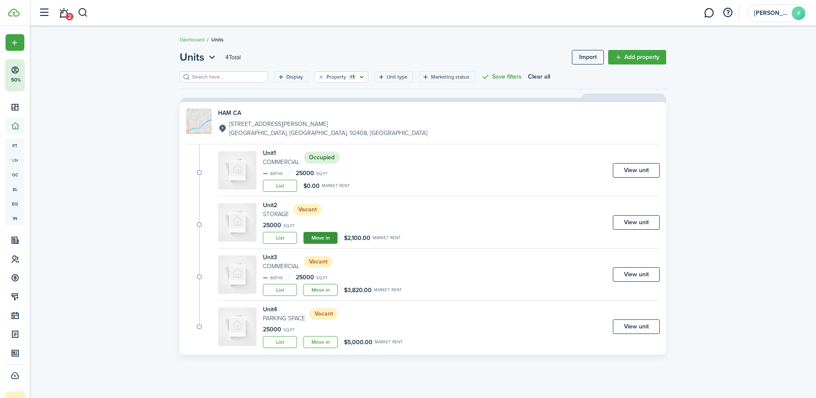
click at [327, 239] on link "Move in" at bounding box center [320, 238] width 34 height 12
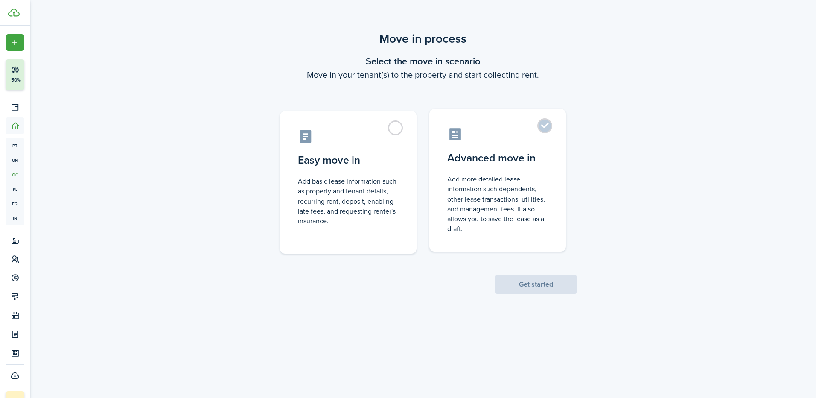
click at [550, 122] on label "Advanced move in Add more detailed lease information such dependents, other lea…" at bounding box center [497, 180] width 137 height 143
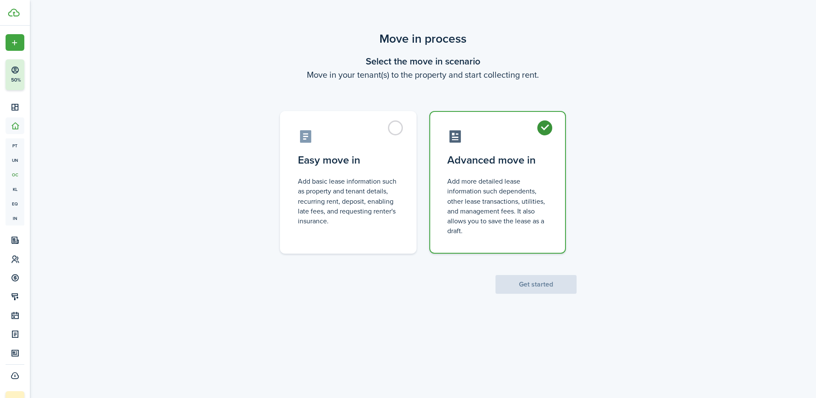
radio input "true"
click at [533, 284] on button "Get started" at bounding box center [535, 284] width 81 height 19
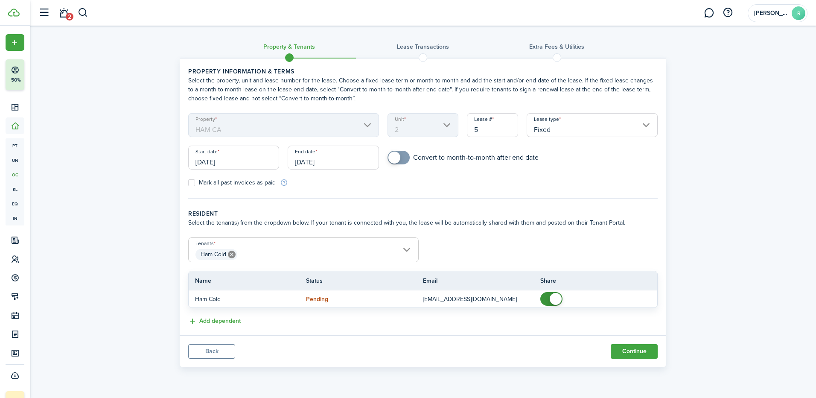
click at [242, 160] on input "[DATE]" at bounding box center [233, 157] width 91 height 24
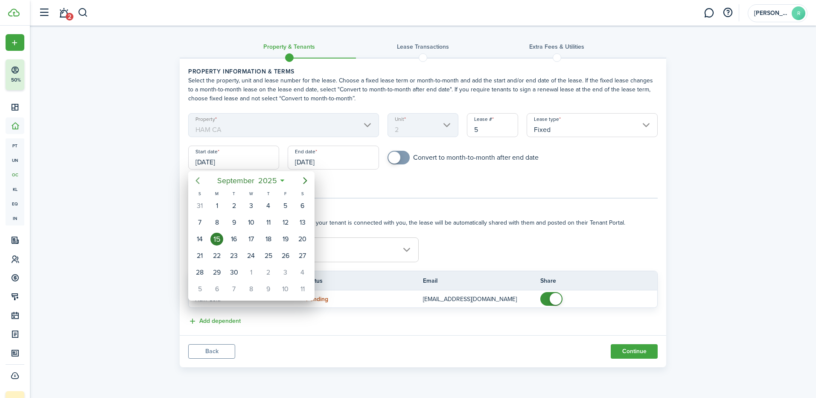
click at [198, 180] on icon "Previous page" at bounding box center [197, 180] width 10 height 10
click at [200, 180] on icon "Previous page" at bounding box center [197, 180] width 10 height 10
click at [269, 200] on div "1" at bounding box center [268, 205] width 13 height 13
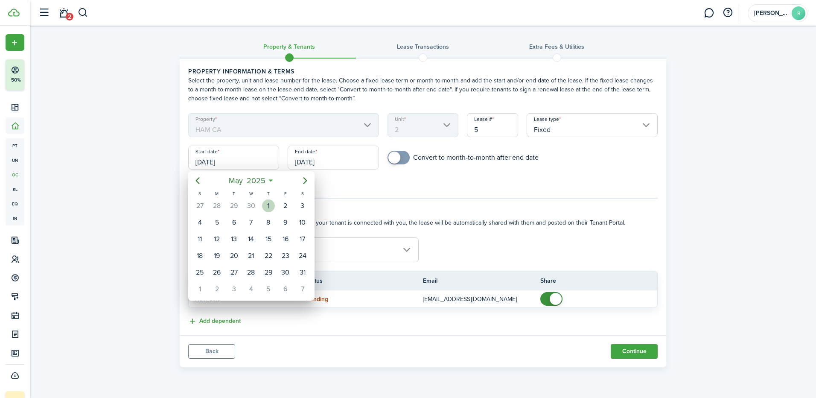
type input "[DATE]"
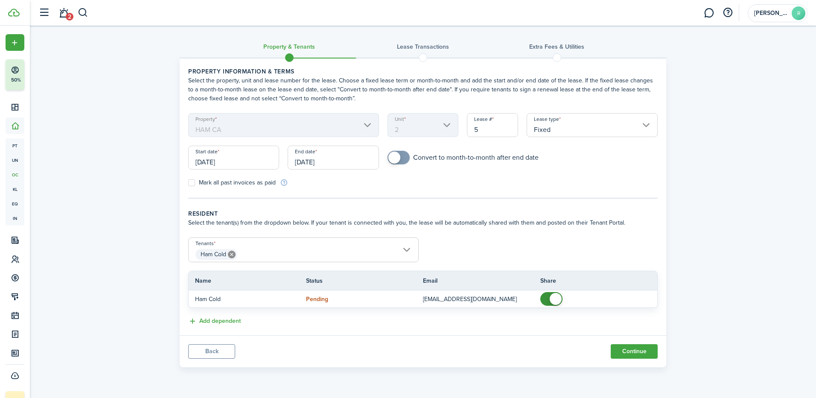
click at [196, 183] on label "Mark all past invoices as paid" at bounding box center [231, 182] width 87 height 7
click at [188, 183] on input "Mark all past invoices as paid" at bounding box center [188, 183] width 0 height 0
checkbox input "true"
click at [625, 352] on button "Continue" at bounding box center [634, 351] width 47 height 15
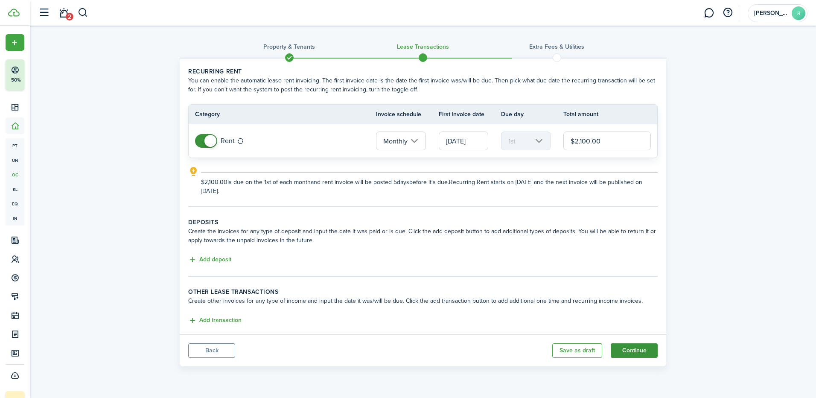
click at [629, 350] on button "Continue" at bounding box center [634, 350] width 47 height 15
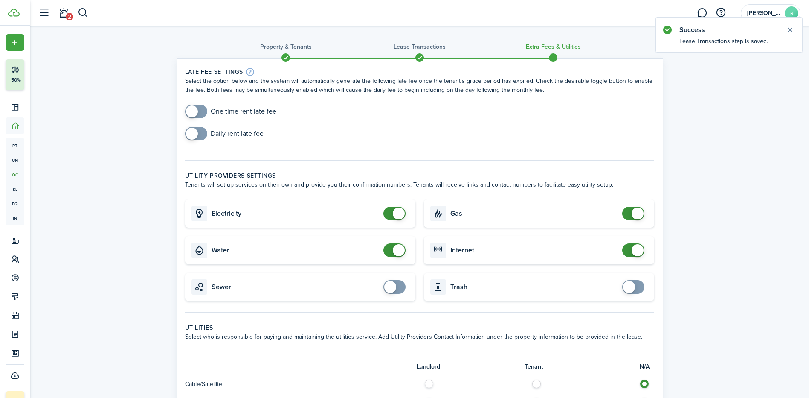
checkbox input "false"
click at [403, 214] on span at bounding box center [399, 213] width 12 height 12
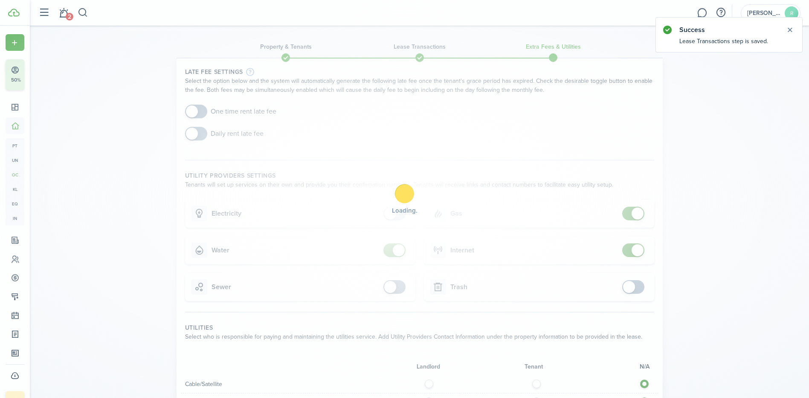
click at [395, 248] on div "Loading" at bounding box center [404, 199] width 809 height 398
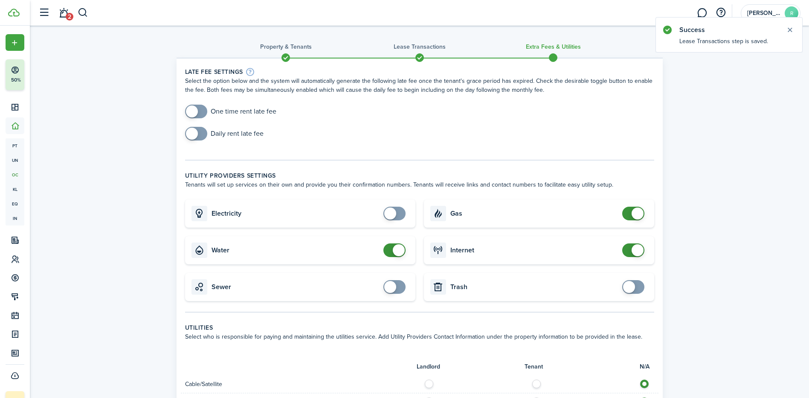
checkbox input "false"
click at [395, 248] on span at bounding box center [399, 250] width 12 height 12
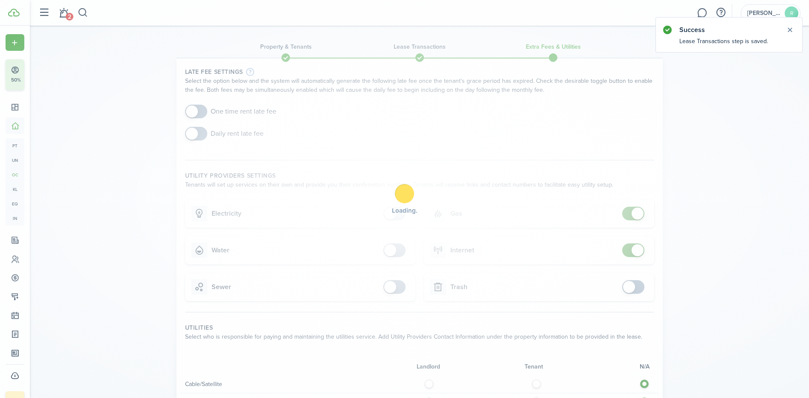
checkbox input "false"
click at [640, 215] on span at bounding box center [638, 213] width 12 height 12
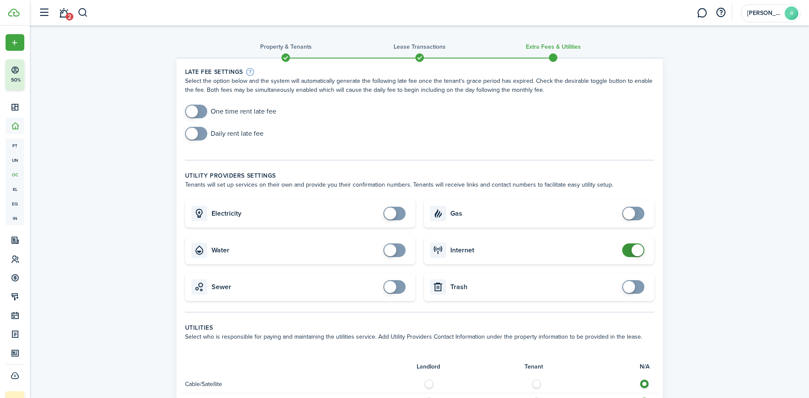
checkbox input "false"
click at [636, 253] on span at bounding box center [638, 250] width 12 height 12
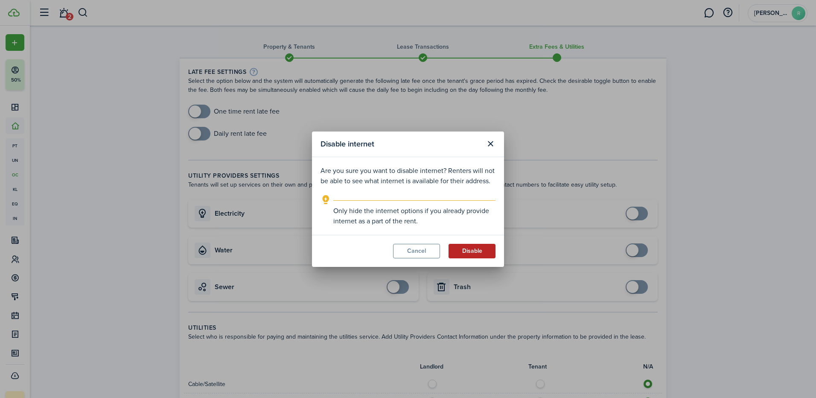
click at [489, 252] on button "Disable" at bounding box center [471, 251] width 47 height 15
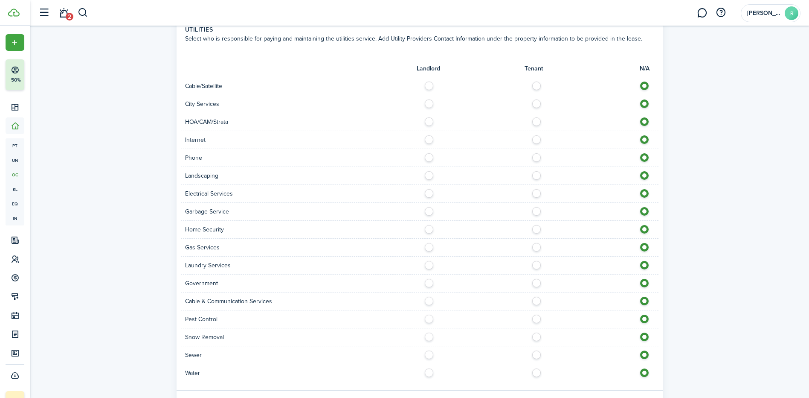
scroll to position [299, 0]
click at [431, 138] on label at bounding box center [431, 136] width 15 height 4
radio input "true"
click at [427, 192] on label at bounding box center [431, 190] width 15 height 4
radio input "true"
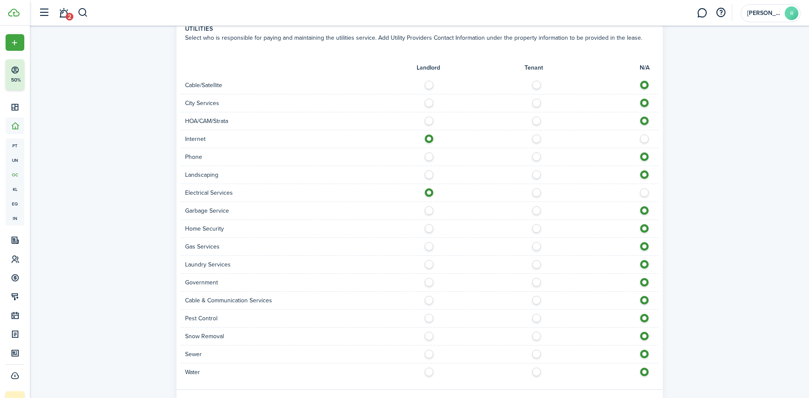
click at [428, 209] on label at bounding box center [431, 208] width 15 height 4
radio input "true"
click at [431, 228] on label at bounding box center [431, 226] width 15 height 4
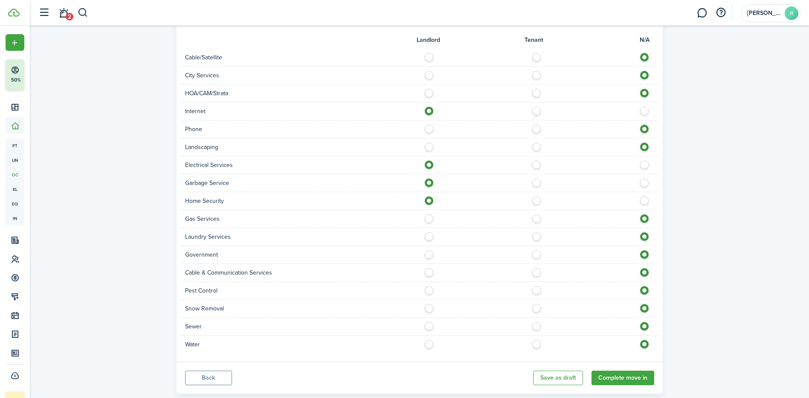
scroll to position [341, 0]
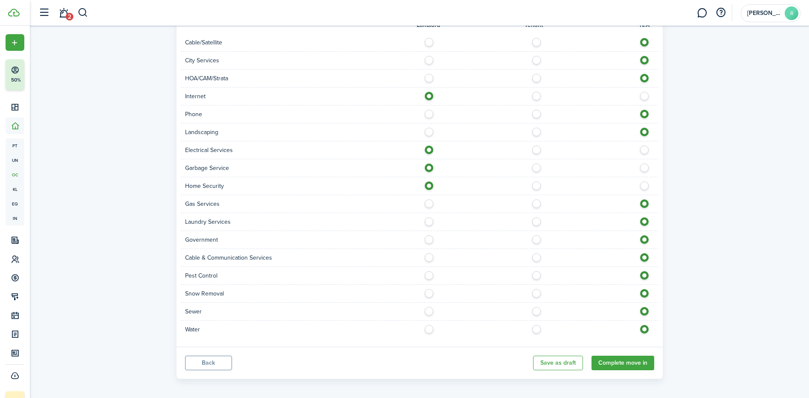
click at [642, 182] on label at bounding box center [647, 183] width 15 height 4
radio input "false"
radio input "true"
click at [429, 204] on label at bounding box center [431, 201] width 15 height 4
radio input "true"
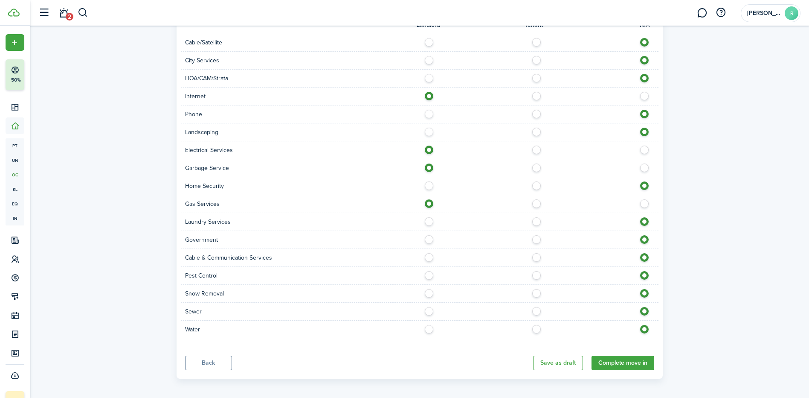
click at [430, 311] on label at bounding box center [431, 309] width 15 height 4
radio input "true"
click at [428, 329] on label at bounding box center [431, 327] width 15 height 4
radio input "true"
click at [612, 361] on button "Complete move in" at bounding box center [623, 362] width 63 height 15
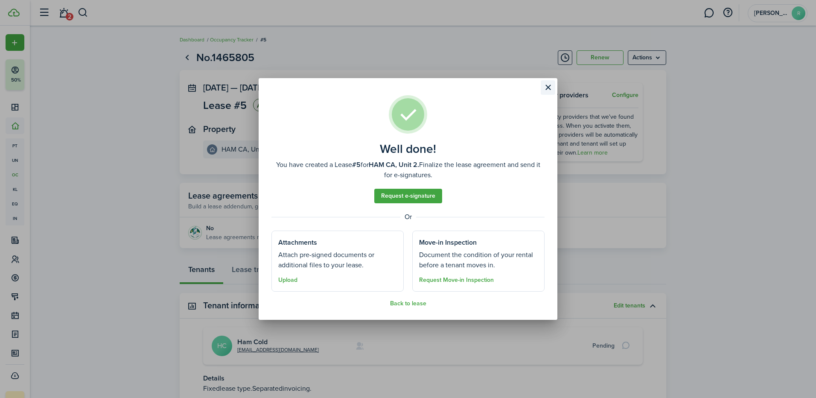
click at [548, 91] on button "Close modal" at bounding box center [548, 87] width 15 height 15
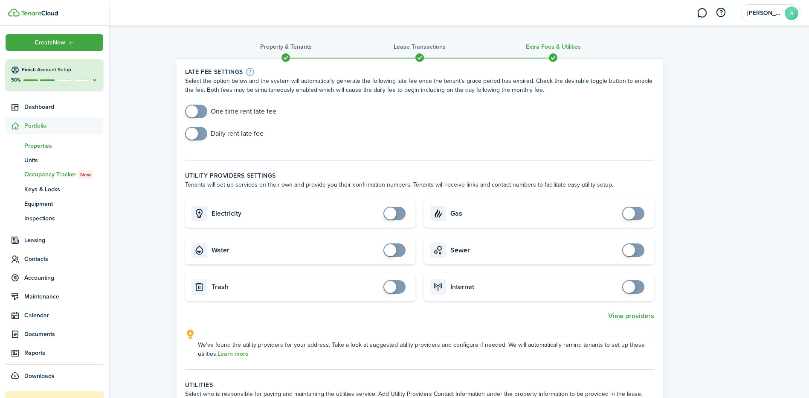
click at [44, 145] on span "Properties" at bounding box center [63, 145] width 79 height 9
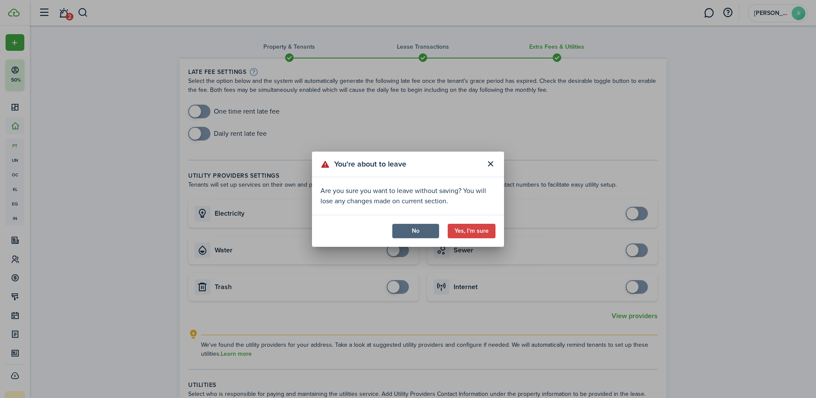
click at [421, 231] on button "No" at bounding box center [415, 231] width 47 height 15
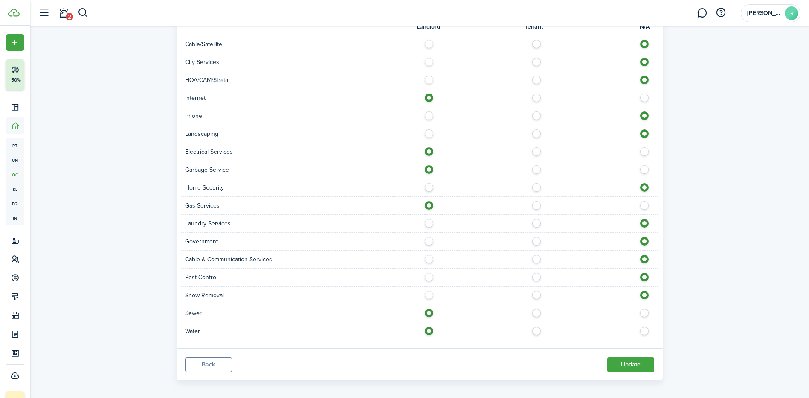
scroll to position [403, 0]
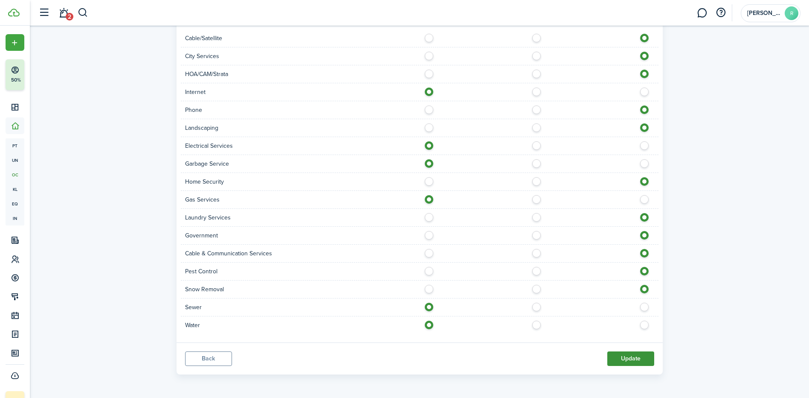
click at [628, 358] on button "Update" at bounding box center [631, 358] width 47 height 15
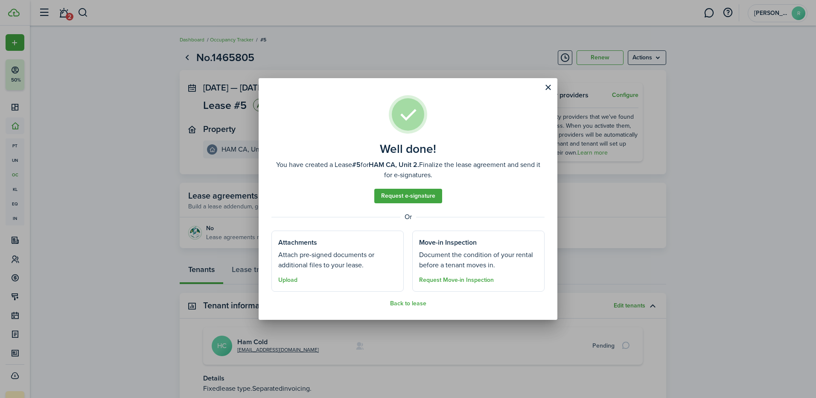
drag, startPoint x: 550, startPoint y: 85, endPoint x: 535, endPoint y: 93, distance: 16.2
click at [548, 86] on button "Close modal" at bounding box center [548, 87] width 15 height 15
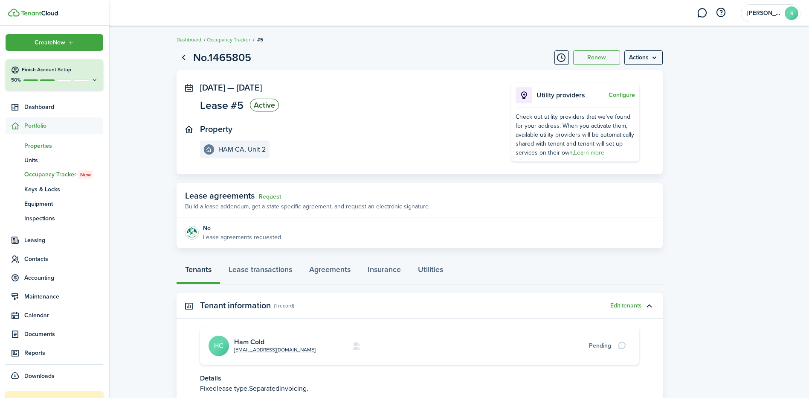
click at [34, 143] on span "Properties" at bounding box center [63, 145] width 79 height 9
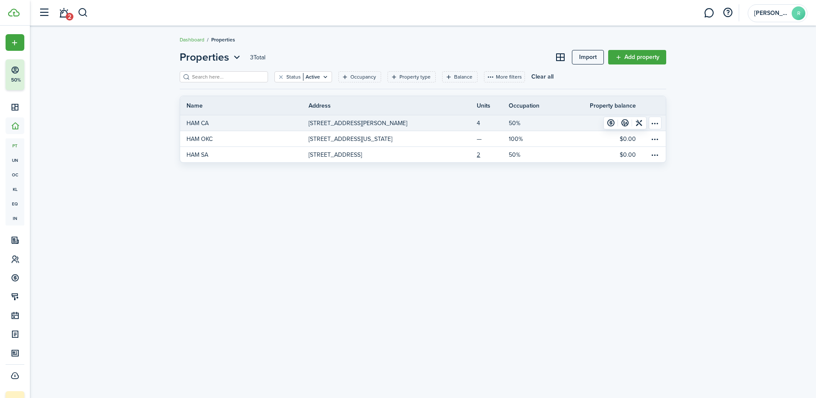
click at [480, 123] on link "4" at bounding box center [493, 122] width 32 height 15
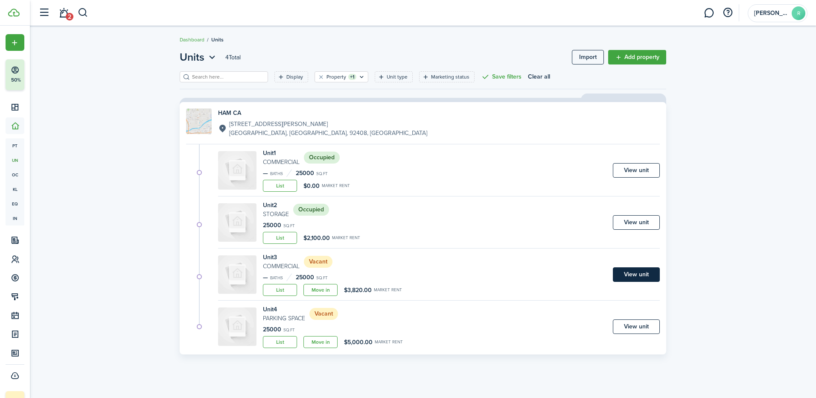
click at [634, 274] on link "View unit" at bounding box center [636, 274] width 47 height 15
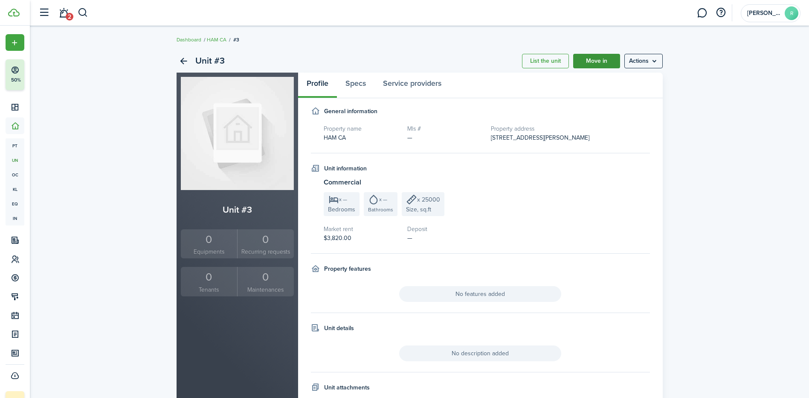
click at [592, 63] on link "Move in" at bounding box center [596, 61] width 47 height 15
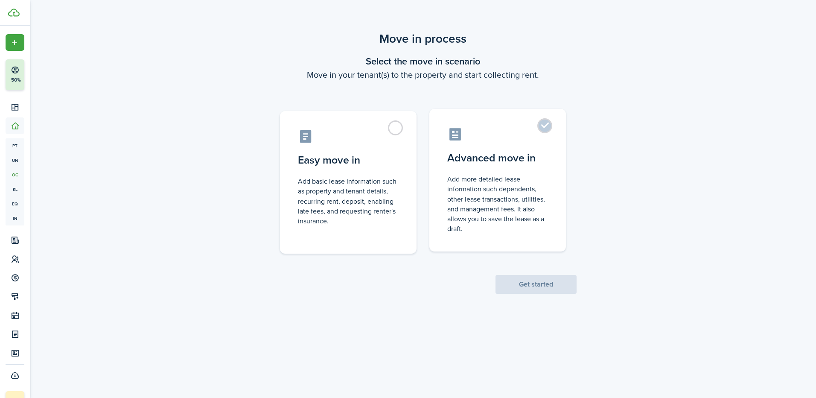
click at [550, 127] on label "Advanced move in Add more detailed lease information such dependents, other lea…" at bounding box center [497, 180] width 137 height 143
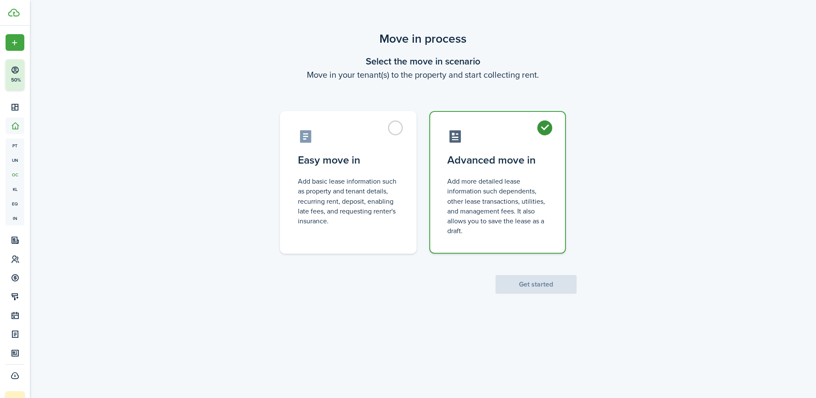
radio input "true"
click at [539, 284] on button "Get started" at bounding box center [535, 284] width 81 height 19
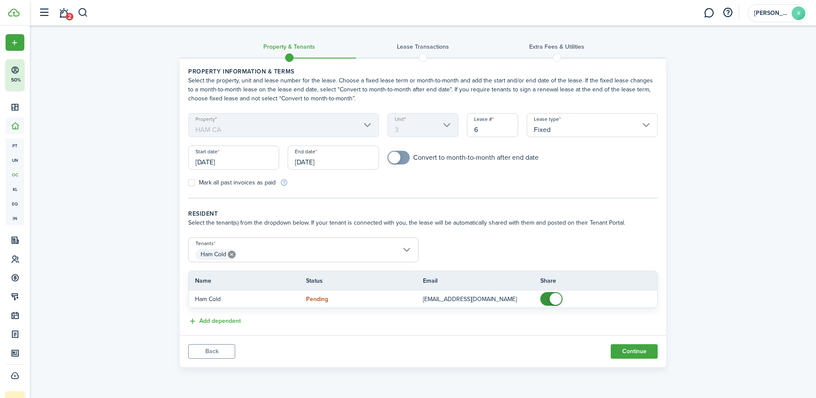
click at [230, 256] on icon at bounding box center [232, 254] width 8 height 8
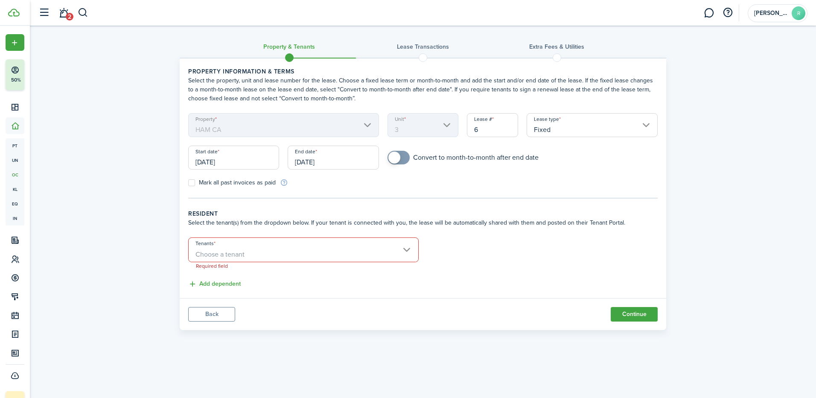
click at [227, 250] on span "Choose a tenant" at bounding box center [219, 254] width 49 height 10
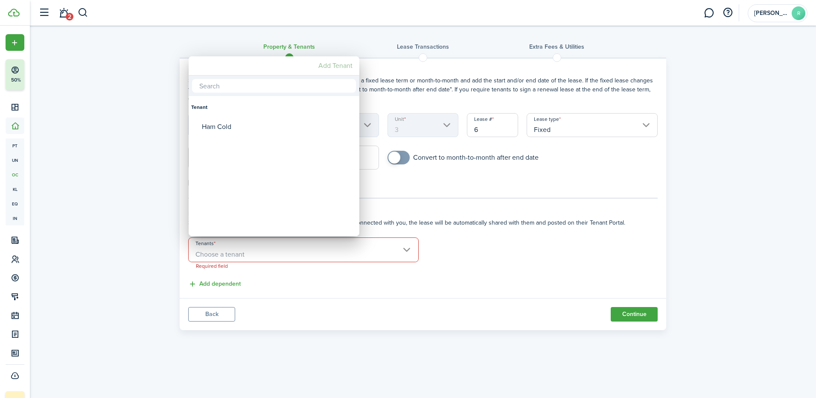
click at [327, 67] on mbsc-button "Add Tenant" at bounding box center [335, 65] width 41 height 15
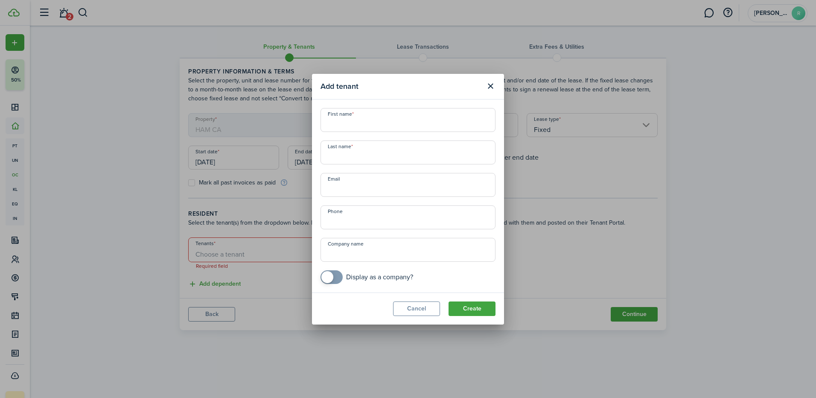
click at [359, 123] on input "First name" at bounding box center [407, 120] width 175 height 24
type input "TBT"
click at [335, 154] on input "Last name" at bounding box center [407, 152] width 175 height 24
type input "Truck Repair"
click at [534, 245] on div "Add tenant First name TBT Last name Truck Repair Email Phone Company name Displ…" at bounding box center [408, 199] width 816 height 398
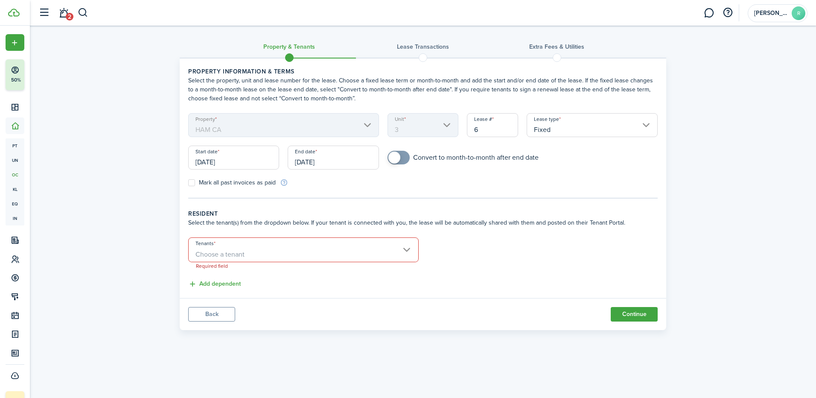
click at [328, 246] on input "Tenants" at bounding box center [304, 243] width 230 height 10
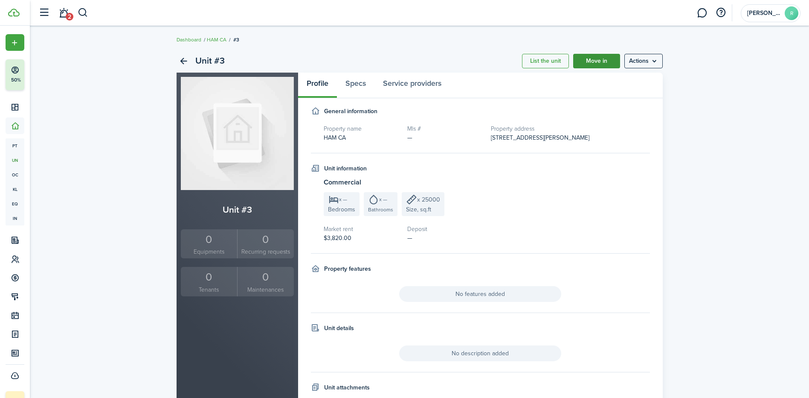
click at [597, 64] on link "Move in" at bounding box center [596, 61] width 47 height 15
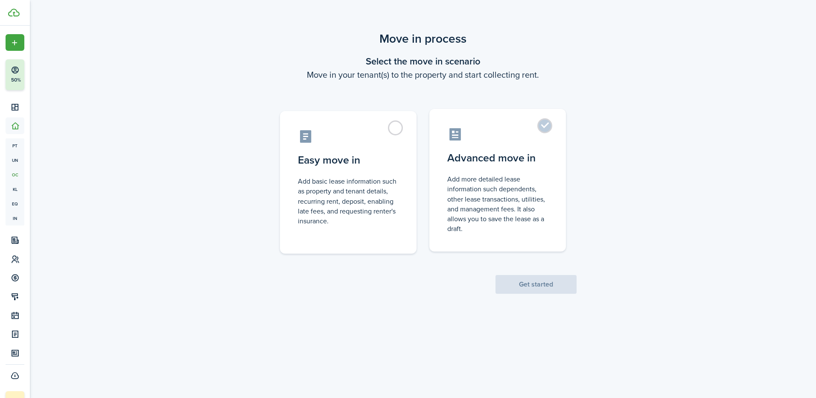
click at [546, 125] on label "Advanced move in Add more detailed lease information such dependents, other lea…" at bounding box center [497, 180] width 137 height 143
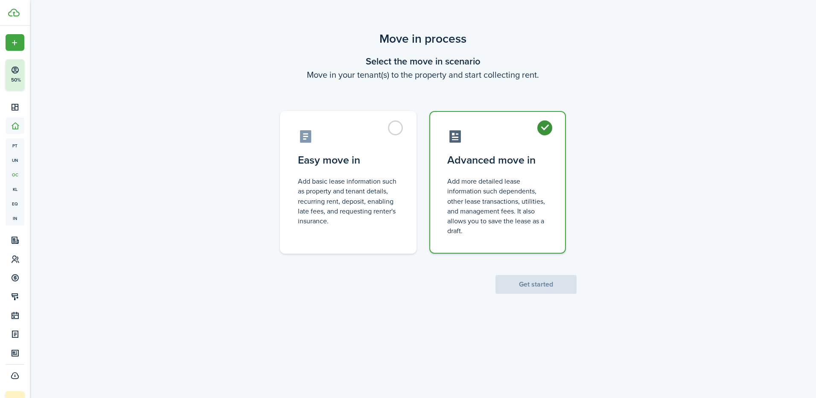
radio input "true"
click at [538, 278] on button "Get started" at bounding box center [535, 284] width 81 height 19
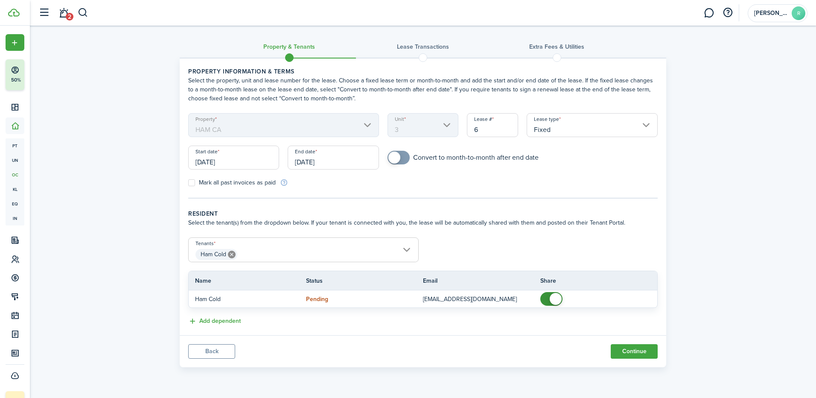
click at [233, 259] on mbsc-icon at bounding box center [231, 254] width 11 height 11
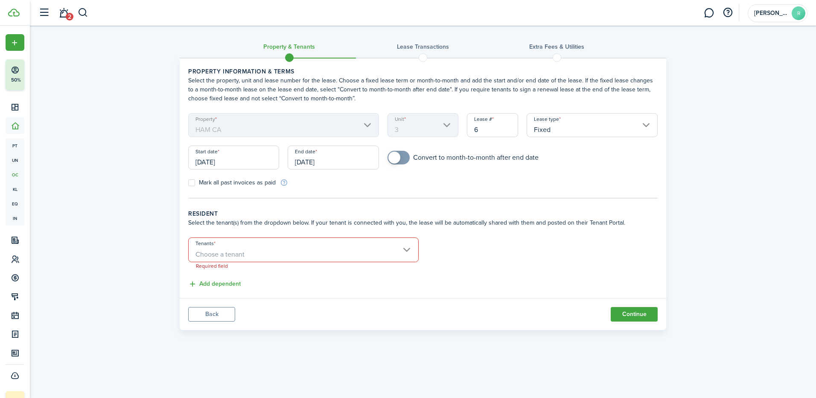
click at [419, 244] on div "Tenants Choose a tenant Required field" at bounding box center [303, 253] width 239 height 33
click at [412, 246] on input "Tenants" at bounding box center [304, 243] width 230 height 10
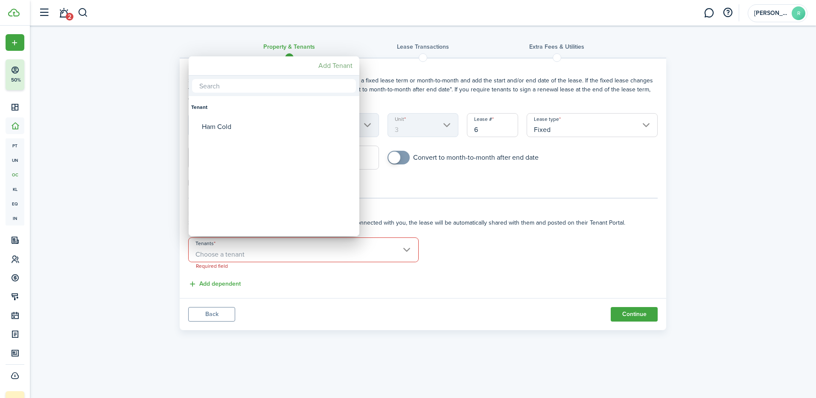
click at [341, 69] on mbsc-button "Add Tenant" at bounding box center [335, 65] width 41 height 15
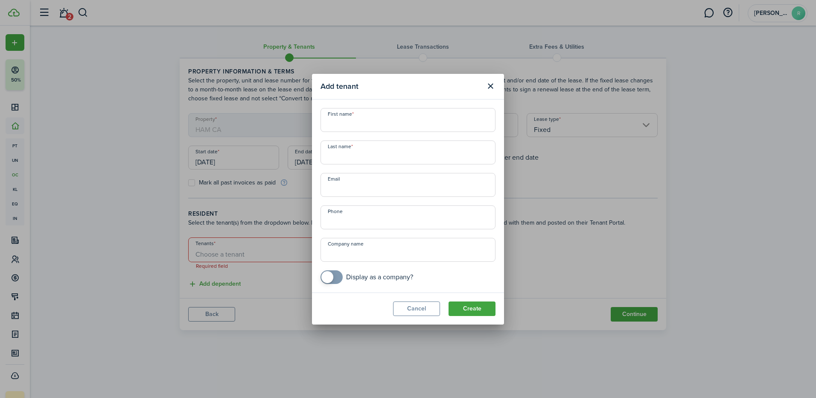
click at [356, 122] on input "First name" at bounding box center [407, 120] width 175 height 24
type input "[PERSON_NAME]"
click at [346, 162] on input "Last name" at bounding box center [407, 152] width 175 height 24
type input "Fence"
click at [345, 189] on input "Email" at bounding box center [407, 185] width 175 height 24
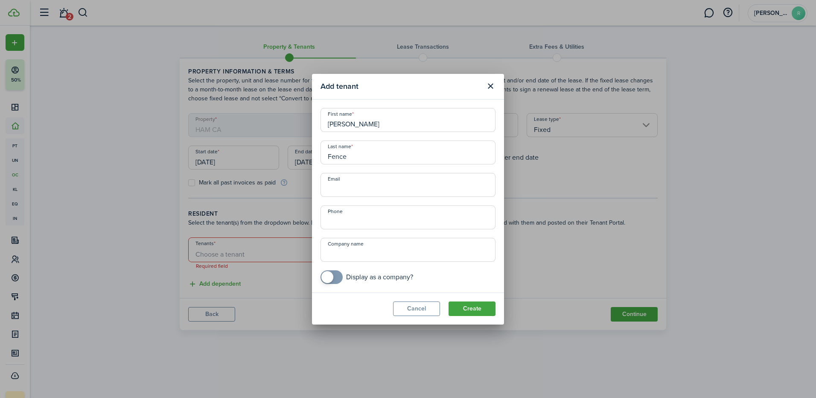
click at [355, 245] on input "Company name" at bounding box center [407, 250] width 175 height 24
type input "[PERSON_NAME]"
click at [351, 223] on input "+1" at bounding box center [407, 217] width 175 height 24
type input "[PHONE_NUMBER]"
click at [477, 309] on button "Create" at bounding box center [471, 308] width 47 height 15
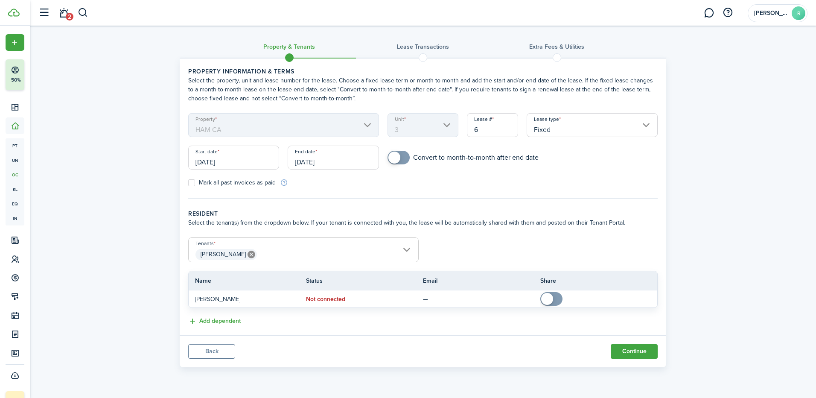
click at [640, 358] on panel-main-footer "Back Continue" at bounding box center [423, 351] width 486 height 32
click at [335, 159] on input "[DATE]" at bounding box center [333, 157] width 91 height 24
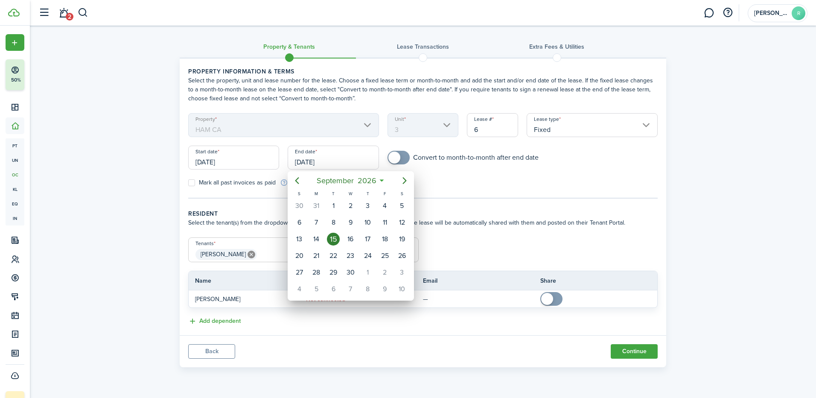
click at [244, 164] on div at bounding box center [408, 199] width 952 height 534
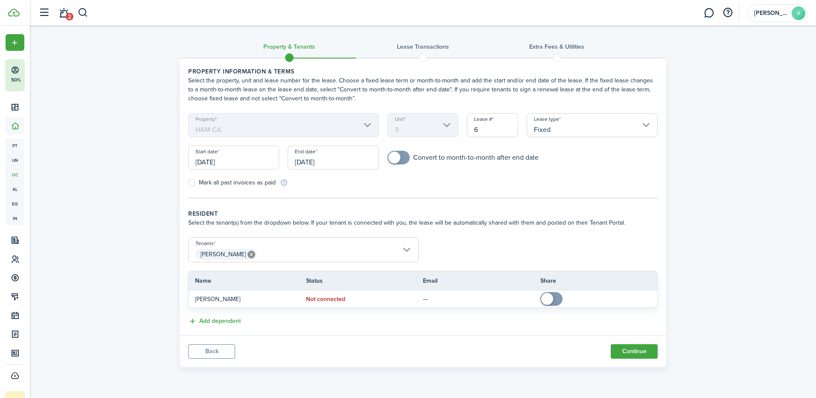
click at [240, 162] on input "[DATE]" at bounding box center [233, 157] width 91 height 24
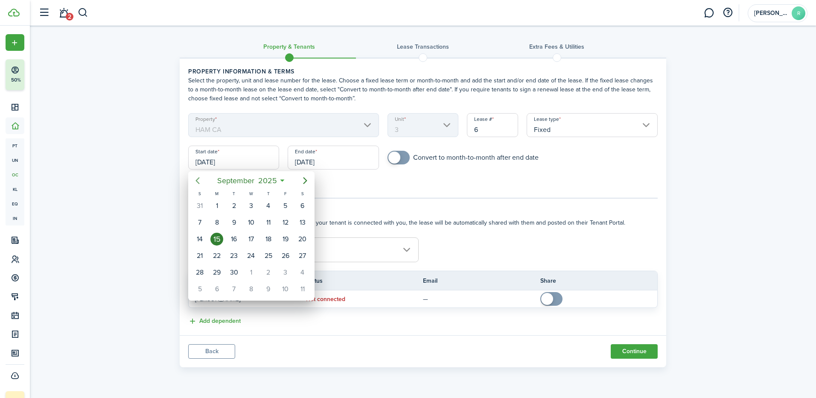
click at [196, 177] on icon "Previous page" at bounding box center [197, 180] width 10 height 10
click at [200, 201] on div "1" at bounding box center [199, 205] width 13 height 13
type input "[DATE]"
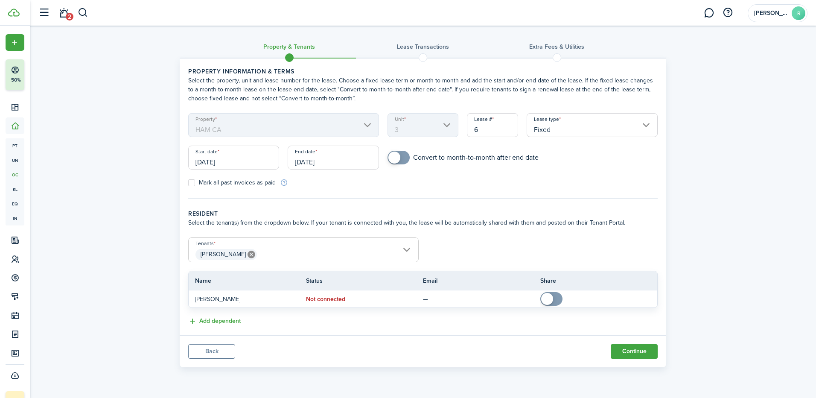
click at [338, 186] on div "Mark all past invoices as paid" at bounding box center [303, 182] width 239 height 9
click at [192, 182] on label "Mark all past invoices as paid" at bounding box center [231, 182] width 87 height 7
click at [188, 183] on input "Mark all past invoices as paid" at bounding box center [188, 183] width 0 height 0
checkbox input "true"
click at [629, 350] on button "Continue" at bounding box center [634, 351] width 47 height 15
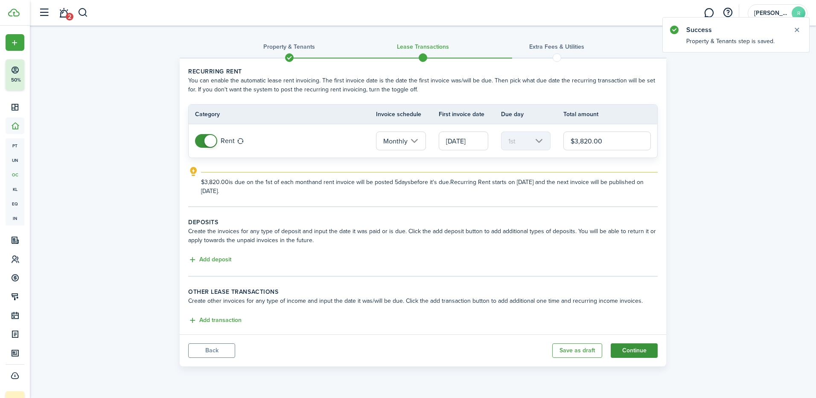
click at [629, 349] on button "Continue" at bounding box center [634, 350] width 47 height 15
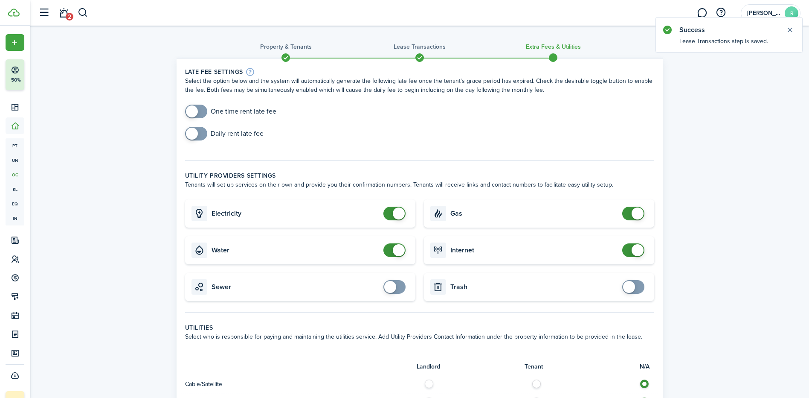
checkbox input "false"
click at [398, 211] on span at bounding box center [399, 213] width 12 height 12
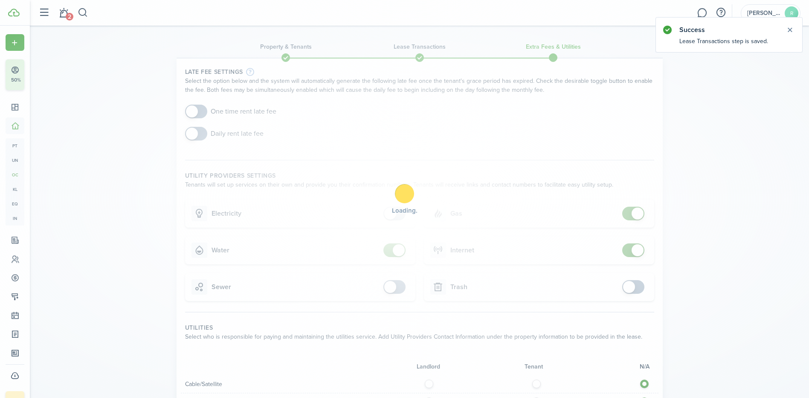
click at [398, 245] on div "Loading" at bounding box center [404, 199] width 809 height 398
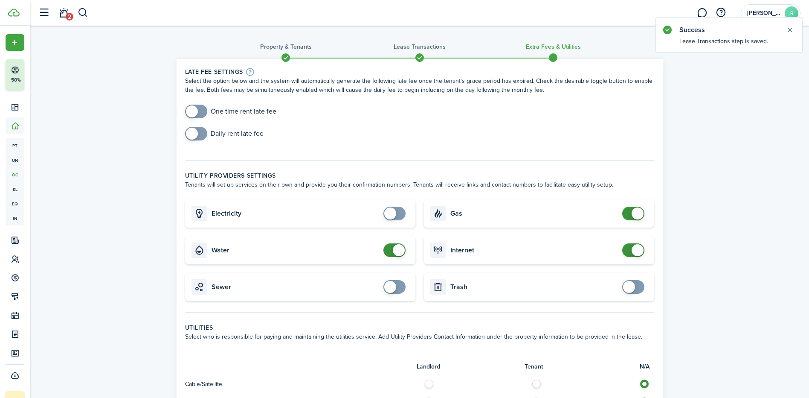
checkbox input "false"
click at [398, 245] on span at bounding box center [399, 250] width 12 height 12
checkbox input "false"
click at [640, 216] on span at bounding box center [638, 213] width 12 height 12
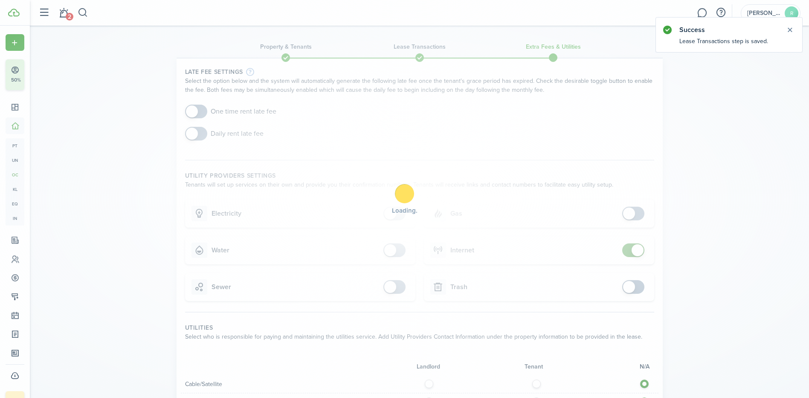
click at [639, 250] on div "Loading" at bounding box center [404, 199] width 809 height 398
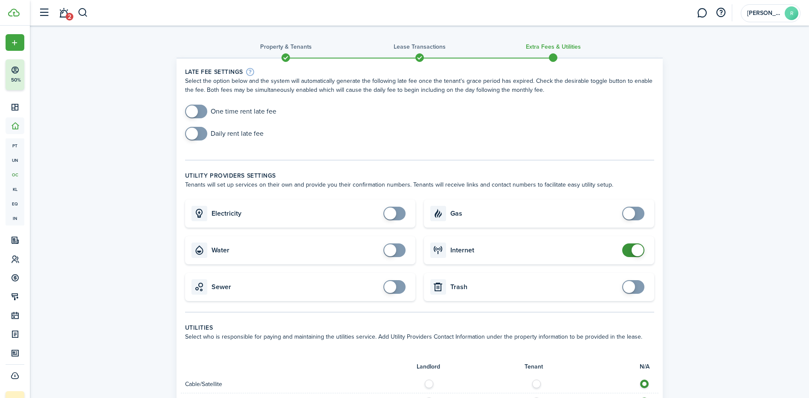
checkbox input "false"
click at [639, 250] on span at bounding box center [638, 250] width 12 height 12
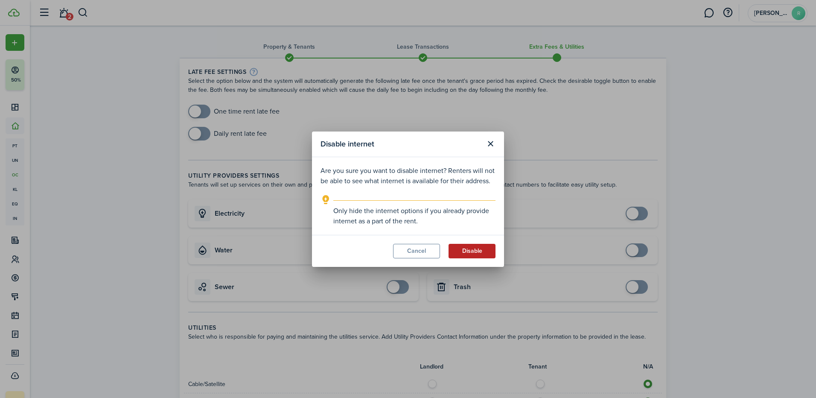
click at [481, 251] on button "Disable" at bounding box center [471, 251] width 47 height 15
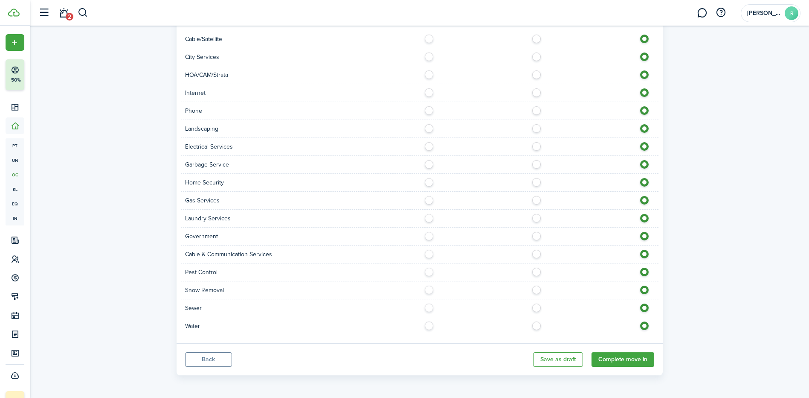
scroll to position [346, 0]
click at [624, 358] on button "Complete move in" at bounding box center [623, 358] width 63 height 15
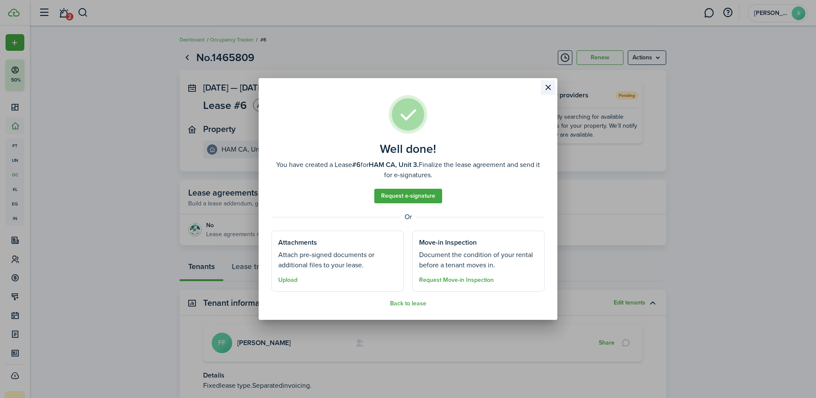
click at [545, 84] on button "Close modal" at bounding box center [548, 87] width 15 height 15
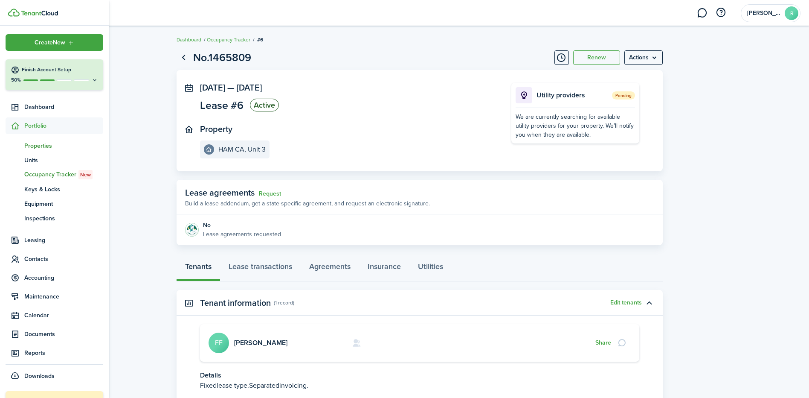
click at [47, 141] on span "Properties" at bounding box center [63, 145] width 79 height 9
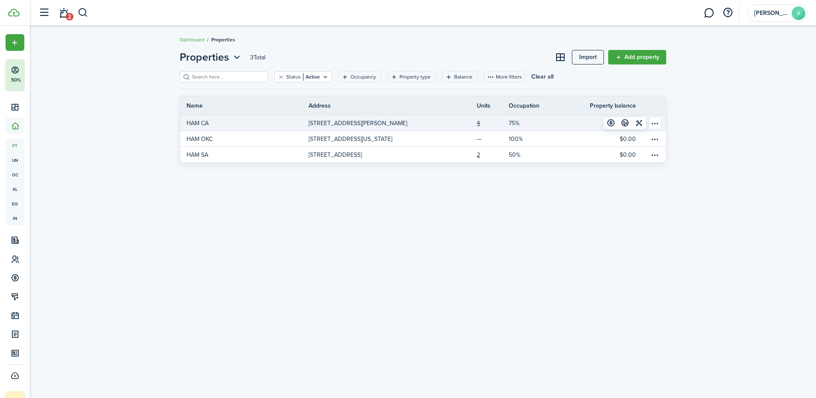
click at [353, 119] on p "[STREET_ADDRESS][PERSON_NAME]" at bounding box center [357, 123] width 99 height 9
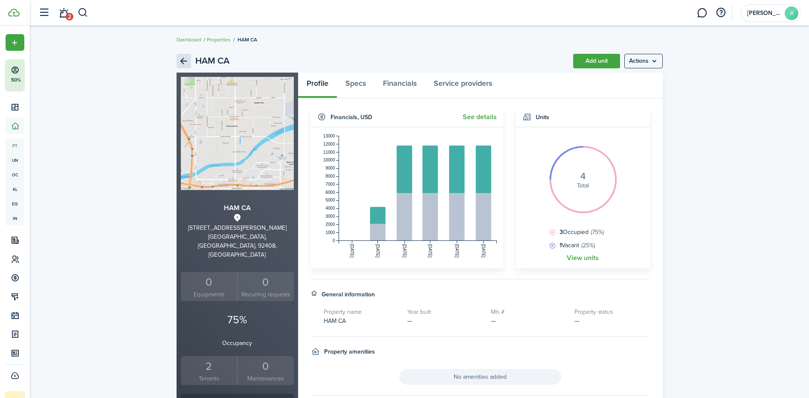
click at [180, 58] on link "Back" at bounding box center [184, 61] width 15 height 15
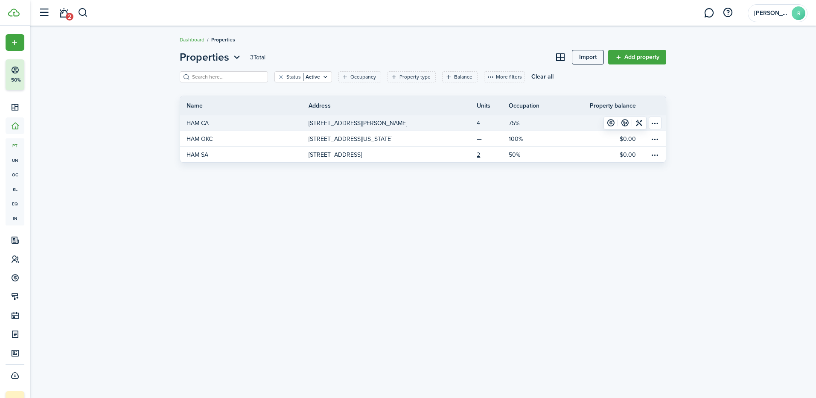
click at [480, 122] on link "4" at bounding box center [493, 122] width 32 height 15
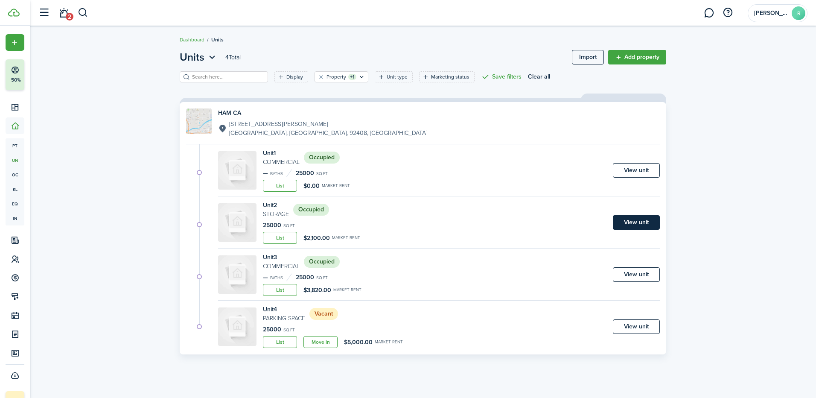
click at [632, 223] on link "View unit" at bounding box center [636, 222] width 47 height 15
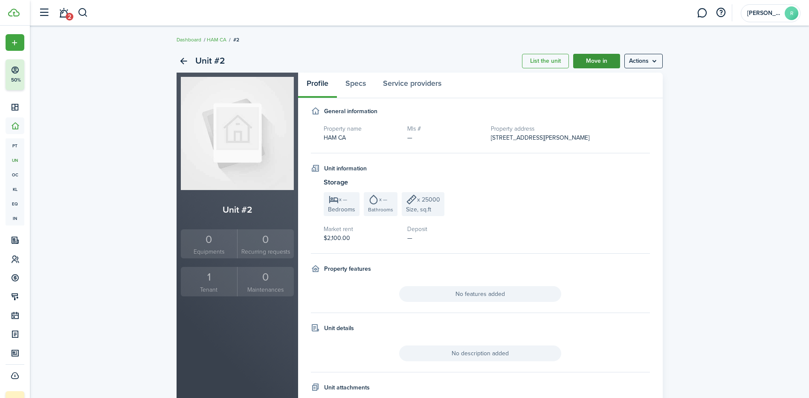
click at [589, 63] on link "Move in" at bounding box center [596, 61] width 47 height 15
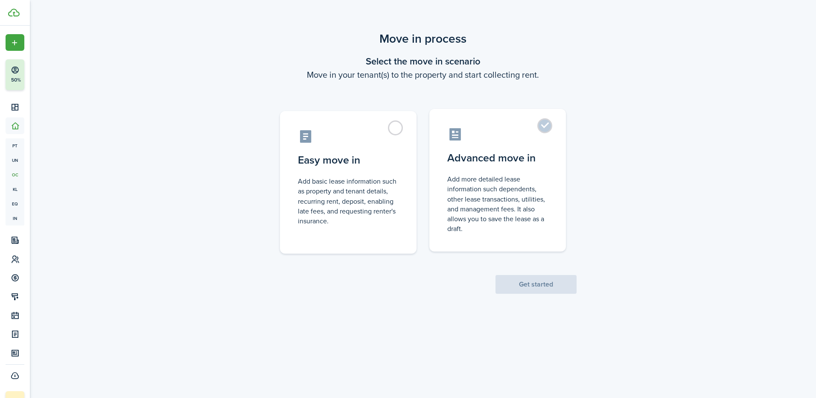
click at [536, 126] on label "Advanced move in Add more detailed lease information such dependents, other lea…" at bounding box center [497, 180] width 137 height 143
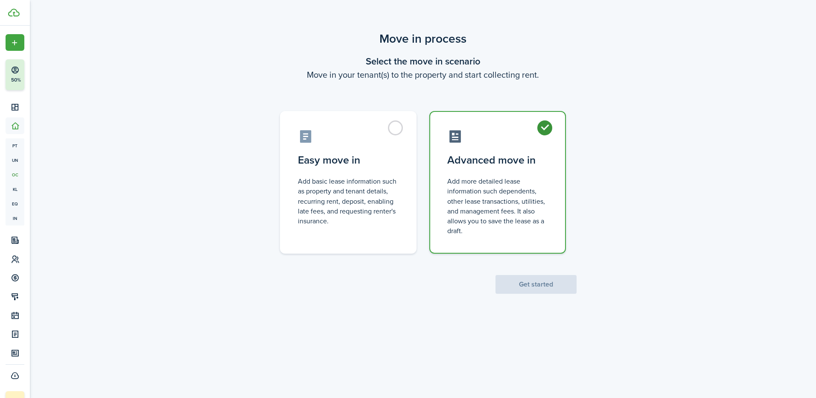
radio input "true"
click at [522, 285] on button "Get started" at bounding box center [535, 284] width 81 height 19
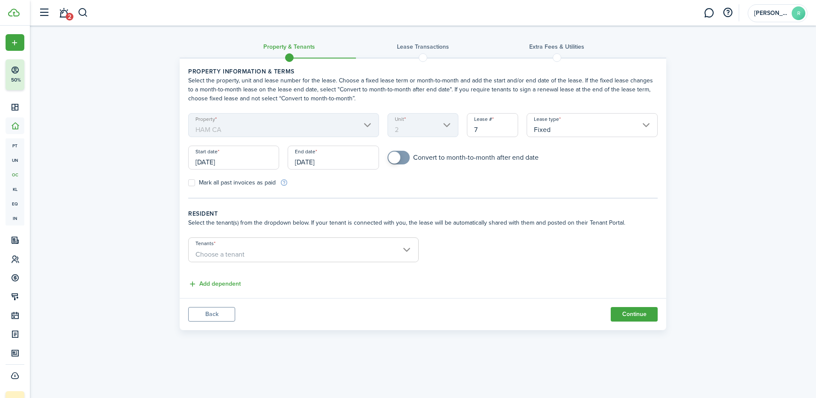
click at [226, 244] on input "Tenants" at bounding box center [304, 243] width 230 height 10
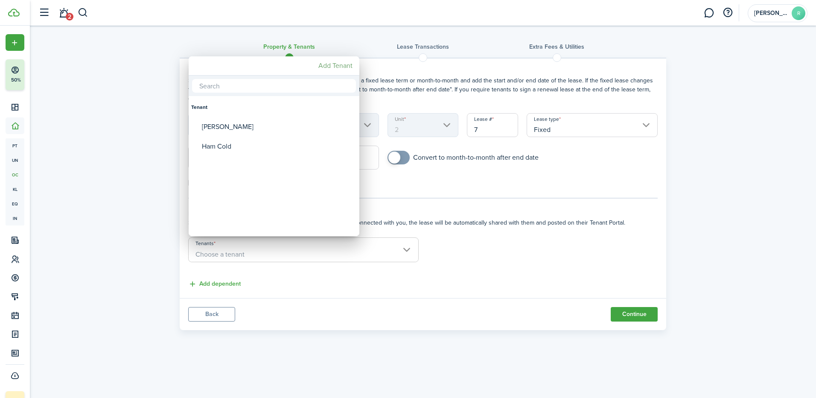
click at [328, 61] on mbsc-button "Add Tenant" at bounding box center [335, 65] width 41 height 15
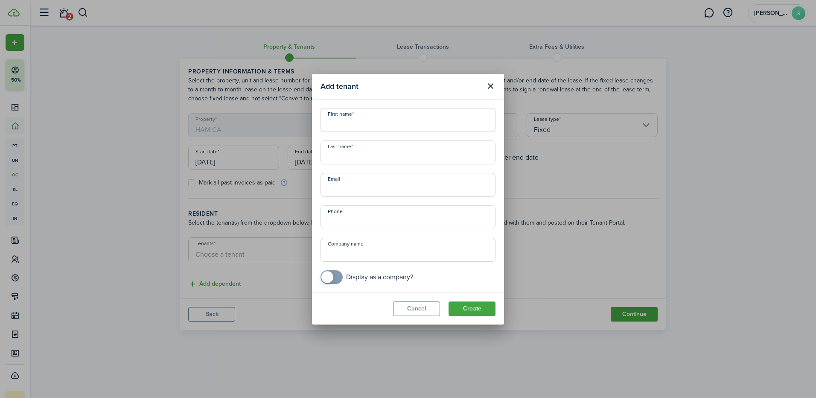
click at [357, 126] on input "First name" at bounding box center [407, 120] width 175 height 24
type input "Rafles"
click at [343, 152] on input "Last name" at bounding box center [407, 152] width 175 height 24
click at [334, 215] on input "+1" at bounding box center [407, 217] width 175 height 24
type input "+1 909-743-2378"
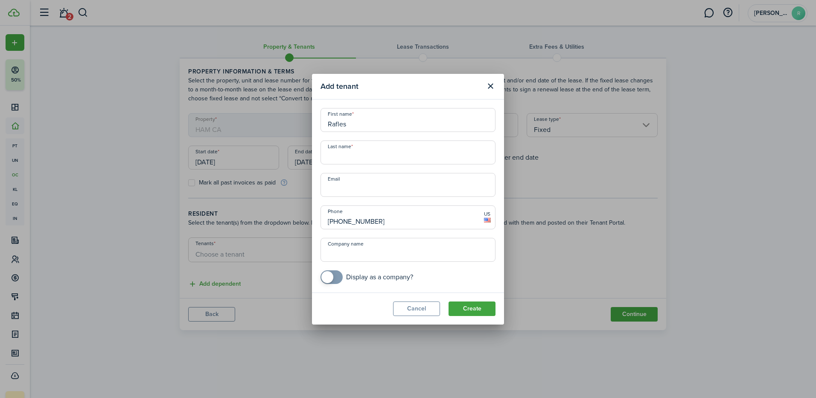
click at [353, 157] on input "Last name" at bounding box center [407, 152] width 175 height 24
type input "Repair"
click at [342, 251] on input "Company name" at bounding box center [407, 250] width 175 height 24
type input "TBT"
click at [352, 155] on input "Repair" at bounding box center [407, 152] width 175 height 24
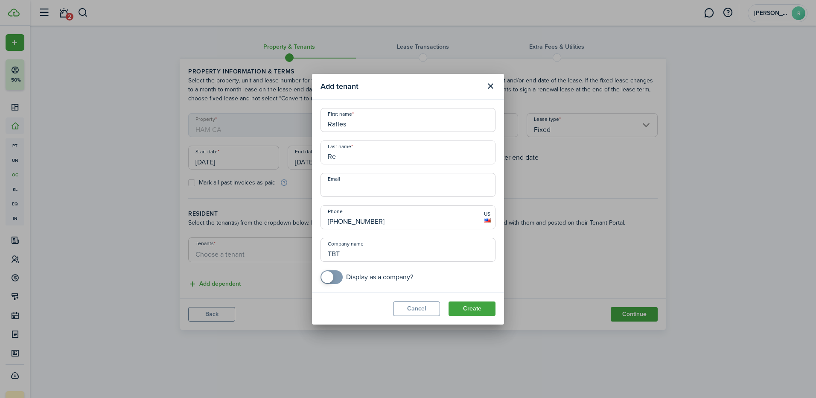
type input "R"
click at [351, 125] on input "Rafles" at bounding box center [407, 120] width 175 height 24
type input "R"
type input "Best"
click at [345, 155] on input "Last name" at bounding box center [407, 152] width 175 height 24
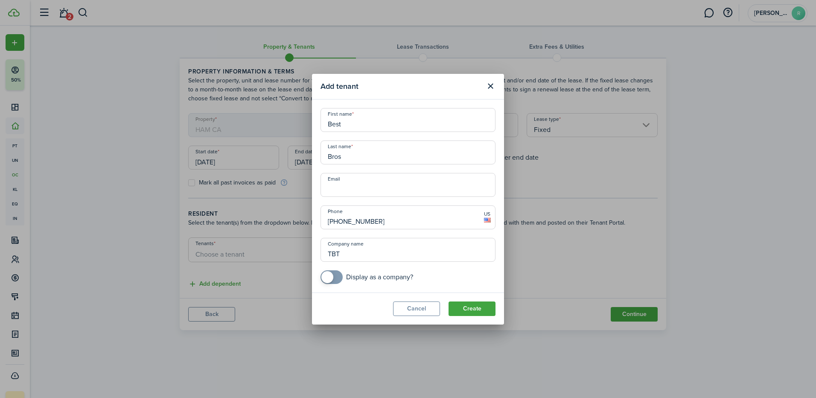
type input "Bros"
click at [352, 255] on input "TBT" at bounding box center [407, 250] width 175 height 24
type input "TBT Repair"
click at [473, 307] on button "Create" at bounding box center [471, 308] width 47 height 15
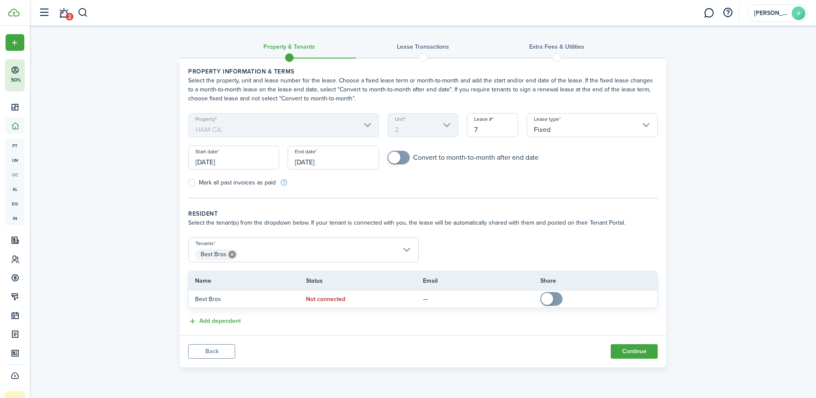
click at [235, 162] on input "[DATE]" at bounding box center [233, 157] width 91 height 24
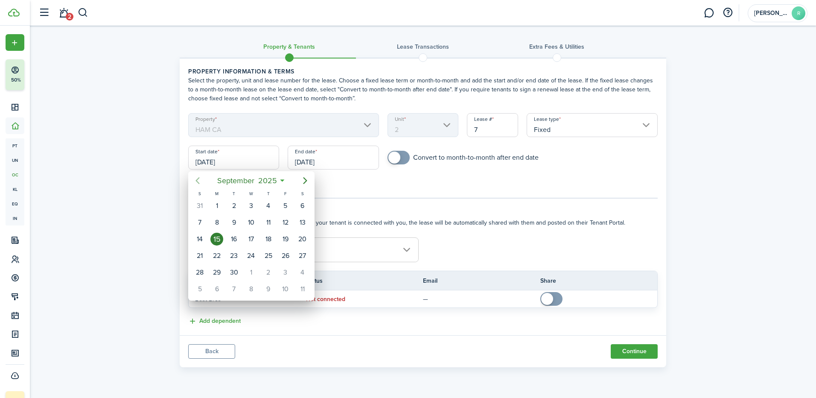
click at [203, 178] on mbsc-button "Previous page" at bounding box center [197, 180] width 17 height 17
click at [230, 203] on div "1" at bounding box center [233, 205] width 13 height 13
type input "07/01/2025"
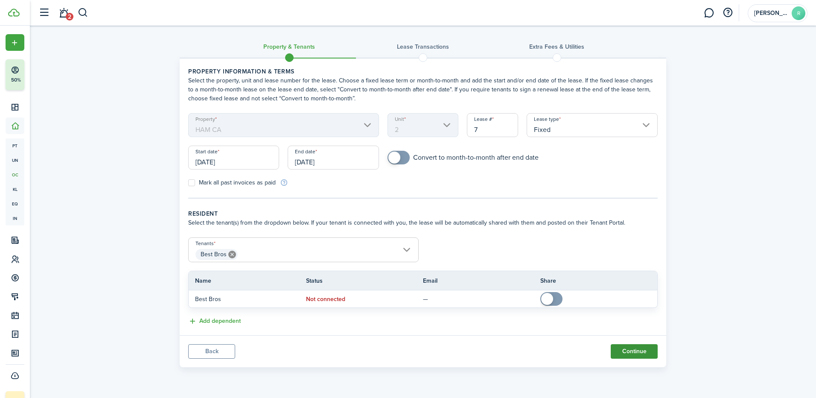
click at [636, 351] on button "Continue" at bounding box center [634, 351] width 47 height 15
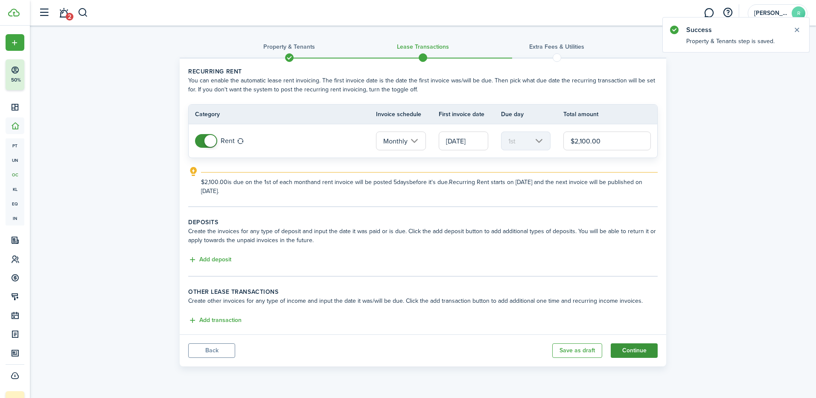
click at [645, 351] on button "Continue" at bounding box center [634, 350] width 47 height 15
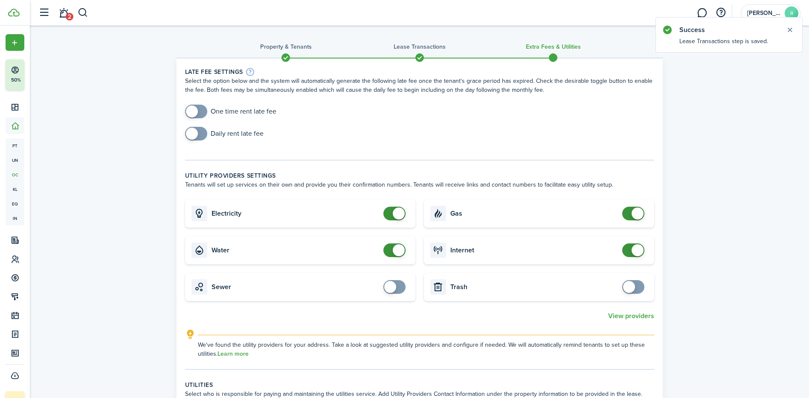
checkbox input "false"
click at [392, 210] on span at bounding box center [394, 214] width 9 height 14
checkbox input "false"
click at [393, 250] on span at bounding box center [399, 250] width 12 height 12
checkbox input "false"
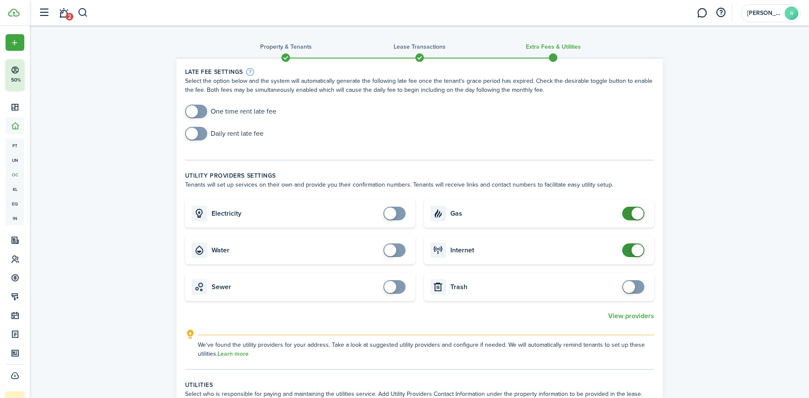
click at [632, 219] on span at bounding box center [633, 214] width 9 height 14
checkbox input "false"
click at [632, 251] on span at bounding box center [638, 250] width 12 height 12
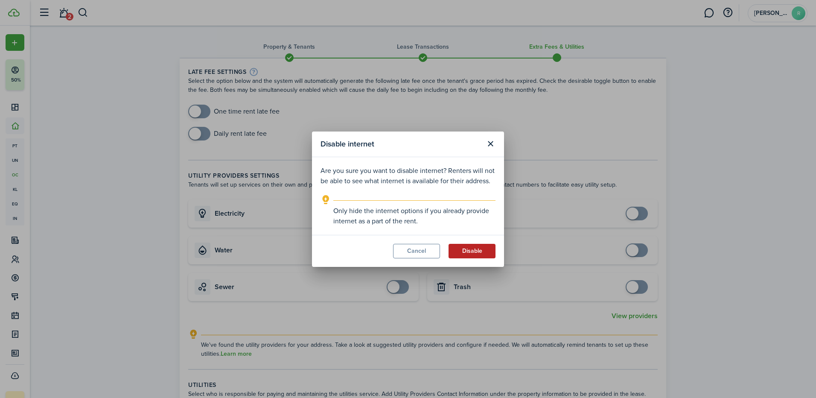
click at [464, 253] on button "Disable" at bounding box center [471, 251] width 47 height 15
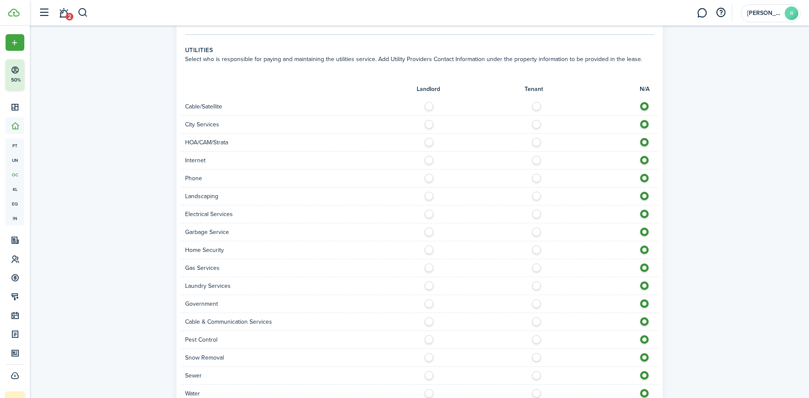
scroll to position [403, 0]
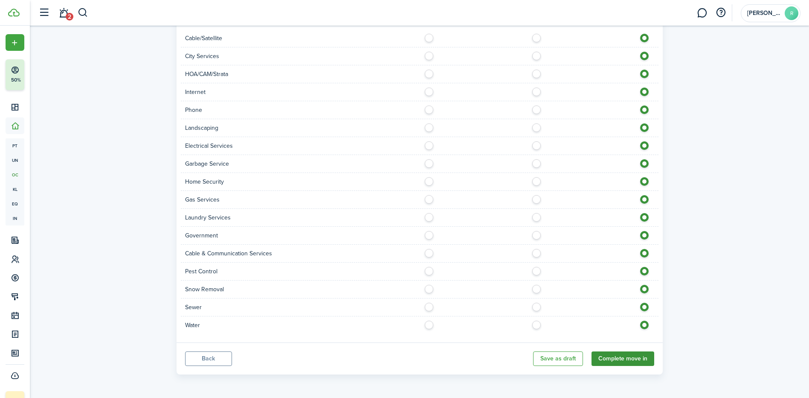
click at [615, 362] on button "Complete move in" at bounding box center [623, 358] width 63 height 15
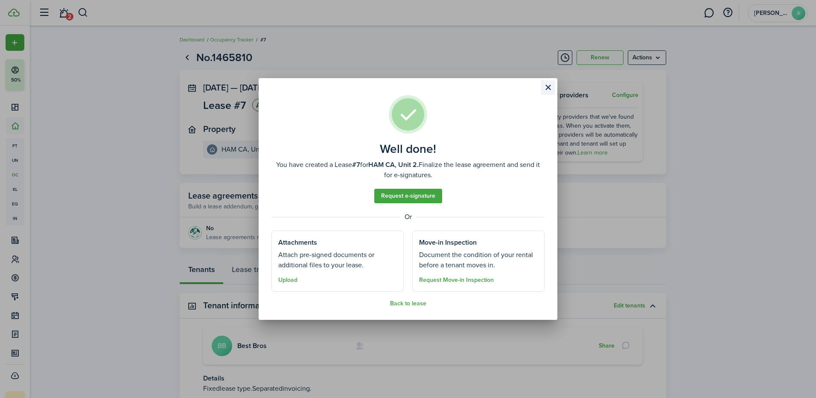
click at [547, 91] on button "Close modal" at bounding box center [548, 87] width 15 height 15
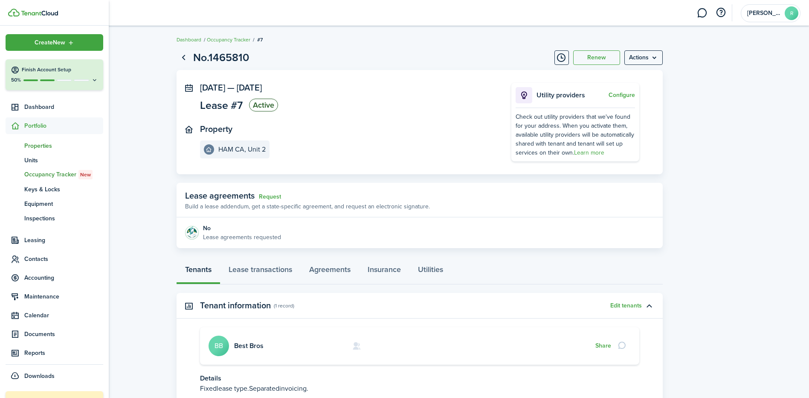
click at [34, 142] on span "Properties" at bounding box center [63, 145] width 79 height 9
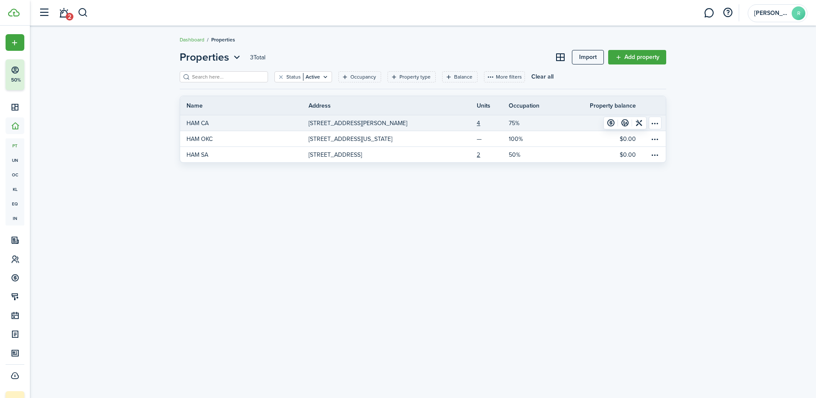
click at [516, 125] on p "75%" at bounding box center [514, 123] width 11 height 9
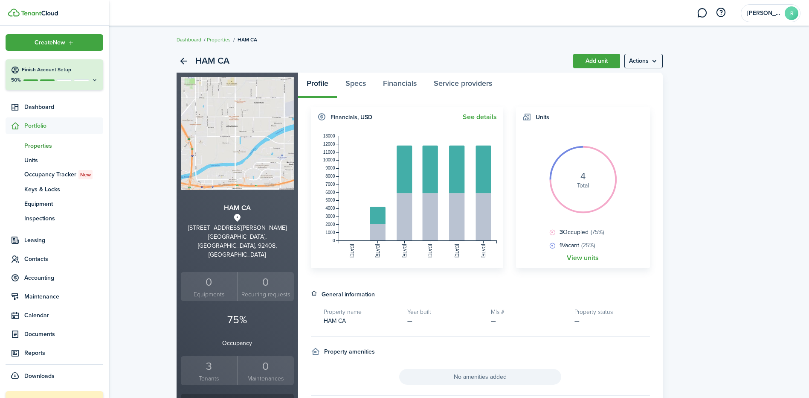
click at [34, 125] on span "Portfolio" at bounding box center [63, 125] width 79 height 9
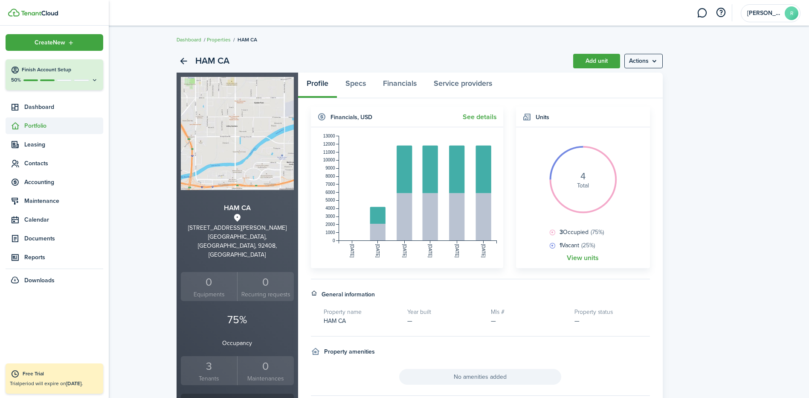
click at [41, 128] on span "Portfolio" at bounding box center [63, 125] width 79 height 9
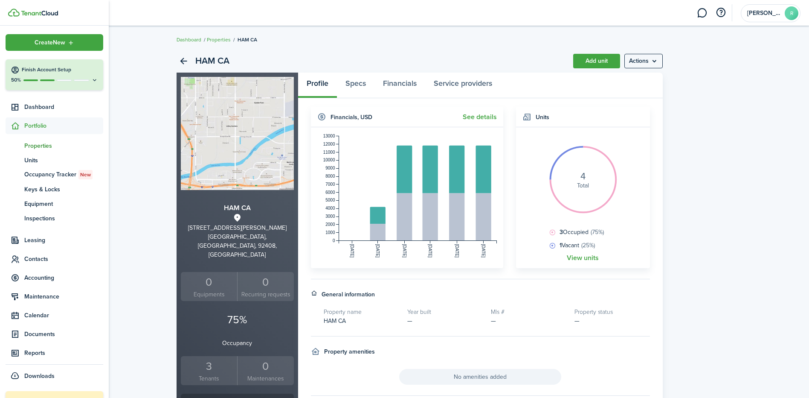
click at [47, 149] on span "Properties" at bounding box center [63, 145] width 79 height 9
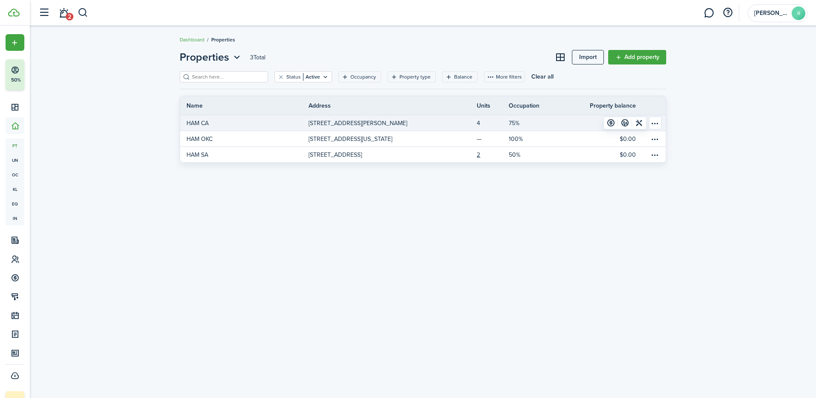
click at [477, 122] on link "4" at bounding box center [493, 122] width 32 height 15
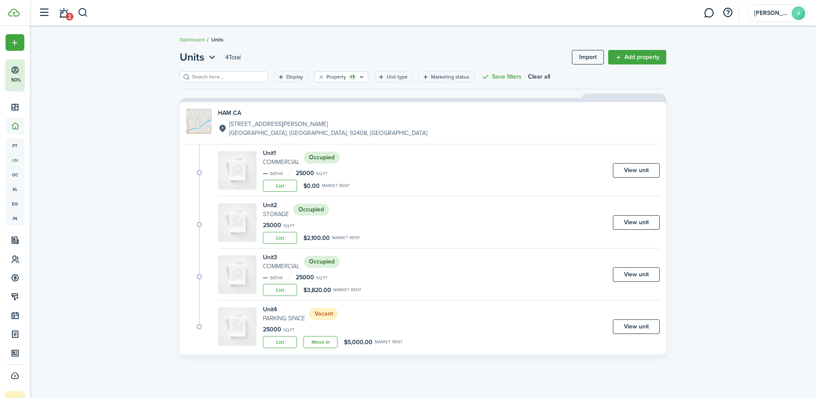
click at [287, 160] on small "Commercial" at bounding box center [281, 161] width 37 height 9
click at [634, 173] on link "View unit" at bounding box center [636, 170] width 47 height 15
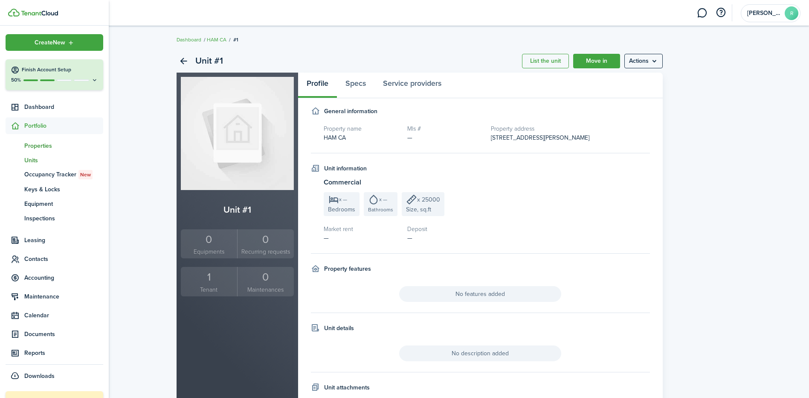
click at [43, 147] on span "Properties" at bounding box center [63, 145] width 79 height 9
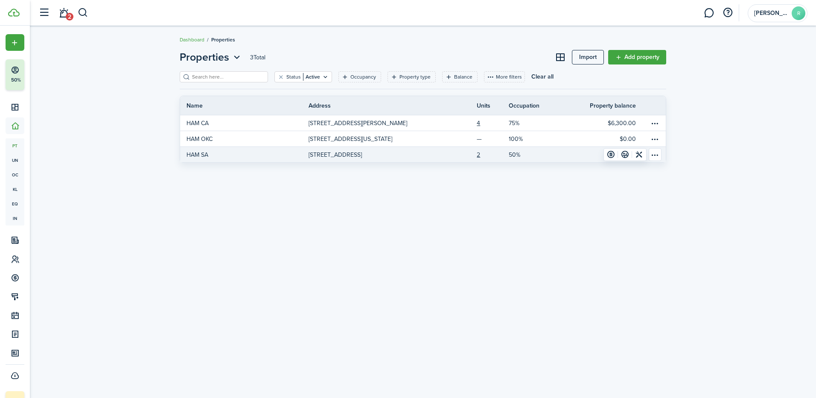
click at [346, 156] on p "[STREET_ADDRESS]" at bounding box center [334, 154] width 53 height 9
click at [476, 154] on link at bounding box center [456, 154] width 40 height 15
click at [477, 154] on link "2" at bounding box center [493, 154] width 32 height 15
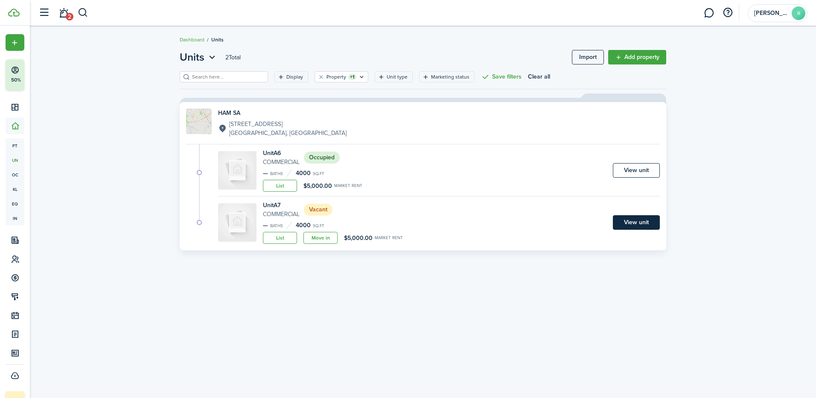
click at [633, 220] on link "View unit" at bounding box center [636, 222] width 47 height 15
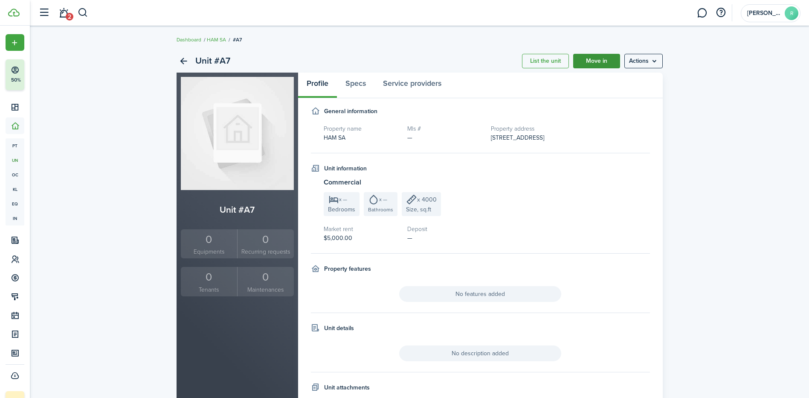
click at [588, 63] on link "Move in" at bounding box center [596, 61] width 47 height 15
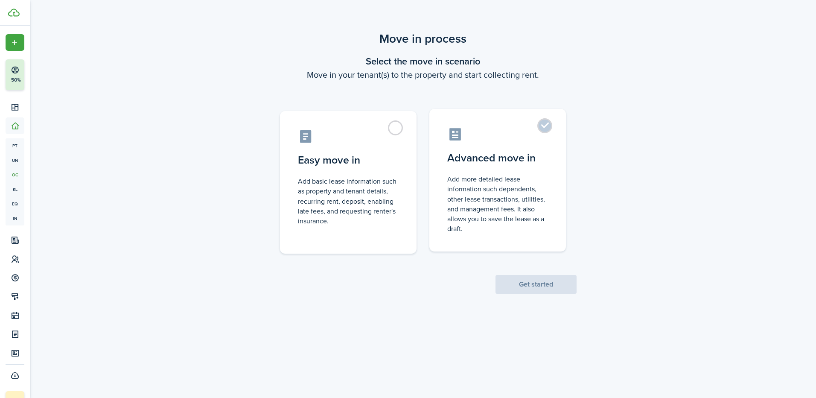
click at [544, 131] on label "Advanced move in Add more detailed lease information such dependents, other lea…" at bounding box center [497, 180] width 137 height 143
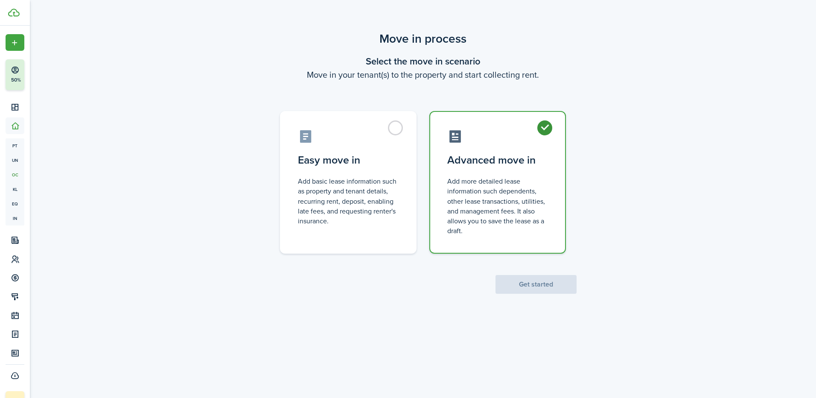
radio input "true"
click at [537, 290] on button "Get started" at bounding box center [535, 284] width 81 height 19
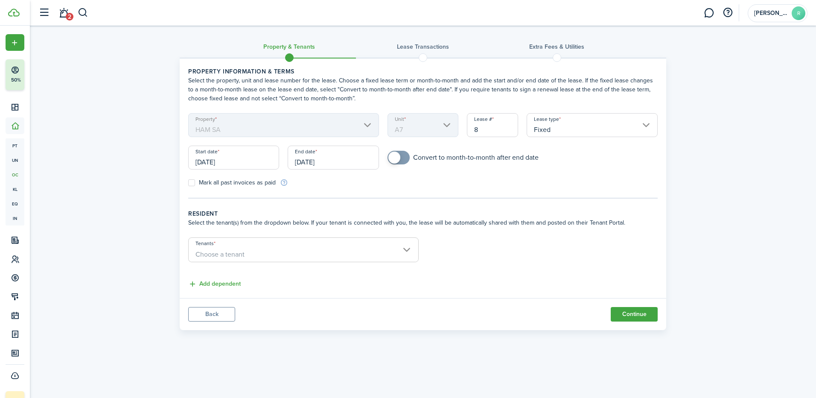
click at [224, 164] on input "[DATE]" at bounding box center [233, 157] width 91 height 24
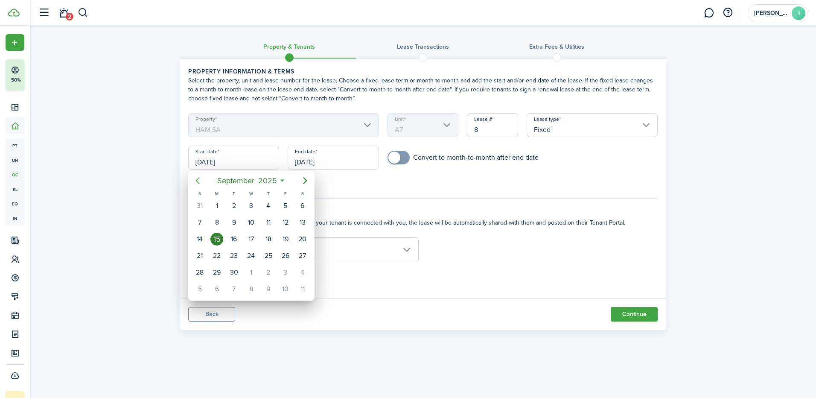
click at [198, 182] on icon "Previous page" at bounding box center [197, 180] width 10 height 10
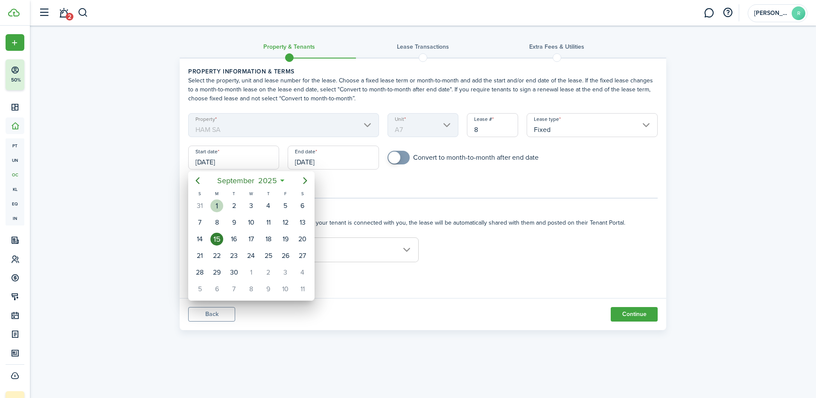
click at [221, 203] on div "1" at bounding box center [216, 205] width 13 height 13
type input "09/01/2025"
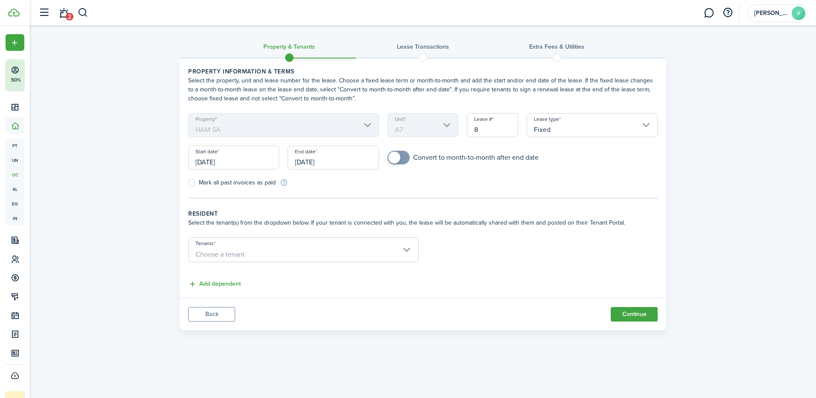
click at [189, 182] on label "Mark all past invoices as paid" at bounding box center [231, 182] width 87 height 7
click at [188, 183] on input "Mark all past invoices as paid" at bounding box center [188, 183] width 0 height 0
checkbox input "true"
click at [239, 246] on input "Tenants" at bounding box center [304, 243] width 230 height 10
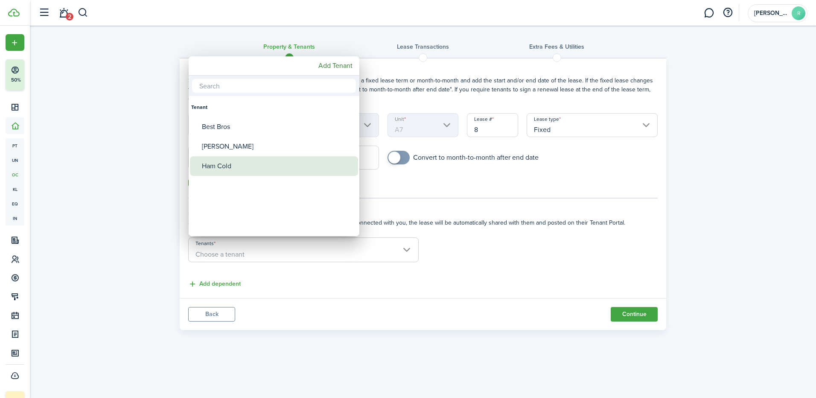
click at [233, 169] on div "Ham Cold" at bounding box center [277, 166] width 151 height 20
type input "Ham Cold"
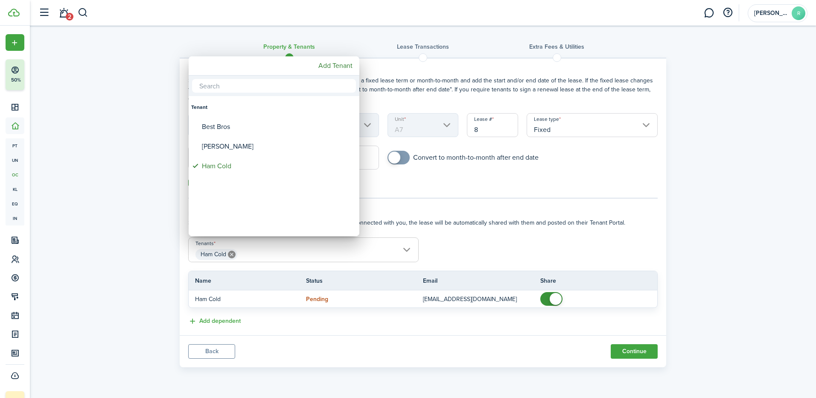
click at [483, 246] on div at bounding box center [408, 199] width 952 height 534
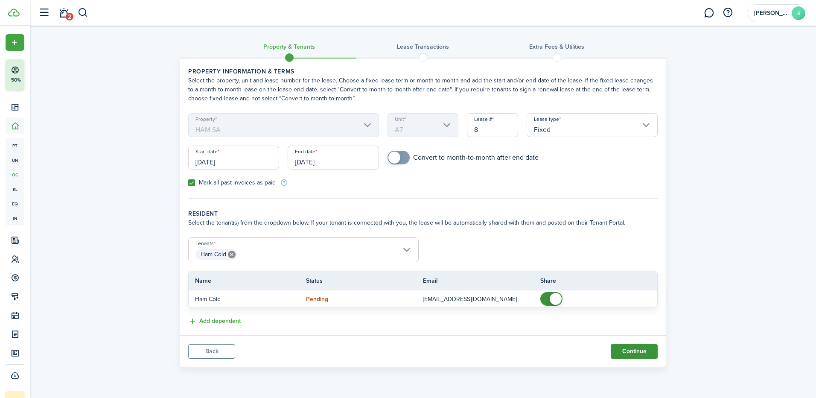
click at [629, 352] on button "Continue" at bounding box center [634, 351] width 47 height 15
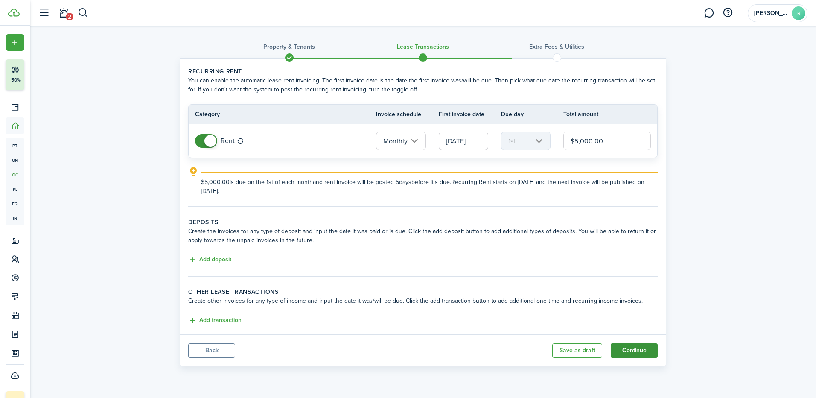
click at [636, 352] on button "Continue" at bounding box center [634, 350] width 47 height 15
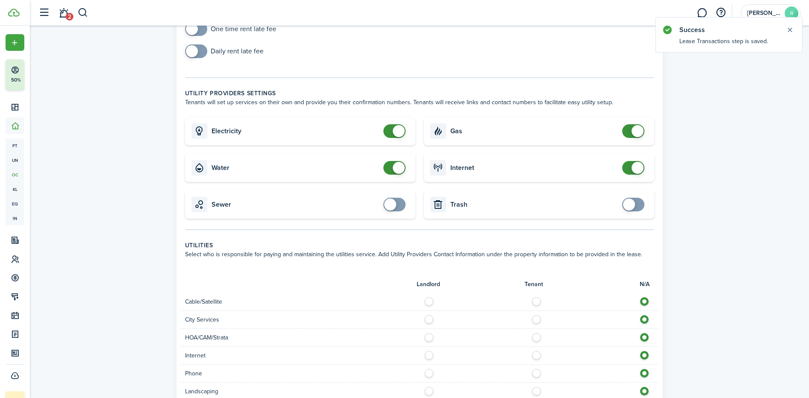
scroll to position [85, 0]
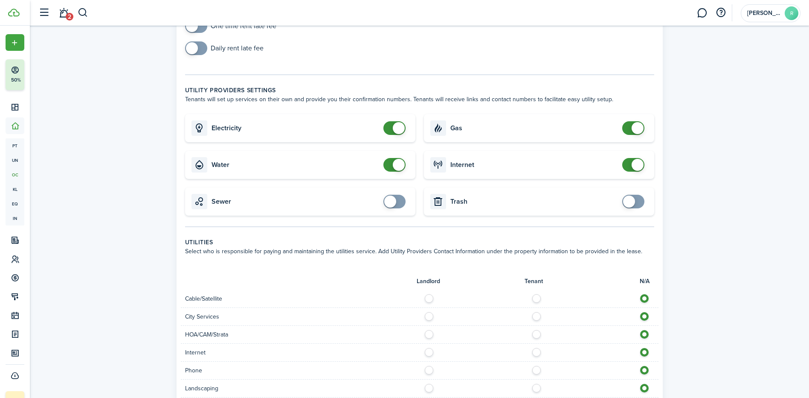
checkbox input "false"
click at [397, 123] on span at bounding box center [399, 128] width 12 height 12
checkbox input "false"
click at [399, 159] on span at bounding box center [399, 165] width 12 height 12
checkbox input "false"
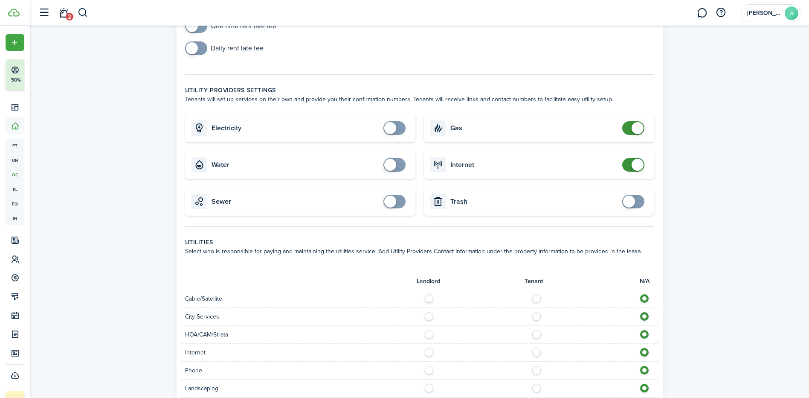
click at [629, 165] on span at bounding box center [633, 165] width 9 height 14
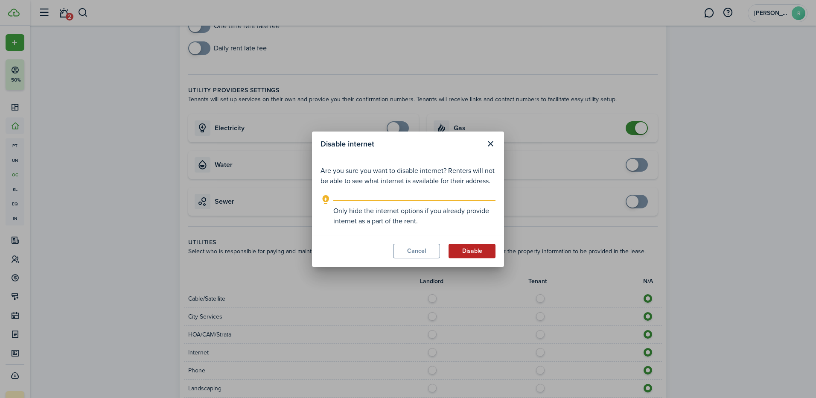
click at [471, 250] on button "Disable" at bounding box center [471, 251] width 47 height 15
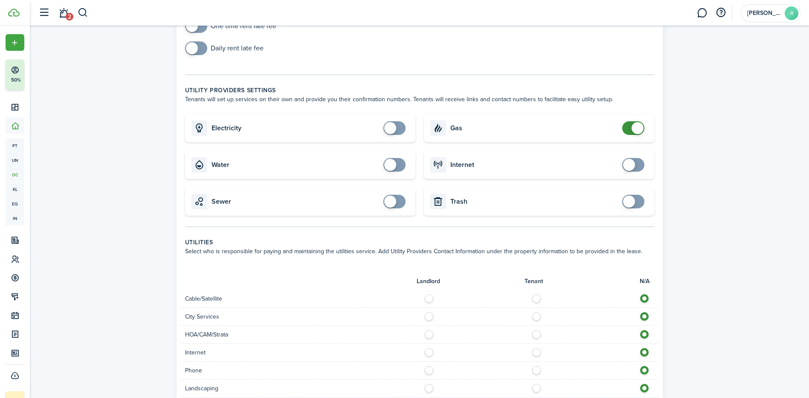
checkbox input "false"
click at [629, 126] on span at bounding box center [633, 128] width 9 height 14
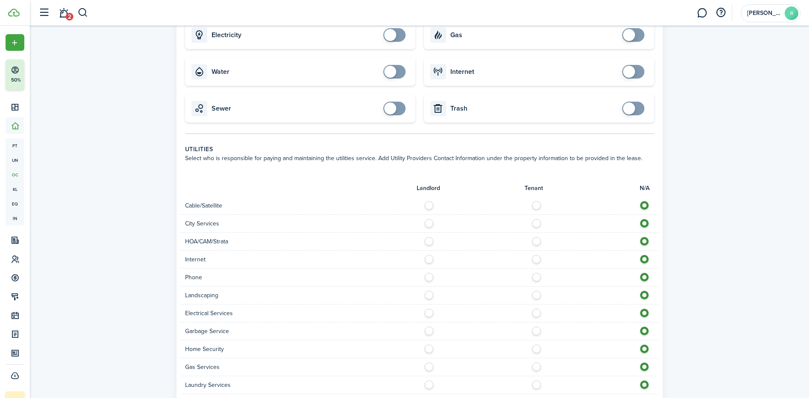
scroll to position [213, 0]
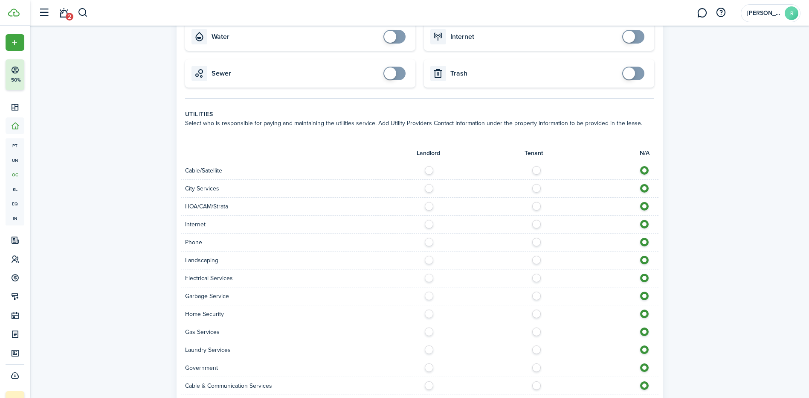
click at [430, 224] on label at bounding box center [431, 222] width 15 height 4
radio input "true"
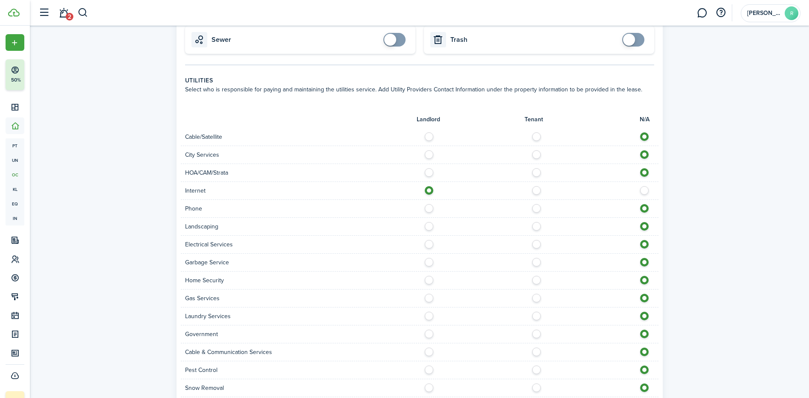
scroll to position [341, 0]
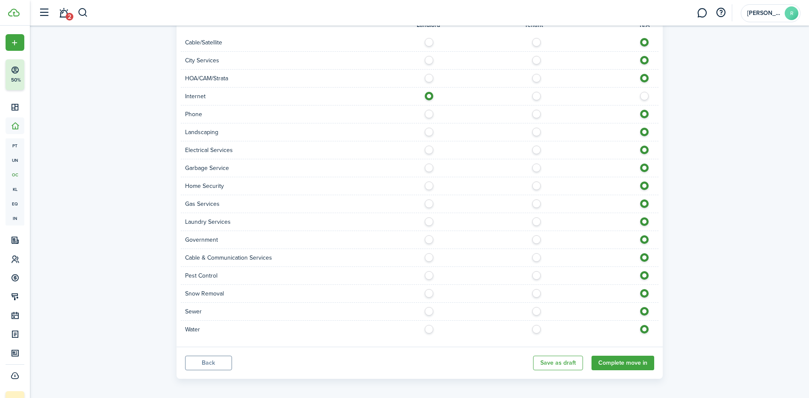
click at [428, 150] on label at bounding box center [431, 147] width 15 height 4
radio input "true"
click at [429, 168] on label at bounding box center [431, 165] width 15 height 4
radio input "true"
click at [429, 182] on label at bounding box center [431, 183] width 15 height 4
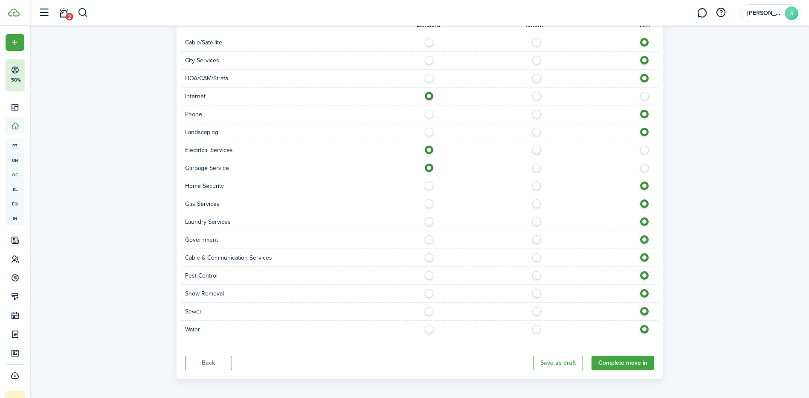
radio input "true"
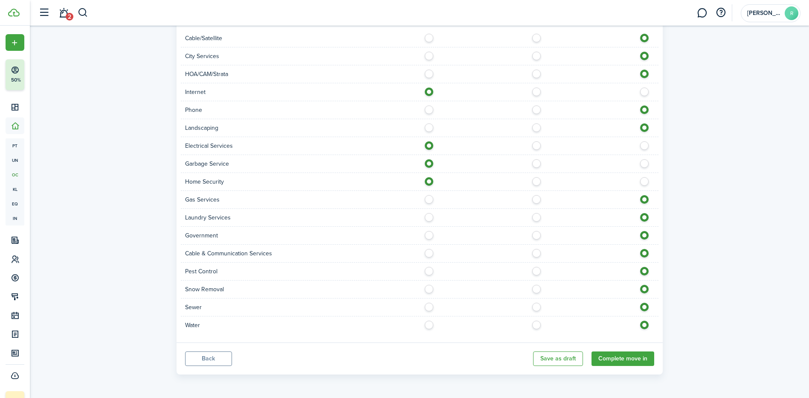
click at [433, 325] on label at bounding box center [431, 322] width 15 height 4
radio input "true"
click at [430, 311] on div "Sewer" at bounding box center [420, 307] width 478 height 18
click at [429, 307] on label at bounding box center [431, 305] width 15 height 4
radio input "true"
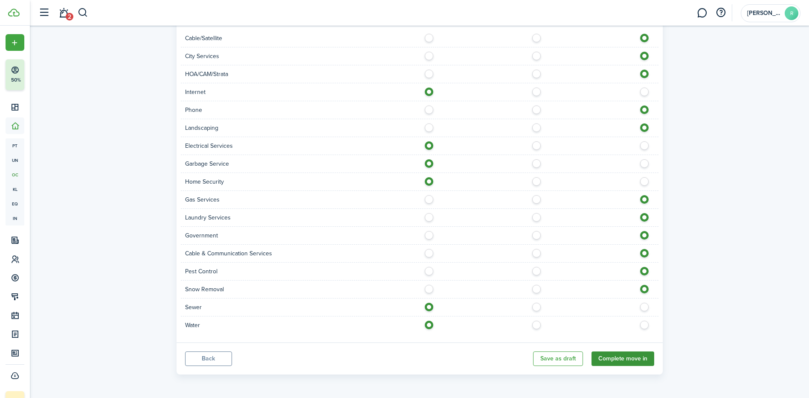
click at [613, 353] on button "Complete move in" at bounding box center [623, 358] width 63 height 15
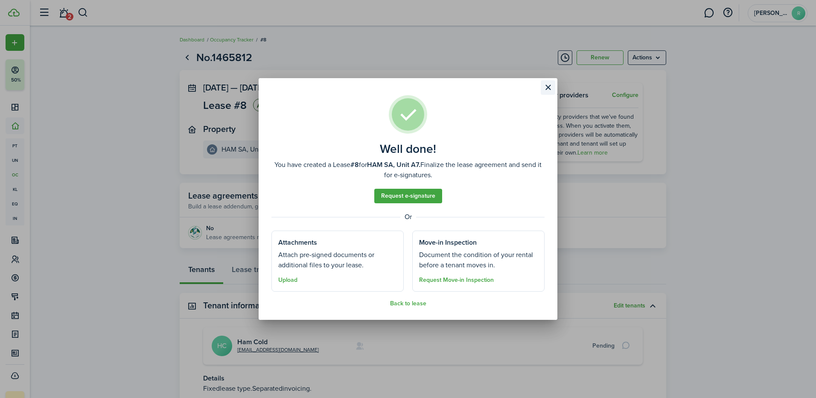
click at [545, 85] on button "Close modal" at bounding box center [548, 87] width 15 height 15
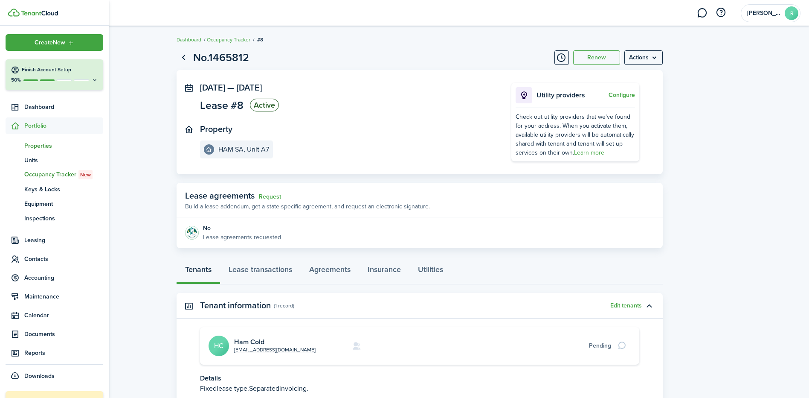
click at [39, 148] on span "Properties" at bounding box center [63, 145] width 79 height 9
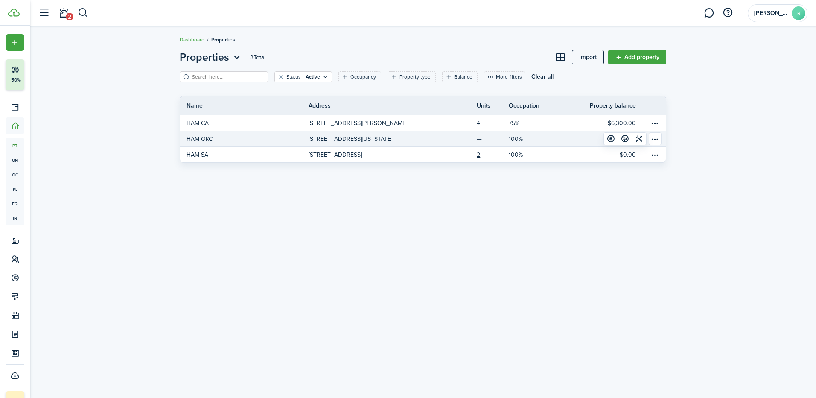
click at [480, 139] on link "—" at bounding box center [493, 138] width 32 height 15
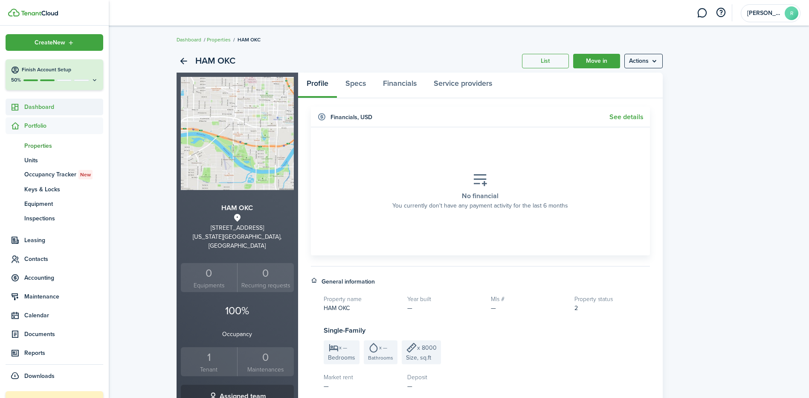
click at [42, 109] on span "Dashboard" at bounding box center [63, 106] width 79 height 9
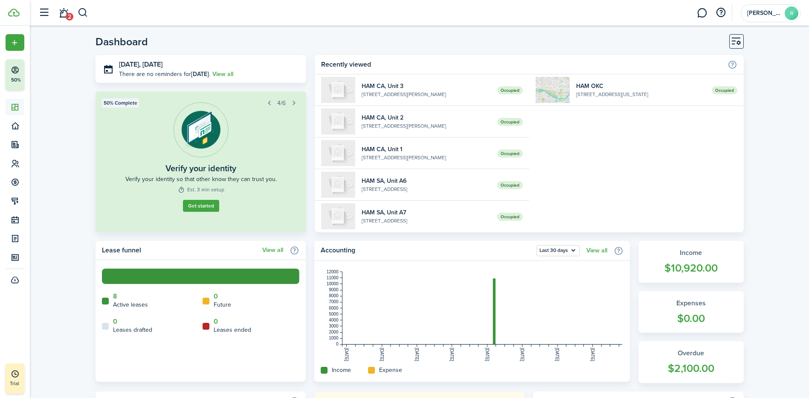
click at [701, 152] on div "Occupied HAM OKC 931 SW 5th St, Oklahoma City, OK, 73109, US" at bounding box center [637, 153] width 215 height 158
click at [740, 36] on button "Customise" at bounding box center [737, 41] width 15 height 15
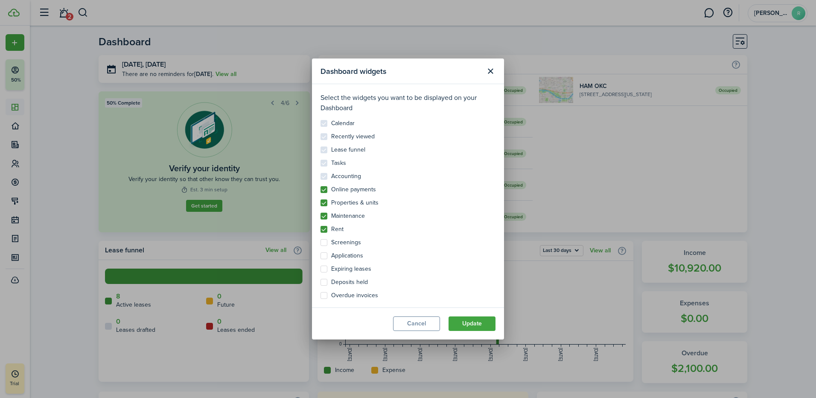
click at [570, 182] on div "Dashboard widgets Select the widgets you want to be displayed on your Dashboard…" at bounding box center [408, 199] width 816 height 398
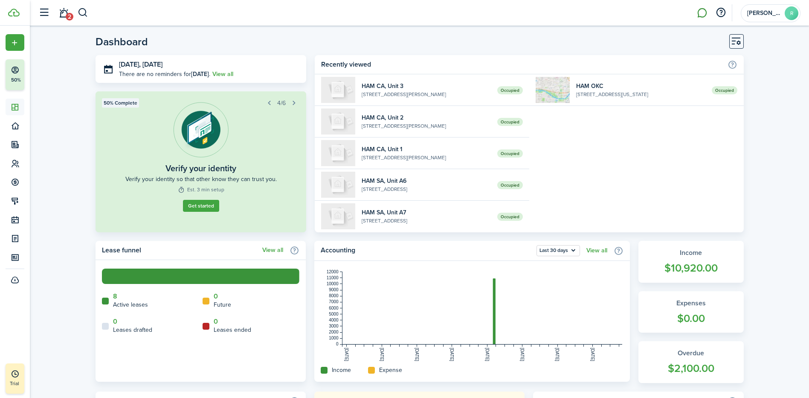
click at [705, 14] on link at bounding box center [702, 13] width 16 height 22
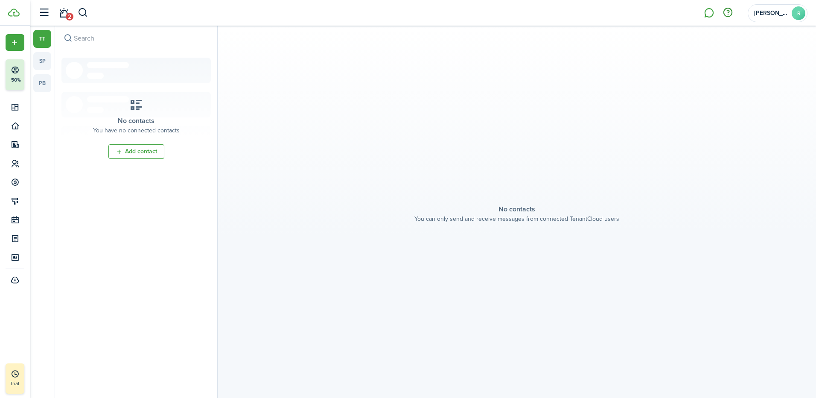
click at [726, 13] on button "button" at bounding box center [727, 13] width 15 height 15
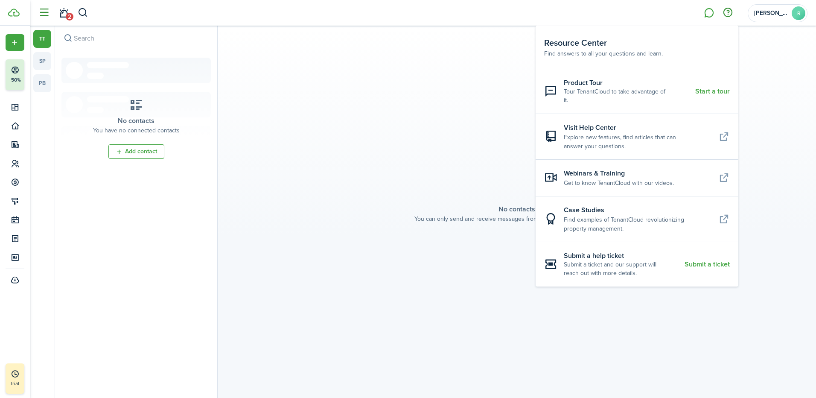
click at [44, 12] on button "button" at bounding box center [44, 13] width 16 height 16
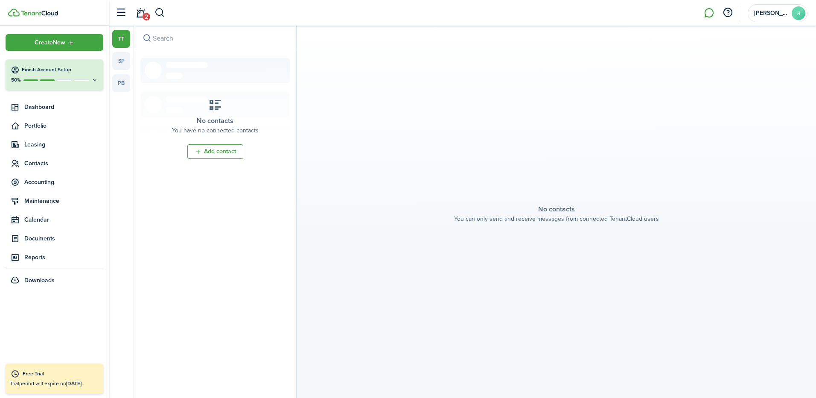
click at [189, 12] on header-wrapper "2 Ruben R" at bounding box center [459, 13] width 696 height 26
click at [41, 185] on span "Accounting" at bounding box center [63, 181] width 79 height 9
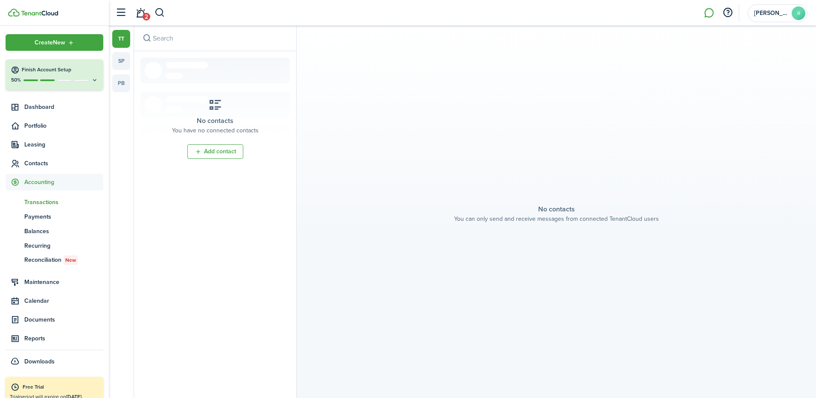
click at [42, 199] on span "Transactions" at bounding box center [63, 202] width 79 height 9
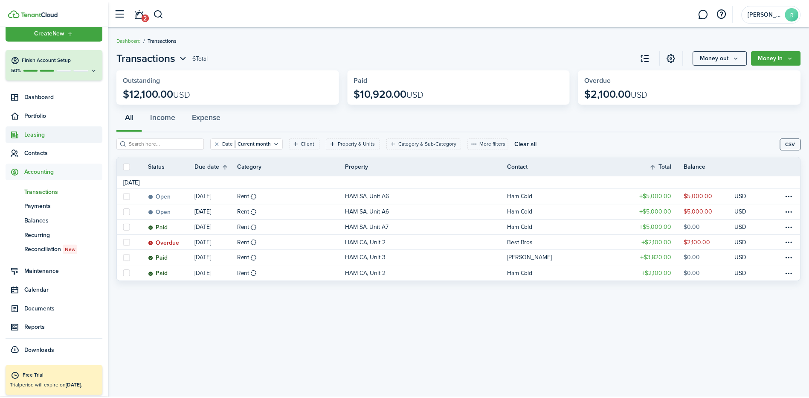
scroll to position [13, 0]
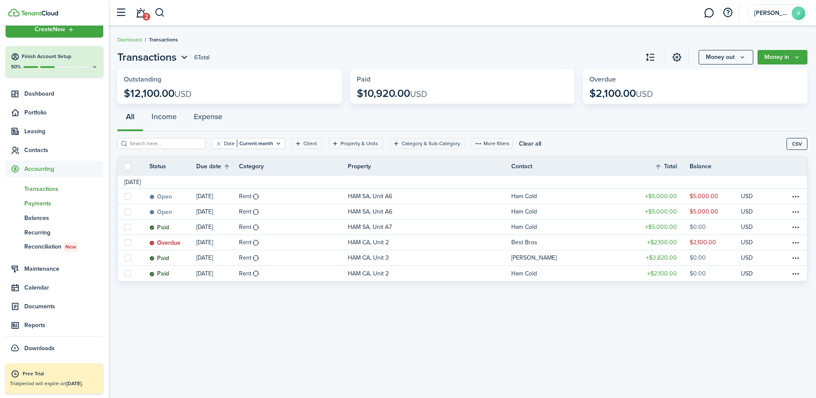
click at [47, 202] on span "Payments" at bounding box center [63, 203] width 79 height 9
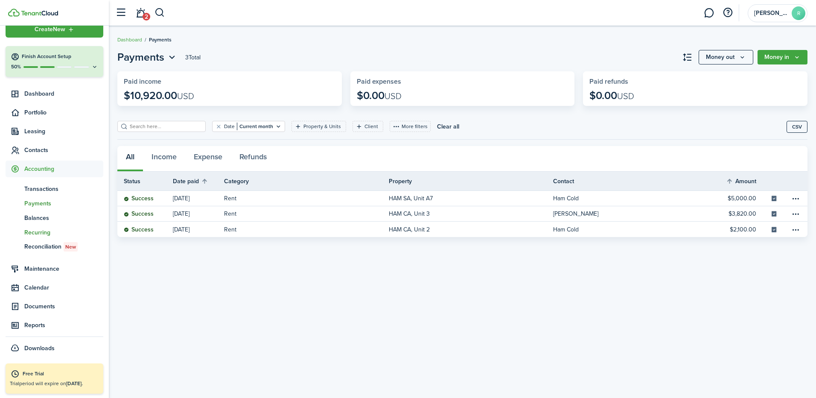
click at [41, 228] on span "Recurring" at bounding box center [63, 232] width 79 height 9
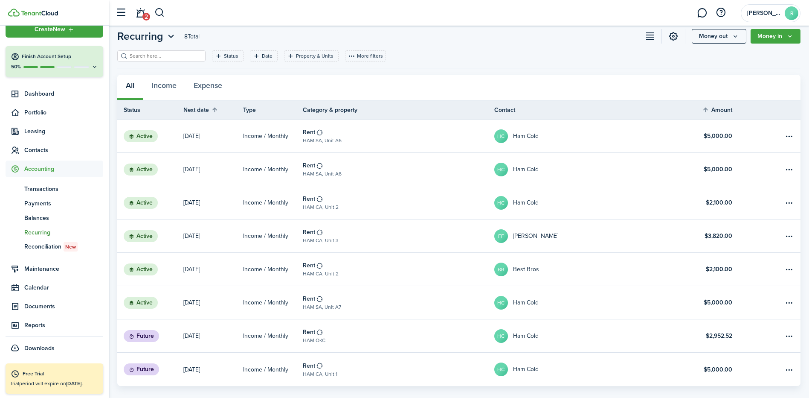
scroll to position [32, 0]
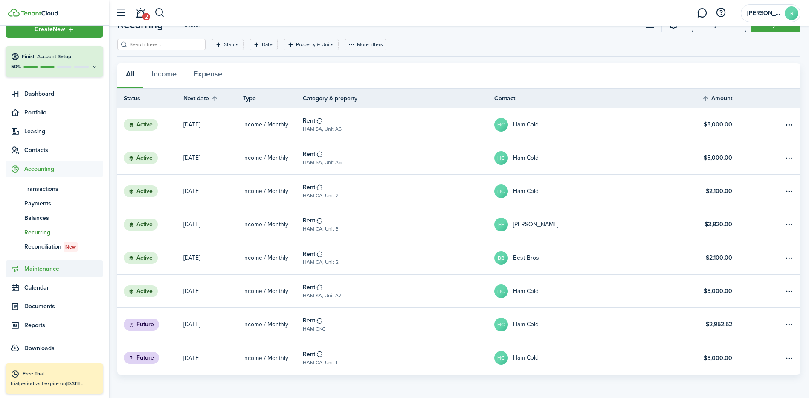
click at [46, 262] on span "Maintenance" at bounding box center [55, 268] width 98 height 17
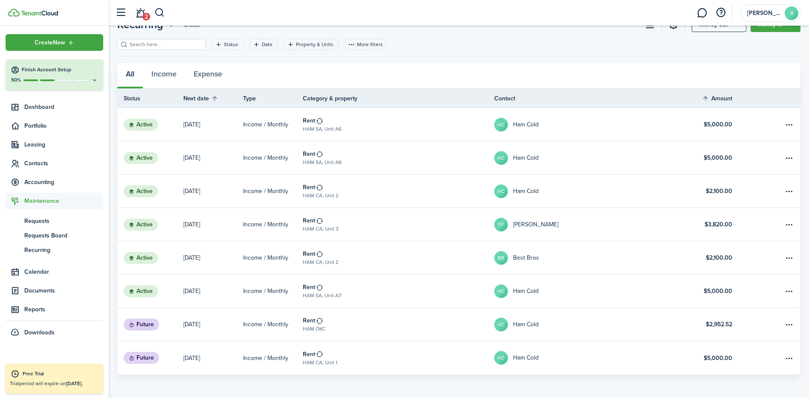
scroll to position [0, 0]
click at [43, 253] on span "Recurring" at bounding box center [63, 249] width 79 height 9
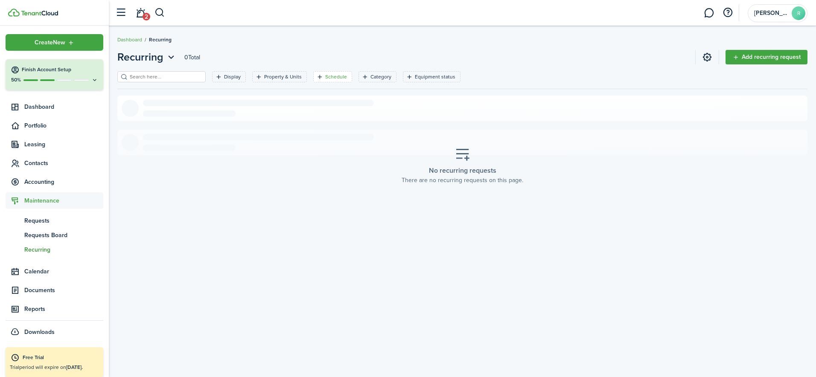
click at [316, 77] on icon "Open filter" at bounding box center [319, 76] width 7 height 7
click at [317, 112] on input "text" at bounding box center [322, 114] width 109 height 19
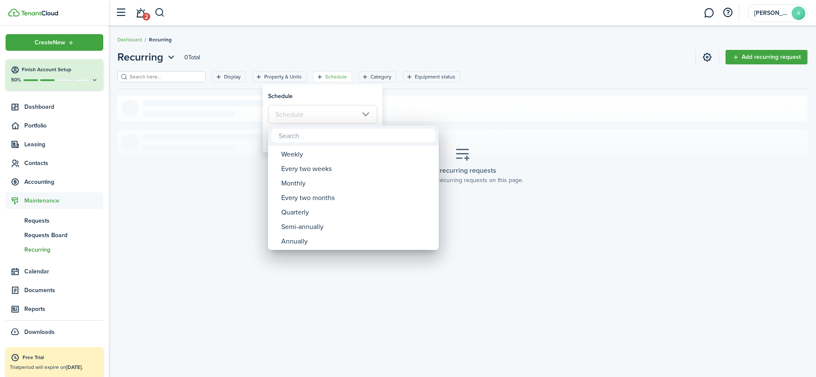
click at [224, 116] on div at bounding box center [408, 189] width 952 height 514
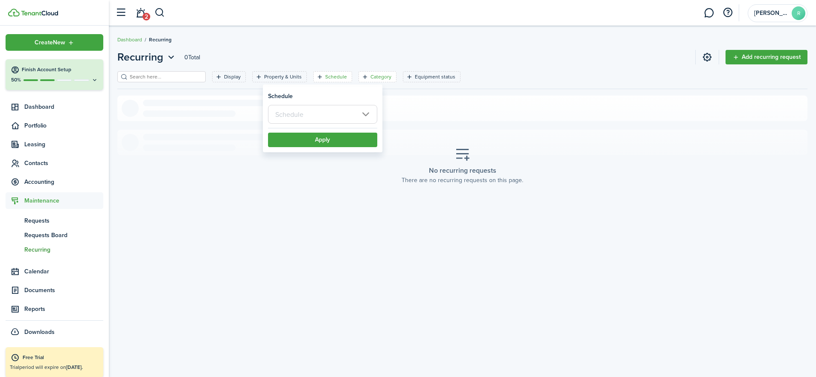
click at [361, 74] on icon "Open filter" at bounding box center [364, 76] width 7 height 7
click at [357, 109] on input "text" at bounding box center [366, 114] width 109 height 19
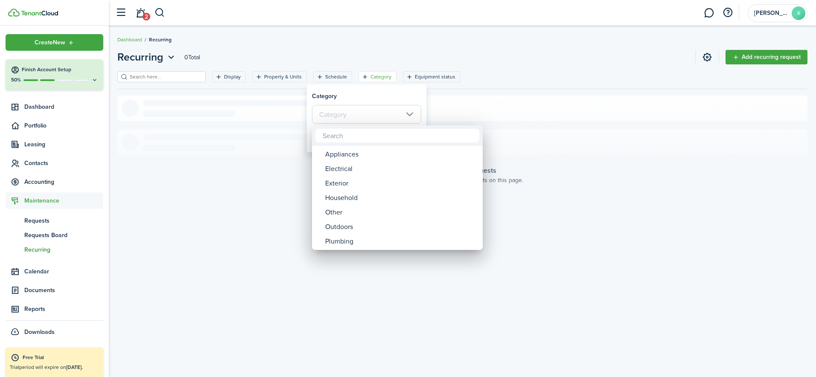
click at [469, 76] on div at bounding box center [408, 189] width 952 height 514
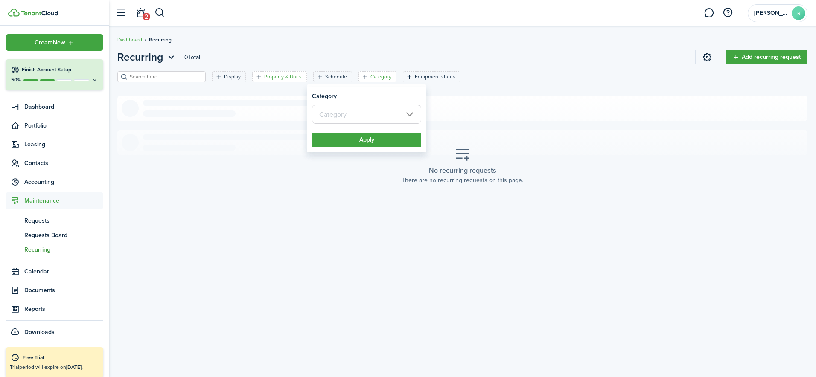
click at [264, 78] on filter-tag-label "Property & Units" at bounding box center [283, 77] width 38 height 8
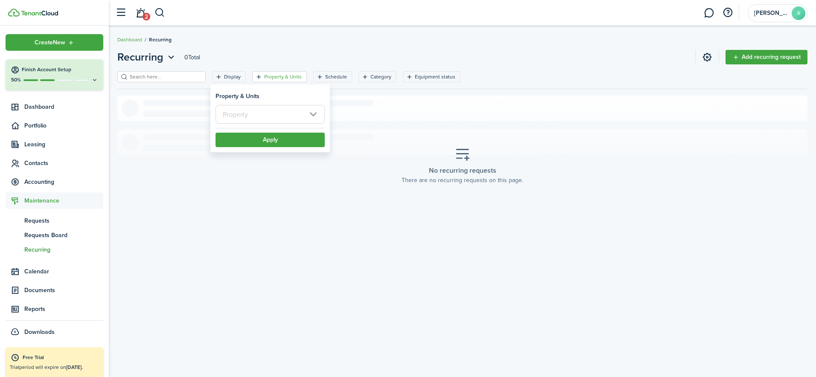
click at [283, 116] on input "text" at bounding box center [269, 114] width 109 height 19
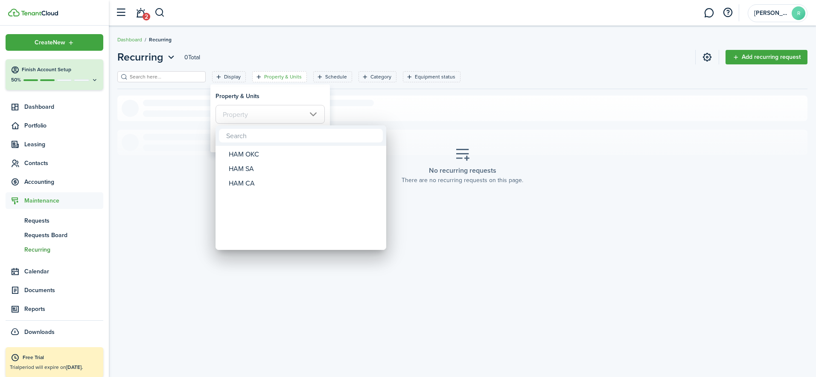
click at [216, 78] on div at bounding box center [408, 189] width 952 height 514
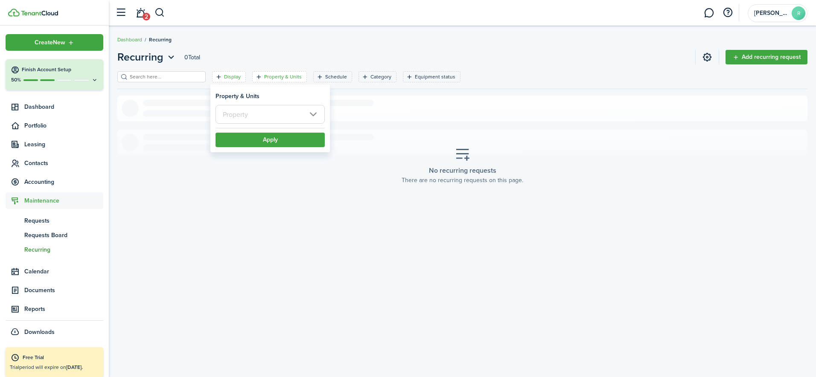
click at [224, 78] on filter-tag-label "Display" at bounding box center [232, 77] width 17 height 8
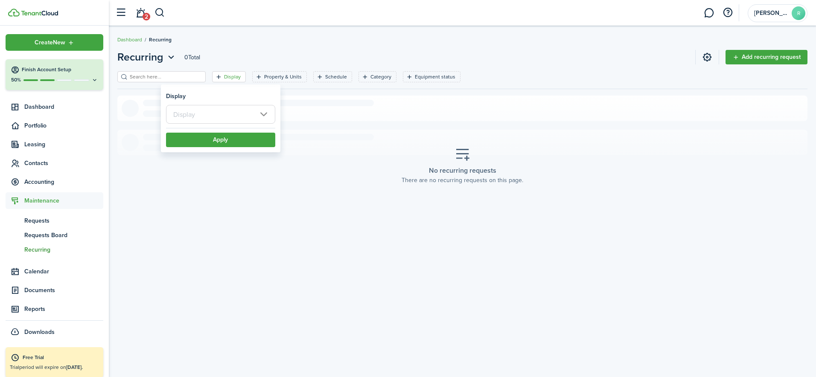
click at [238, 118] on input "text" at bounding box center [220, 114] width 109 height 19
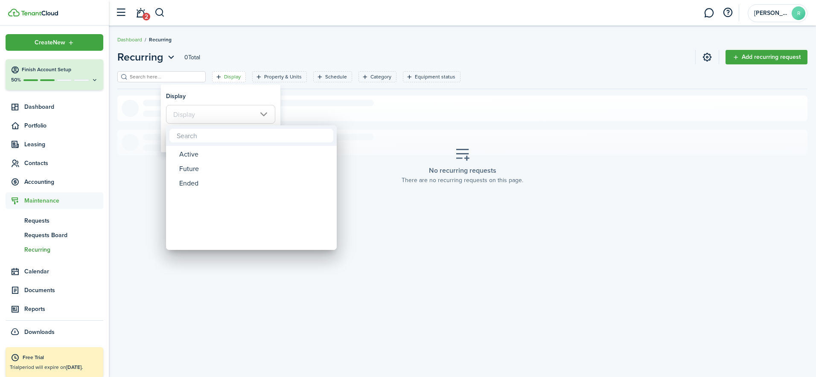
click at [260, 76] on div at bounding box center [408, 189] width 952 height 514
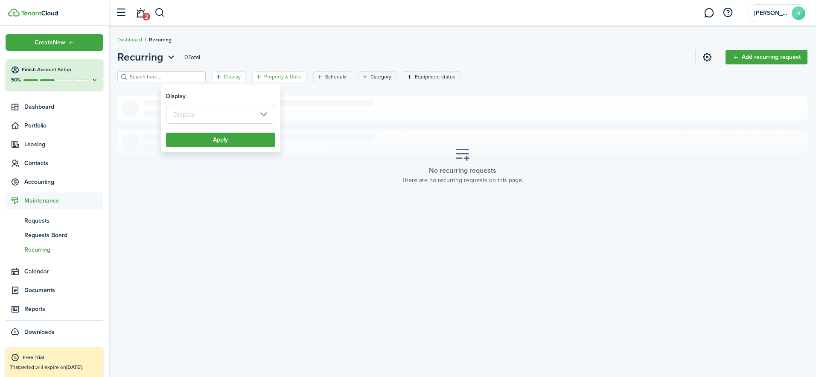
click at [264, 76] on filter-tag-label "Property & Units" at bounding box center [283, 77] width 38 height 8
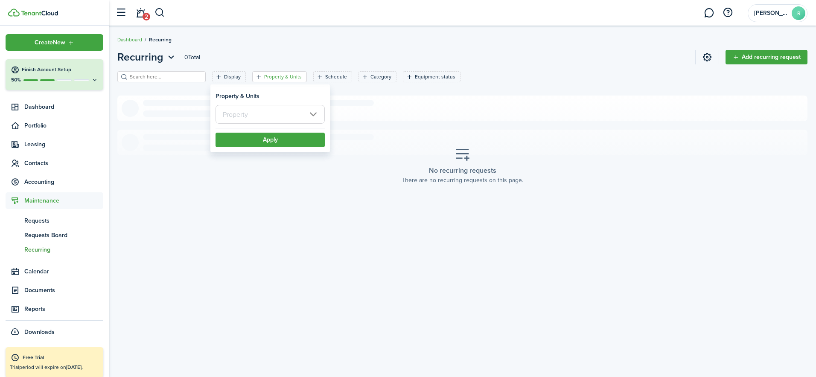
click at [253, 111] on input "text" at bounding box center [269, 114] width 109 height 19
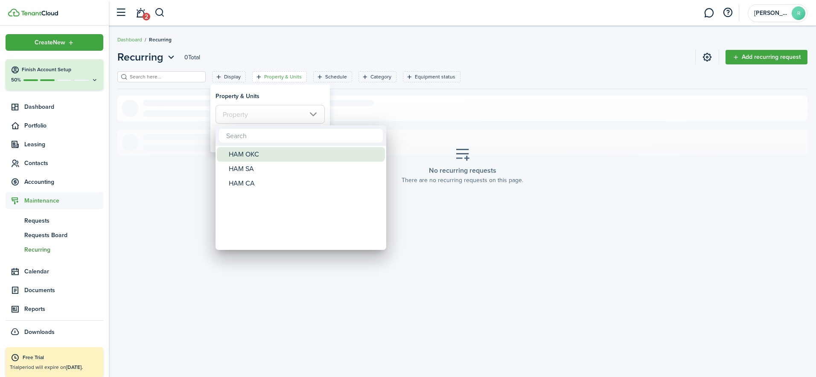
click at [261, 151] on div "HAM OKC" at bounding box center [304, 154] width 151 height 15
type input "HAM OKC"
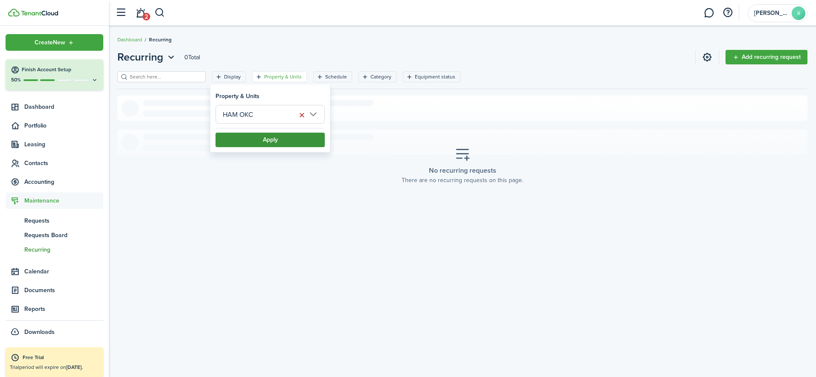
click at [267, 137] on button "Apply" at bounding box center [269, 140] width 109 height 15
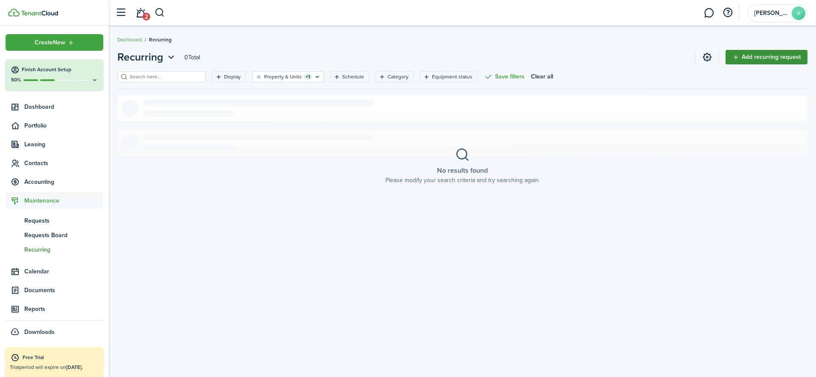
click at [734, 53] on link "Add recurring request" at bounding box center [766, 57] width 82 height 15
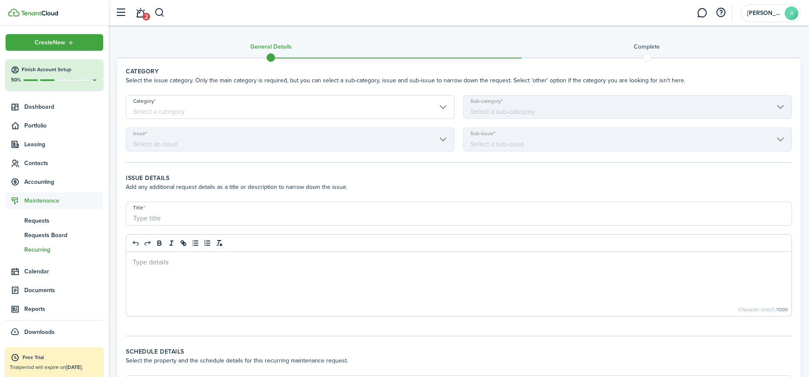
click at [326, 102] on input "Category" at bounding box center [290, 107] width 329 height 24
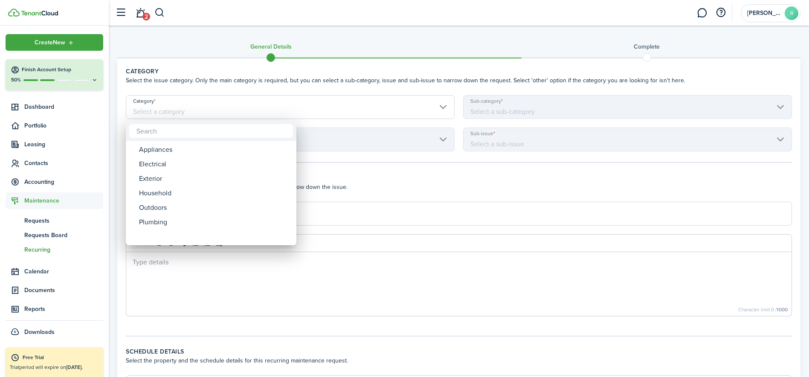
click at [419, 78] on div at bounding box center [405, 189] width 946 height 514
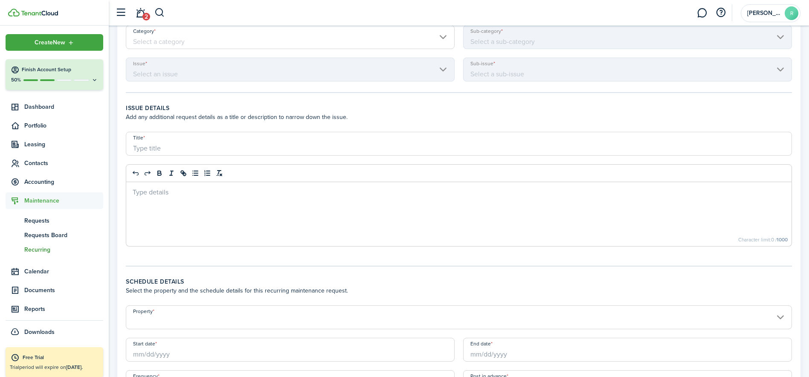
scroll to position [151, 0]
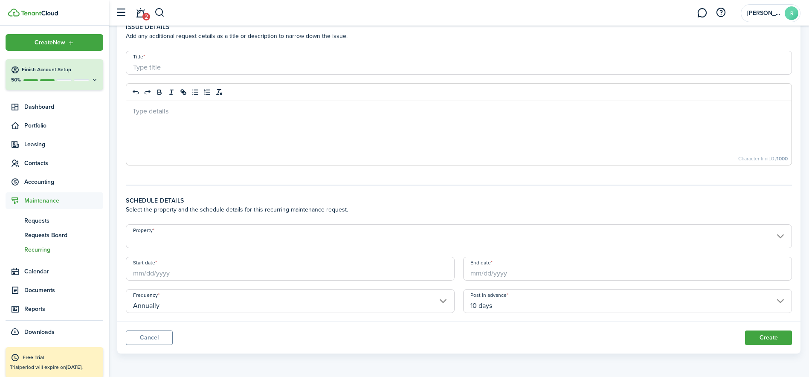
click at [159, 336] on button "Cancel" at bounding box center [149, 338] width 47 height 15
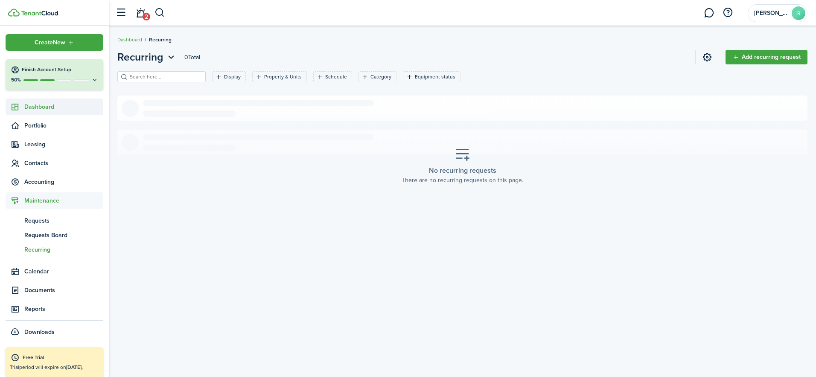
click at [51, 111] on span "Dashboard" at bounding box center [63, 106] width 79 height 9
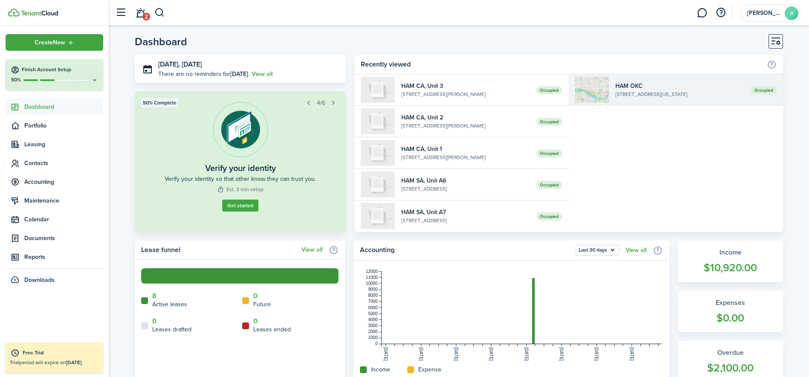
click at [658, 84] on widget-list-item-title "HAM OKC" at bounding box center [680, 85] width 129 height 9
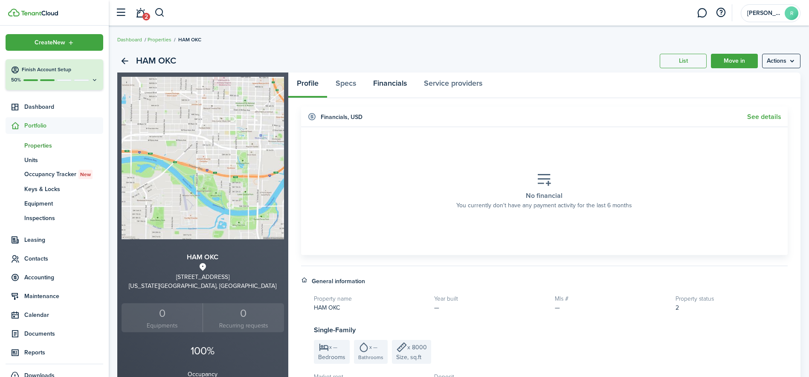
click at [388, 81] on link "Financials" at bounding box center [390, 86] width 51 height 26
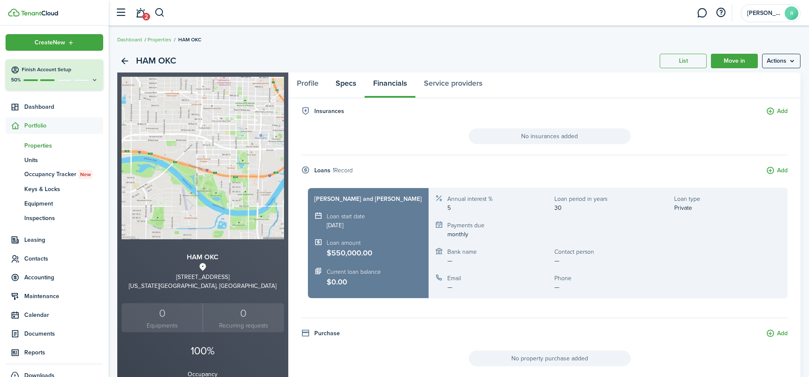
click at [349, 89] on link "Specs" at bounding box center [346, 86] width 38 height 26
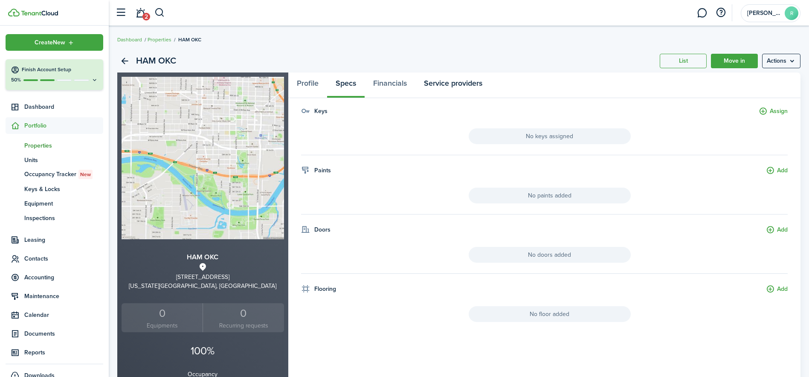
click at [425, 84] on link "Service providers" at bounding box center [454, 86] width 76 height 26
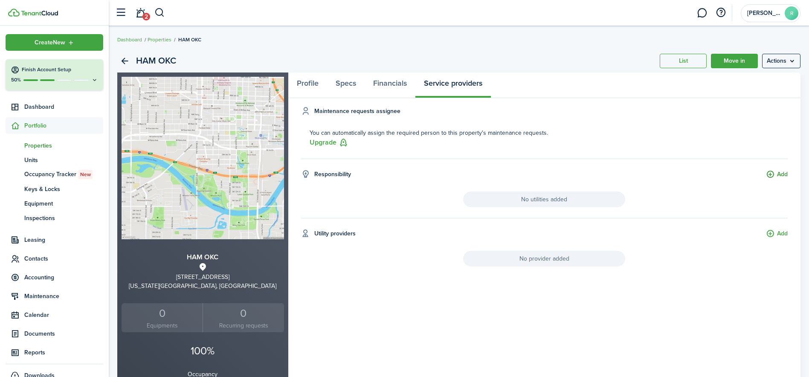
click at [770, 175] on button "Add" at bounding box center [777, 175] width 22 height 10
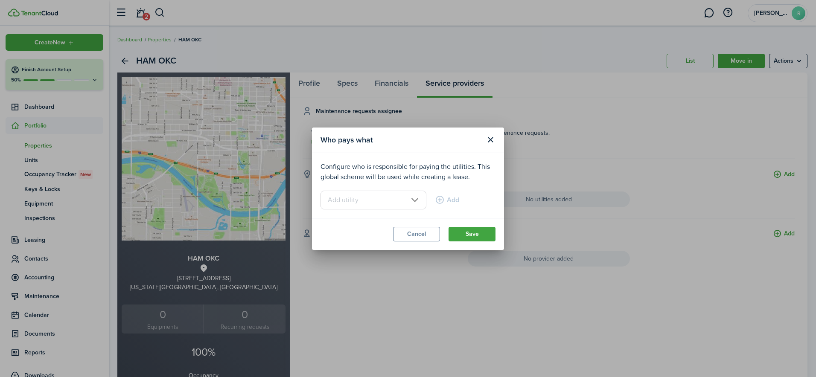
click at [351, 197] on input "text" at bounding box center [373, 200] width 106 height 19
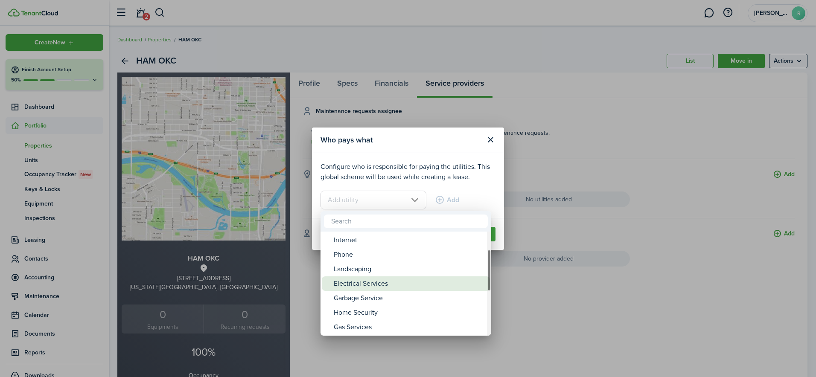
click at [364, 285] on div "Electrical Services" at bounding box center [409, 283] width 151 height 15
type input "Electrical Services"
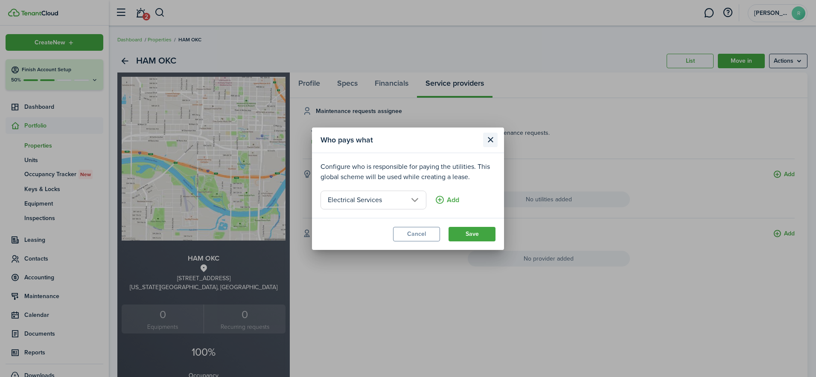
click at [490, 141] on button "Close modal" at bounding box center [490, 140] width 15 height 15
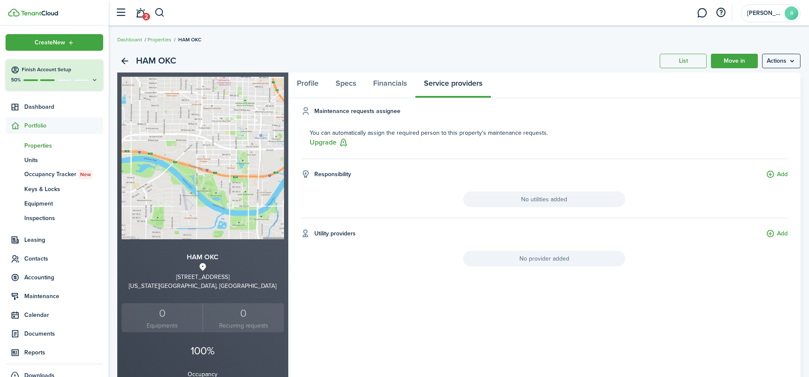
click at [534, 199] on span "No utilities added" at bounding box center [544, 200] width 162 height 16
click at [777, 173] on button "Add" at bounding box center [777, 175] width 22 height 10
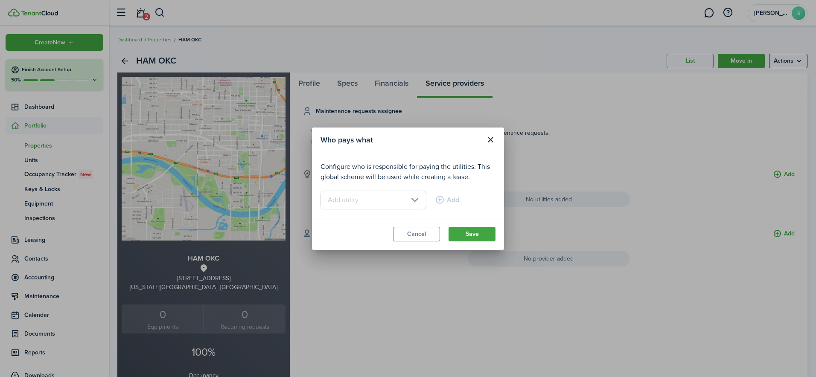
click at [402, 196] on input "text" at bounding box center [373, 200] width 106 height 19
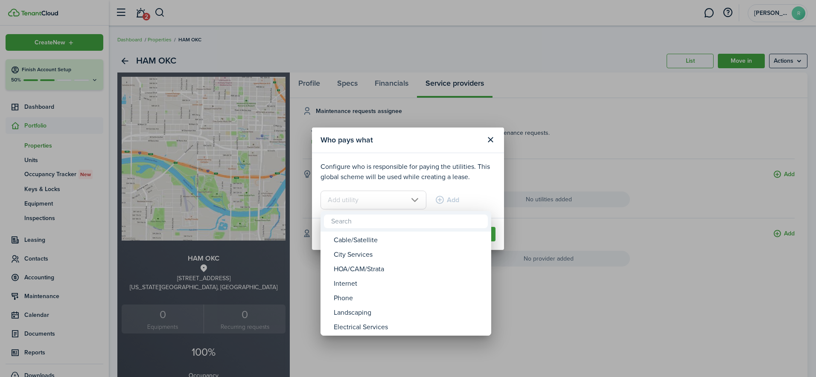
click at [390, 196] on div at bounding box center [408, 189] width 952 height 514
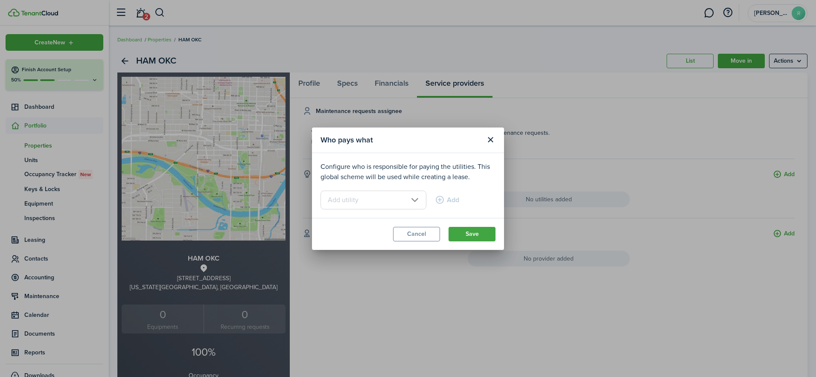
click at [404, 198] on input "text" at bounding box center [373, 200] width 106 height 19
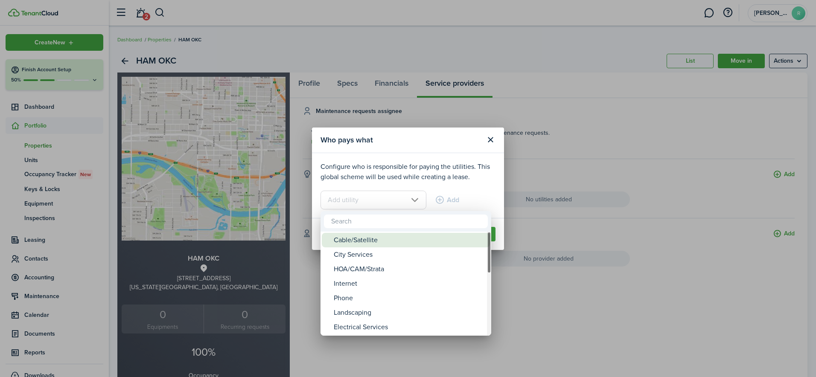
click at [379, 237] on div "Cable/Satellite" at bounding box center [409, 240] width 151 height 15
type input "Cable/Satellite"
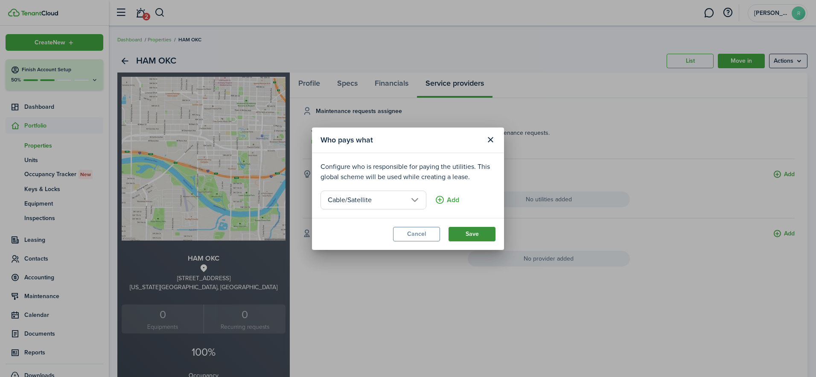
click at [467, 235] on button "Save" at bounding box center [471, 234] width 47 height 15
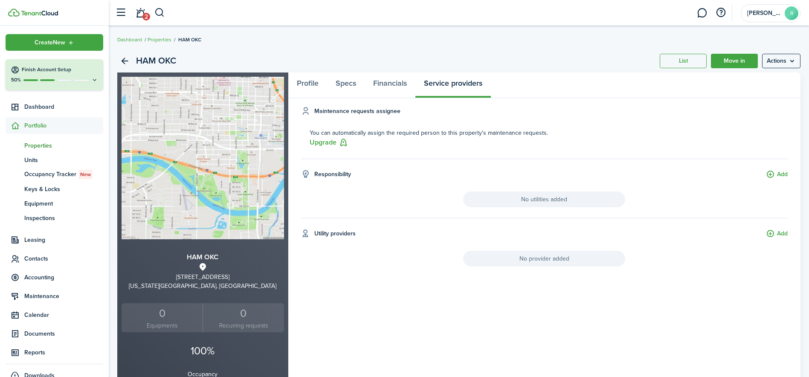
click at [382, 191] on div "Responsibility Add" at bounding box center [544, 181] width 487 height 22
click at [672, 64] on link "List" at bounding box center [683, 61] width 47 height 15
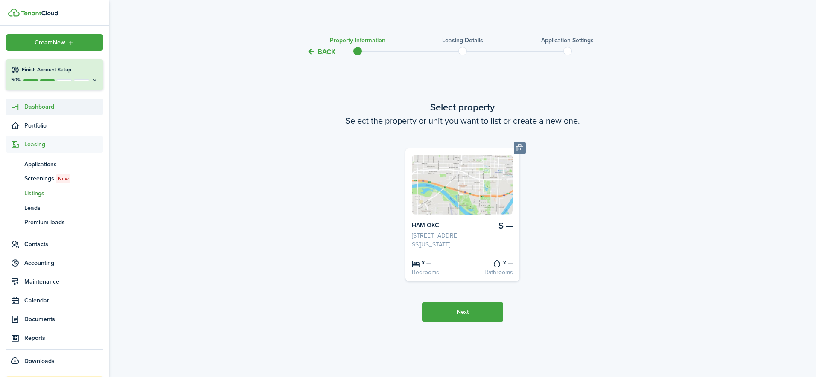
click at [40, 106] on span "Dashboard" at bounding box center [63, 106] width 79 height 9
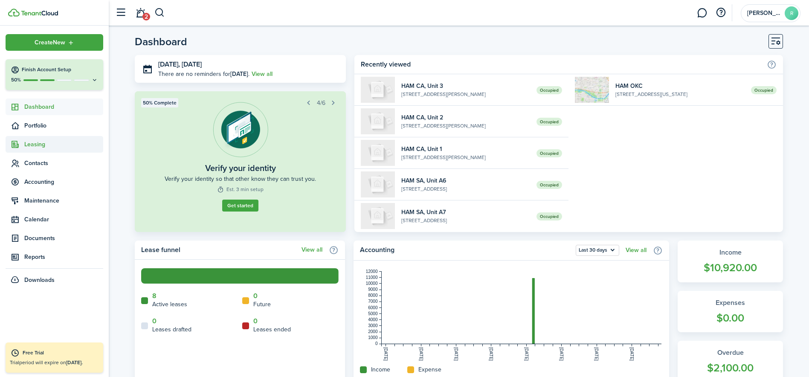
click at [42, 143] on span "Leasing" at bounding box center [63, 144] width 79 height 9
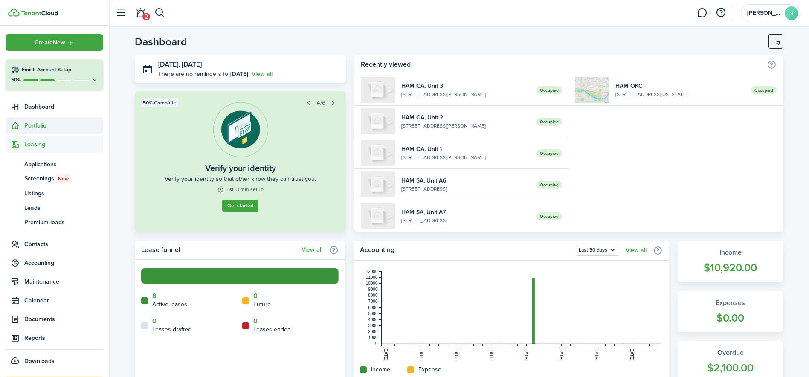
click at [36, 122] on span "Portfolio" at bounding box center [63, 125] width 79 height 9
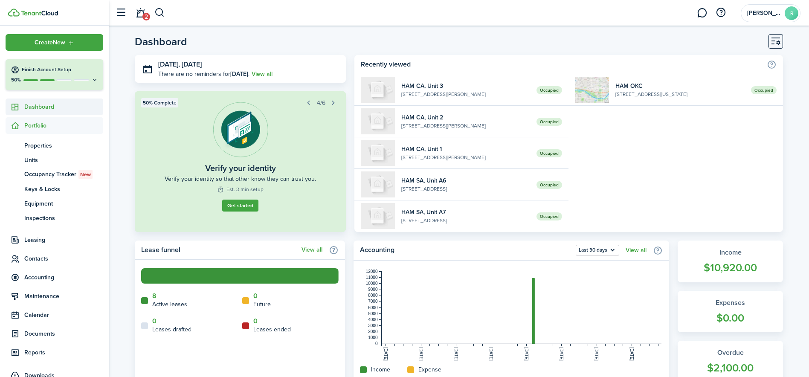
click at [40, 110] on span "Dashboard" at bounding box center [63, 106] width 79 height 9
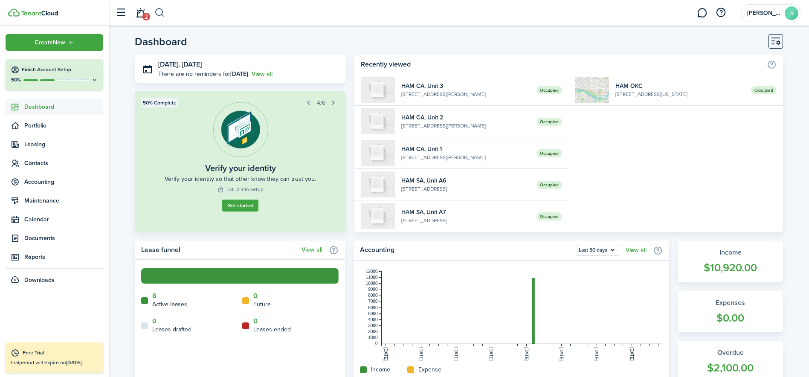
click at [161, 12] on button "button" at bounding box center [159, 13] width 11 height 15
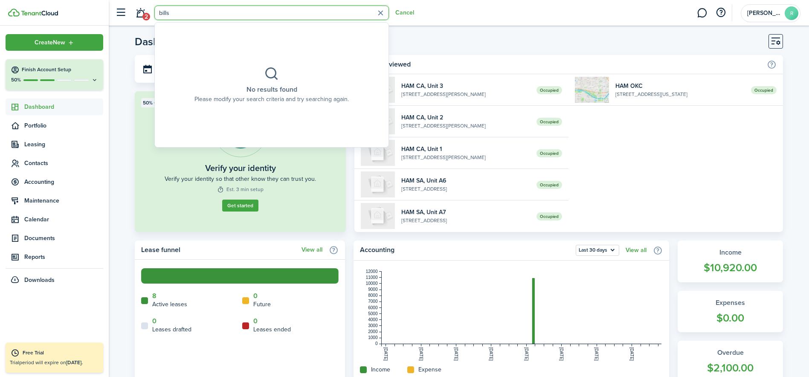
type input "bills"
click at [125, 10] on button "button" at bounding box center [121, 13] width 16 height 16
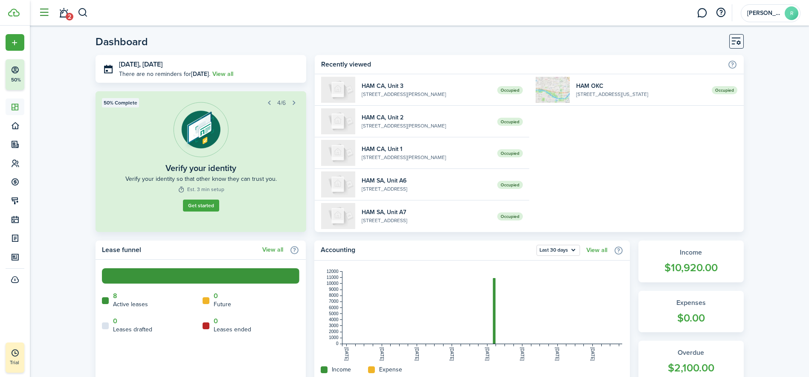
click at [44, 11] on button "button" at bounding box center [44, 13] width 16 height 16
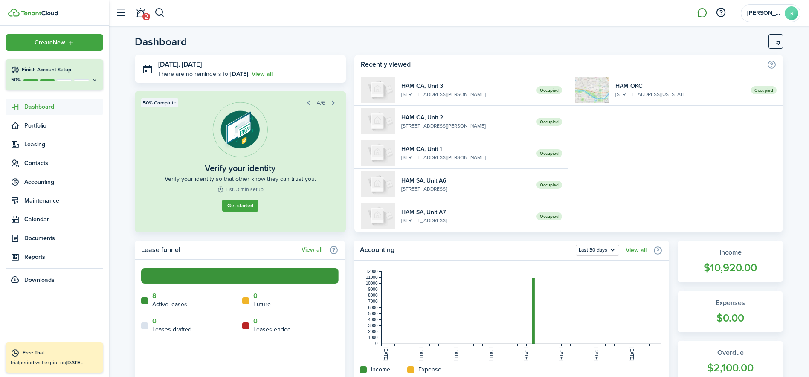
click at [706, 12] on link at bounding box center [702, 13] width 16 height 22
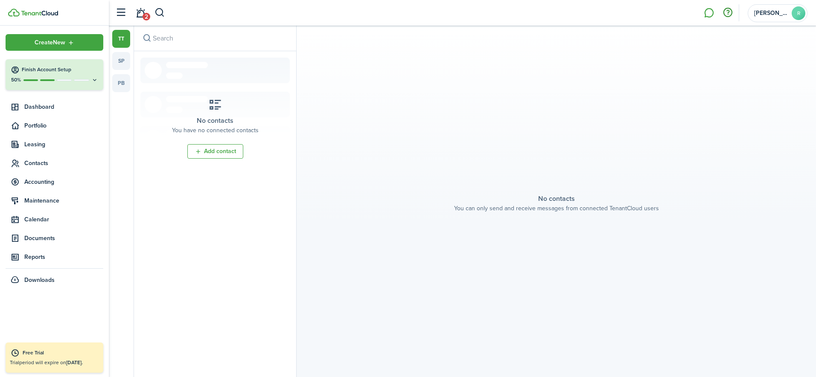
click at [723, 15] on button "button" at bounding box center [727, 13] width 15 height 15
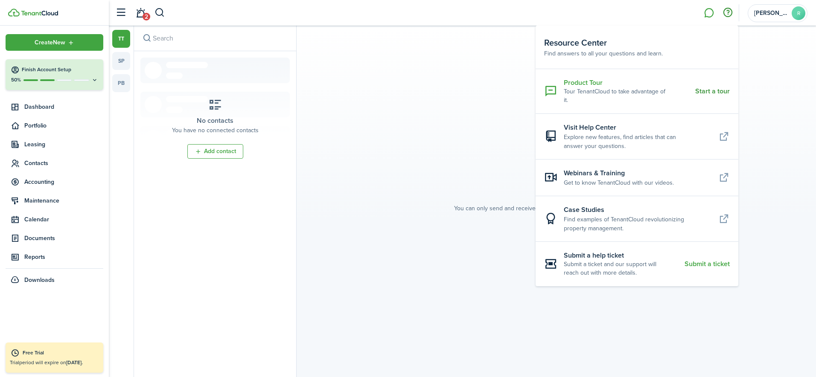
click at [703, 87] on resource-center-item-link "Start a tour" at bounding box center [712, 91] width 35 height 8
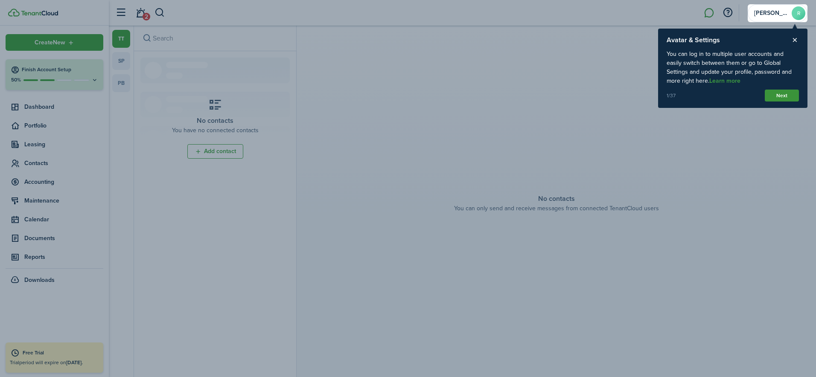
click at [780, 95] on button "Next" at bounding box center [782, 96] width 34 height 12
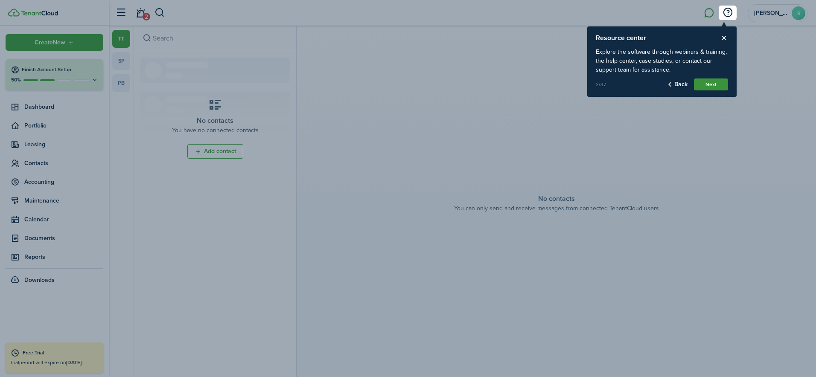
click at [710, 82] on button "Next" at bounding box center [711, 85] width 34 height 12
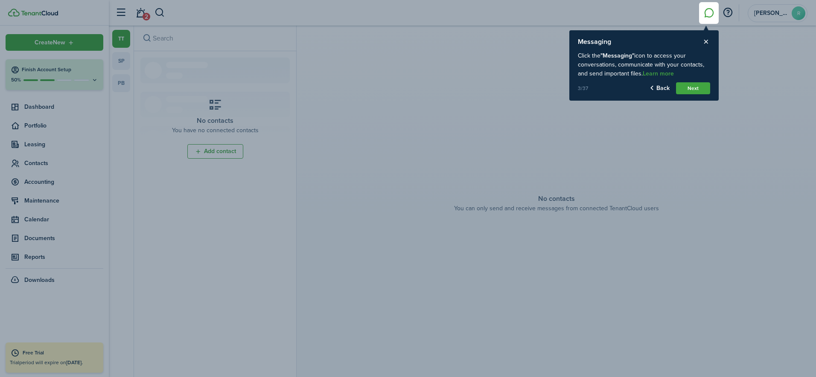
click at [710, 82] on div "Messaging Click the "Messaging" icon to access your conversations, communicate …" at bounding box center [643, 65] width 149 height 70
click at [697, 85] on button "Next" at bounding box center [693, 88] width 34 height 12
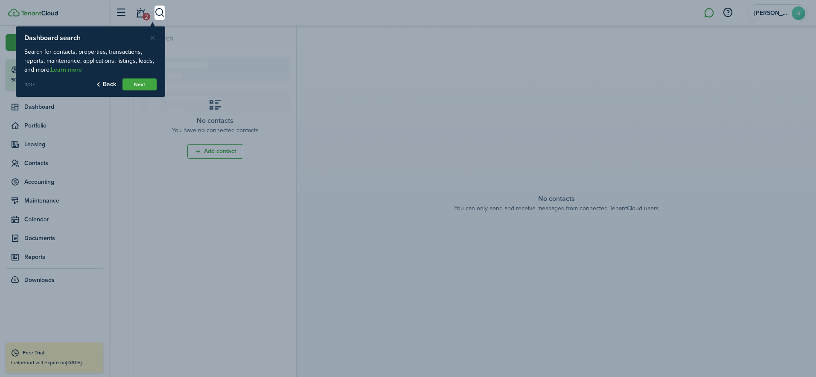
click at [155, 35] on button "Close product tour" at bounding box center [152, 38] width 8 height 8
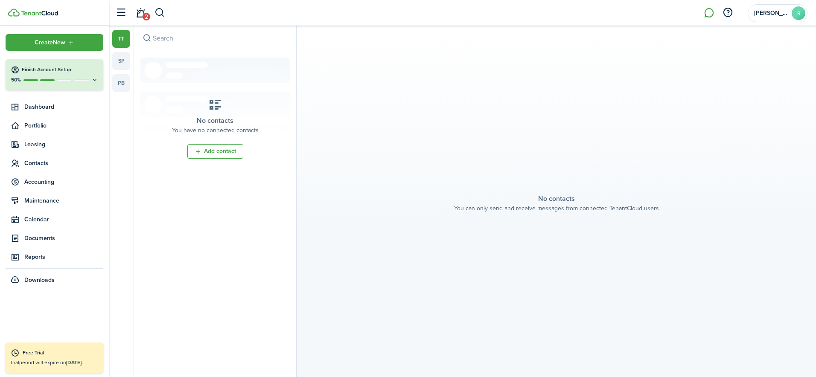
click at [708, 12] on li at bounding box center [709, 13] width 20 height 22
click at [727, 12] on button "button" at bounding box center [727, 13] width 15 height 15
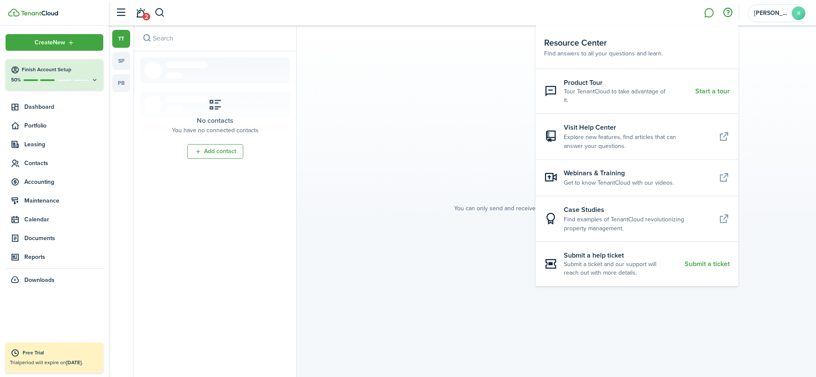
click at [705, 15] on li at bounding box center [709, 13] width 20 height 22
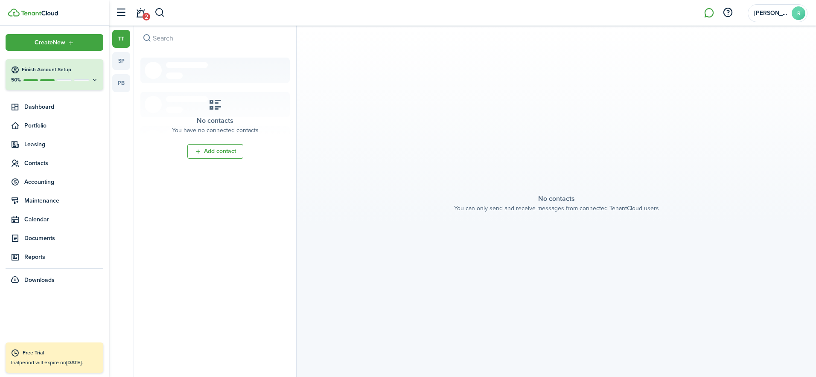
click at [705, 15] on li at bounding box center [709, 13] width 20 height 22
click at [726, 15] on button "button" at bounding box center [727, 13] width 15 height 15
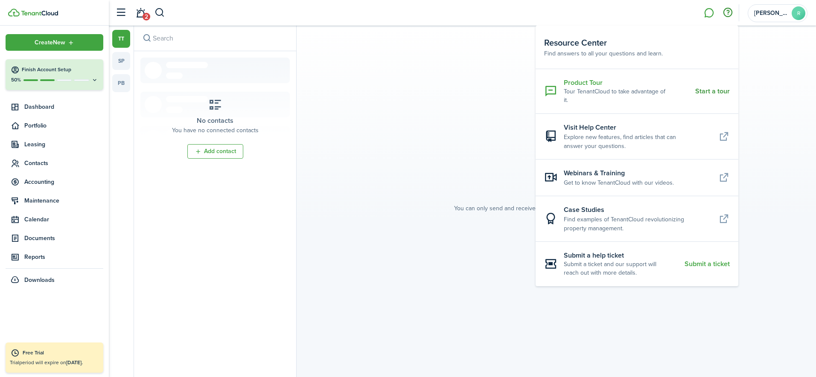
click at [670, 90] on resource-center-item-description "Tour TenantCloud to take advantage of it." at bounding box center [626, 95] width 125 height 17
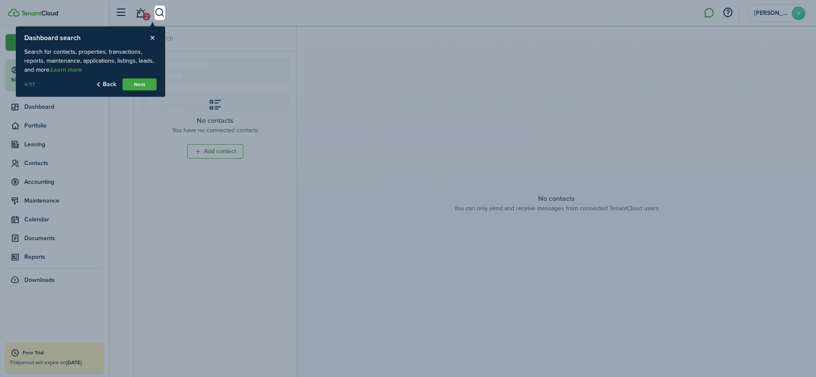
click at [108, 86] on button "Back" at bounding box center [106, 85] width 20 height 12
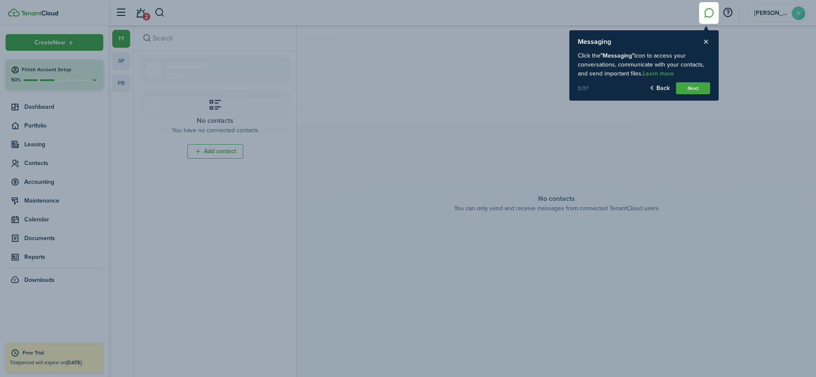
click at [659, 83] on button "Back" at bounding box center [659, 88] width 20 height 12
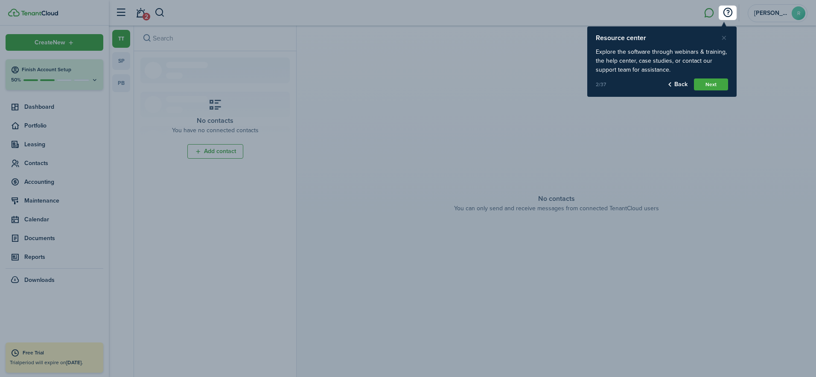
click at [725, 39] on button "Close product tour" at bounding box center [724, 38] width 8 height 8
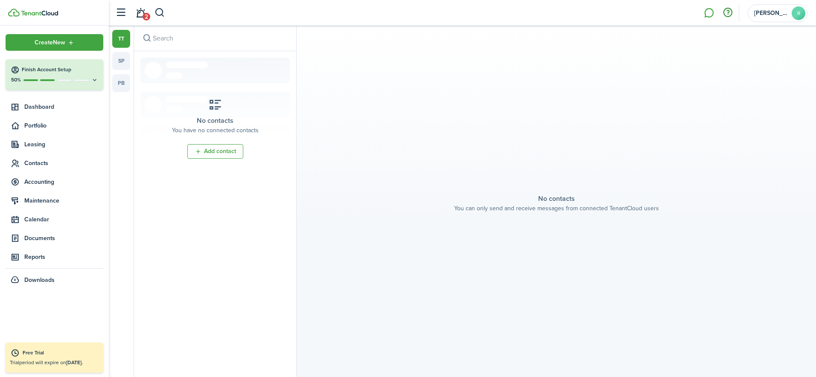
click at [727, 17] on button "button" at bounding box center [727, 13] width 15 height 15
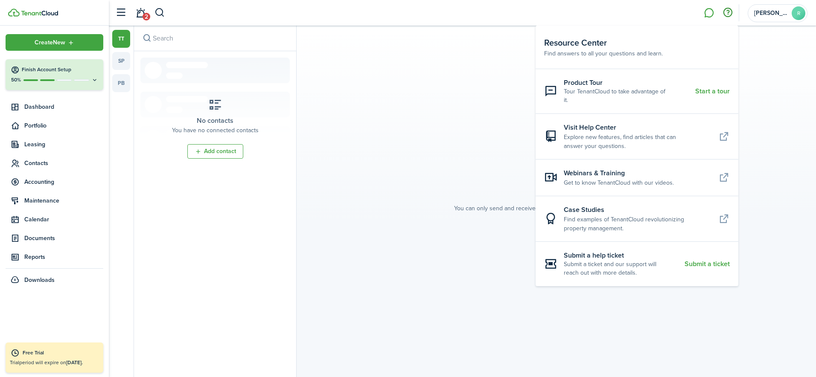
click at [463, 172] on section "No contacts You can only send and receive messages from connected TenantCloud u…" at bounding box center [556, 202] width 519 height 352
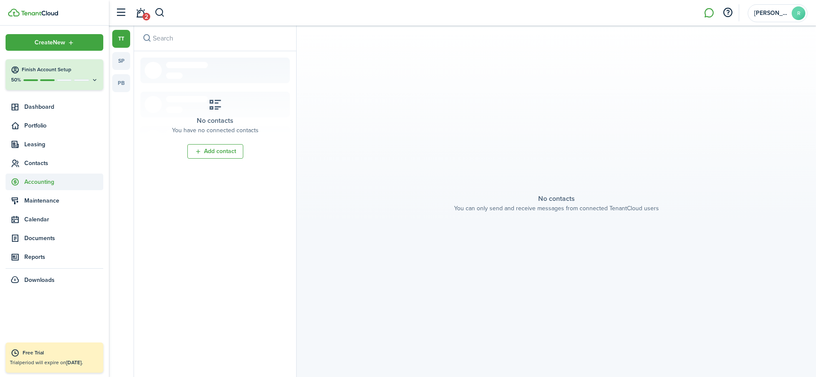
click at [21, 183] on sidebar-link-icon at bounding box center [15, 181] width 19 height 9
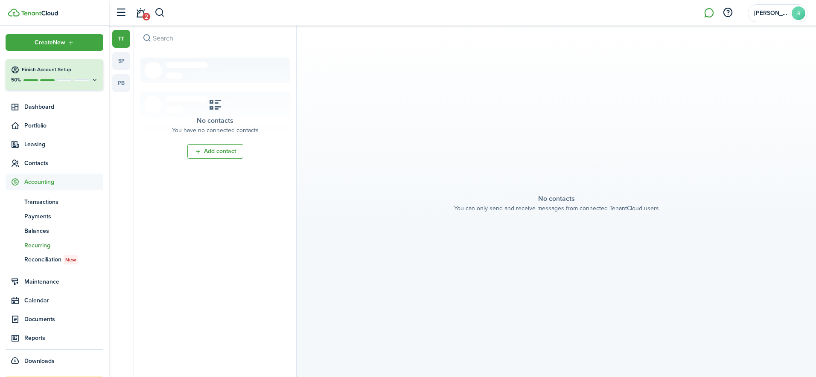
click at [41, 247] on span "Recurring" at bounding box center [63, 245] width 79 height 9
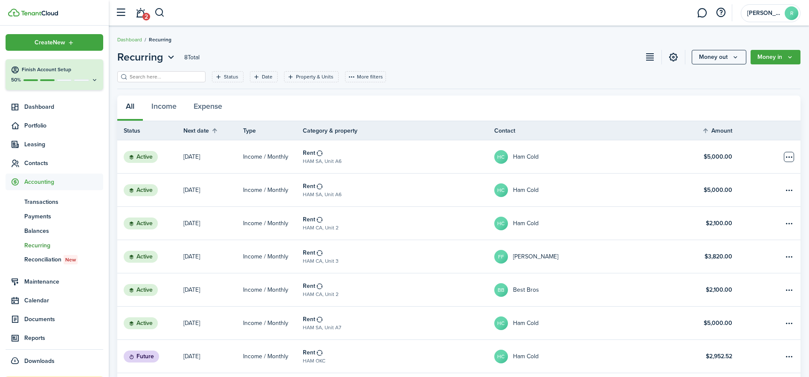
click at [790, 155] on table-menu-btn-icon "Open menu" at bounding box center [789, 157] width 10 height 10
click at [761, 151] on link at bounding box center [779, 156] width 43 height 33
click at [41, 216] on span "Payments" at bounding box center [63, 216] width 79 height 9
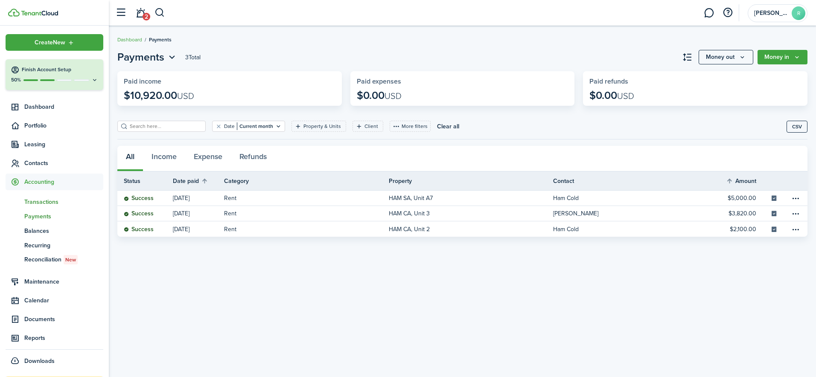
click at [44, 200] on span "Transactions" at bounding box center [63, 202] width 79 height 9
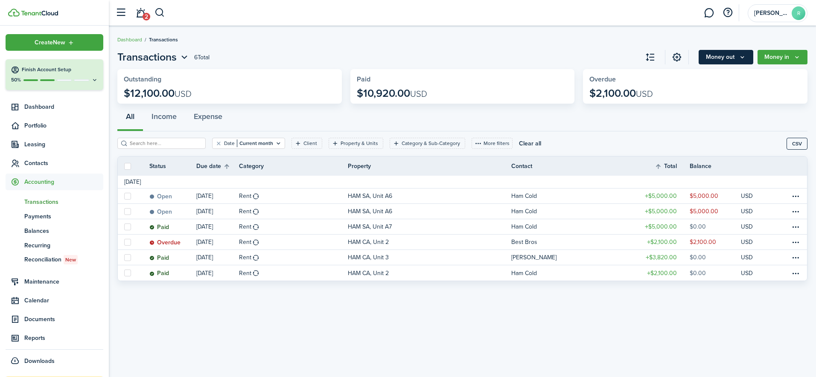
click at [731, 56] on button "Money out" at bounding box center [725, 57] width 55 height 15
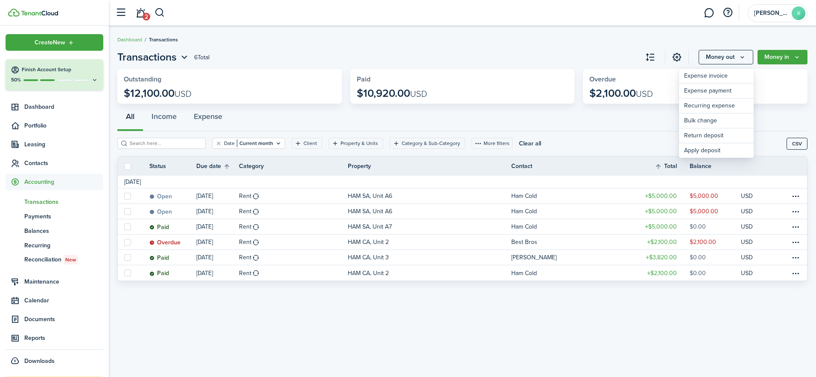
click at [618, 119] on div "All Income Expense" at bounding box center [462, 119] width 690 height 26
click at [43, 182] on span "Accounting" at bounding box center [63, 181] width 79 height 9
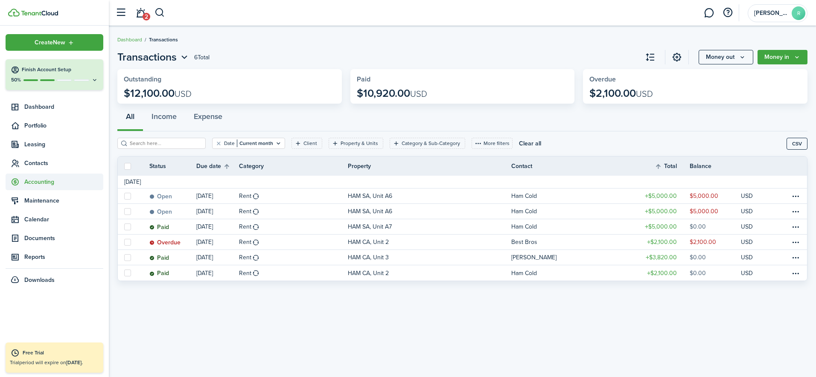
click at [43, 182] on span "Accounting" at bounding box center [63, 181] width 79 height 9
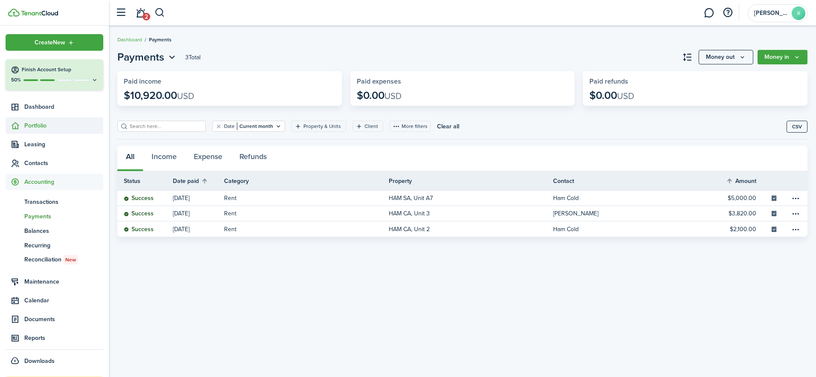
click at [44, 127] on span "Portfolio" at bounding box center [63, 125] width 79 height 9
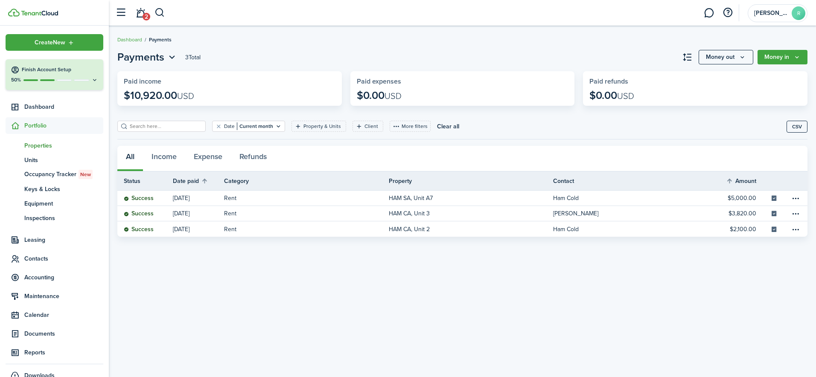
click at [47, 143] on span "Properties" at bounding box center [63, 145] width 79 height 9
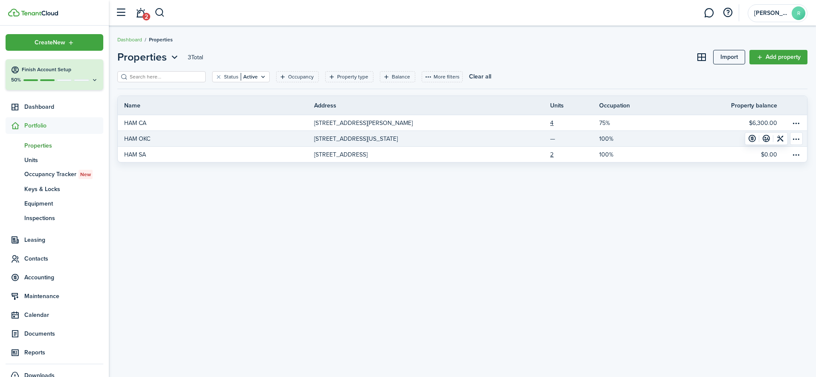
click at [368, 141] on p "[STREET_ADDRESS][US_STATE]" at bounding box center [356, 138] width 84 height 9
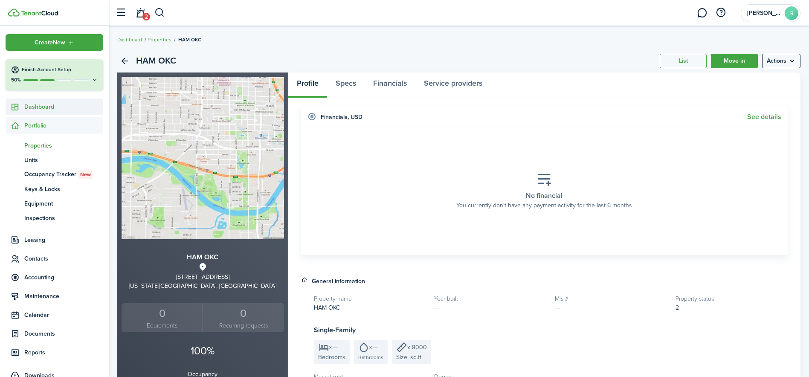
click at [49, 109] on span "Dashboard" at bounding box center [63, 106] width 79 height 9
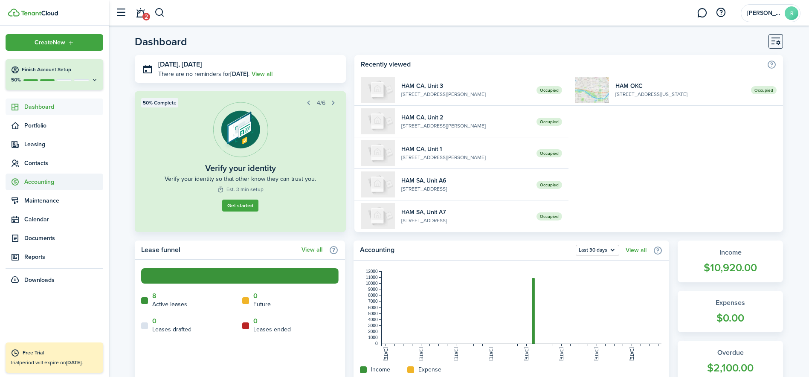
click at [49, 179] on span "Accounting" at bounding box center [63, 181] width 79 height 9
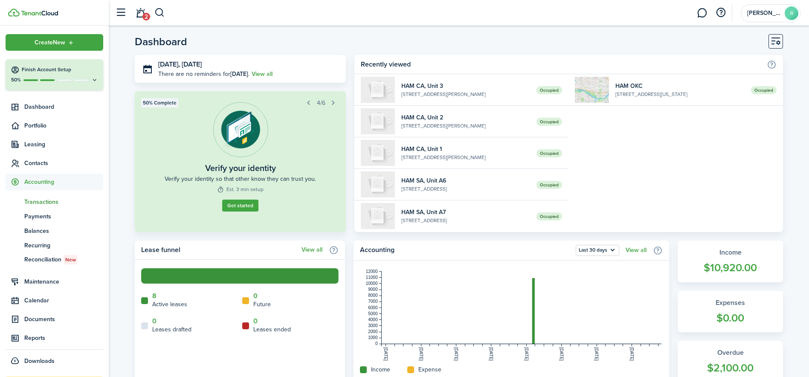
click at [44, 205] on span "Transactions" at bounding box center [63, 202] width 79 height 9
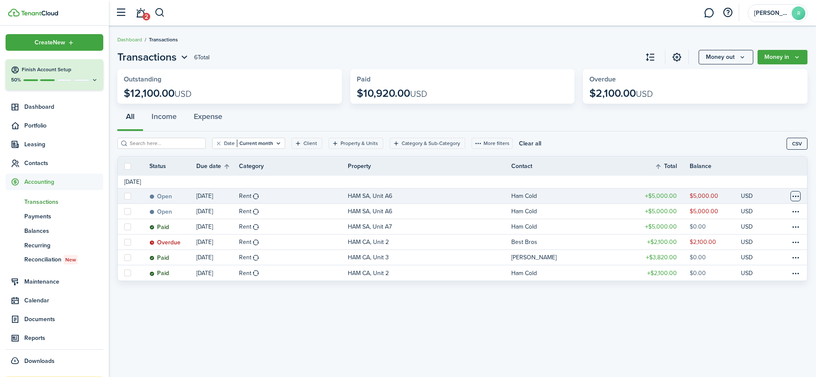
click at [792, 197] on table-menu-btn-icon at bounding box center [795, 196] width 10 height 10
click at [562, 321] on div "Transactions 6 Total Money out Money in Outstanding $12,100.00 USD Paid $10,920…" at bounding box center [462, 201] width 707 height 313
click at [154, 141] on input "search" at bounding box center [165, 144] width 75 height 8
click at [347, 144] on filter-tag-label "Property & Units" at bounding box center [359, 144] width 38 height 8
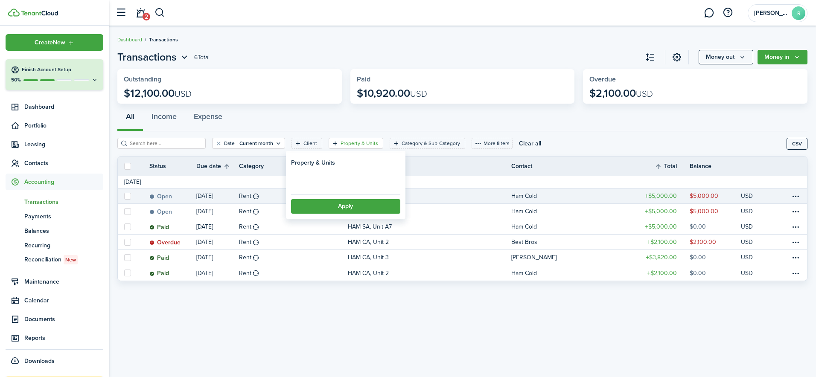
click at [347, 144] on filter-tag-label "Property & Units" at bounding box center [359, 144] width 38 height 8
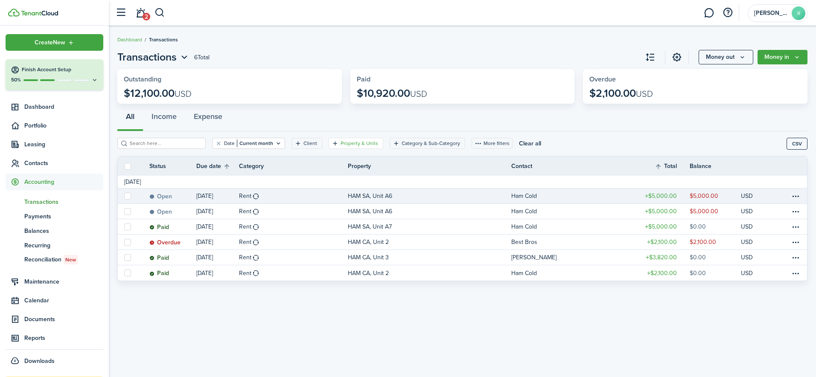
click at [347, 144] on filter-tag-label "Property & Units" at bounding box center [359, 144] width 38 height 8
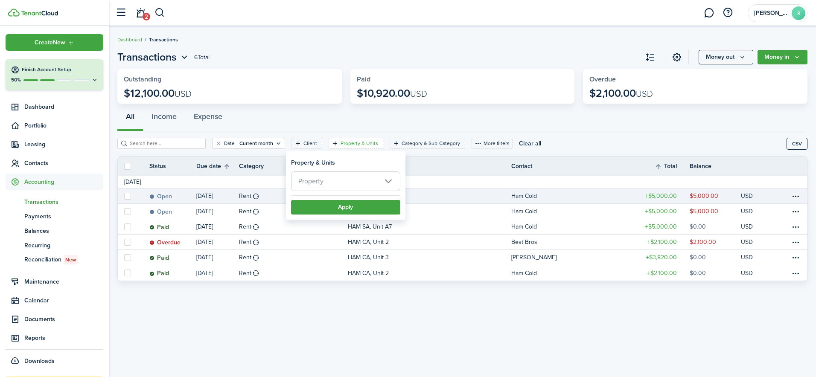
click at [336, 186] on span "Property" at bounding box center [345, 181] width 108 height 19
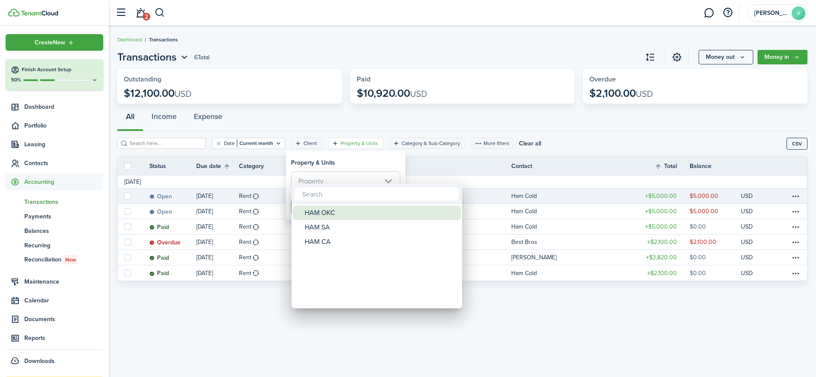
click at [330, 215] on div "HAM OKC" at bounding box center [380, 213] width 151 height 15
type input "HAM OKC"
click at [395, 162] on div at bounding box center [408, 189] width 952 height 514
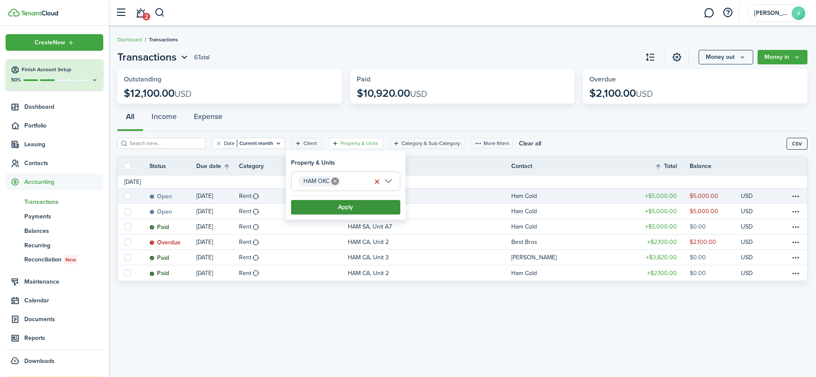
click at [364, 208] on button "Apply" at bounding box center [345, 207] width 109 height 15
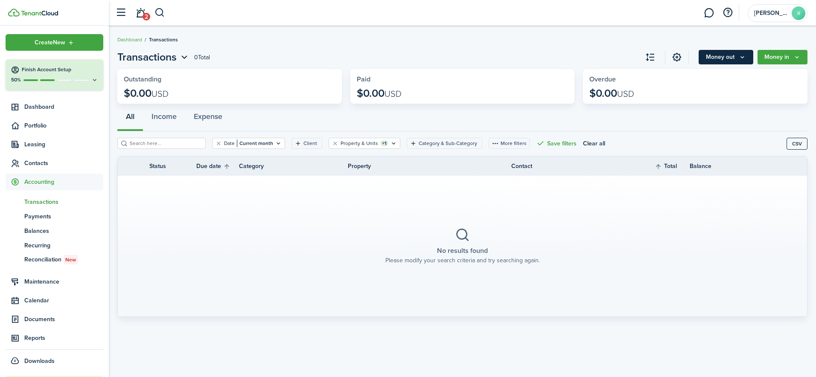
click at [743, 55] on icon "Money out" at bounding box center [742, 57] width 7 height 7
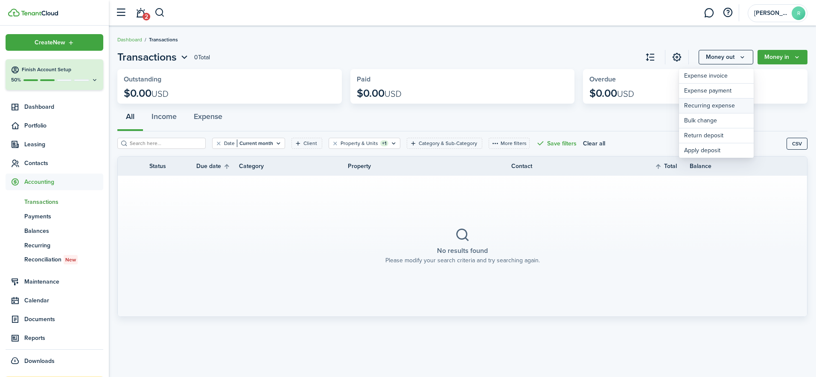
click at [709, 106] on link "Recurring expense" at bounding box center [716, 106] width 75 height 15
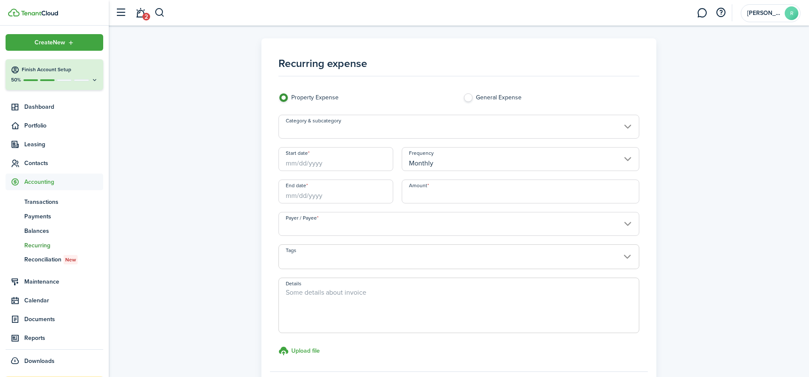
click at [339, 128] on input "Category & subcategory" at bounding box center [459, 127] width 361 height 24
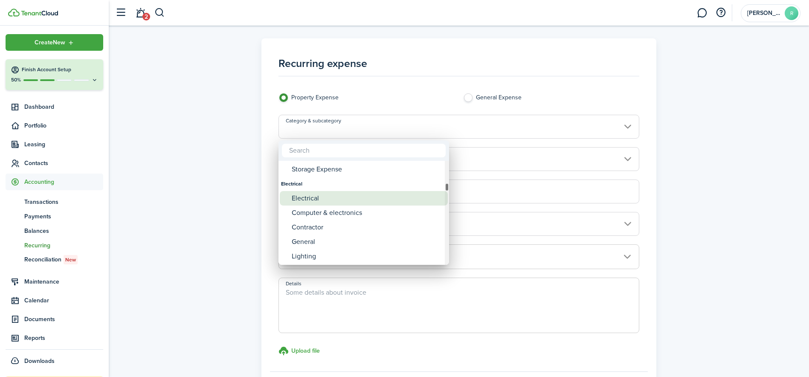
click at [339, 192] on div "Electrical" at bounding box center [367, 198] width 151 height 15
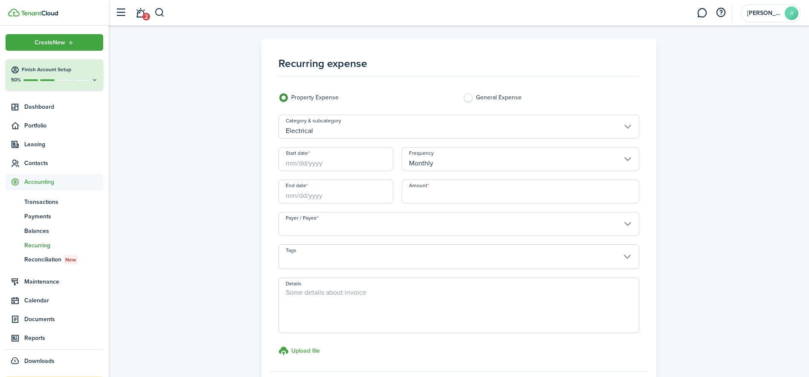
click at [350, 162] on input "Start date" at bounding box center [336, 159] width 115 height 24
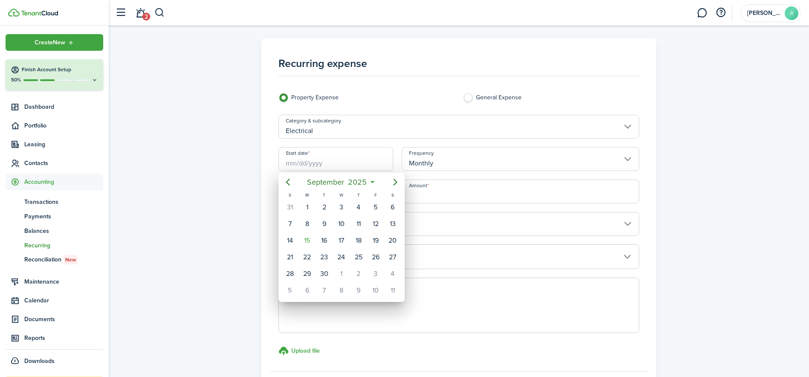
click at [350, 162] on div at bounding box center [405, 189] width 946 height 514
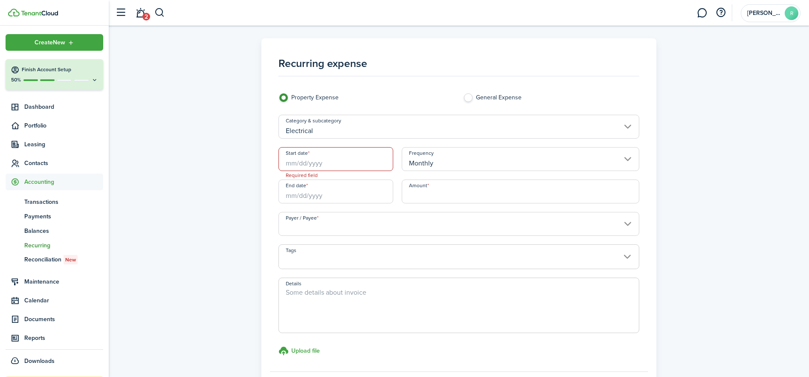
click at [343, 126] on input "Electrical" at bounding box center [459, 127] width 361 height 24
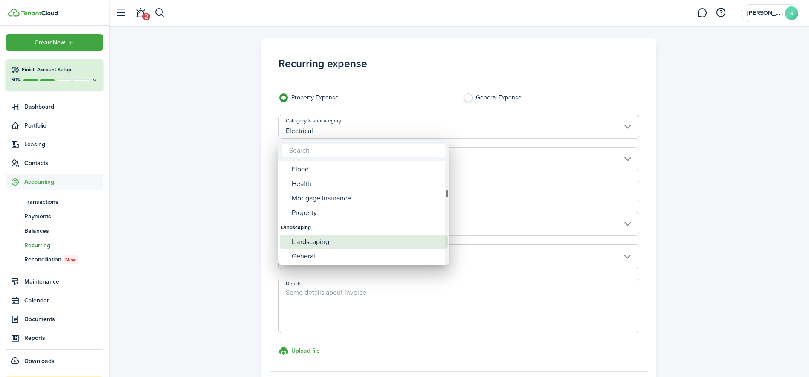
click at [308, 246] on div "Landscaping" at bounding box center [367, 242] width 151 height 15
type input "Landscaping"
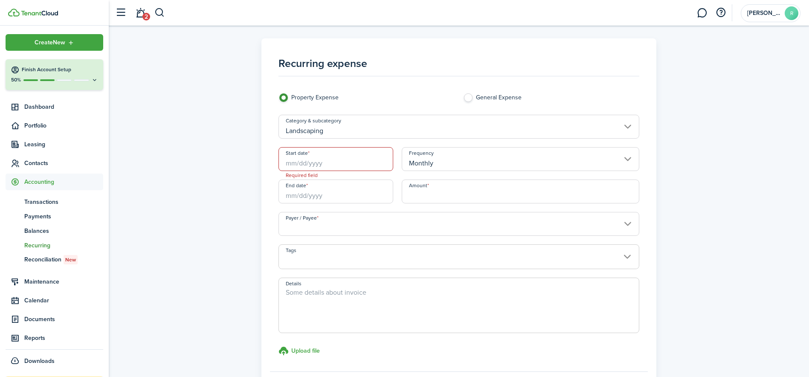
click at [300, 160] on input "Start date" at bounding box center [336, 159] width 115 height 24
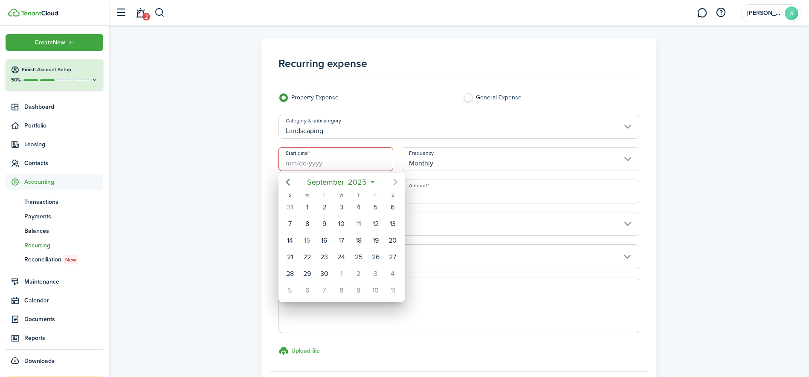
click at [394, 182] on icon "Next page" at bounding box center [395, 182] width 10 height 10
click at [340, 211] on div "1" at bounding box center [341, 207] width 13 height 13
type input "[DATE]"
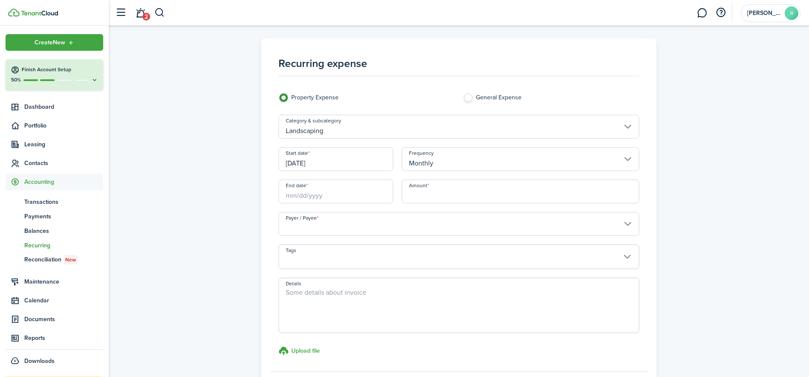
click at [450, 197] on input "Amount" at bounding box center [521, 192] width 238 height 24
click at [303, 228] on input "Payer / Payee" at bounding box center [459, 224] width 361 height 24
type input "$100.00"
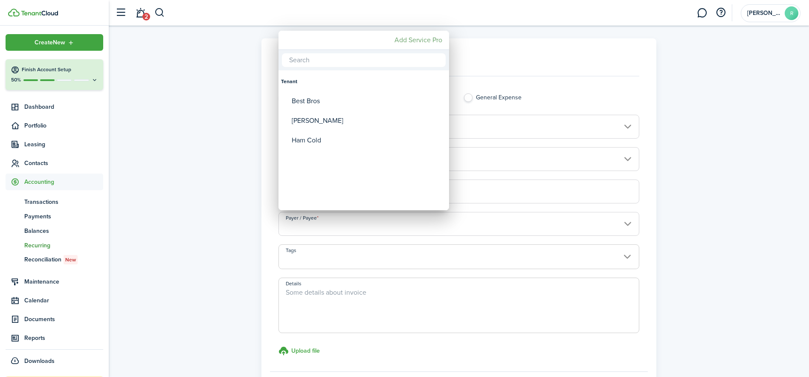
click at [413, 41] on mbsc-button "Add Service Pro" at bounding box center [418, 39] width 55 height 15
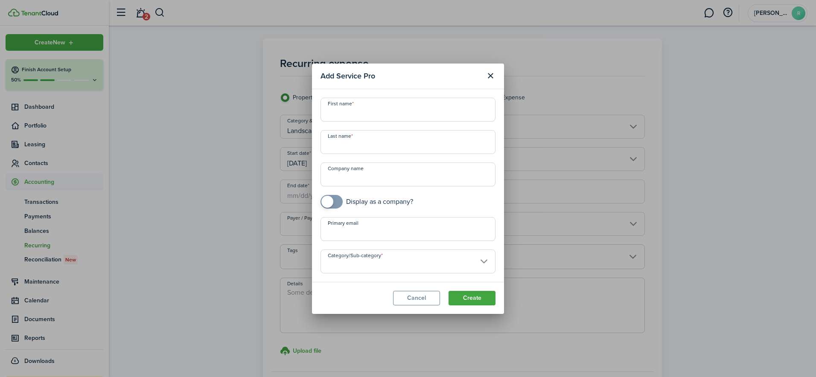
click at [358, 113] on input "First name" at bounding box center [407, 110] width 175 height 24
type input "Ramirez"
click at [366, 140] on input "Last name" at bounding box center [407, 142] width 175 height 24
type input "Mowing"
click at [336, 181] on input "Company name" at bounding box center [407, 175] width 175 height 24
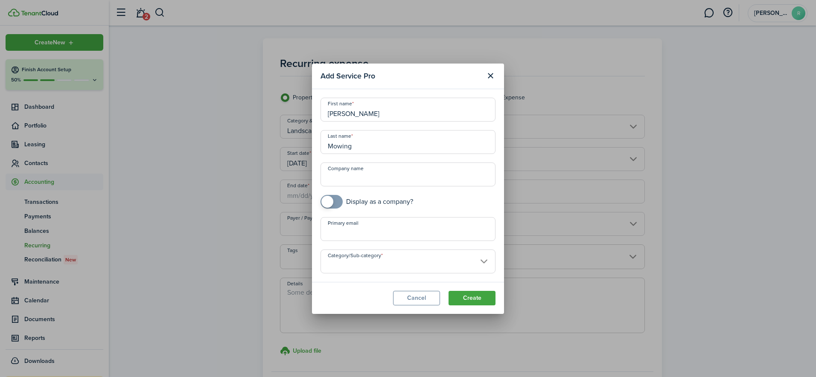
drag, startPoint x: 358, startPoint y: 116, endPoint x: 316, endPoint y: 118, distance: 41.8
click at [316, 118] on modal-body "First name Ramirez Last name Mowing Company name Display as a company? Primary …" at bounding box center [408, 185] width 192 height 193
paste input "[STREET_ADDRESS]"
click at [416, 112] on input "[STREET_ADDRESS]" at bounding box center [407, 110] width 175 height 24
type input "9"
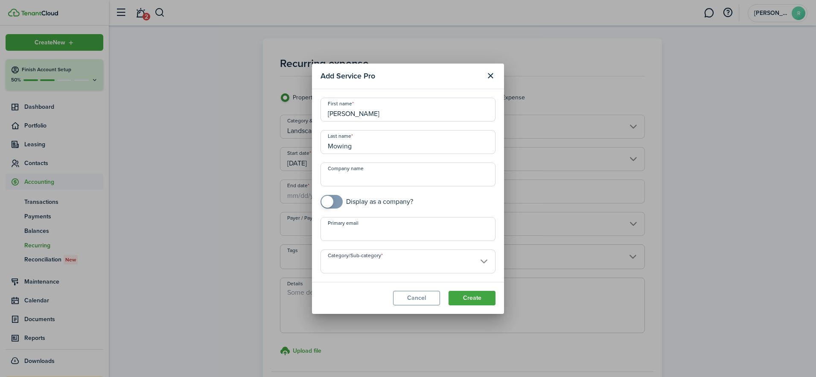
type input "Ramirez"
click at [374, 178] on input "Company name" at bounding box center [407, 175] width 175 height 24
click at [332, 175] on input "Company name" at bounding box center [407, 175] width 175 height 24
checkbox input "true"
click at [331, 203] on span at bounding box center [327, 202] width 12 height 12
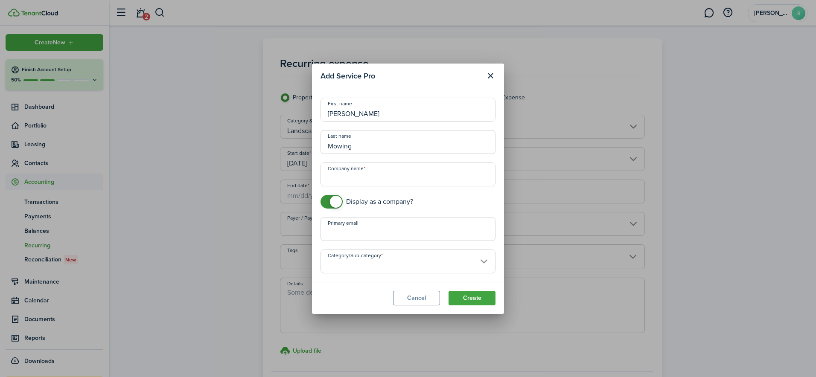
click at [344, 184] on input "Company name" at bounding box center [407, 175] width 175 height 24
drag, startPoint x: 356, startPoint y: 113, endPoint x: 298, endPoint y: 113, distance: 58.0
click at [298, 113] on div "Add Service Pro First name Ramirez Last name Mowing Company name Display as a c…" at bounding box center [408, 188] width 816 height 377
click at [333, 183] on input "Company name" at bounding box center [407, 175] width 175 height 24
paste input "Ramirez"
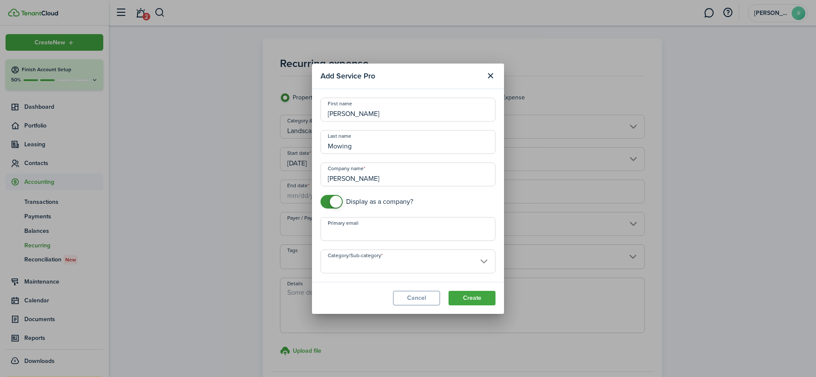
drag, startPoint x: 358, startPoint y: 140, endPoint x: 309, endPoint y: 140, distance: 49.1
click at [309, 140] on div "Add Service Pro First name Ramirez Last name Mowing Company name Ramirez Displa…" at bounding box center [408, 188] width 816 height 377
click at [363, 173] on input "Ramirez" at bounding box center [407, 175] width 175 height 24
paste input "Mowing"
type input "Ramirez Mowing"
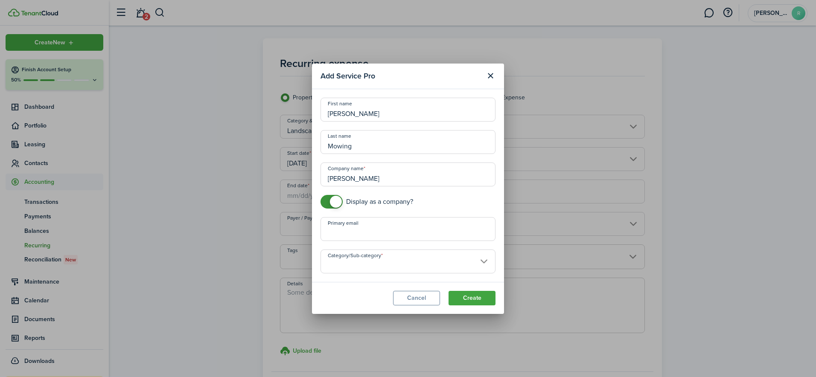
click at [355, 231] on input "Primary email" at bounding box center [407, 229] width 175 height 24
click at [406, 199] on input "checkbox" at bounding box center [366, 202] width 93 height 14
checkbox input "false"
click at [401, 257] on input "Category/Sub-category" at bounding box center [407, 262] width 175 height 24
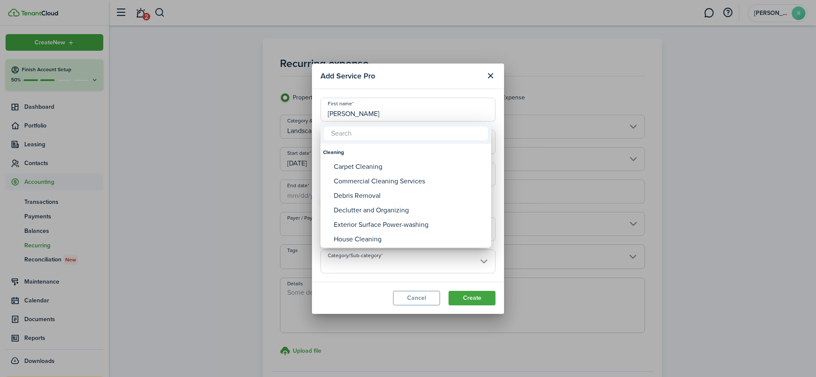
click at [358, 299] on div at bounding box center [408, 189] width 952 height 514
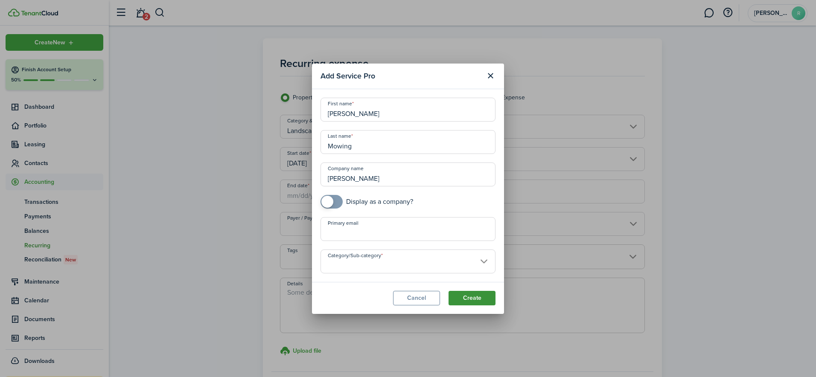
click at [477, 300] on button "Create" at bounding box center [471, 298] width 47 height 15
click at [397, 268] on input "Category/Sub-category" at bounding box center [407, 262] width 175 height 24
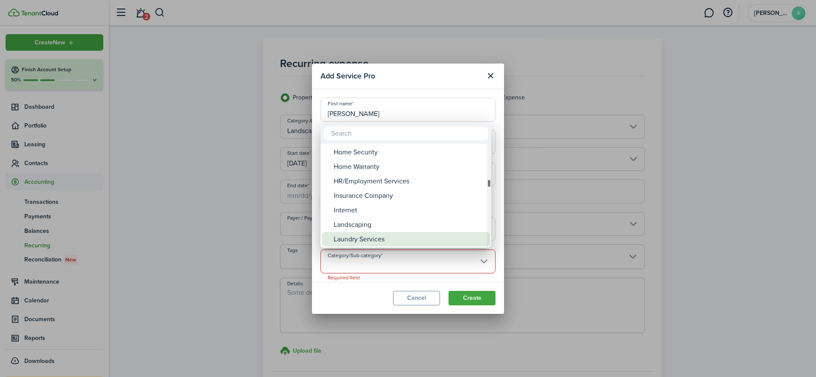
click at [356, 232] on div "Laundry Services" at bounding box center [409, 239] width 151 height 15
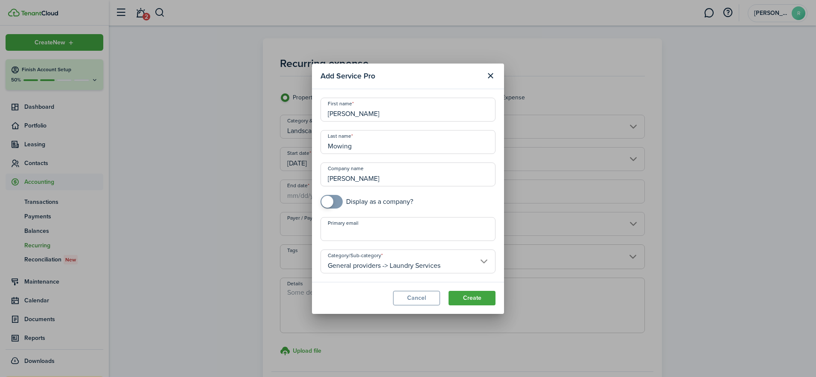
click at [486, 261] on input "General providers -> Laundry Services" at bounding box center [407, 262] width 175 height 24
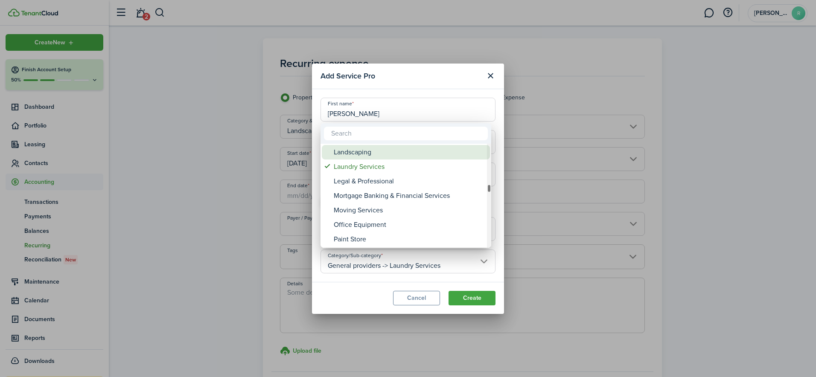
click at [359, 154] on div "Landscaping" at bounding box center [409, 152] width 151 height 15
type input "General providers -> Landscaping"
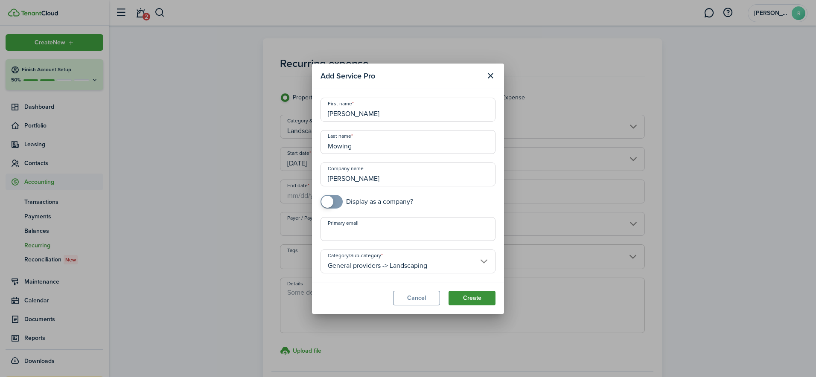
click at [473, 300] on button "Create" at bounding box center [471, 298] width 47 height 15
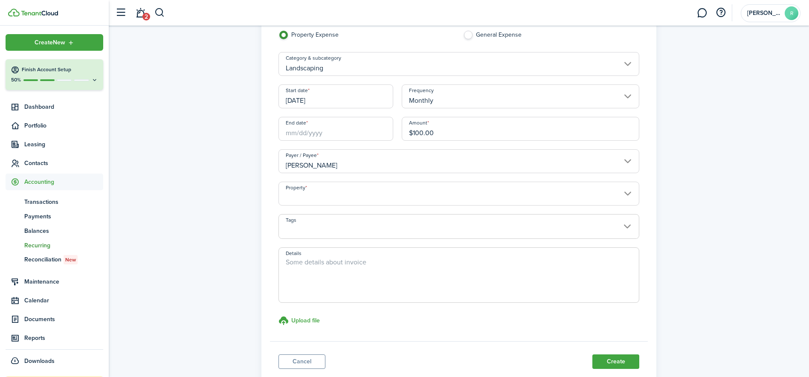
scroll to position [85, 0]
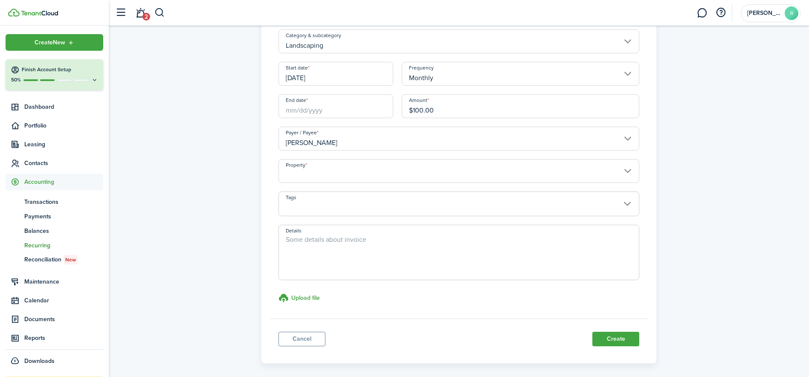
click at [471, 183] on property-select "Property" at bounding box center [459, 175] width 361 height 32
click at [475, 172] on input "Property" at bounding box center [459, 171] width 361 height 24
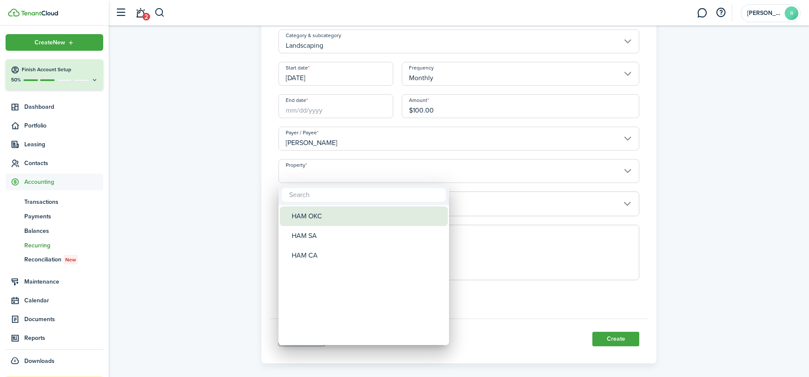
click at [334, 213] on div "HAM OKC" at bounding box center [367, 217] width 151 height 20
type input "HAM OKC"
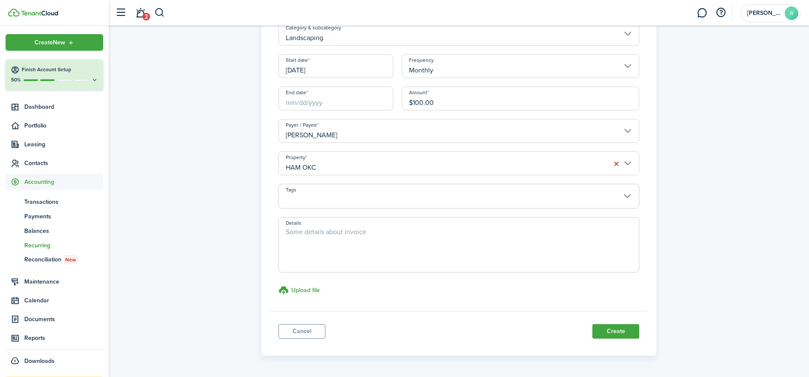
scroll to position [121, 0]
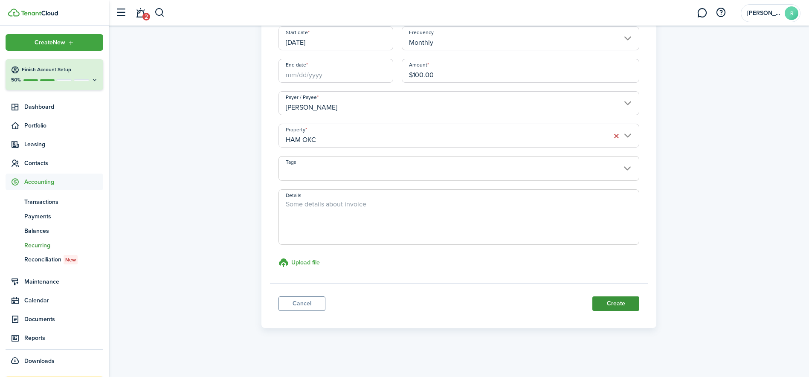
click at [628, 305] on button "Create" at bounding box center [616, 304] width 47 height 15
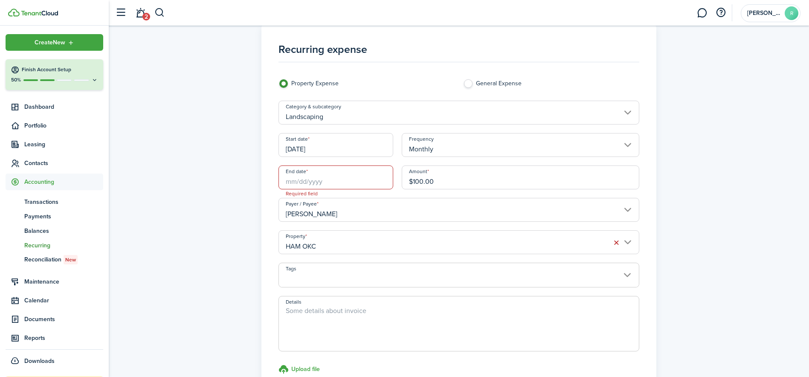
scroll to position [3, 0]
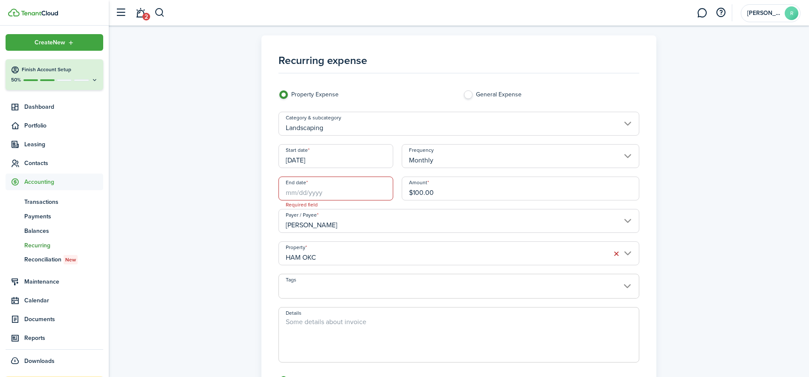
click at [300, 192] on input "End date" at bounding box center [336, 189] width 115 height 24
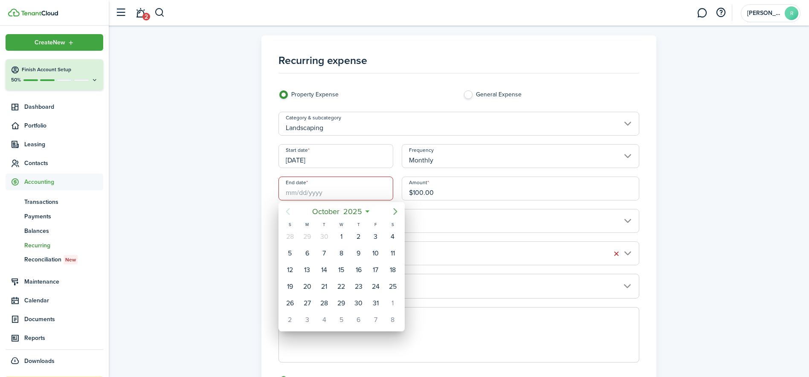
click at [397, 213] on icon "Next page" at bounding box center [395, 212] width 10 height 10
click at [364, 212] on span "2025" at bounding box center [357, 211] width 23 height 15
click at [351, 213] on mbsc-button "2025" at bounding box center [337, 211] width 29 height 15
click at [339, 315] on div "2028" at bounding box center [341, 315] width 31 height 14
click at [346, 312] on div "Nov" at bounding box center [341, 315] width 31 height 14
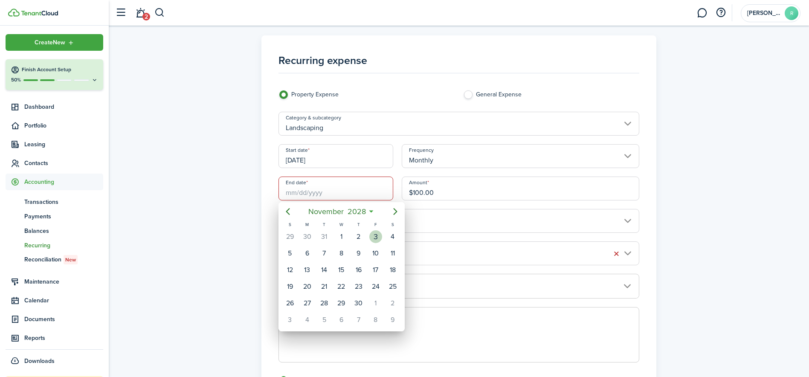
click at [368, 233] on div "3" at bounding box center [375, 237] width 17 height 16
type input "11/03/2028"
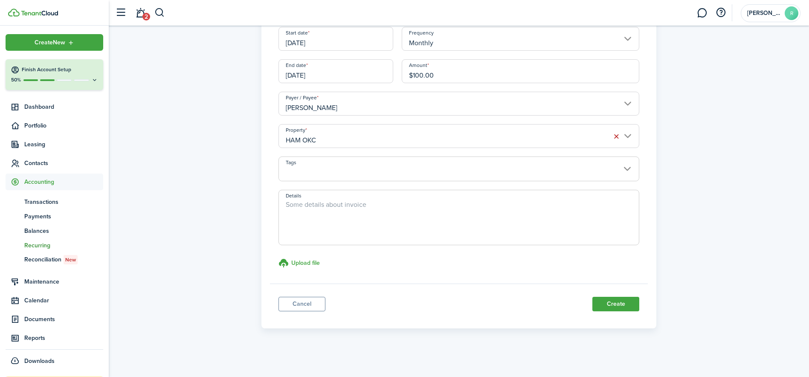
scroll to position [121, 0]
click at [369, 174] on span at bounding box center [459, 173] width 360 height 15
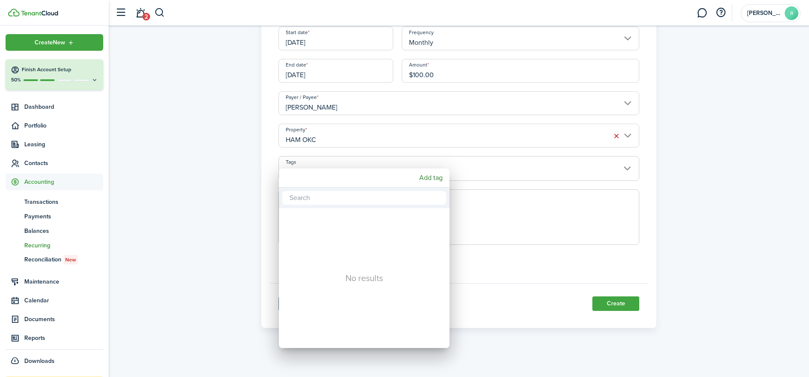
click at [369, 174] on div "Add tag" at bounding box center [364, 178] width 171 height 19
click at [530, 169] on div at bounding box center [405, 189] width 946 height 514
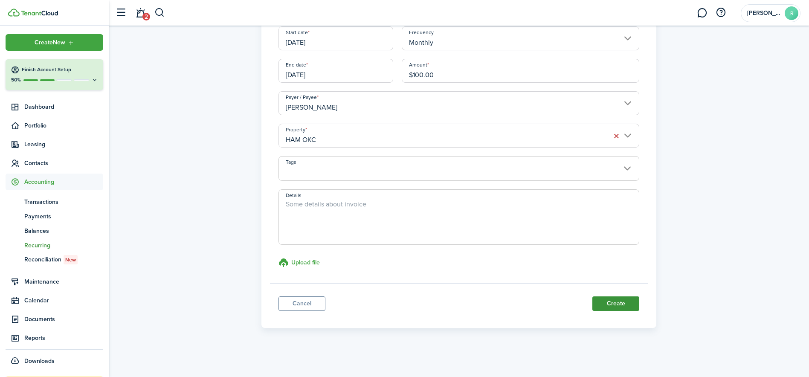
click at [613, 303] on button "Create" at bounding box center [616, 304] width 47 height 15
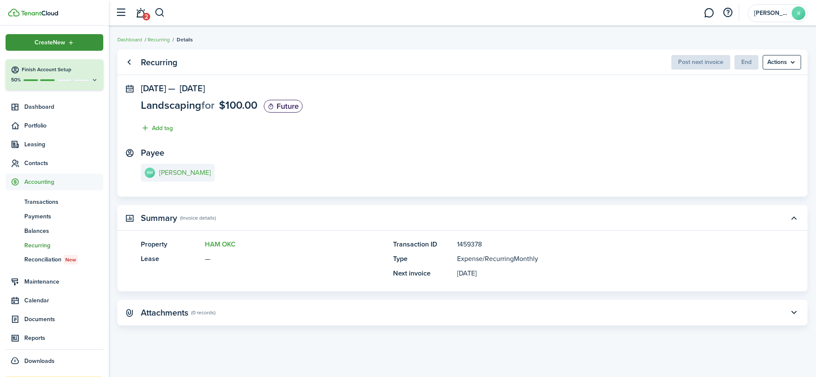
click at [35, 44] on span "Create New" at bounding box center [50, 43] width 31 height 6
click at [276, 166] on panel-main-section "Payee RM Ramirez Mowing" at bounding box center [462, 166] width 643 height 36
click at [789, 66] on menu-btn "Actions" at bounding box center [781, 62] width 38 height 15
click at [739, 82] on link "Clone" at bounding box center [763, 81] width 75 height 15
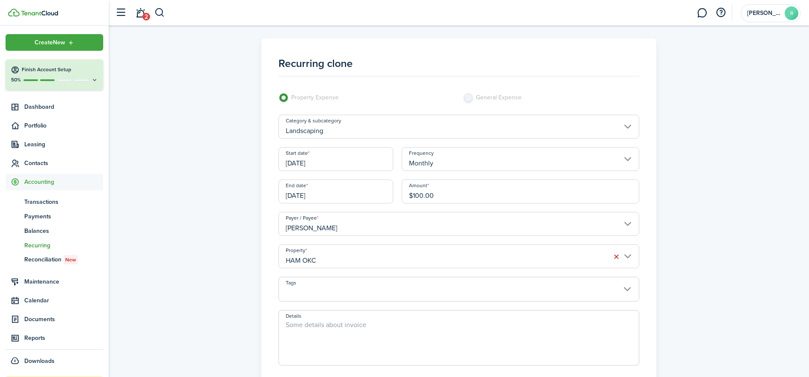
click at [330, 130] on input "Landscaping" at bounding box center [459, 127] width 361 height 24
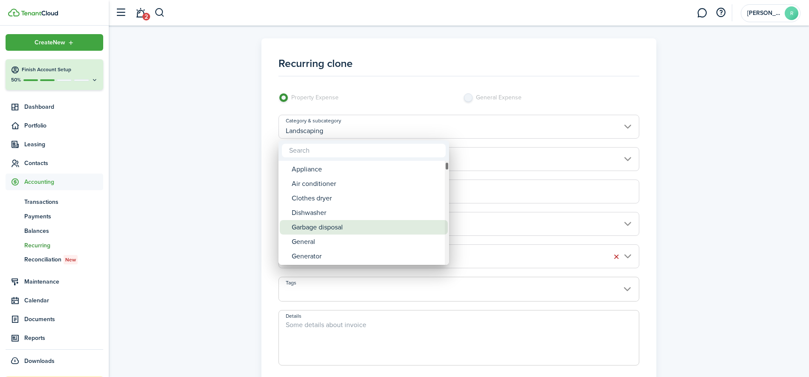
click at [340, 230] on div "Garbage disposal" at bounding box center [367, 227] width 151 height 15
type input "Appliance / Garbage disposal"
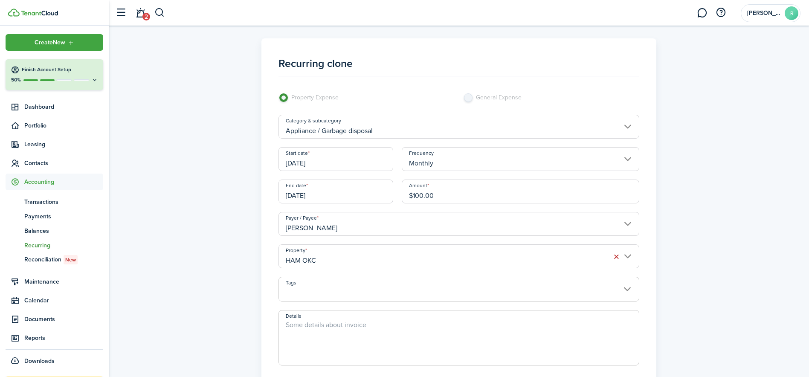
click at [450, 197] on input "$100.00" at bounding box center [521, 192] width 238 height 24
type input "$"
click at [342, 225] on input "Ramirez Mowing" at bounding box center [459, 224] width 361 height 24
type input "$62.00"
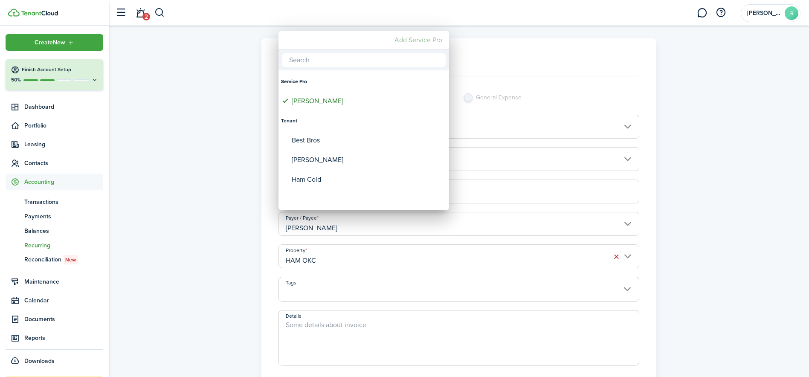
click at [422, 44] on mbsc-button "Add Service Pro" at bounding box center [418, 39] width 55 height 15
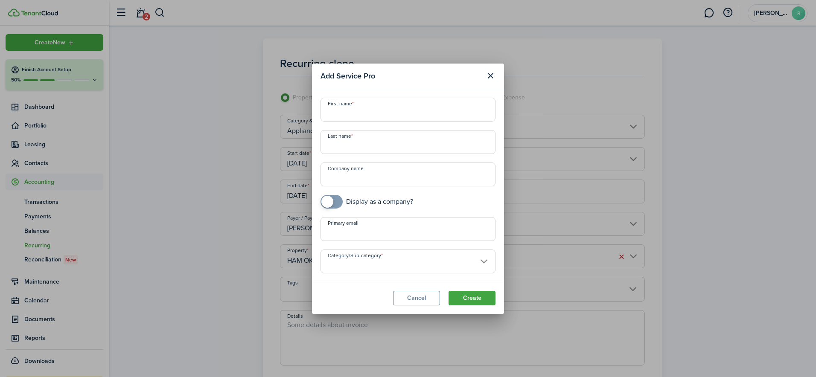
click at [357, 113] on input "First name" at bounding box center [407, 110] width 175 height 24
click at [328, 182] on input "Company name" at bounding box center [407, 175] width 175 height 24
checkbox input "true"
click at [335, 201] on span at bounding box center [331, 202] width 9 height 14
click at [341, 180] on input "Company name" at bounding box center [407, 175] width 175 height 24
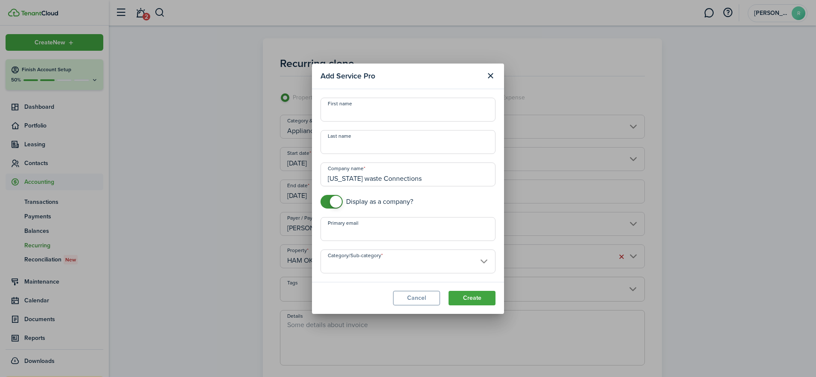
click at [416, 266] on input "Category/Sub-category" at bounding box center [407, 262] width 175 height 24
type input "Oklahoma waste Connections"
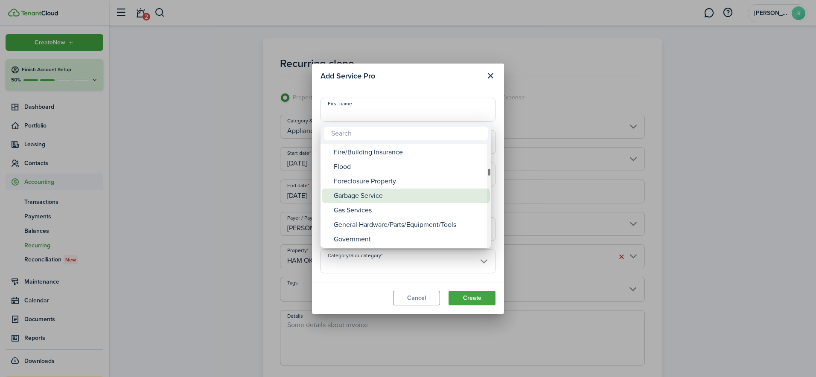
click at [385, 199] on div "Garbage Service" at bounding box center [409, 196] width 151 height 15
type input "General providers -> Garbage Service"
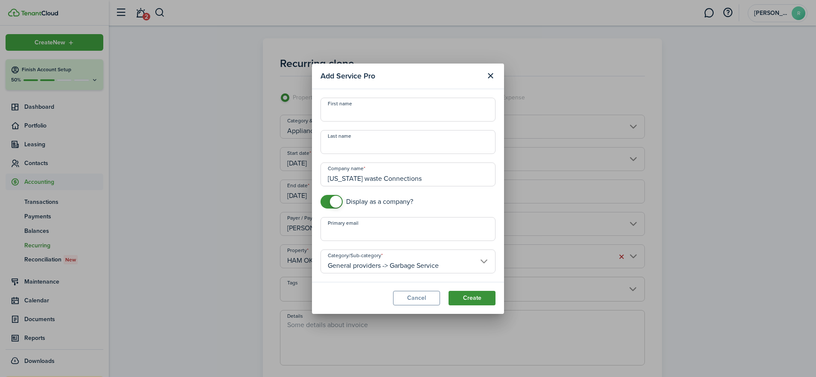
click at [471, 297] on button "Create" at bounding box center [471, 298] width 47 height 15
